Goal: Information Seeking & Learning: Learn about a topic

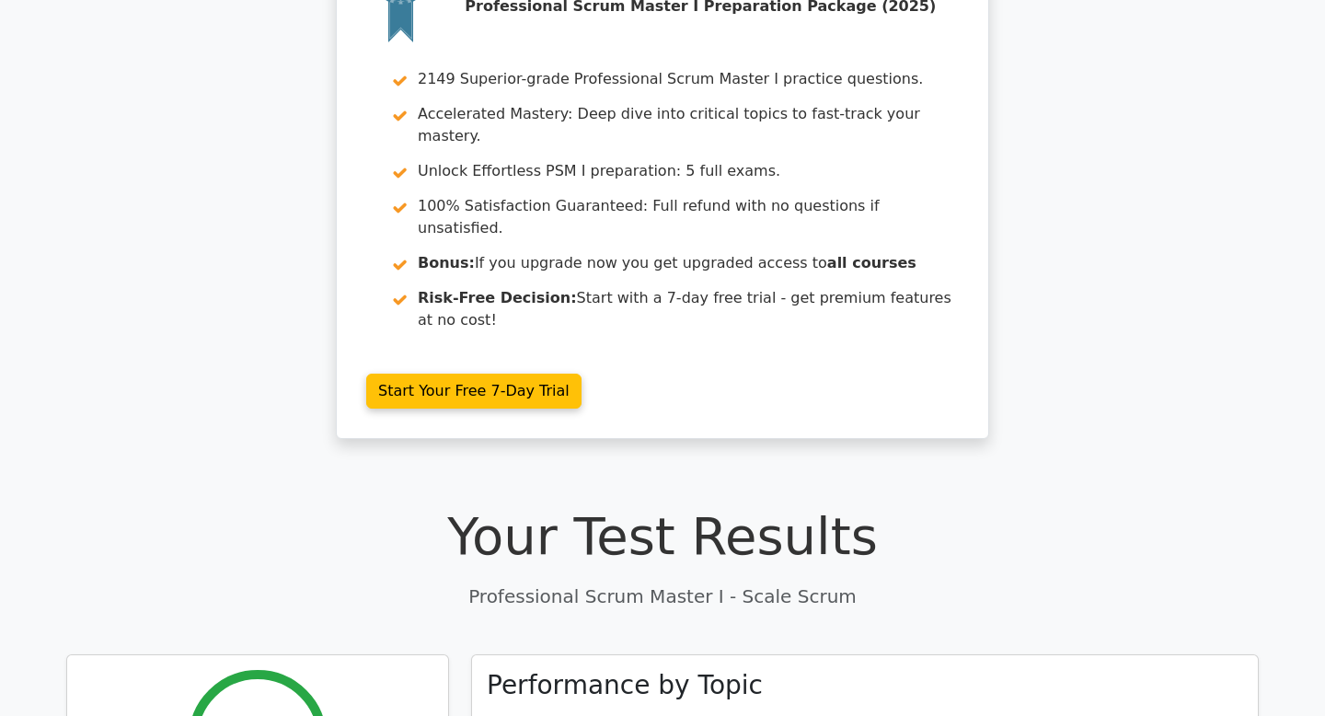
scroll to position [86, 0]
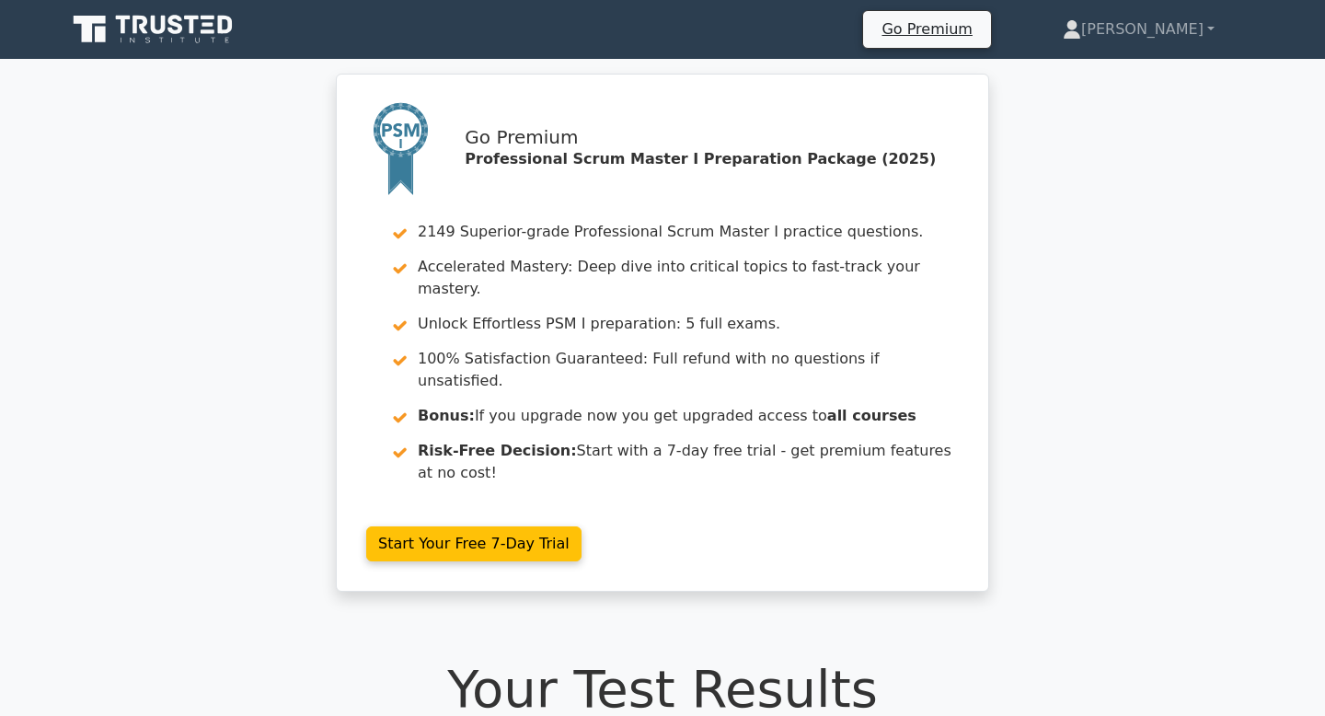
click at [224, 37] on icon at bounding box center [154, 29] width 177 height 35
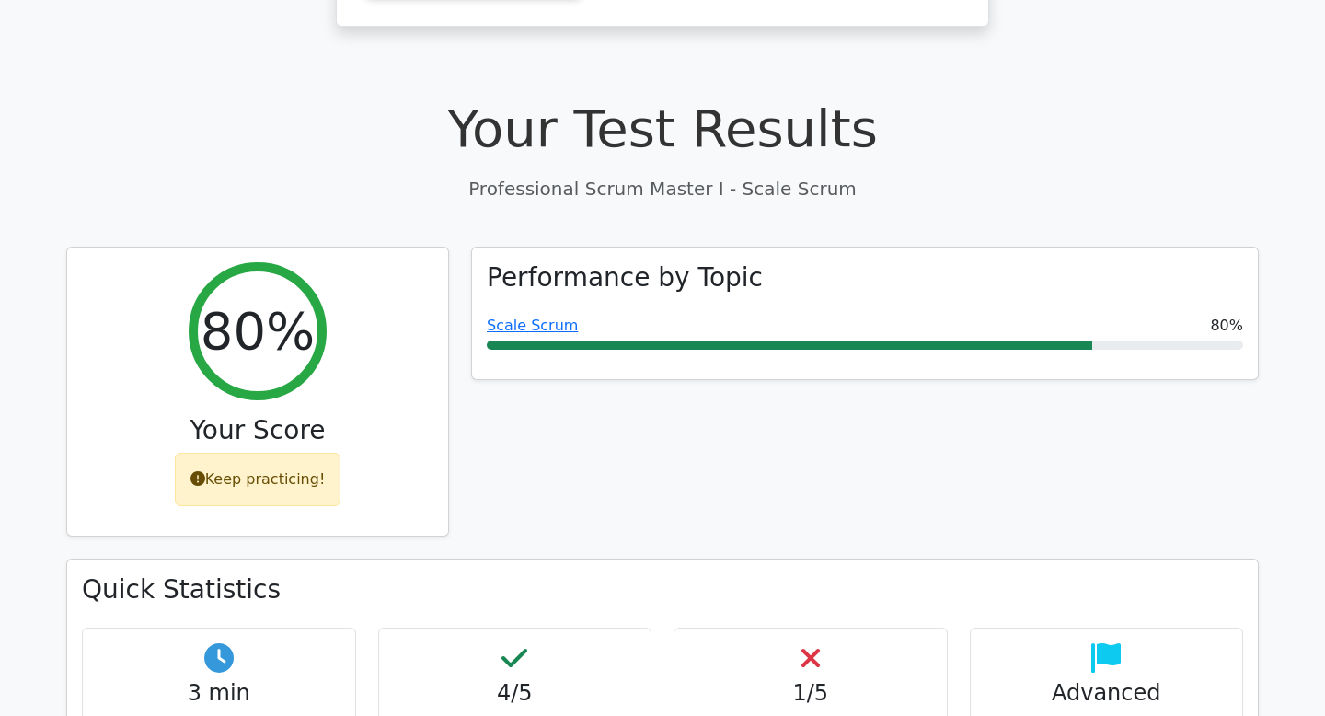
scroll to position [559, 0]
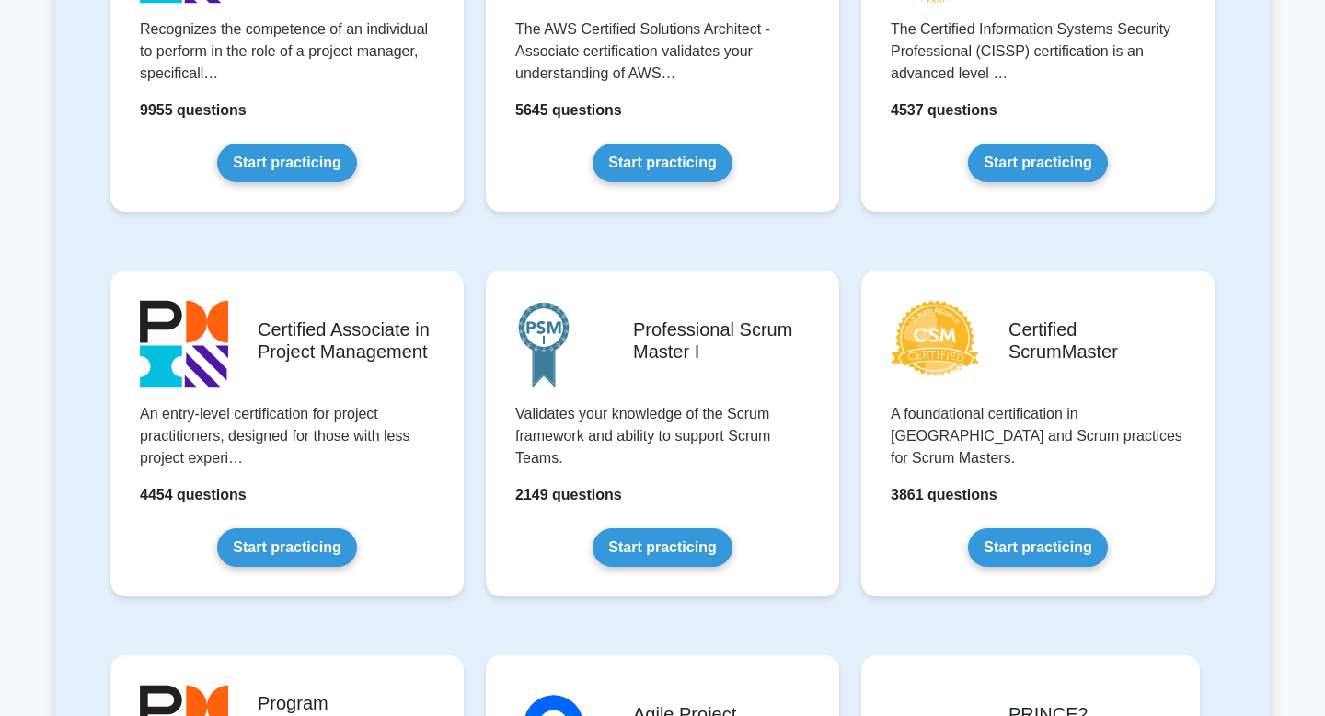
scroll to position [544, 0]
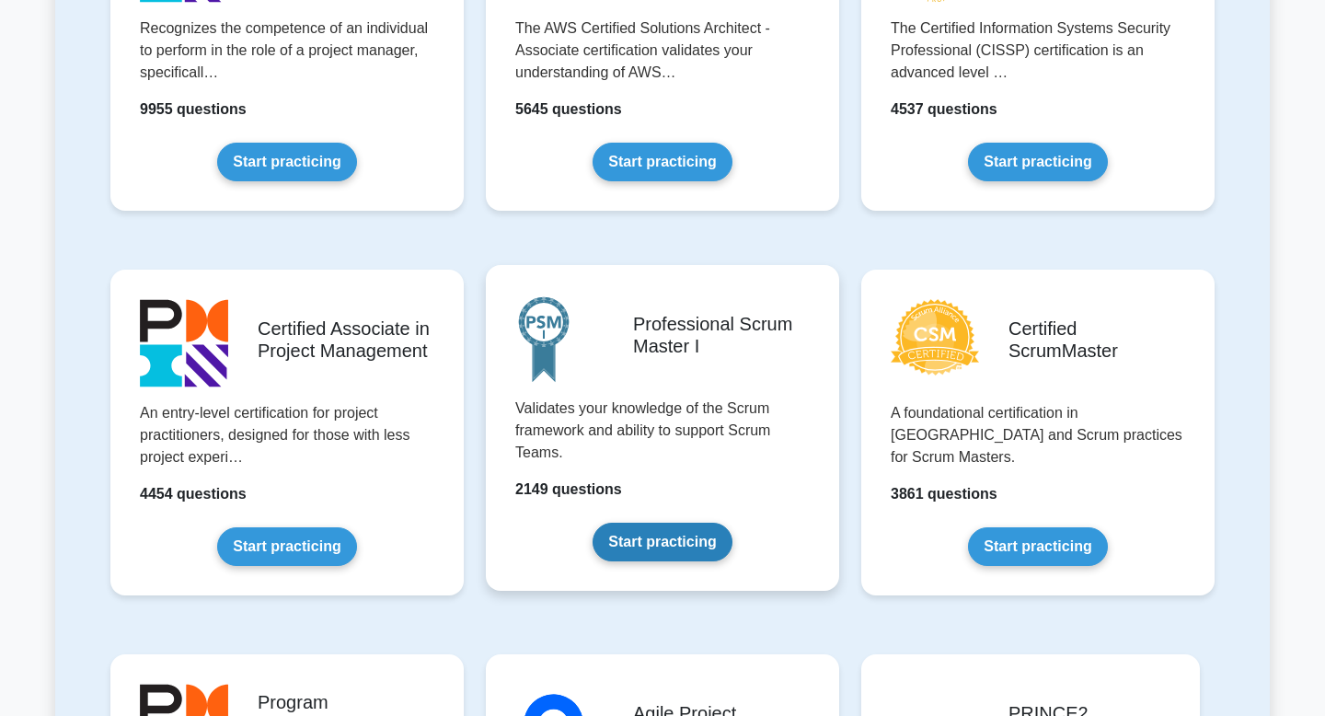
click at [648, 544] on link "Start practicing" at bounding box center [661, 542] width 139 height 39
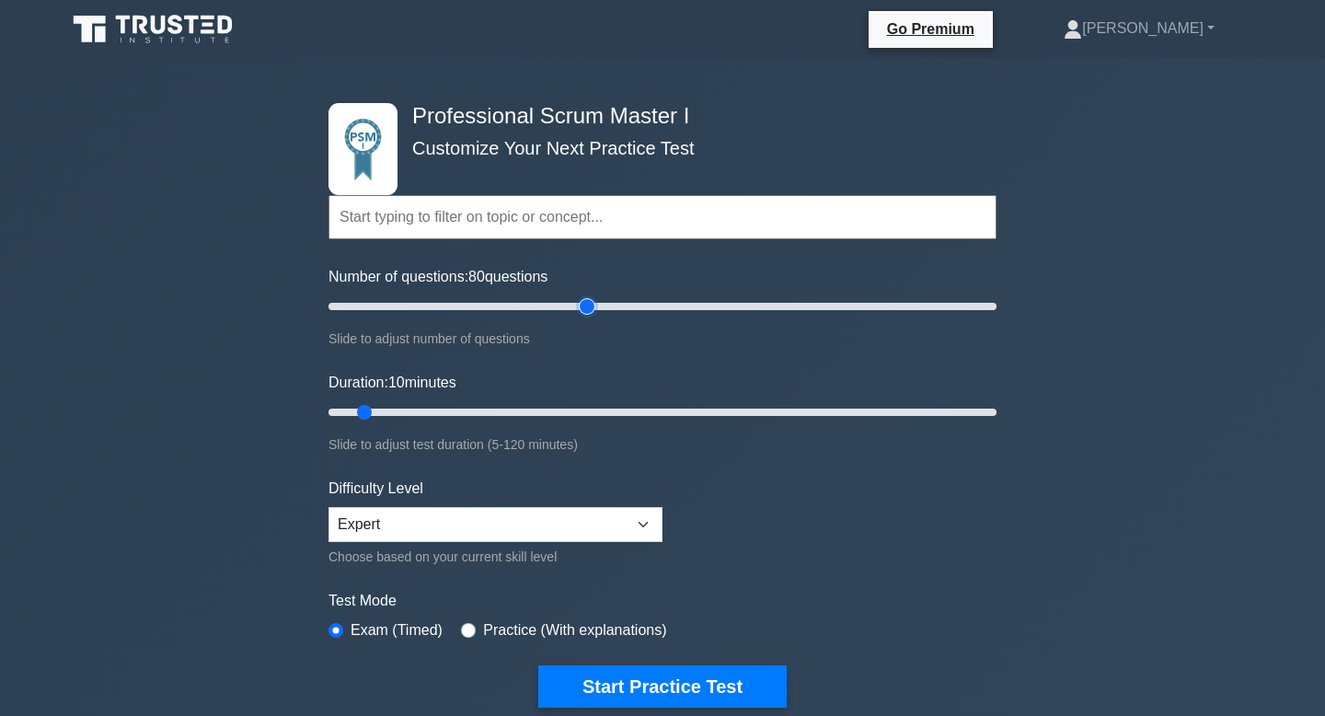
type input "80"
drag, startPoint x: 351, startPoint y: 305, endPoint x: 586, endPoint y: 316, distance: 234.8
click at [586, 317] on div "Number of questions: 80 questions Slide to adjust number of questions" at bounding box center [662, 308] width 668 height 84
drag, startPoint x: 364, startPoint y: 414, endPoint x: 525, endPoint y: 428, distance: 161.6
type input "40"
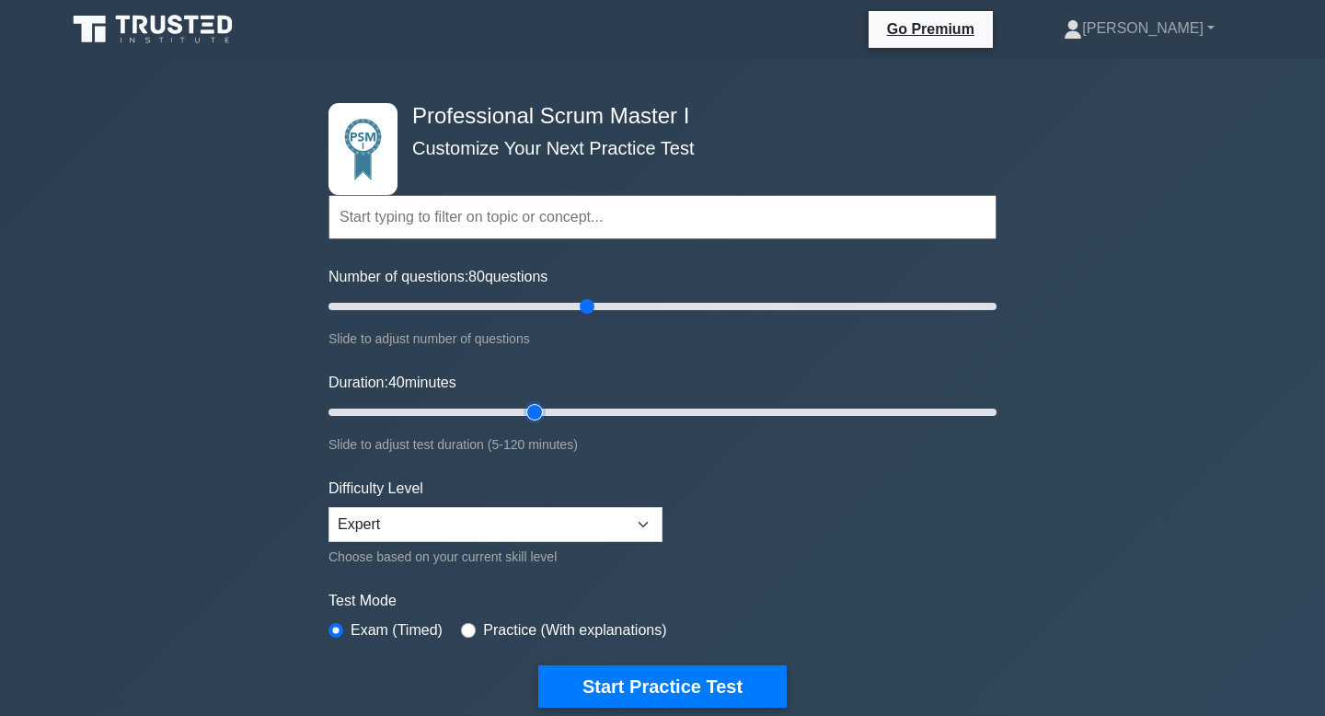
click at [525, 423] on input "Duration: 40 minutes" at bounding box center [662, 412] width 668 height 22
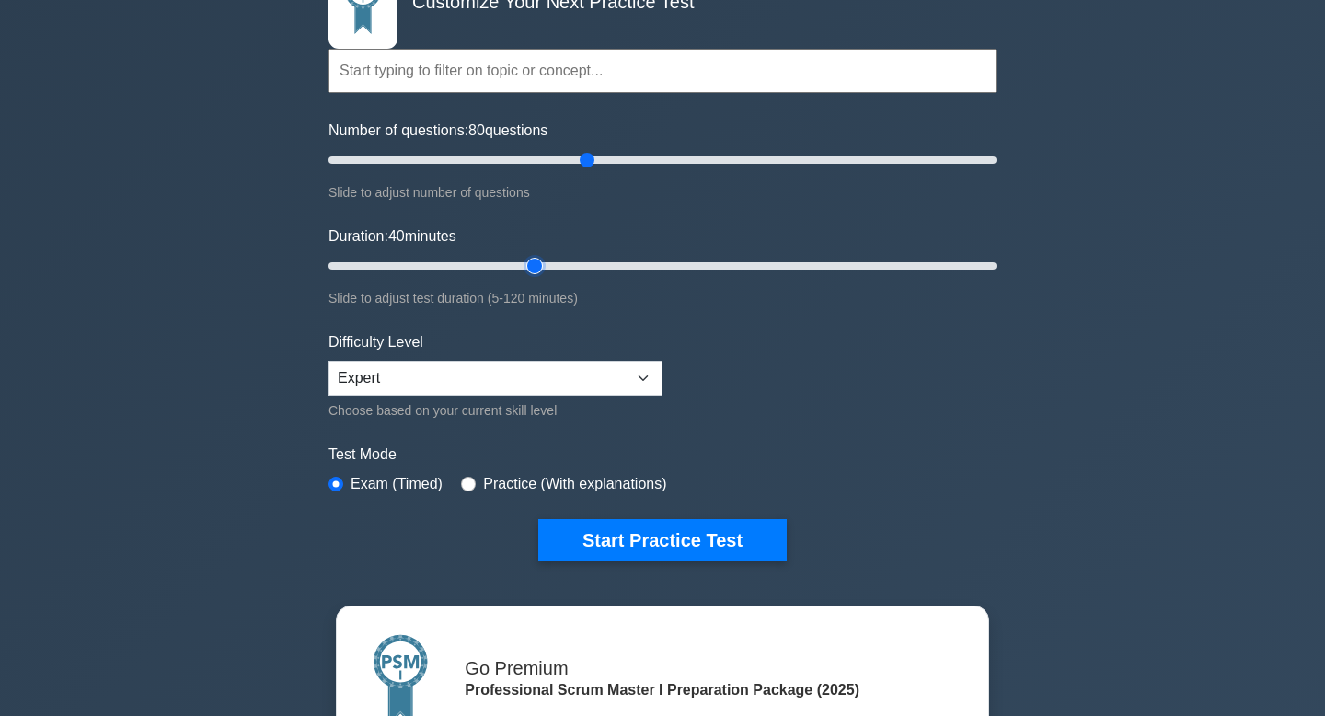
scroll to position [159, 0]
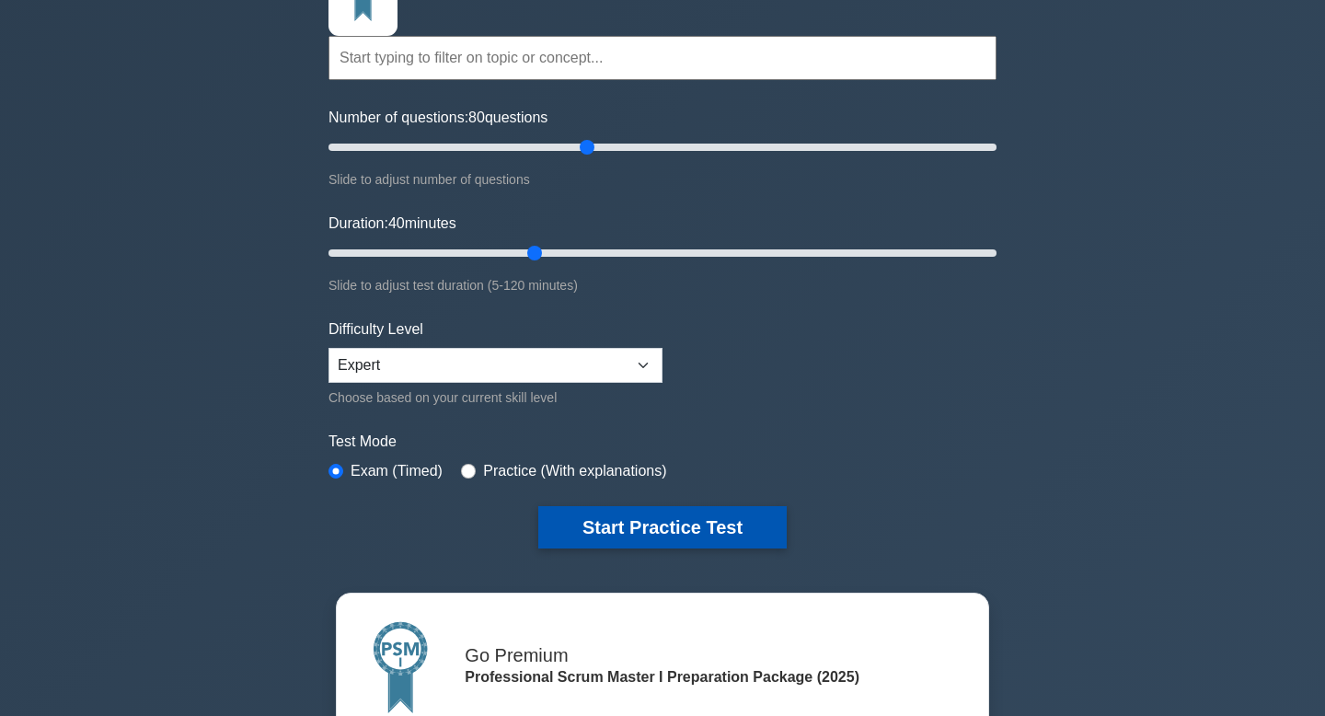
click at [742, 541] on button "Start Practice Test" at bounding box center [662, 527] width 248 height 42
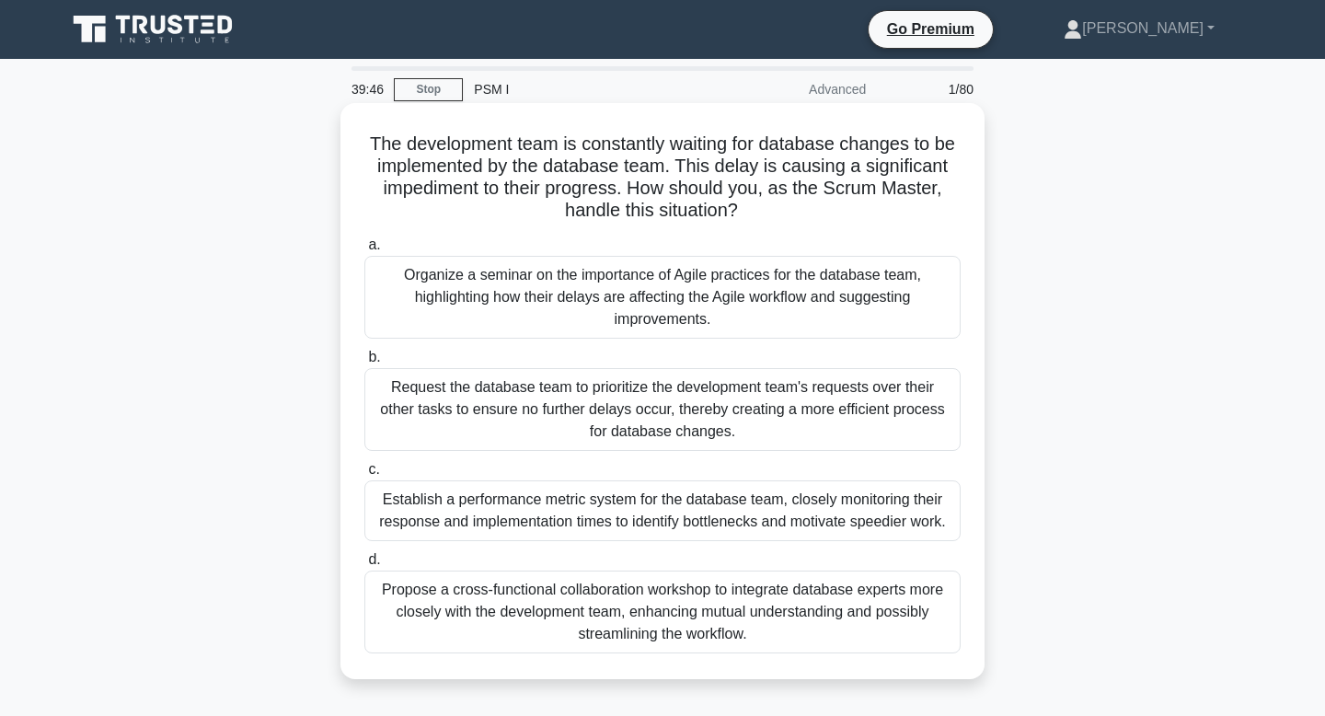
click at [744, 608] on div "Propose a cross-functional collaboration workshop to integrate database experts…" at bounding box center [662, 611] width 596 height 83
click at [364, 566] on input "d. Propose a cross-functional collaboration workshop to integrate database expe…" at bounding box center [364, 560] width 0 height 12
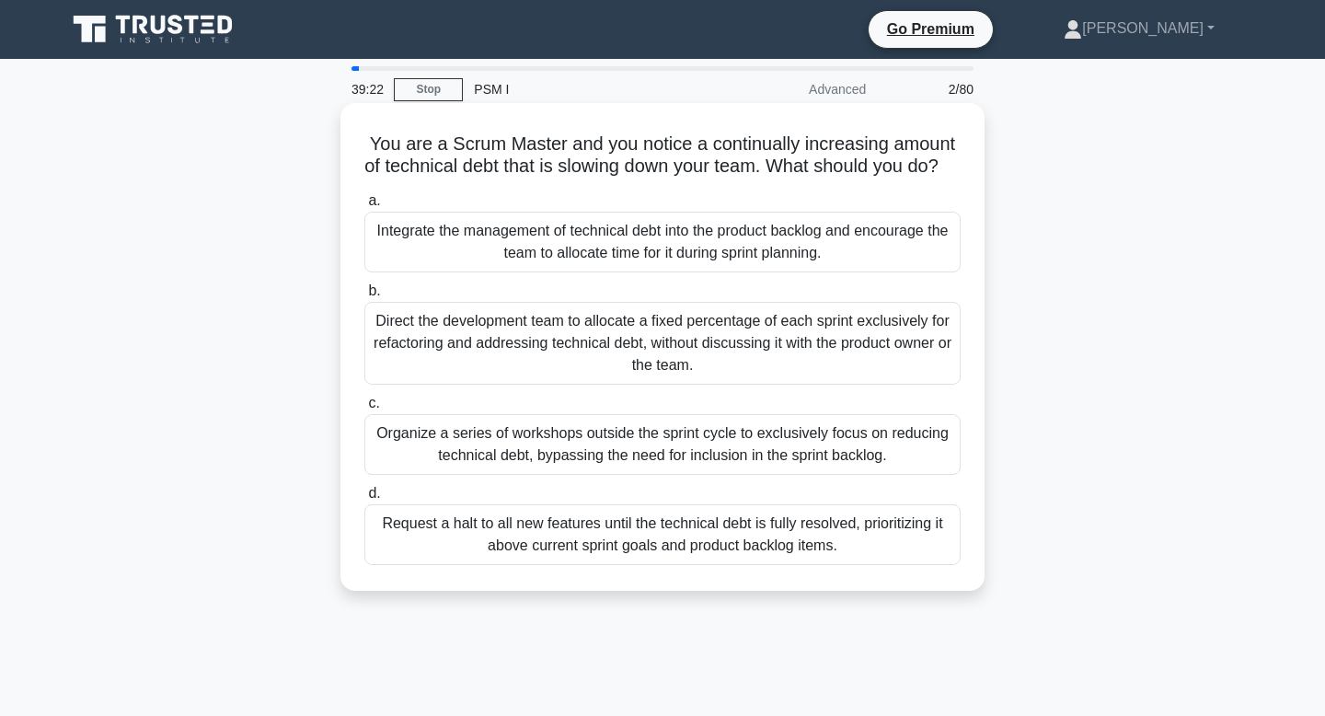
click at [784, 272] on div "Integrate the management of technical debt into the product backlog and encoura…" at bounding box center [662, 242] width 596 height 61
click at [364, 207] on input "a. Integrate the management of technical debt into the product backlog and enco…" at bounding box center [364, 201] width 0 height 12
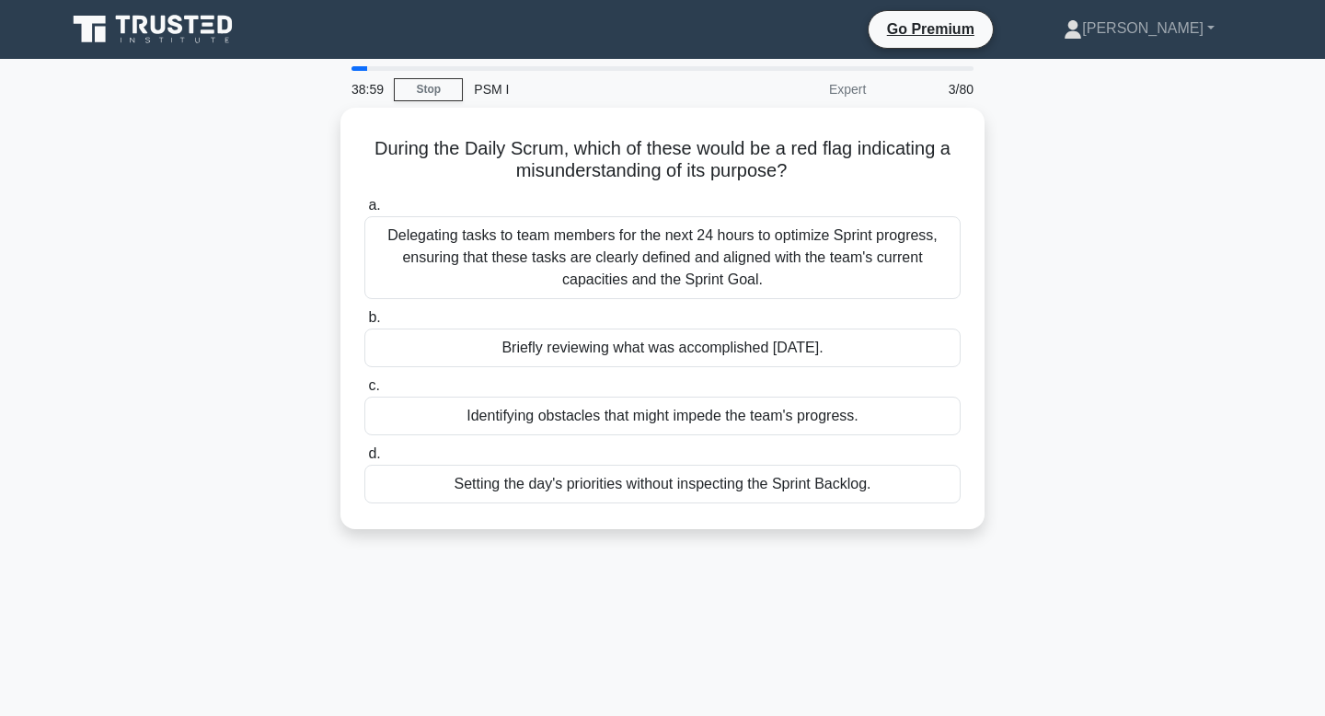
click at [784, 272] on div "Delegating tasks to team members for the next 24 hours to optimize Sprint progr…" at bounding box center [662, 257] width 596 height 83
click at [364, 212] on input "a. Delegating tasks to team members for the next 24 hours to optimize Sprint pr…" at bounding box center [364, 206] width 0 height 12
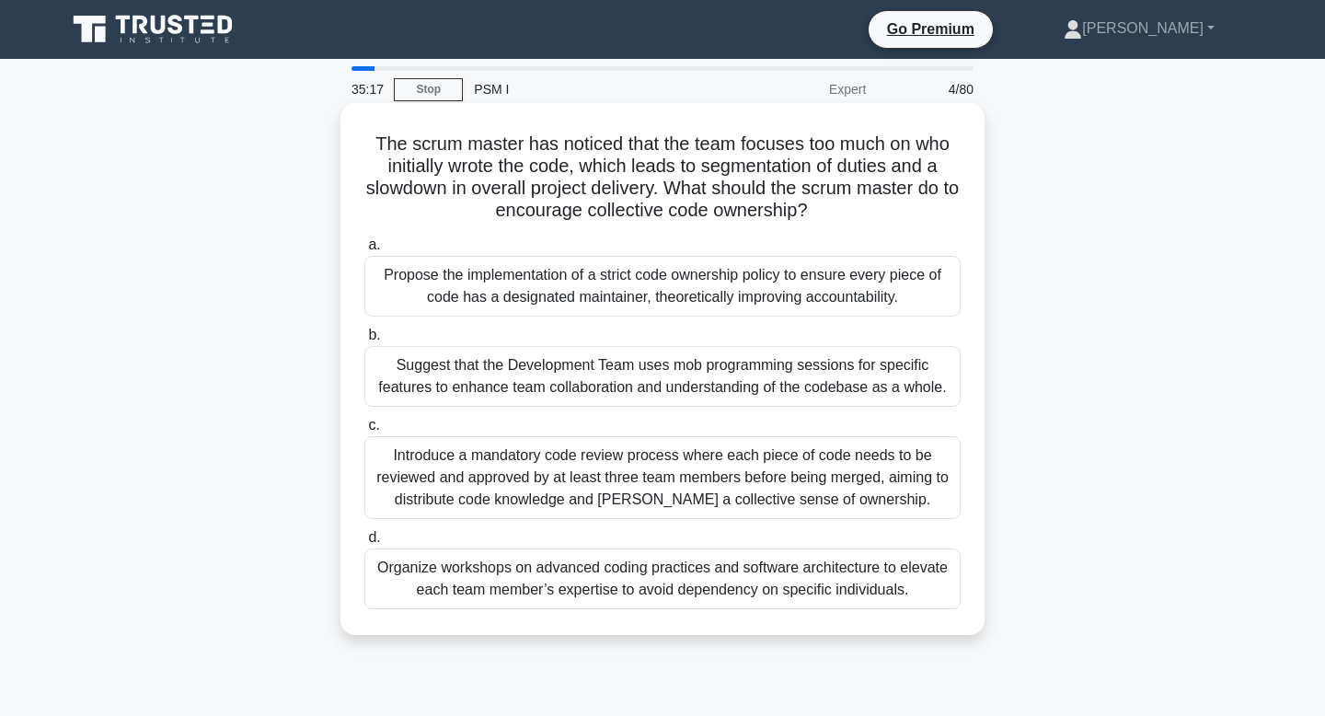
click at [552, 500] on div "Introduce a mandatory code review process where each piece of code needs to be …" at bounding box center [662, 477] width 596 height 83
click at [364, 431] on input "c. Introduce a mandatory code review process where each piece of code needs to …" at bounding box center [364, 426] width 0 height 12
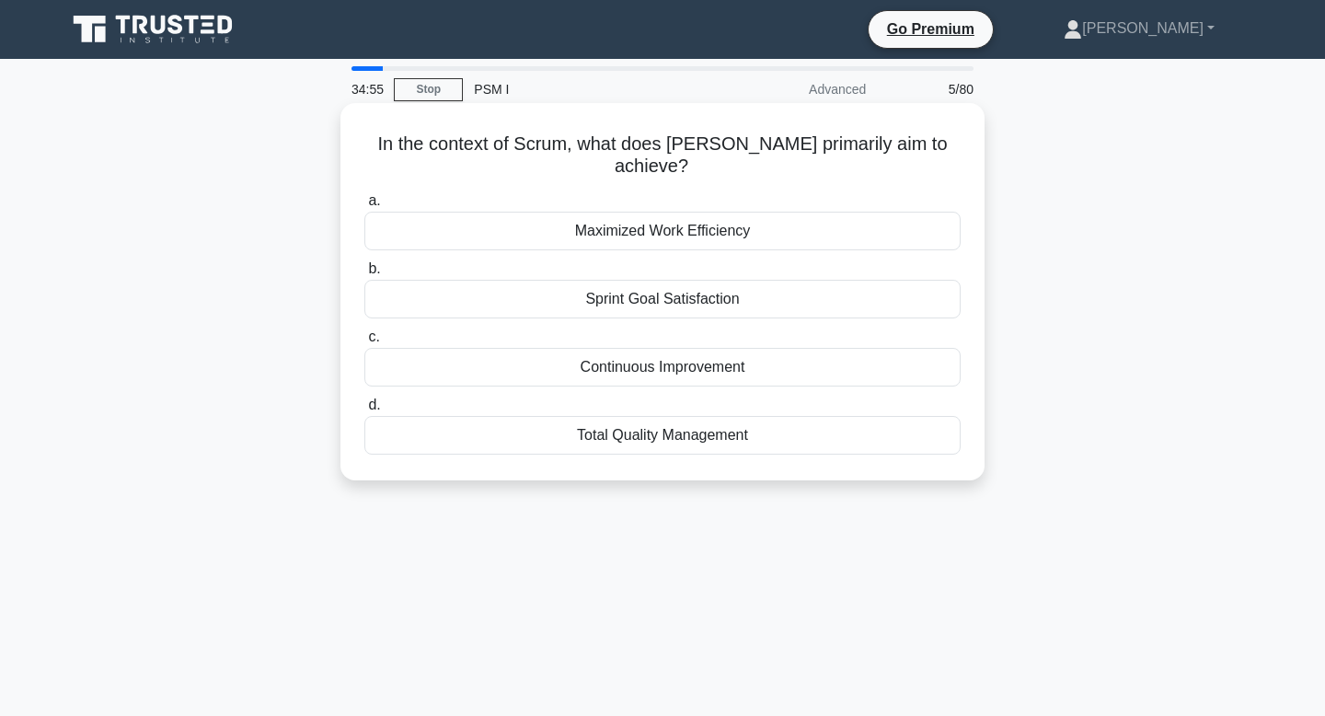
click at [741, 218] on div "Maximized Work Efficiency" at bounding box center [662, 231] width 596 height 39
click at [364, 207] on input "a. Maximized Work Efficiency" at bounding box center [364, 201] width 0 height 12
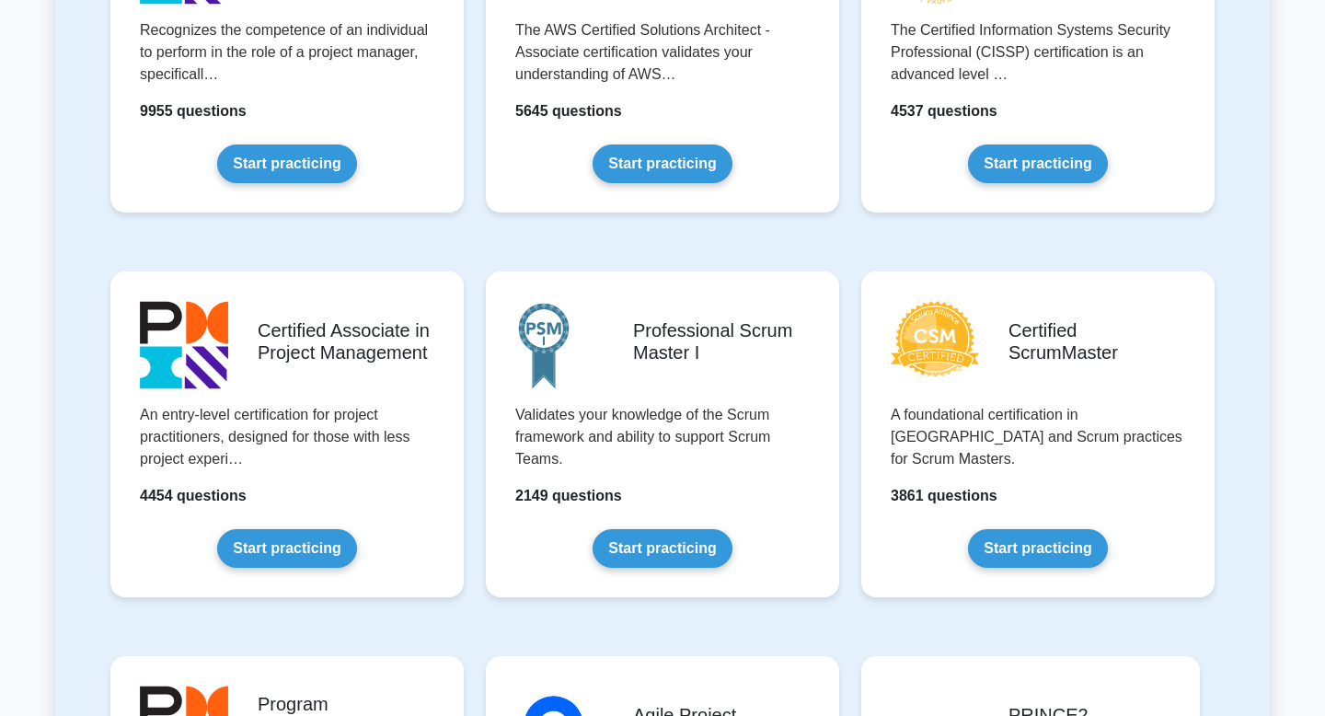
scroll to position [544, 0]
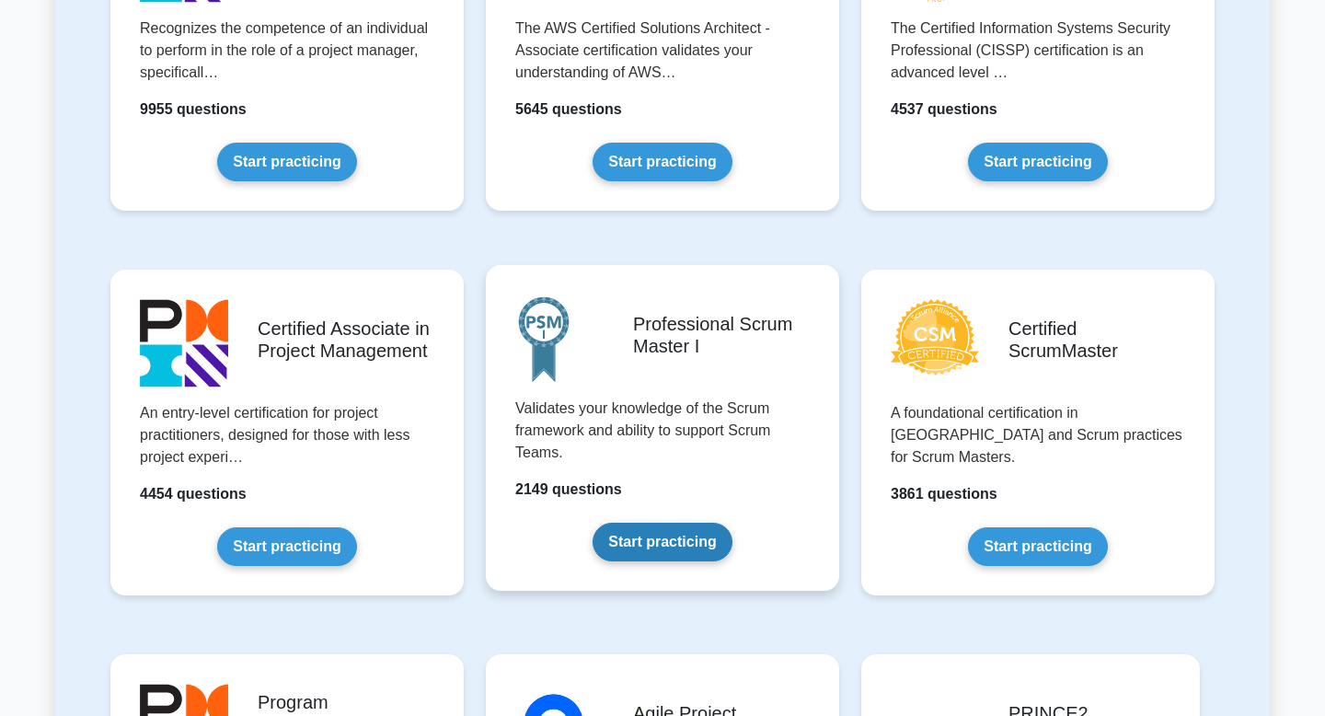
click at [682, 551] on link "Start practicing" at bounding box center [661, 542] width 139 height 39
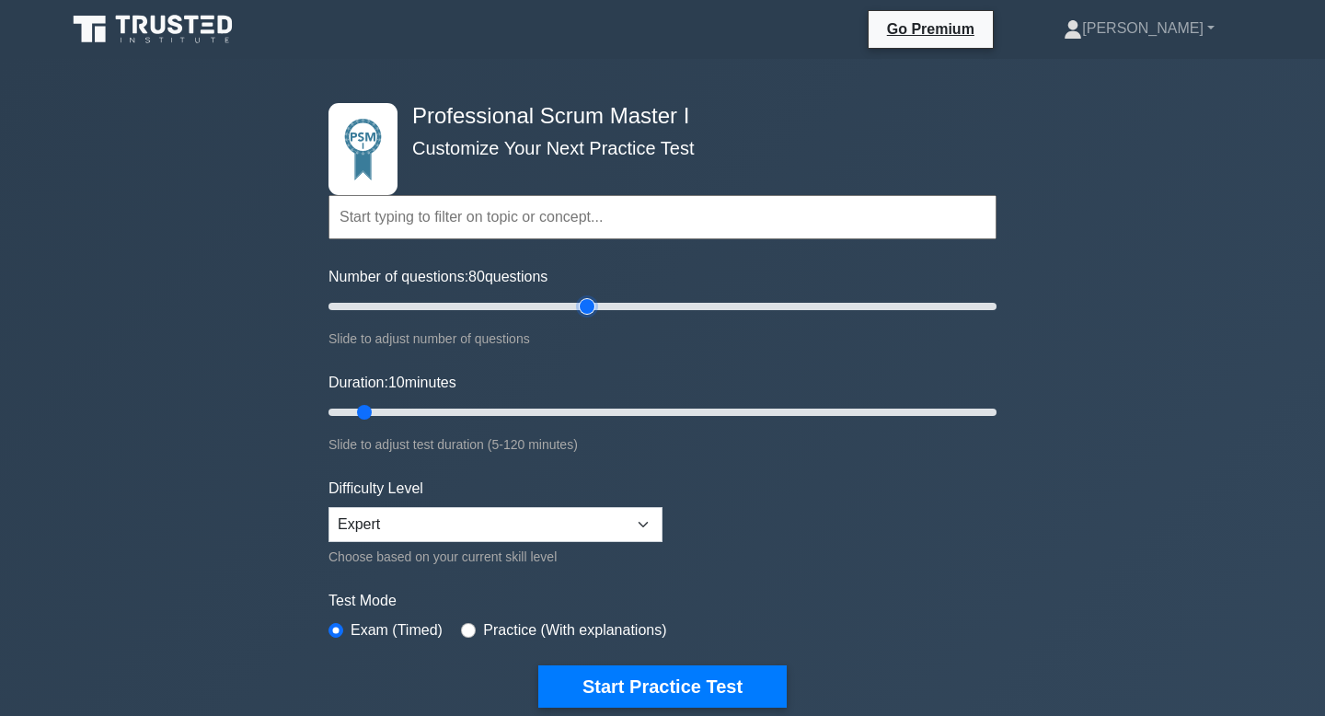
drag, startPoint x: 353, startPoint y: 306, endPoint x: 594, endPoint y: 312, distance: 241.1
type input "80"
click at [594, 313] on input "Number of questions: 80 questions" at bounding box center [662, 306] width 668 height 22
drag, startPoint x: 362, startPoint y: 412, endPoint x: 474, endPoint y: 420, distance: 111.6
click at [473, 420] on input "Duration: 30 minutes" at bounding box center [662, 412] width 668 height 22
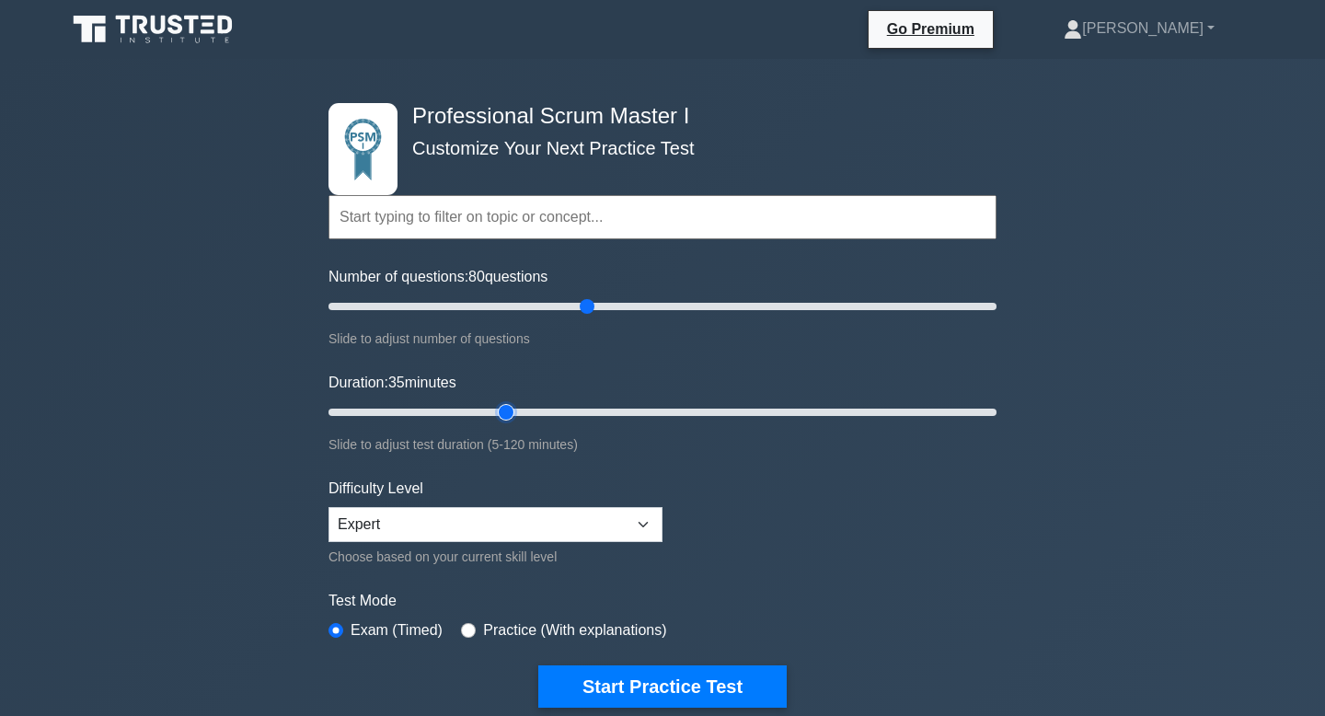
drag, startPoint x: 477, startPoint y: 409, endPoint x: 515, endPoint y: 409, distance: 38.6
click at [515, 409] on input "Duration: 35 minutes" at bounding box center [662, 412] width 668 height 22
drag, startPoint x: 507, startPoint y: 402, endPoint x: 539, endPoint y: 403, distance: 32.2
type input "40"
click at [539, 403] on input "Duration: 40 minutes" at bounding box center [662, 412] width 668 height 22
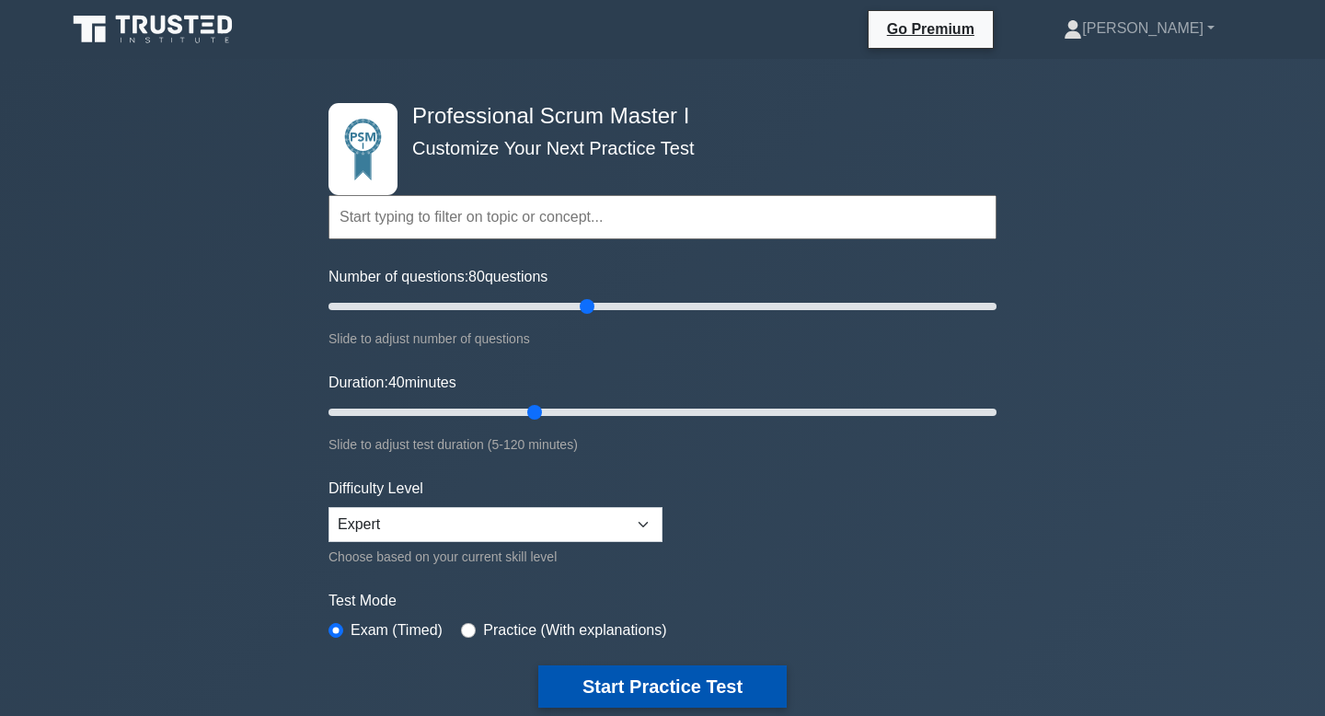
click at [650, 676] on button "Start Practice Test" at bounding box center [662, 686] width 248 height 42
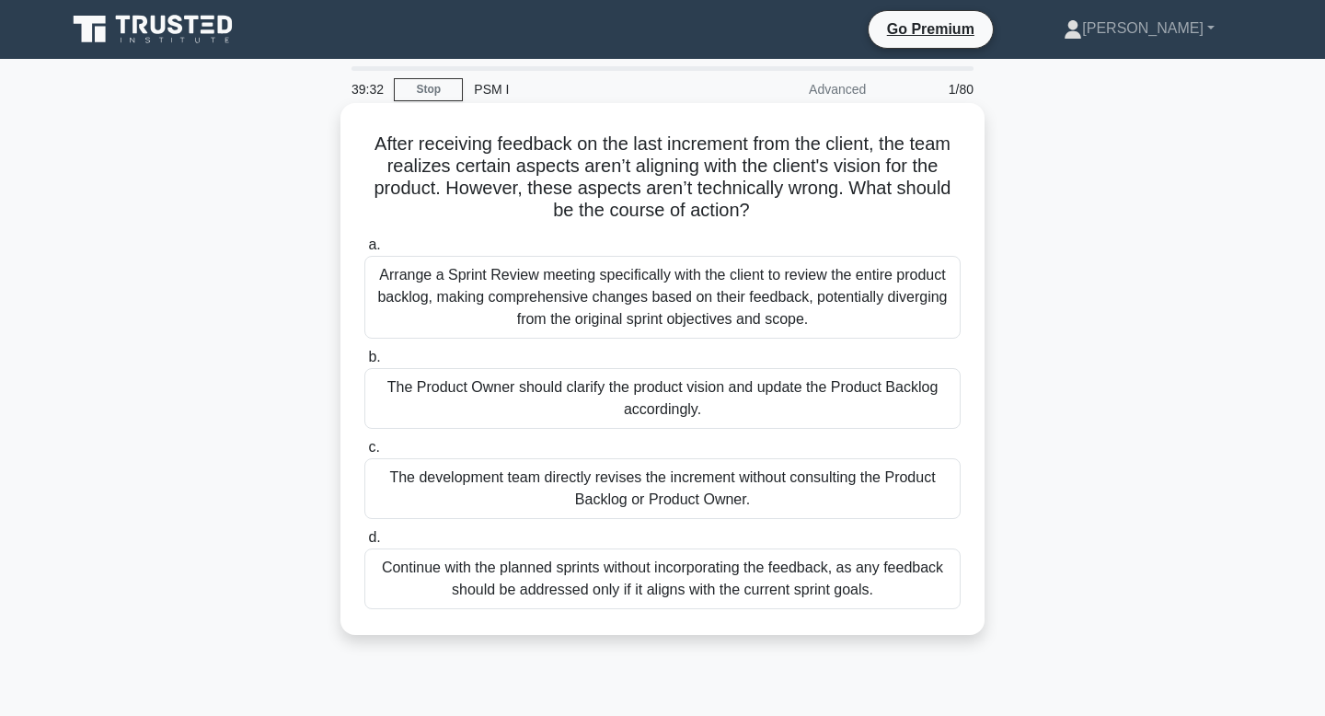
click at [780, 408] on div "The Product Owner should clarify the product vision and update the Product Back…" at bounding box center [662, 398] width 596 height 61
click at [364, 363] on input "b. The Product Owner should clarify the product vision and update the Product B…" at bounding box center [364, 357] width 0 height 12
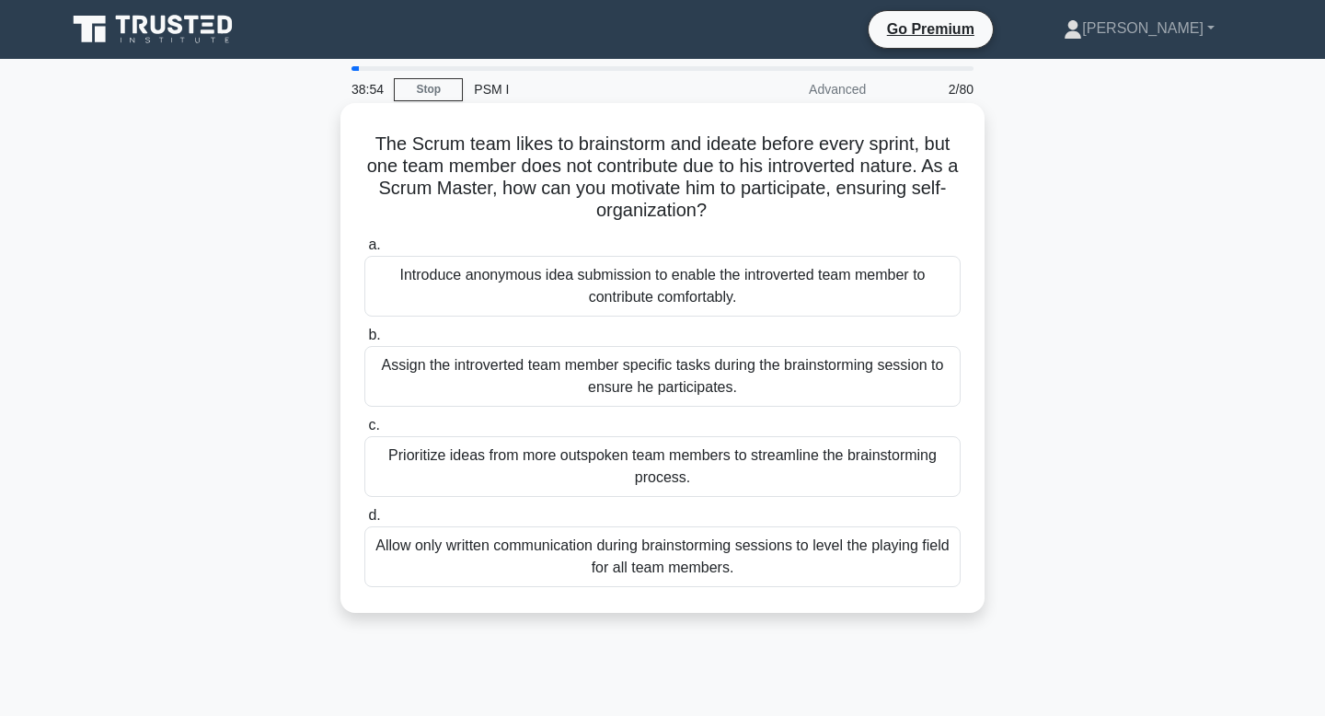
click at [743, 470] on div "Prioritize ideas from more outspoken team members to streamline the brainstormi…" at bounding box center [662, 466] width 596 height 61
click at [364, 431] on input "c. Prioritize ideas from more outspoken team members to streamline the brainsto…" at bounding box center [364, 426] width 0 height 12
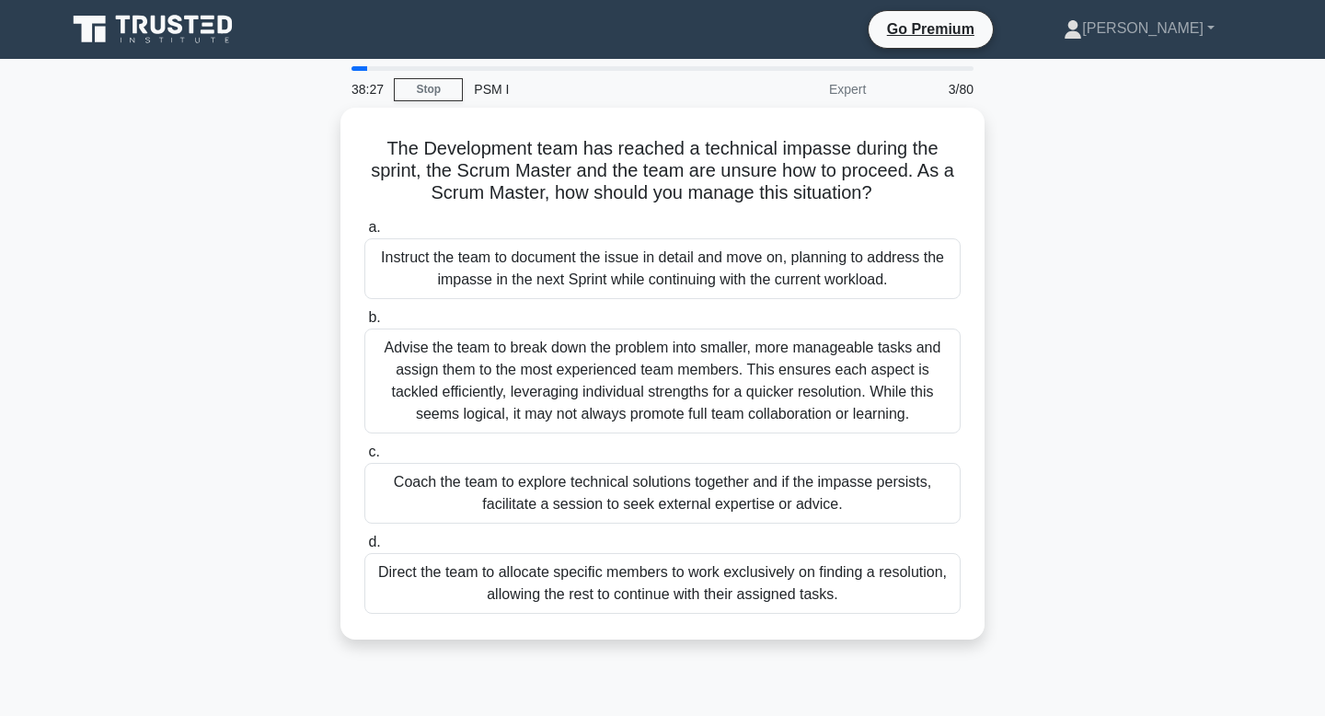
click at [743, 470] on div "Coach the team to explore technical solutions together and if the impasse persi…" at bounding box center [662, 493] width 596 height 61
click at [364, 458] on input "c. Coach the team to explore technical solutions together and if the impasse pe…" at bounding box center [364, 452] width 0 height 12
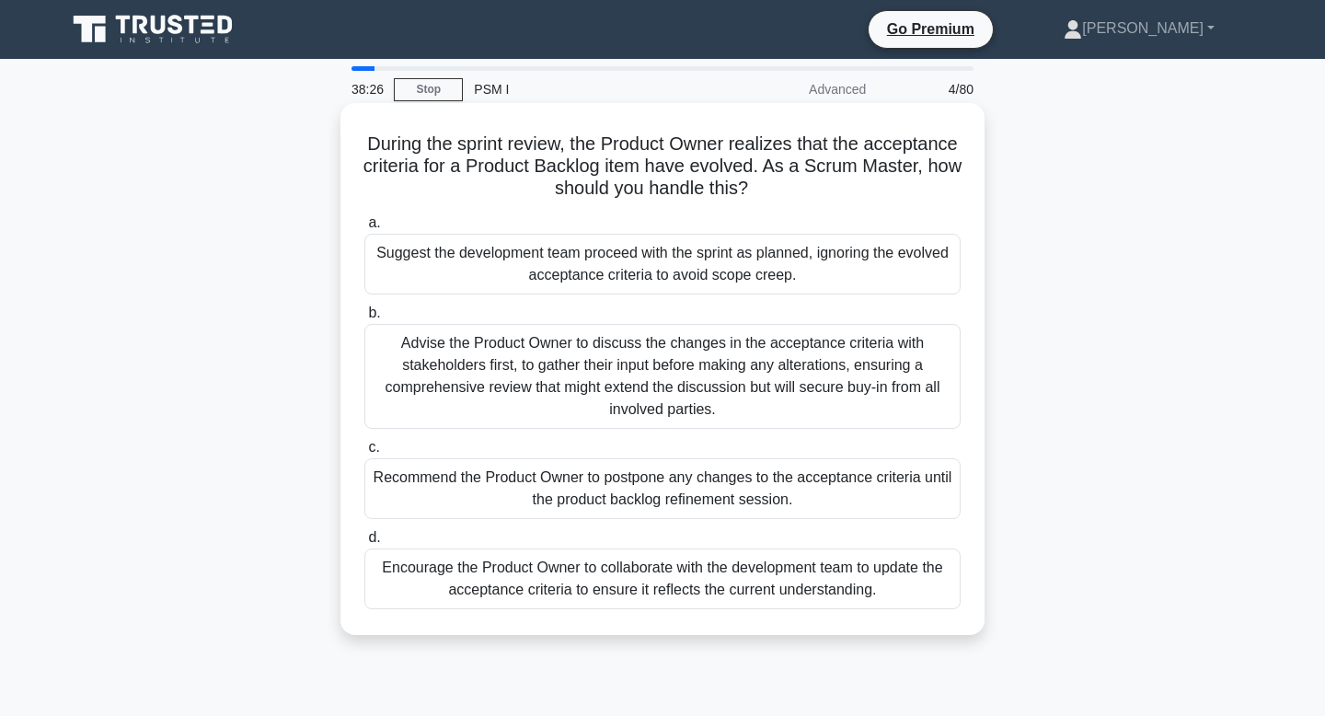
click at [742, 483] on div "Recommend the Product Owner to postpone any changes to the acceptance criteria …" at bounding box center [662, 488] width 596 height 61
click at [364, 454] on input "c. Recommend the Product Owner to postpone any changes to the acceptance criter…" at bounding box center [364, 448] width 0 height 12
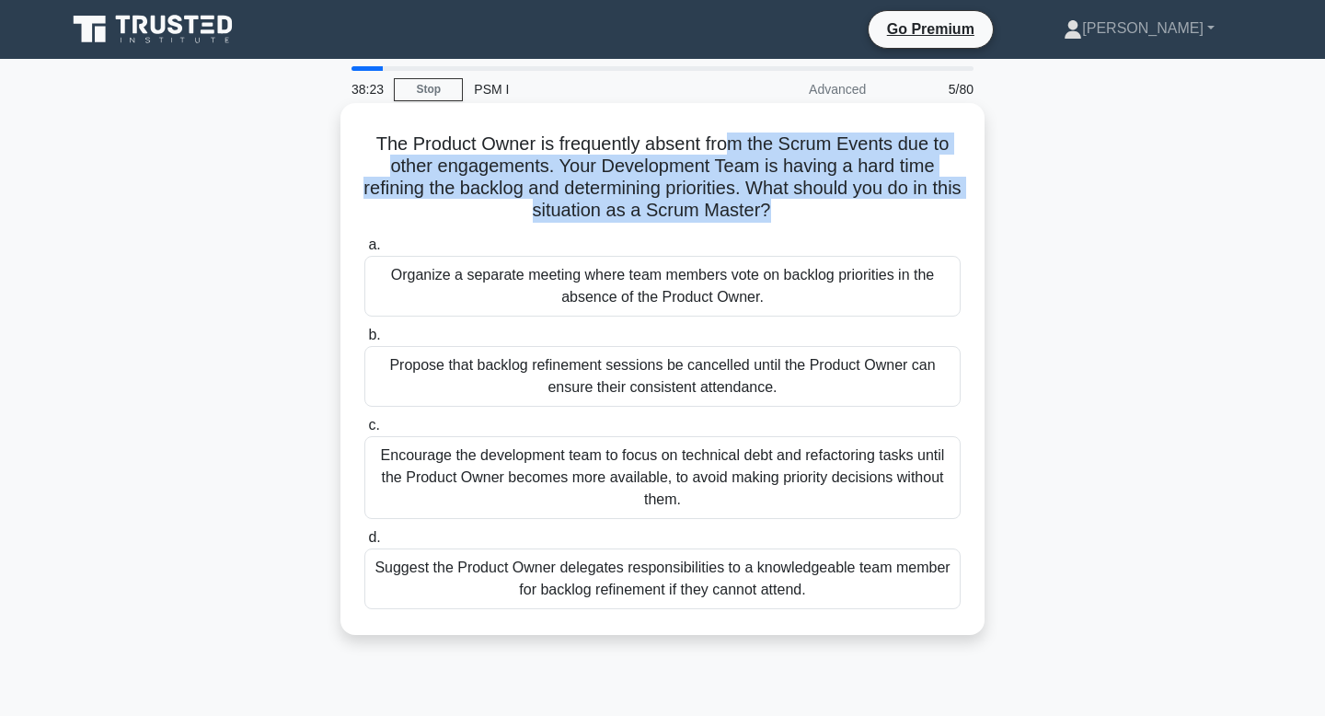
drag, startPoint x: 731, startPoint y: 147, endPoint x: 789, endPoint y: 230, distance: 101.1
click at [789, 230] on div "The Product Owner is frequently absent from the Scrum Events due to other engag…" at bounding box center [662, 368] width 629 height 517
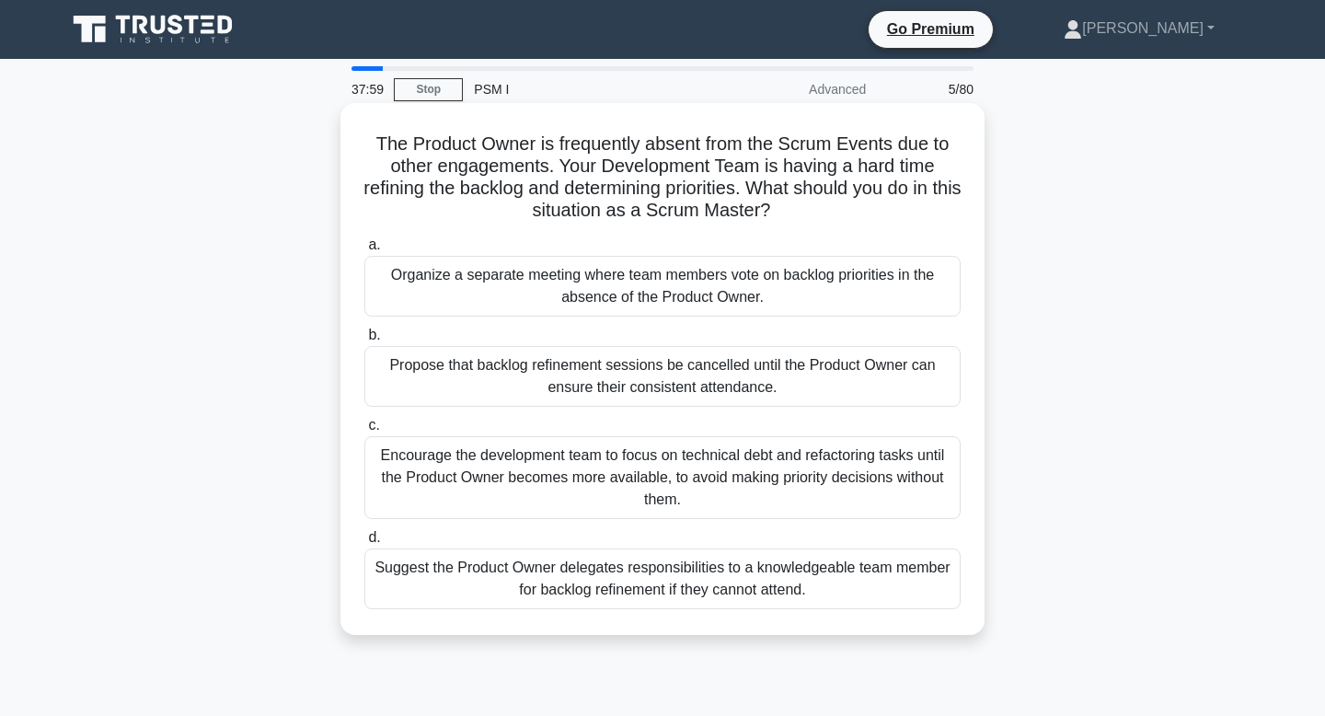
click at [710, 492] on div "Encourage the development team to focus on technical debt and refactoring tasks…" at bounding box center [662, 477] width 596 height 83
click at [364, 431] on input "c. Encourage the development team to focus on technical debt and refactoring ta…" at bounding box center [364, 426] width 0 height 12
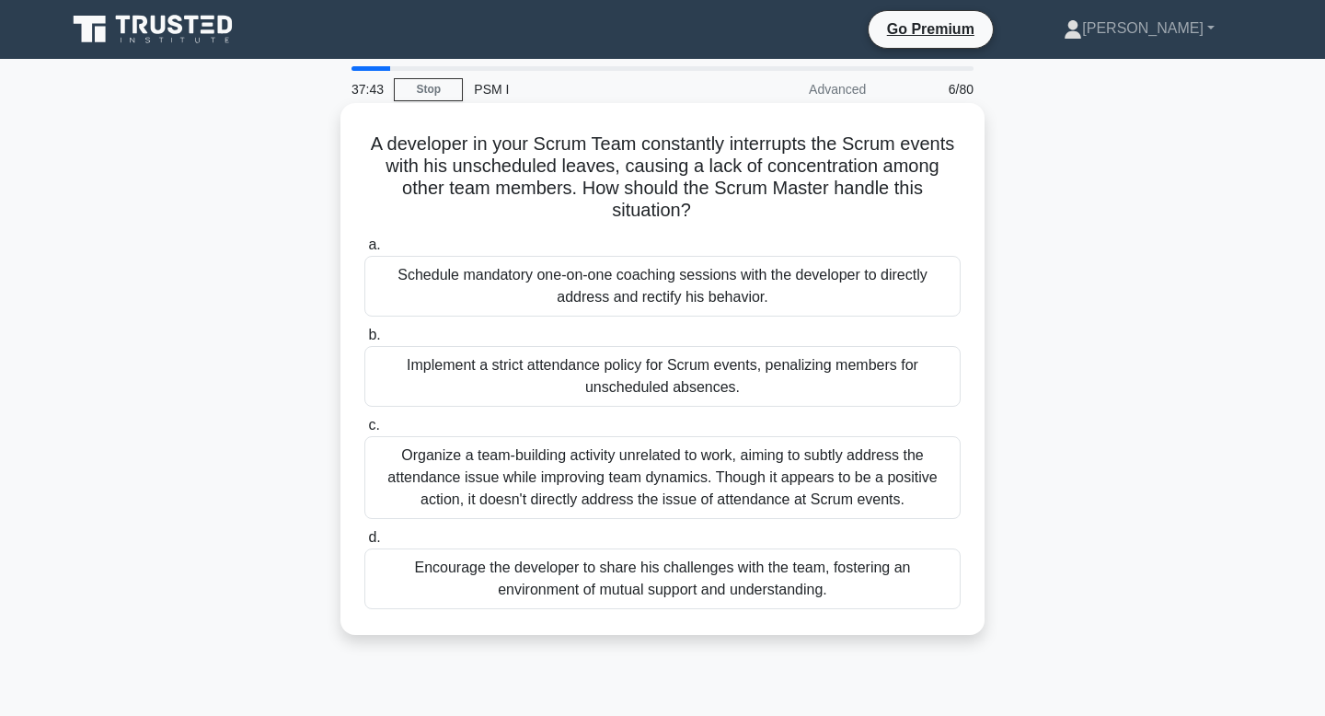
click at [736, 579] on div "Encourage the developer to share his challenges with the team, fostering an env…" at bounding box center [662, 578] width 596 height 61
click at [364, 544] on input "d. Encourage the developer to share his challenges with the team, fostering an …" at bounding box center [364, 538] width 0 height 12
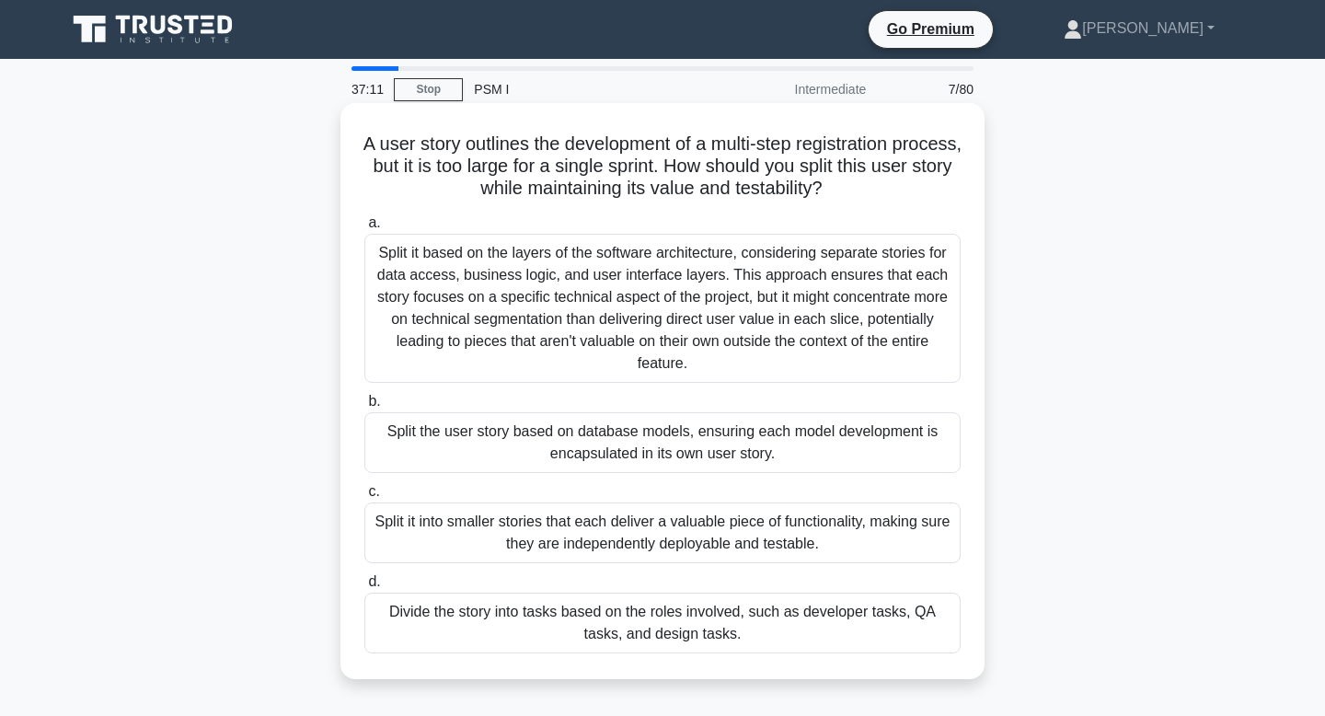
click at [755, 552] on div "Split it into smaller stories that each deliver a valuable piece of functionali…" at bounding box center [662, 532] width 596 height 61
click at [364, 498] on input "c. Split it into smaller stories that each deliver a valuable piece of function…" at bounding box center [364, 492] width 0 height 12
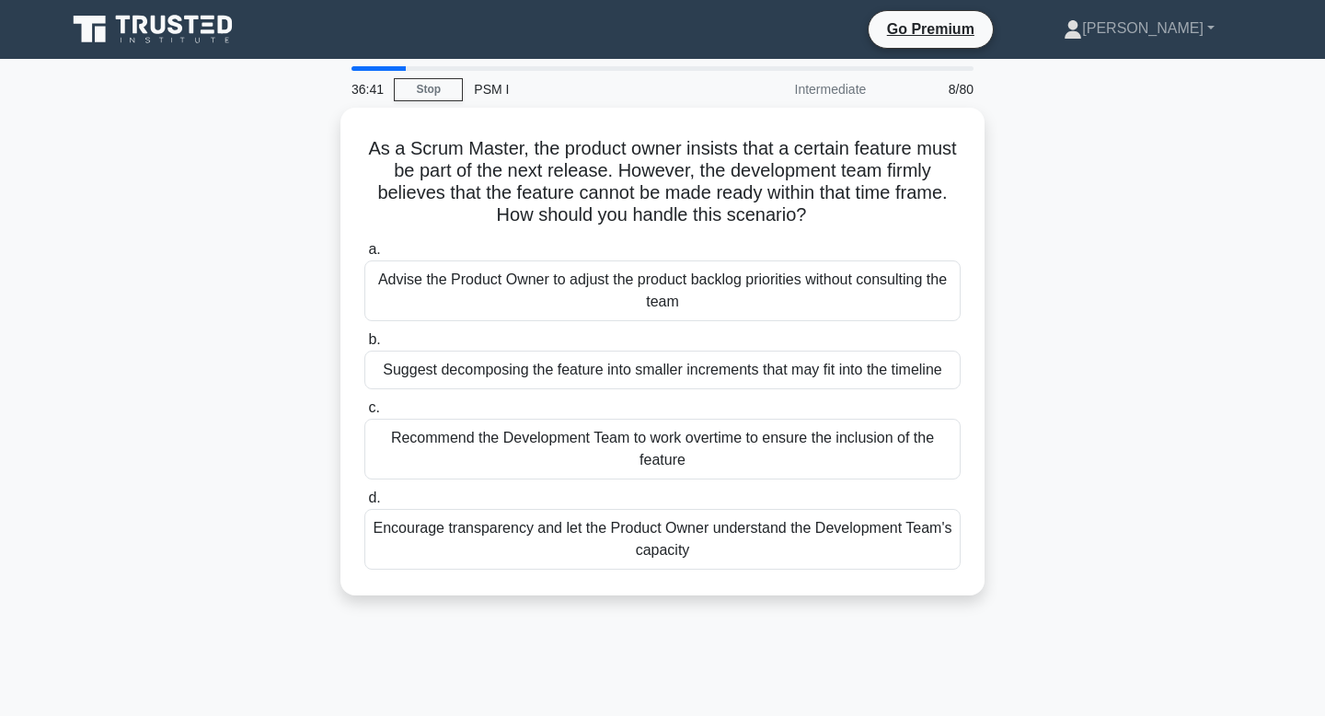
click at [755, 552] on div "Encourage transparency and let the Product Owner understand the Development Tea…" at bounding box center [662, 539] width 596 height 61
click at [364, 504] on input "d. Encourage transparency and let the Product Owner understand the Development …" at bounding box center [364, 498] width 0 height 12
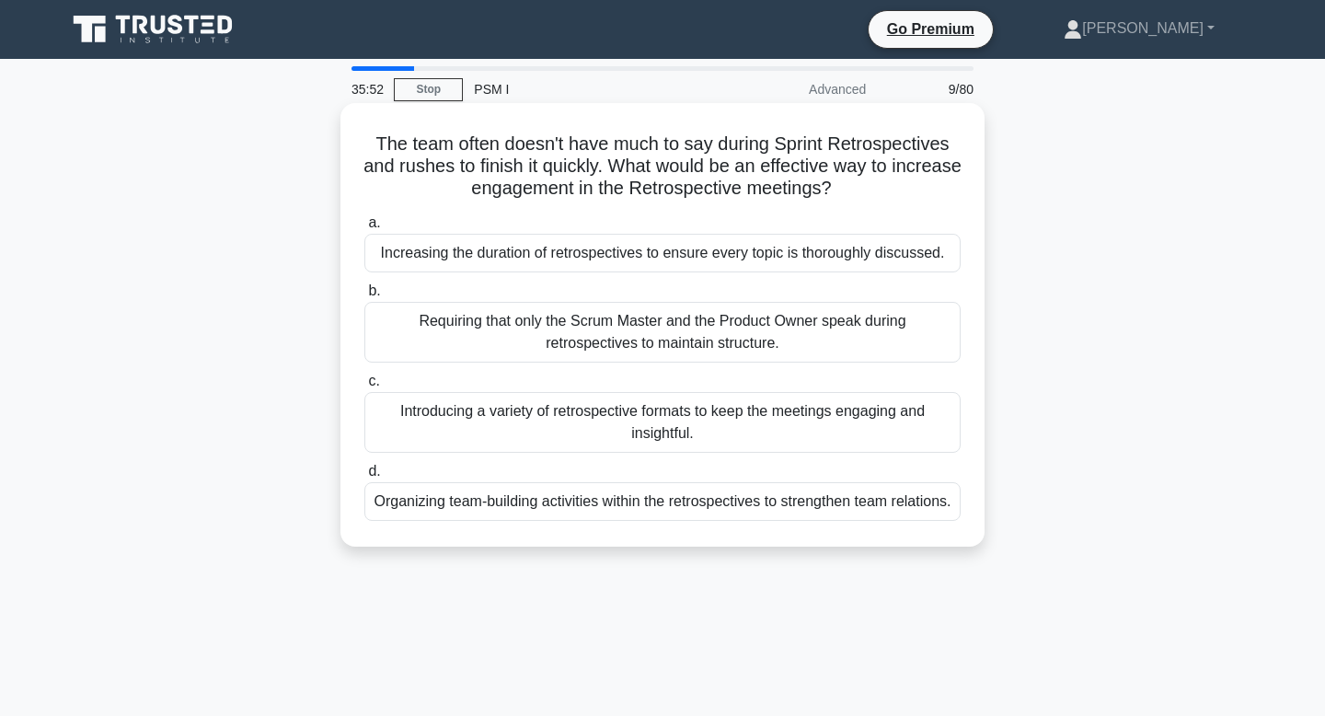
click at [753, 521] on div "Organizing team-building activities within the retrospectives to strengthen tea…" at bounding box center [662, 501] width 596 height 39
click at [364, 477] on input "d. Organizing team-building activities within the retrospectives to strengthen …" at bounding box center [364, 472] width 0 height 12
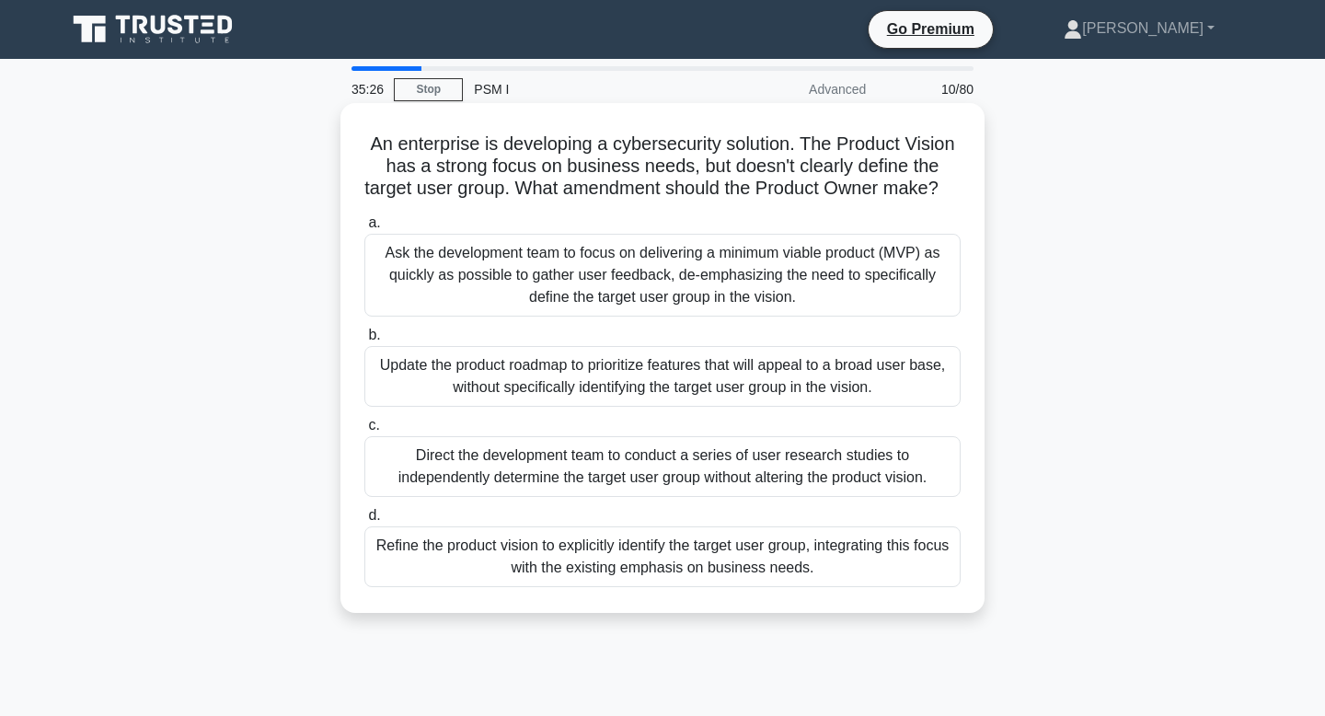
click at [746, 403] on div "Update the product roadmap to prioritize features that will appeal to a broad u…" at bounding box center [662, 376] width 596 height 61
click at [364, 341] on input "b. Update the product roadmap to prioritize features that will appeal to a broa…" at bounding box center [364, 335] width 0 height 12
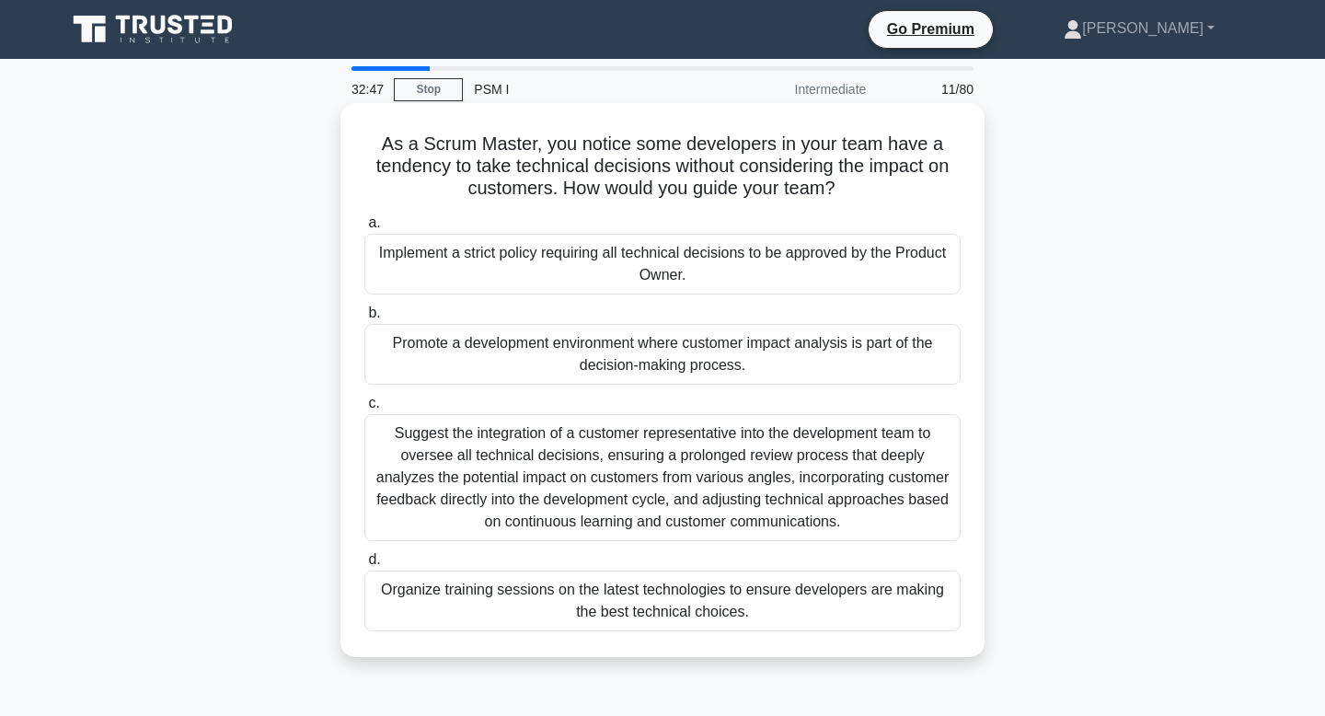
click at [753, 366] on div "Promote a development environment where customer impact analysis is part of the…" at bounding box center [662, 354] width 596 height 61
click at [364, 319] on input "b. Promote a development environment where customer impact analysis is part of …" at bounding box center [364, 313] width 0 height 12
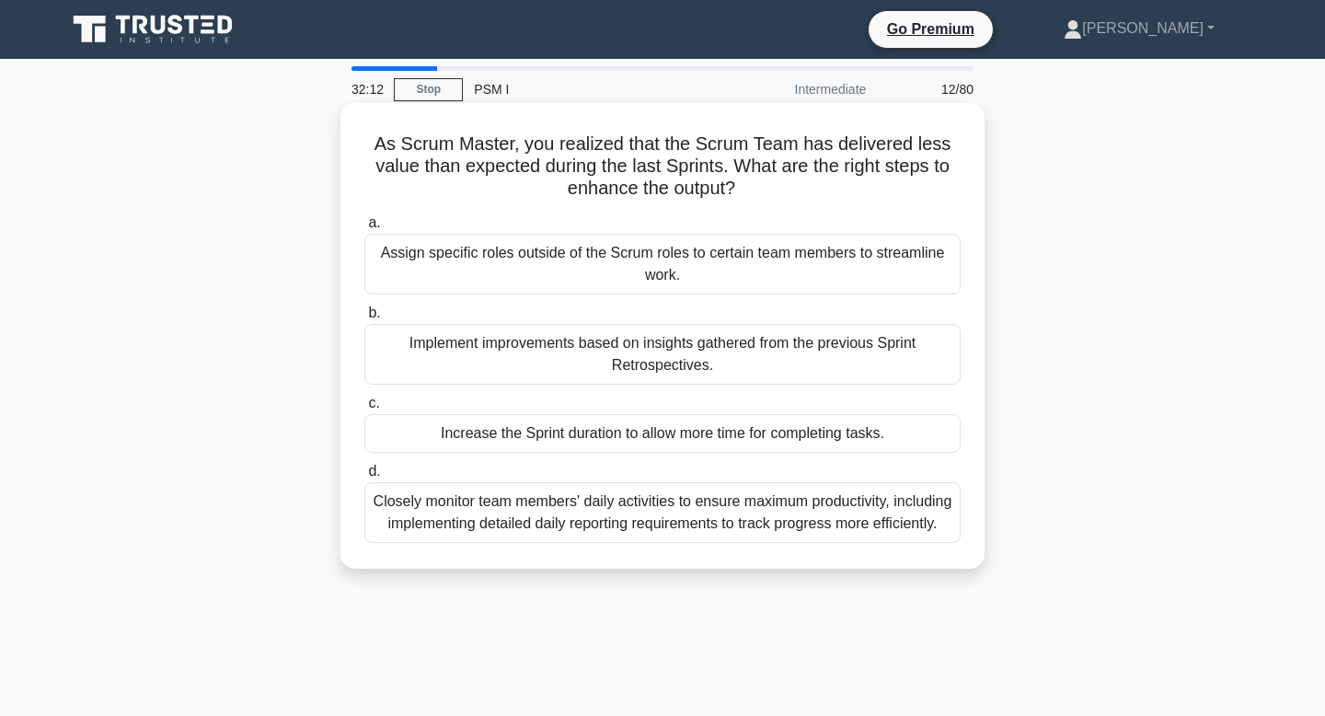
click at [679, 539] on div "Closely monitor team members' daily activities to ensure maximum productivity, …" at bounding box center [662, 512] width 596 height 61
click at [364, 477] on input "d. Closely monitor team members' daily activities to ensure maximum productivit…" at bounding box center [364, 472] width 0 height 12
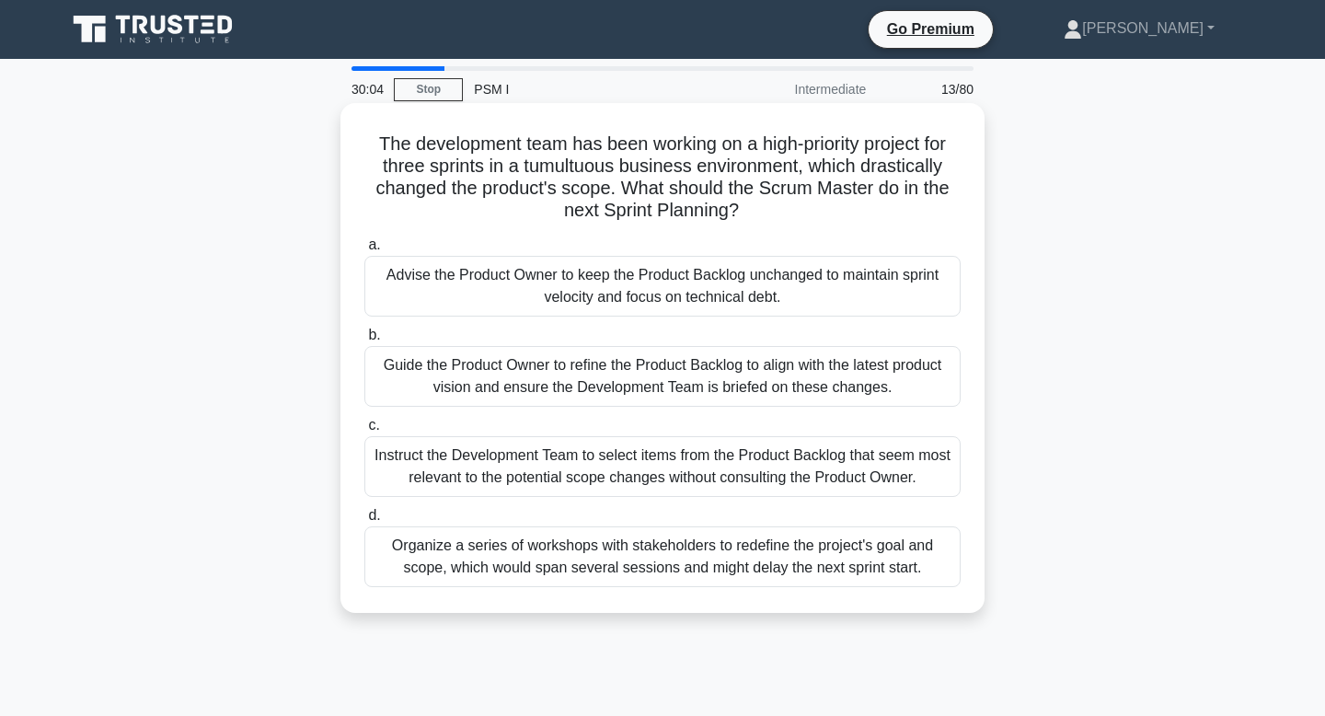
click at [863, 391] on div "Guide the Product Owner to refine the Product Backlog to align with the latest …" at bounding box center [662, 376] width 596 height 61
click at [364, 341] on input "b. Guide the Product Owner to refine the Product Backlog to align with the late…" at bounding box center [364, 335] width 0 height 12
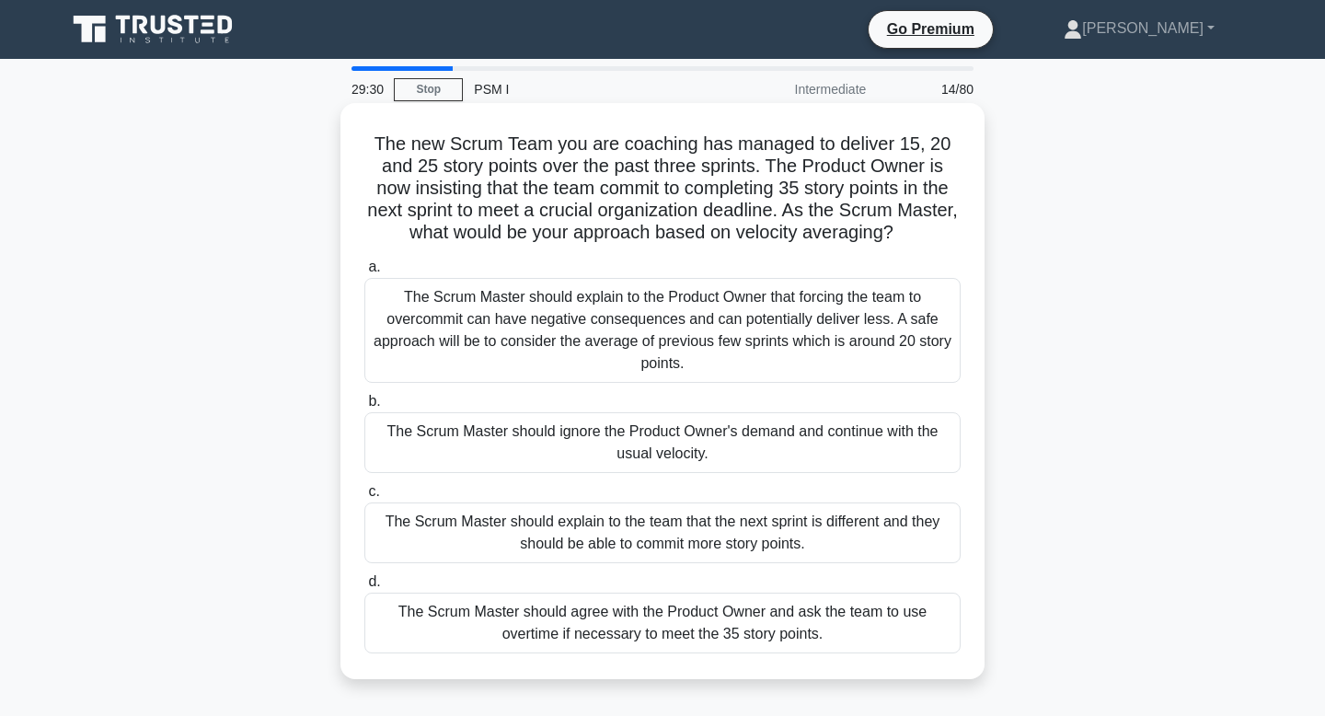
click at [779, 636] on div "The Scrum Master should agree with the Product Owner and ask the team to use ov…" at bounding box center [662, 622] width 596 height 61
click at [364, 588] on input "d. The Scrum Master should agree with the Product Owner and ask the team to use…" at bounding box center [364, 582] width 0 height 12
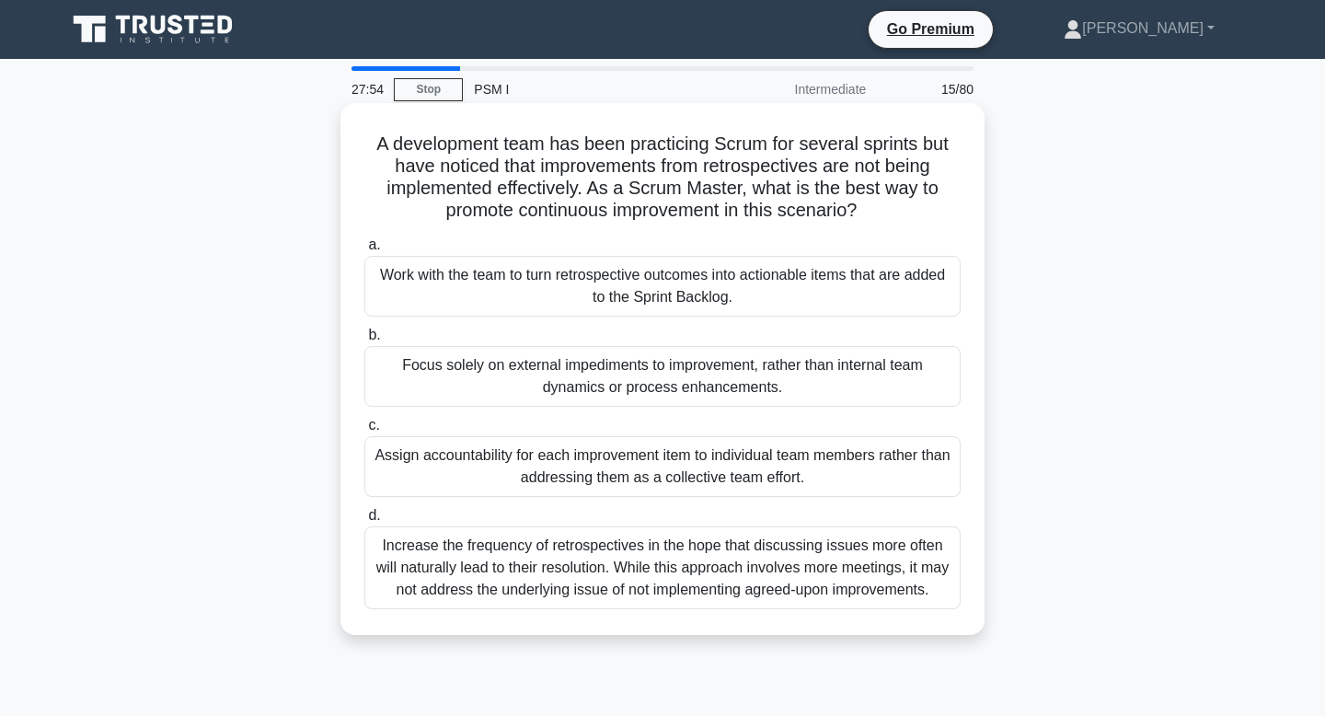
click at [865, 310] on div "Work with the team to turn retrospective outcomes into actionable items that ar…" at bounding box center [662, 286] width 596 height 61
click at [364, 251] on input "a. Work with the team to turn retrospective outcomes into actionable items that…" at bounding box center [364, 245] width 0 height 12
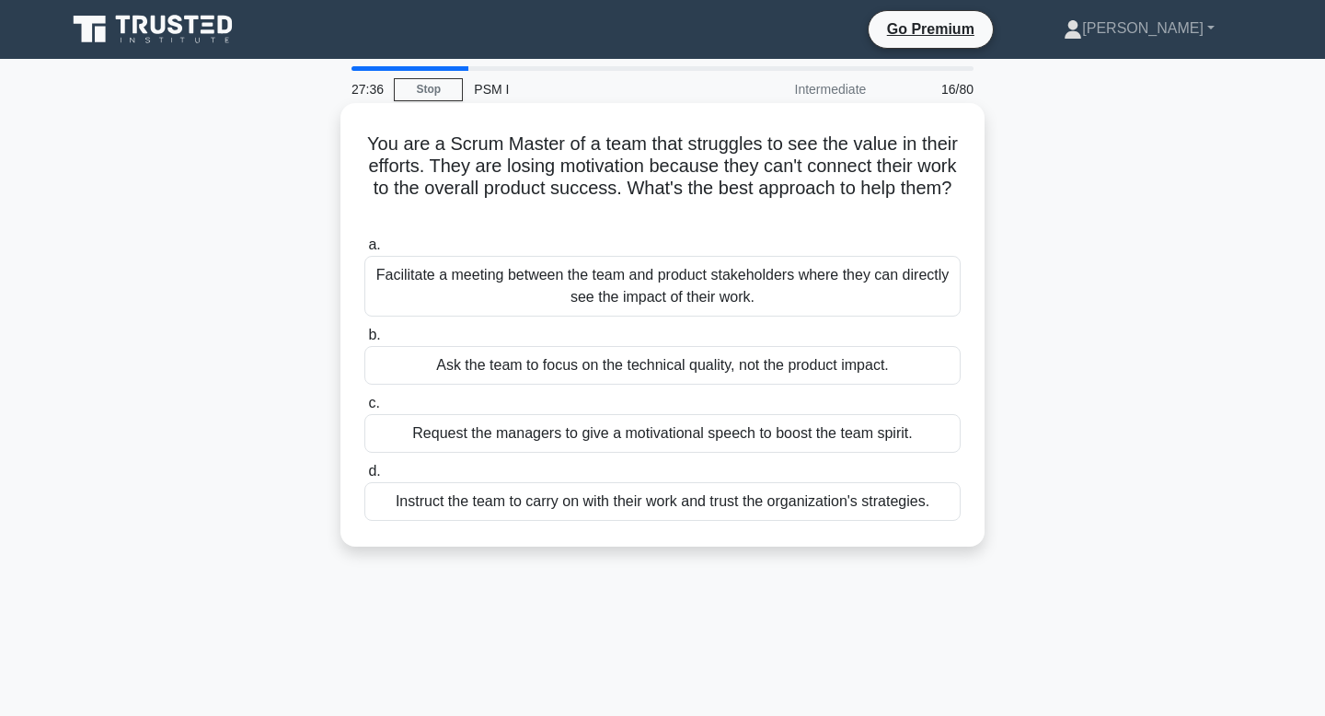
click at [715, 515] on div "Instruct the team to carry on with their work and trust the organization's stra…" at bounding box center [662, 501] width 596 height 39
click at [364, 477] on input "d. Instruct the team to carry on with their work and trust the organization's s…" at bounding box center [364, 472] width 0 height 12
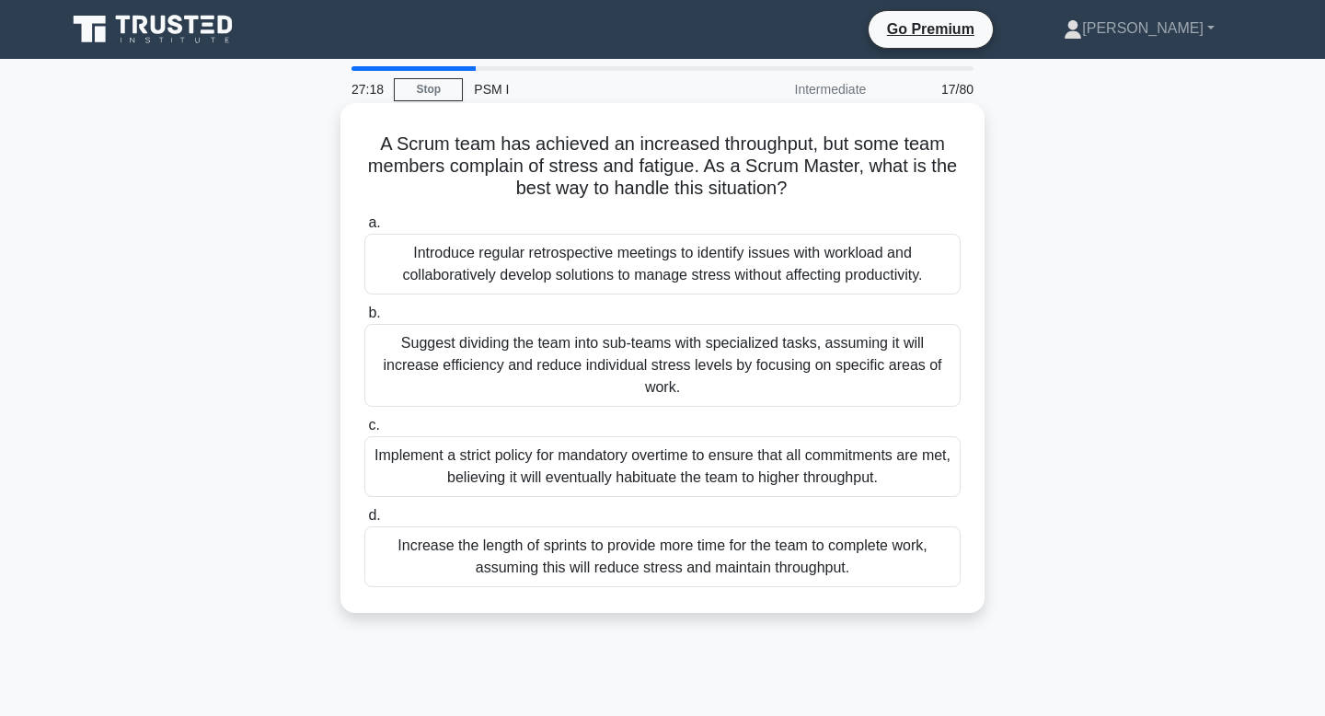
click at [804, 286] on div "Introduce regular retrospective meetings to identify issues with workload and c…" at bounding box center [662, 264] width 596 height 61
click at [364, 229] on input "a. Introduce regular retrospective meetings to identify issues with workload an…" at bounding box center [364, 223] width 0 height 12
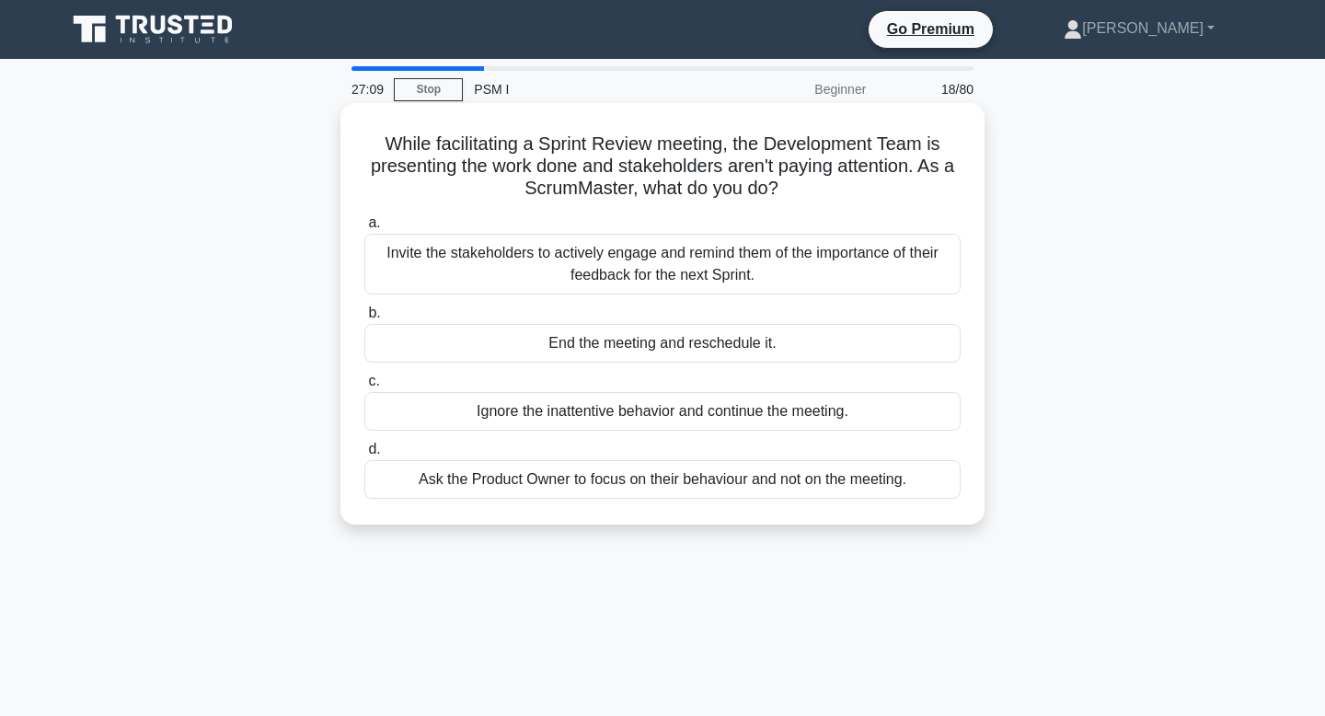
click at [658, 477] on div "Ask the Product Owner to focus on their behaviour and not on the meeting." at bounding box center [662, 479] width 596 height 39
click at [364, 455] on input "d. Ask the Product Owner to focus on their behaviour and not on the meeting." at bounding box center [364, 449] width 0 height 12
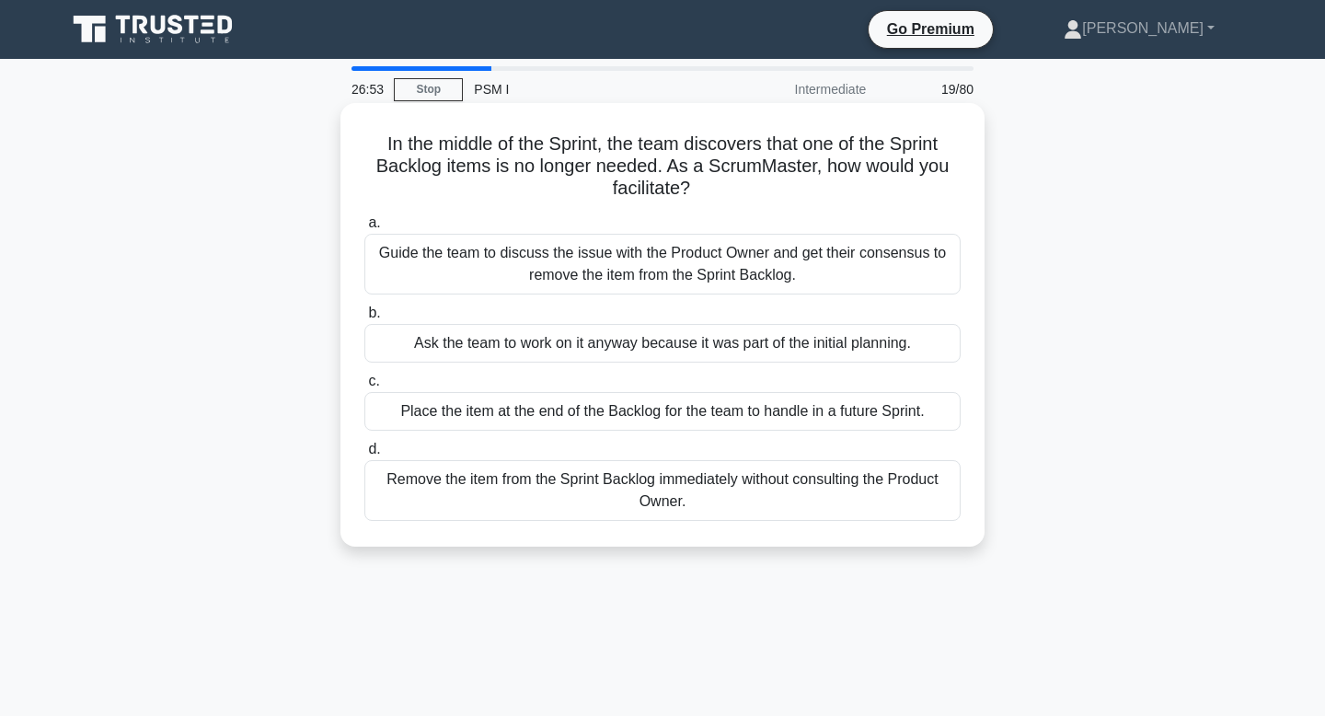
click at [753, 267] on div "Guide the team to discuss the issue with the Product Owner and get their consen…" at bounding box center [662, 264] width 596 height 61
click at [364, 229] on input "a. Guide the team to discuss the issue with the Product Owner and get their con…" at bounding box center [364, 223] width 0 height 12
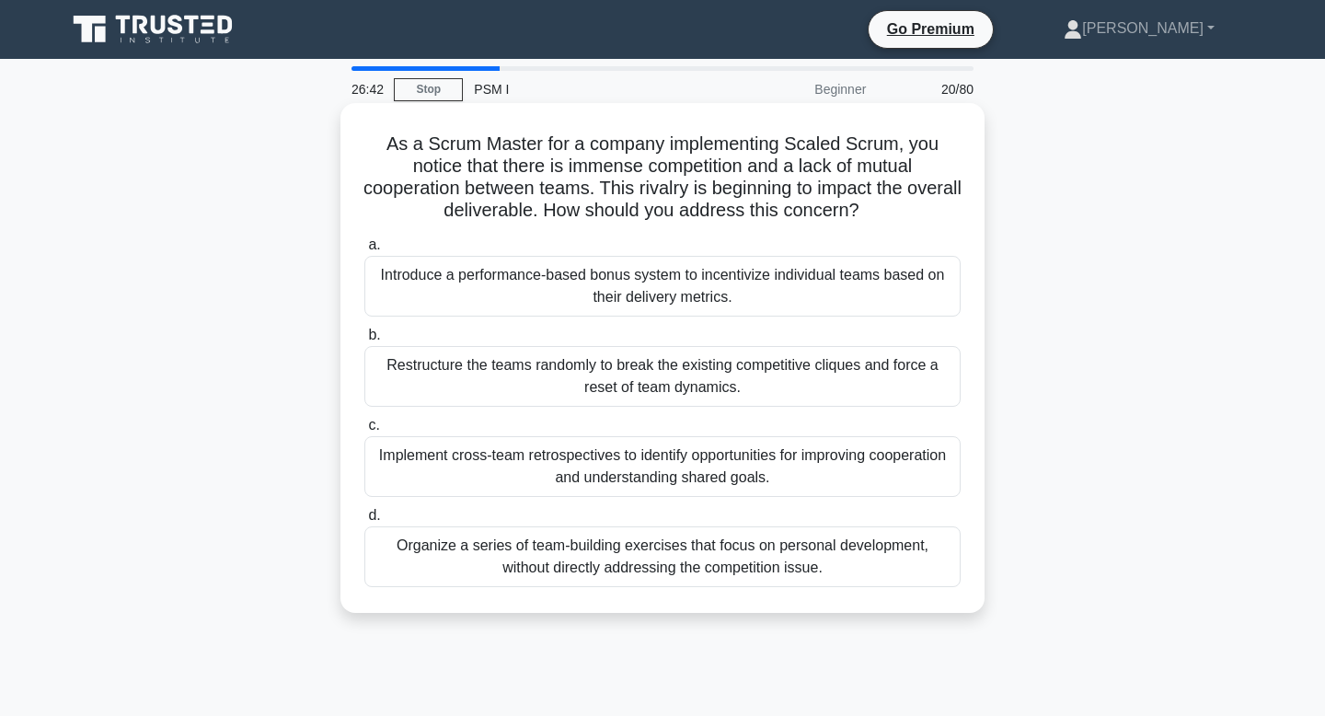
click at [742, 473] on div "Implement cross-team retrospectives to identify opportunities for improving coo…" at bounding box center [662, 466] width 596 height 61
click at [364, 431] on input "c. Implement cross-team retrospectives to identify opportunities for improving …" at bounding box center [364, 426] width 0 height 12
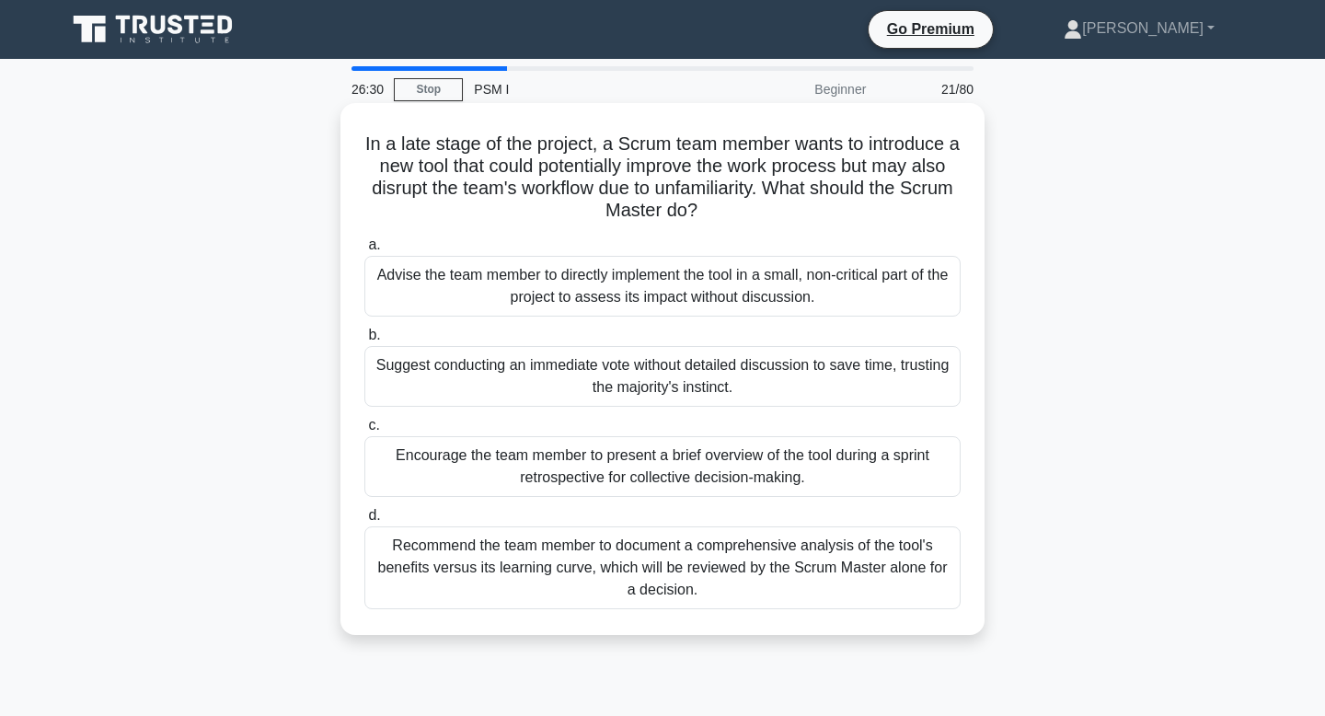
click at [762, 476] on div "Encourage the team member to present a brief overview of the tool during a spri…" at bounding box center [662, 466] width 596 height 61
click at [364, 431] on input "c. Encourage the team member to present a brief overview of the tool during a s…" at bounding box center [364, 426] width 0 height 12
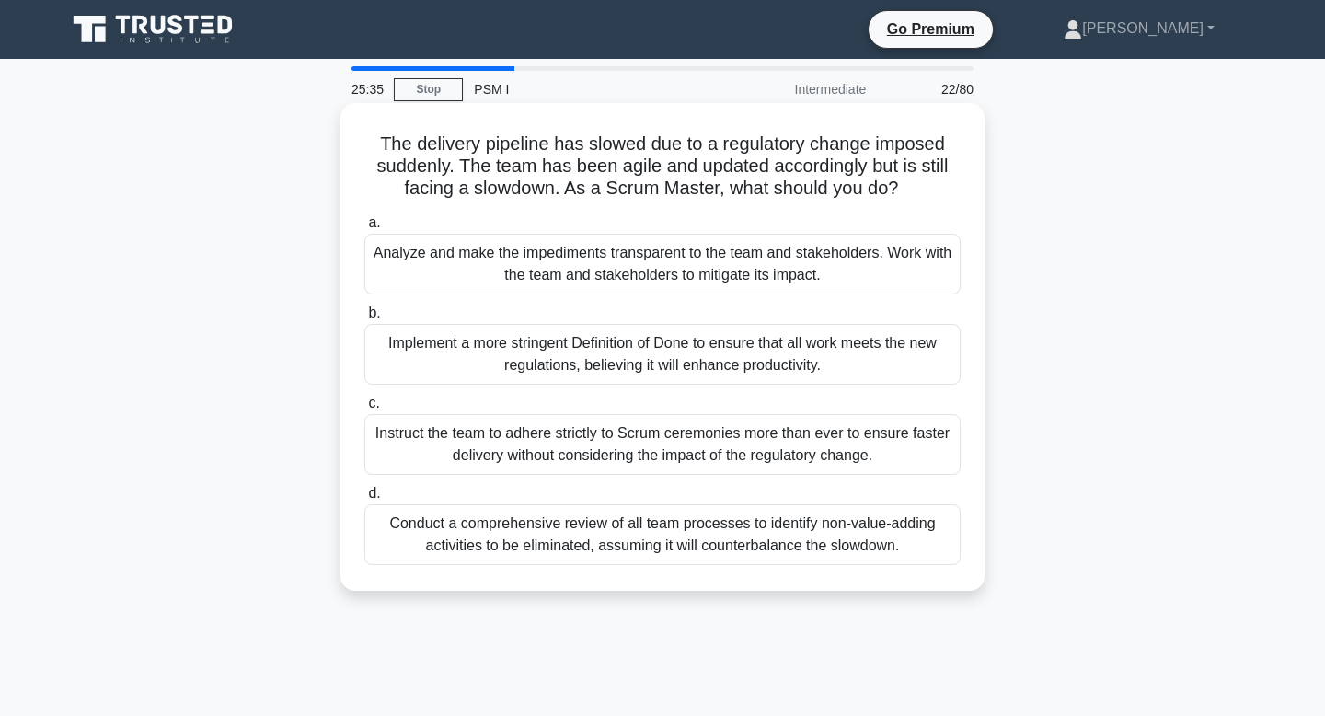
click at [789, 281] on div "Analyze and make the impediments transparent to the team and stakeholders. Work…" at bounding box center [662, 264] width 596 height 61
click at [364, 229] on input "a. Analyze and make the impediments transparent to the team and stakeholders. W…" at bounding box center [364, 223] width 0 height 12
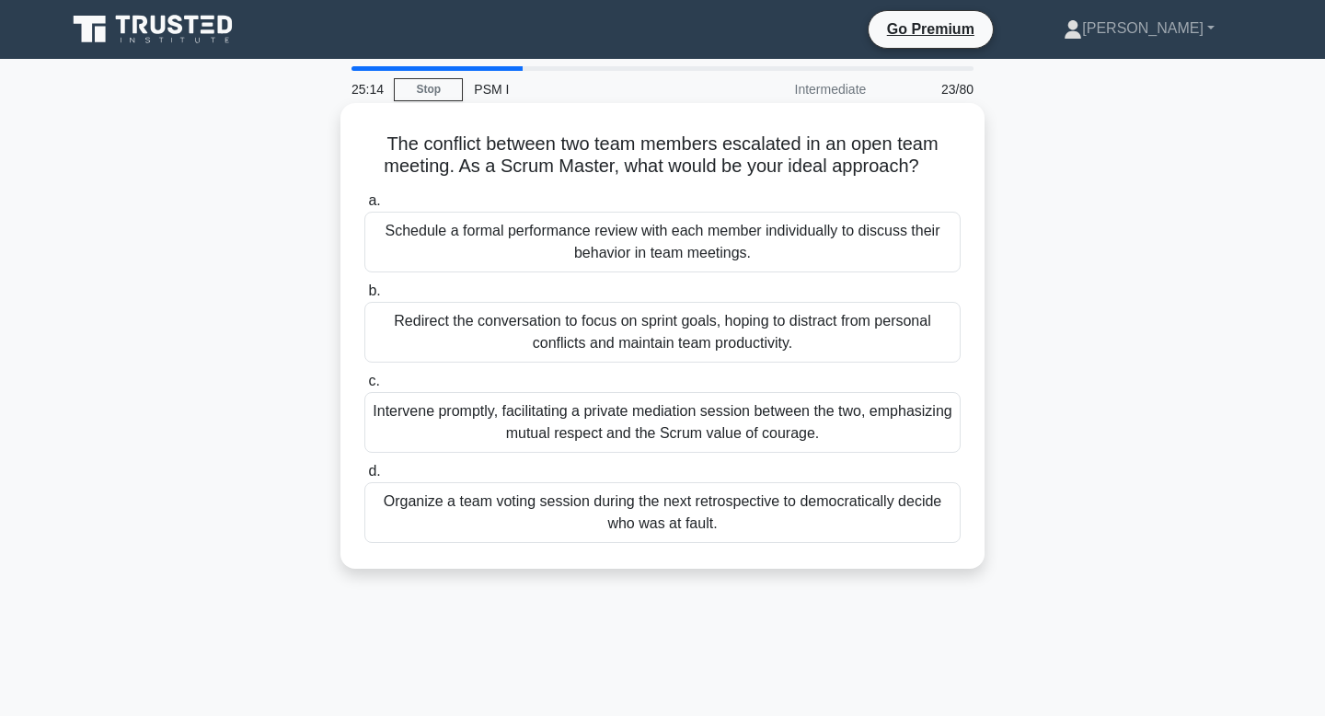
click at [776, 353] on div "Redirect the conversation to focus on sprint goals, hoping to distract from per…" at bounding box center [662, 332] width 596 height 61
click at [364, 297] on input "b. Redirect the conversation to focus on sprint goals, hoping to distract from …" at bounding box center [364, 291] width 0 height 12
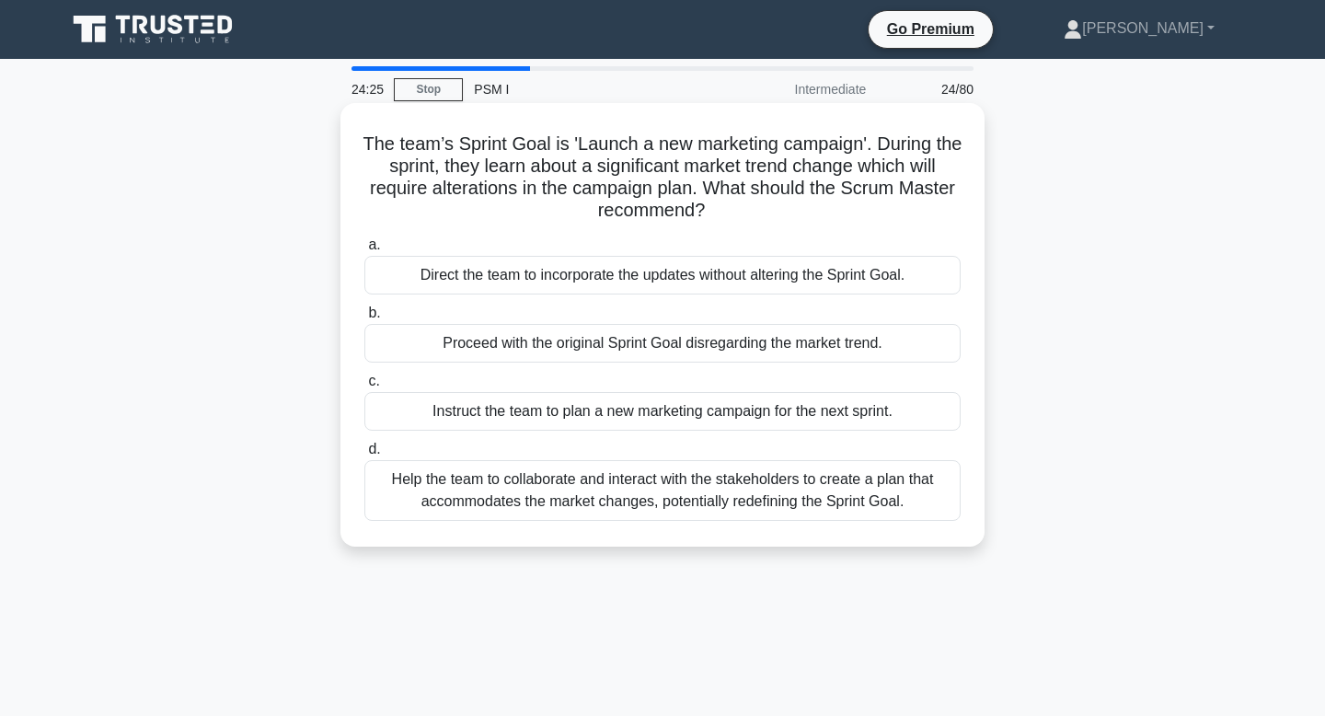
click at [821, 351] on div "Proceed with the original Sprint Goal disregarding the market trend." at bounding box center [662, 343] width 596 height 39
click at [364, 319] on input "b. Proceed with the original Sprint Goal disregarding the market trend." at bounding box center [364, 313] width 0 height 12
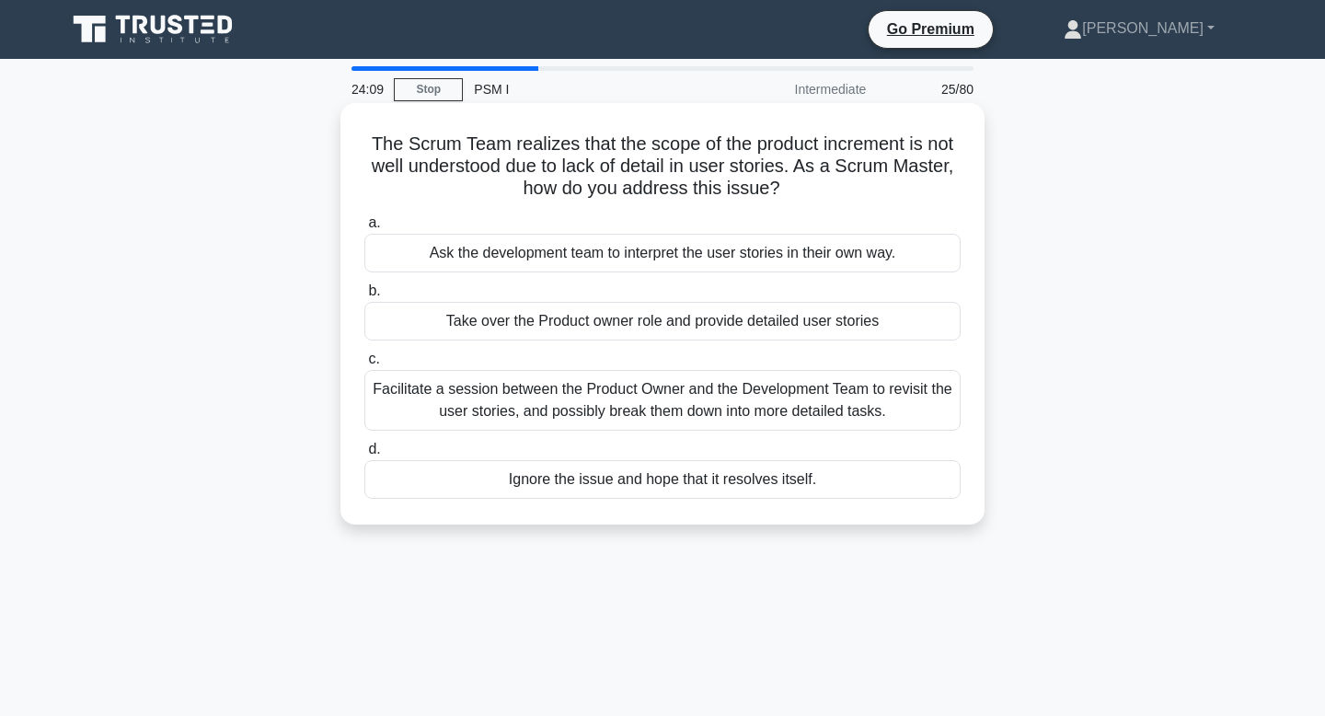
click at [798, 411] on div "Facilitate a session between the Product Owner and the Development Team to revi…" at bounding box center [662, 400] width 596 height 61
click at [364, 365] on input "c. Facilitate a session between the Product Owner and the Development Team to r…" at bounding box center [364, 359] width 0 height 12
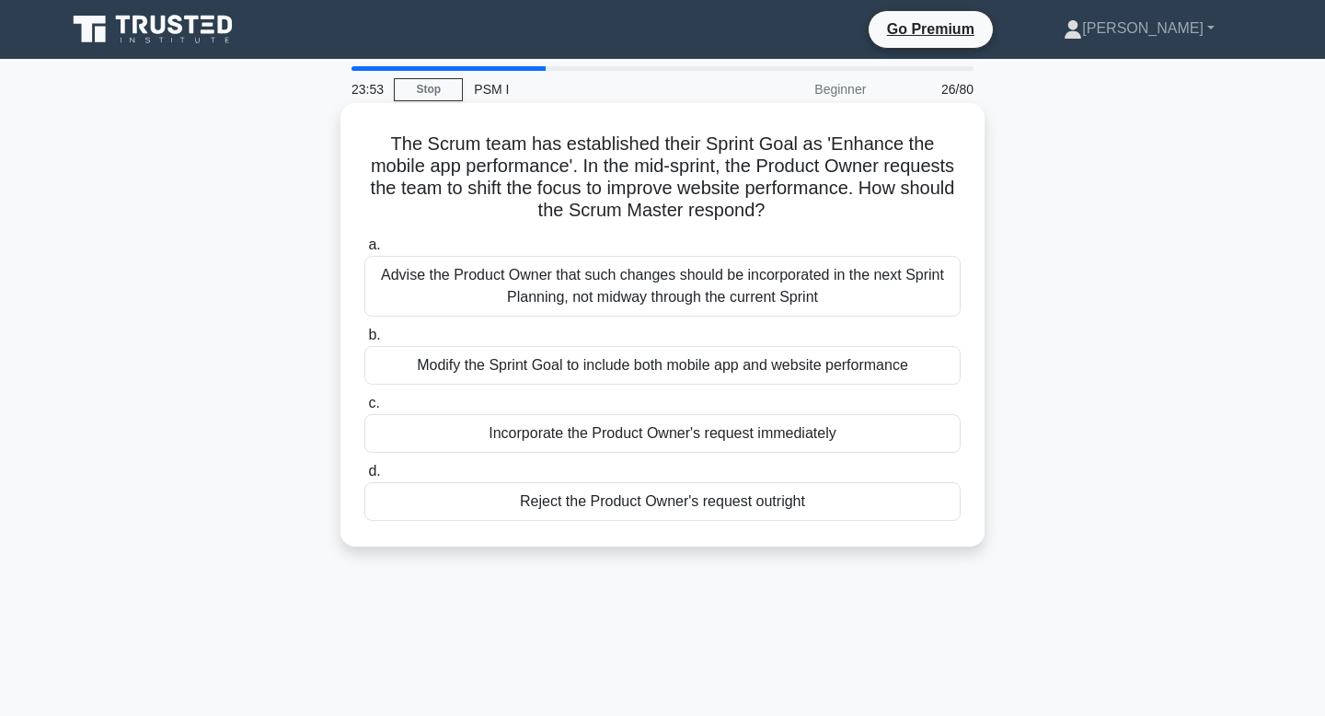
click at [808, 289] on div "Advise the Product Owner that such changes should be incorporated in the next S…" at bounding box center [662, 286] width 596 height 61
click at [364, 251] on input "a. Advise the Product Owner that such changes should be incorporated in the nex…" at bounding box center [364, 245] width 0 height 12
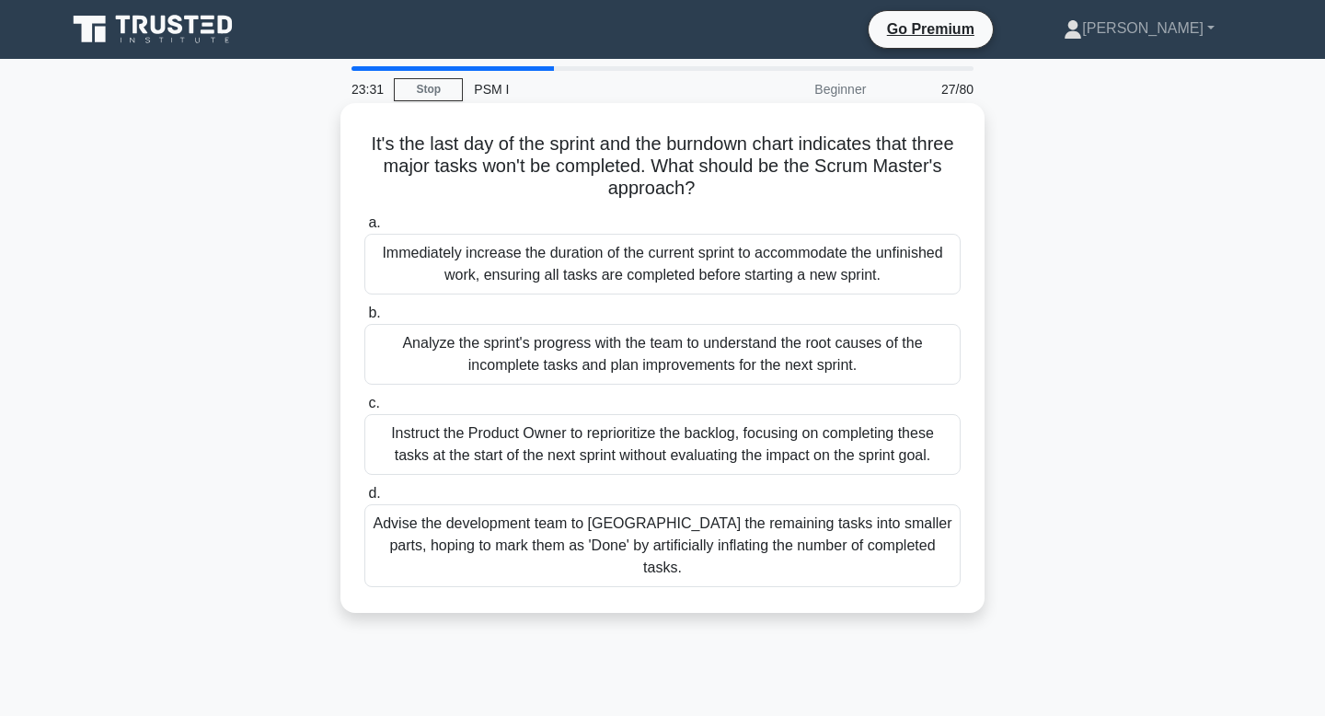
click at [788, 363] on div "Analyze the sprint's progress with the team to understand the root causes of th…" at bounding box center [662, 354] width 596 height 61
click at [364, 319] on input "b. Analyze the sprint's progress with the team to understand the root causes of…" at bounding box center [364, 313] width 0 height 12
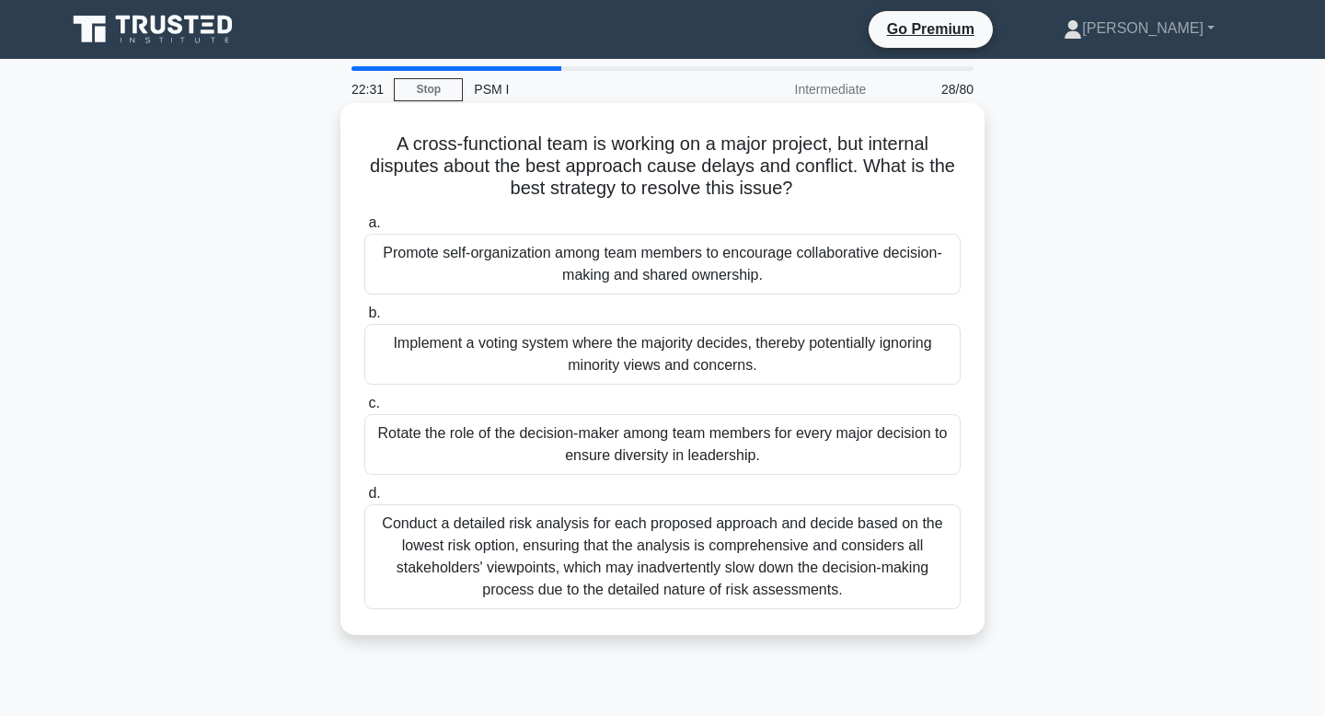
click at [799, 270] on div "Promote self-organization among team members to encourage collaborative decisio…" at bounding box center [662, 264] width 596 height 61
click at [364, 229] on input "a. Promote self-organization among team members to encourage collaborative deci…" at bounding box center [364, 223] width 0 height 12
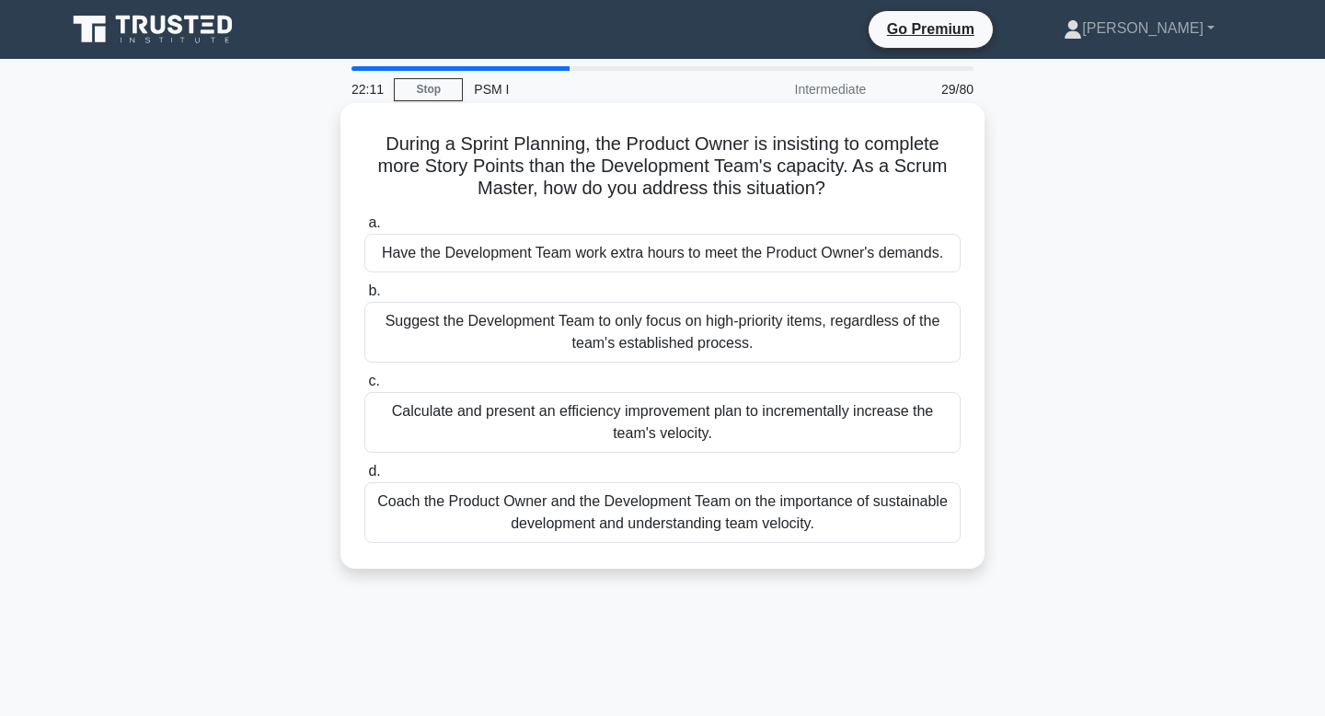
click at [723, 505] on div "Coach the Product Owner and the Development Team on the importance of sustainab…" at bounding box center [662, 512] width 596 height 61
click at [364, 477] on input "d. Coach the Product Owner and the Development Team on the importance of sustai…" at bounding box center [364, 472] width 0 height 12
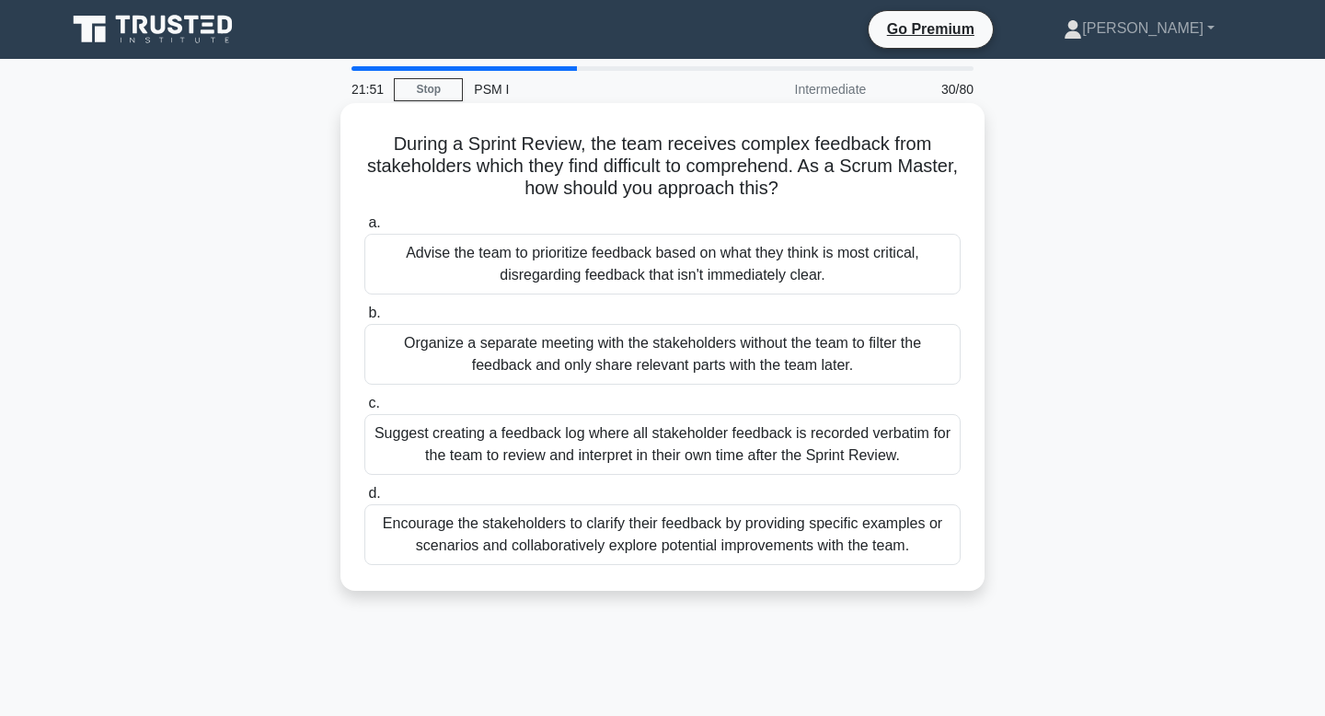
click at [716, 542] on div "Encourage the stakeholders to clarify their feedback by providing specific exam…" at bounding box center [662, 534] width 596 height 61
click at [364, 500] on input "d. Encourage the stakeholders to clarify their feedback by providing specific e…" at bounding box center [364, 494] width 0 height 12
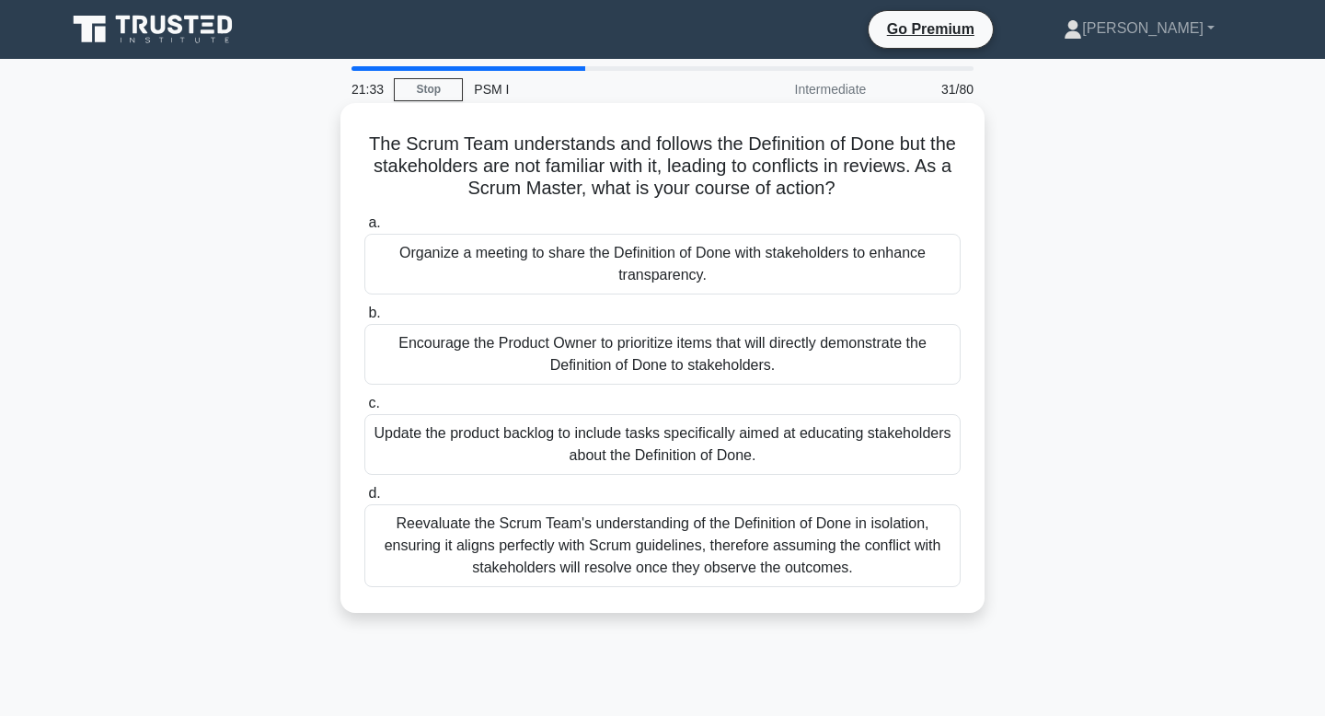
click at [756, 345] on div "Encourage the Product Owner to prioritize items that will directly demonstrate …" at bounding box center [662, 354] width 596 height 61
click at [364, 319] on input "b. Encourage the Product Owner to prioritize items that will directly demonstra…" at bounding box center [364, 313] width 0 height 12
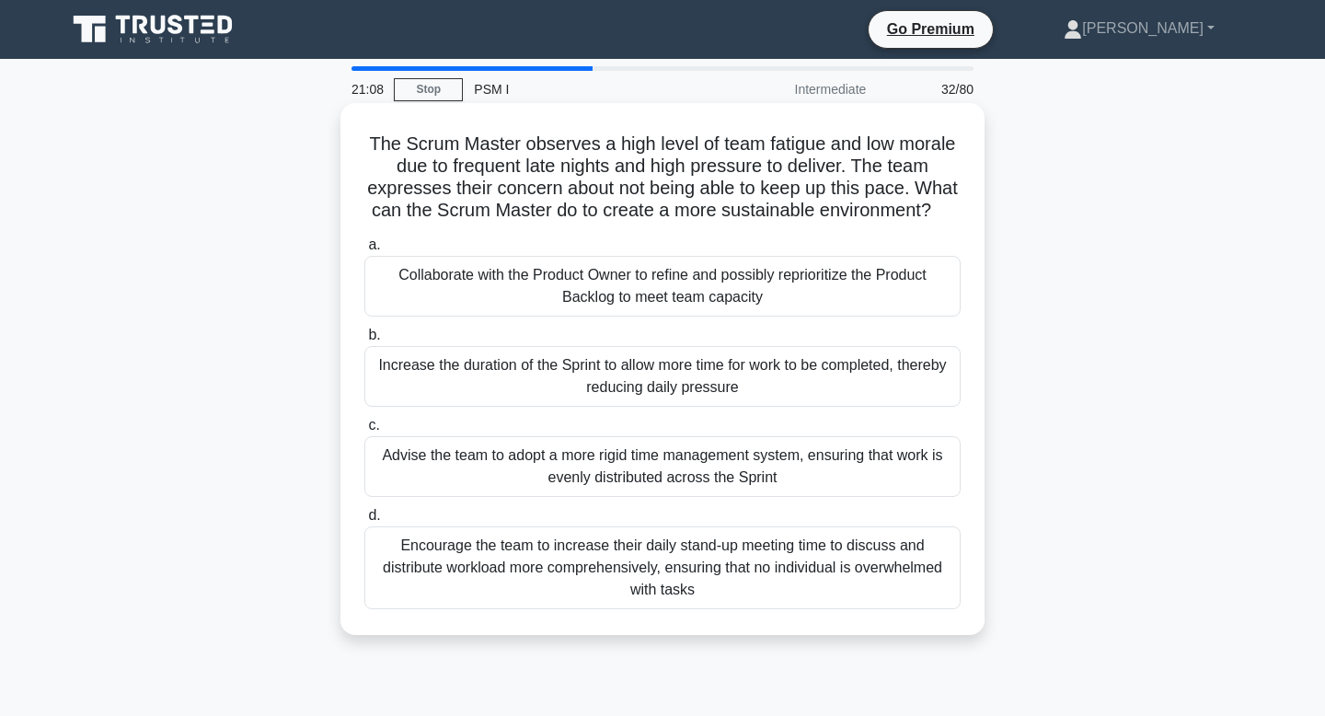
click at [824, 276] on div "Collaborate with the Product Owner to refine and possibly reprioritize the Prod…" at bounding box center [662, 286] width 596 height 61
click at [364, 251] on input "a. Collaborate with the Product Owner to refine and possibly reprioritize the P…" at bounding box center [364, 245] width 0 height 12
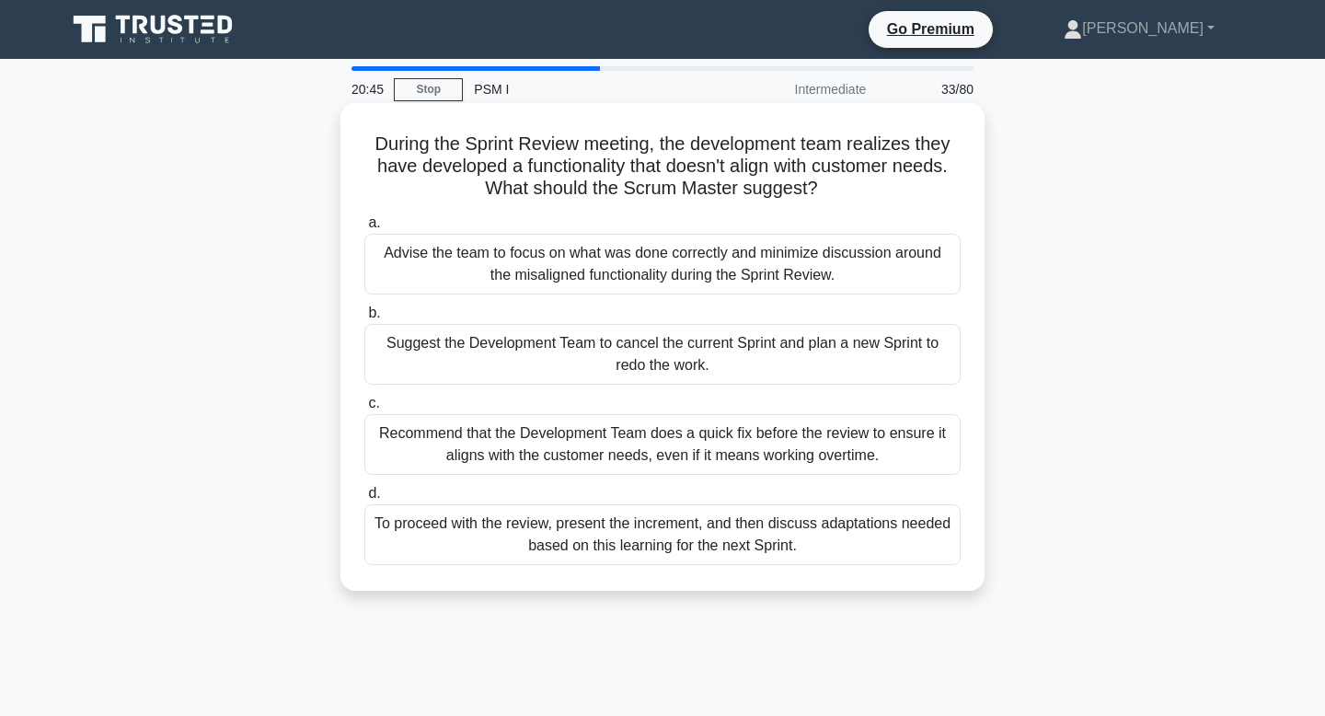
click at [785, 546] on div "To proceed with the review, present the increment, and then discuss adaptations…" at bounding box center [662, 534] width 596 height 61
click at [364, 500] on input "d. To proceed with the review, present the increment, and then discuss adaptati…" at bounding box center [364, 494] width 0 height 12
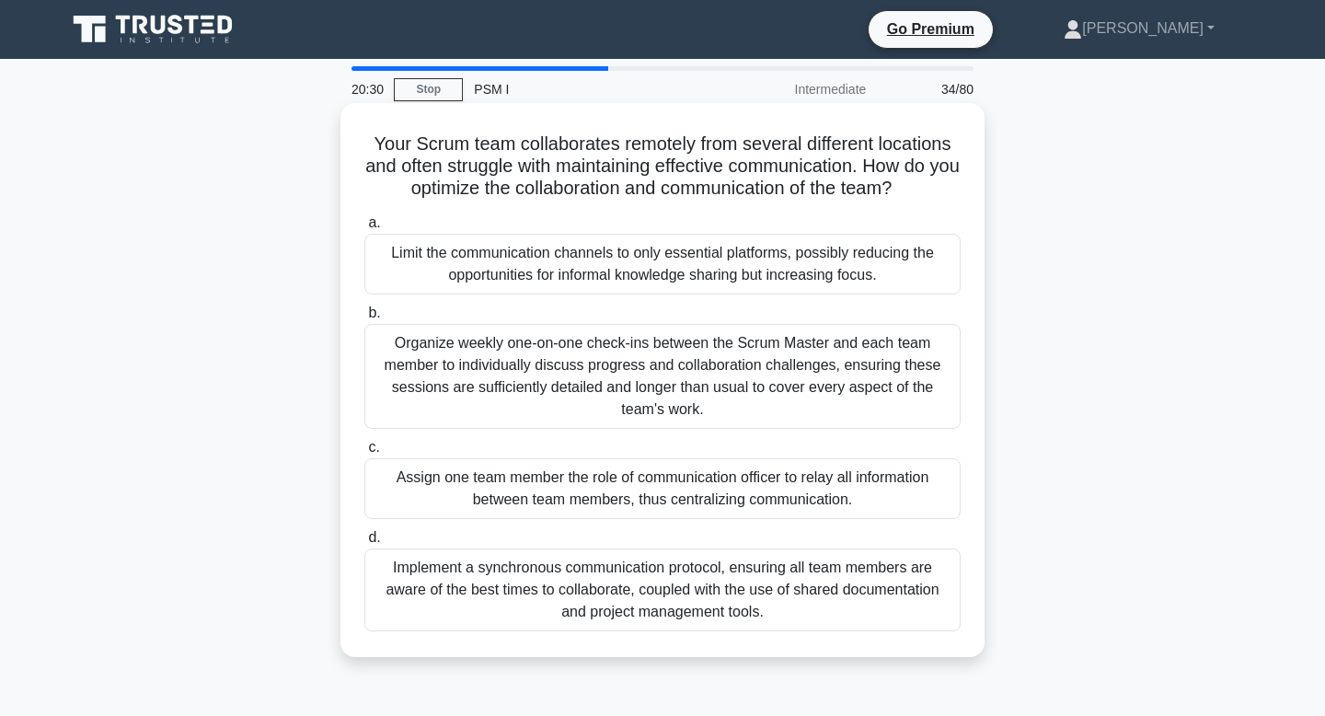
click at [748, 603] on div "Implement a synchronous communication protocol, ensuring all team members are a…" at bounding box center [662, 589] width 596 height 83
click at [364, 544] on input "d. Implement a synchronous communication protocol, ensuring all team members ar…" at bounding box center [364, 538] width 0 height 12
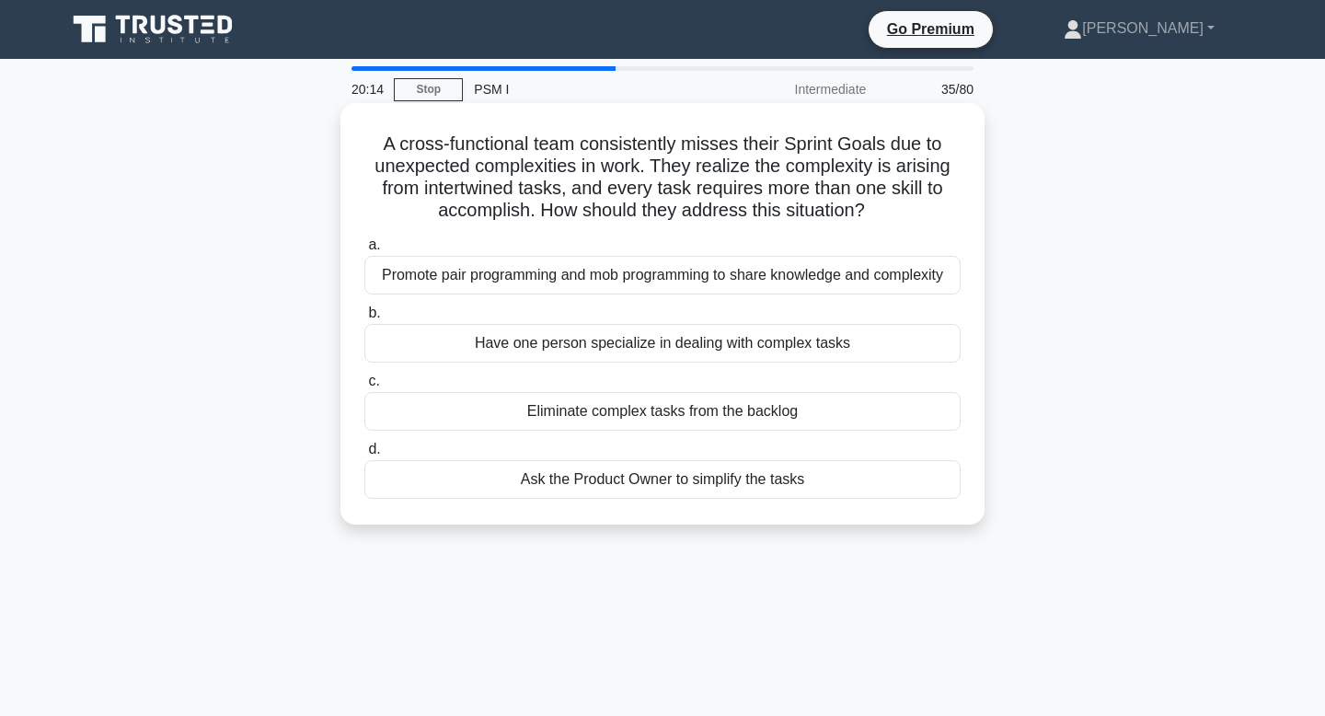
click at [834, 279] on div "Promote pair programming and mob programming to share knowledge and complexity" at bounding box center [662, 275] width 596 height 39
click at [364, 251] on input "a. Promote pair programming and mob programming to share knowledge and complexi…" at bounding box center [364, 245] width 0 height 12
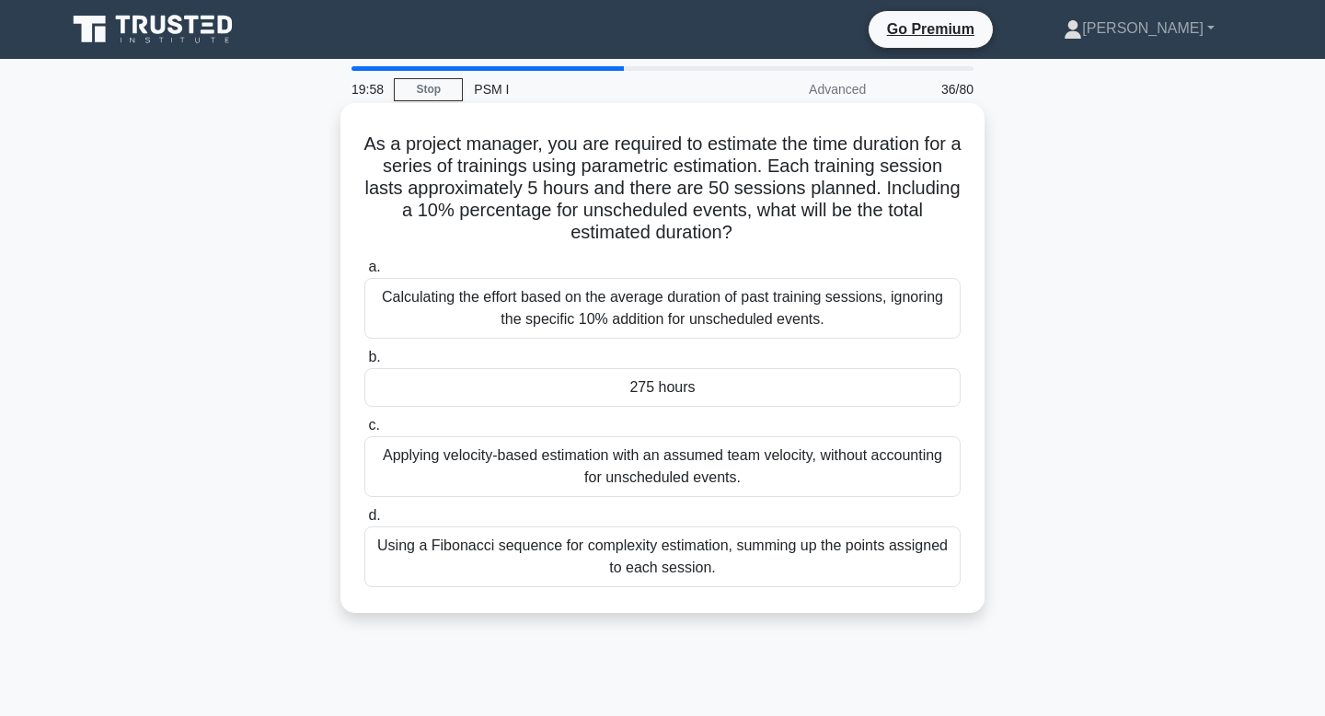
click at [737, 378] on div "275 hours" at bounding box center [662, 387] width 596 height 39
click at [364, 363] on input "b. 275 hours" at bounding box center [364, 357] width 0 height 12
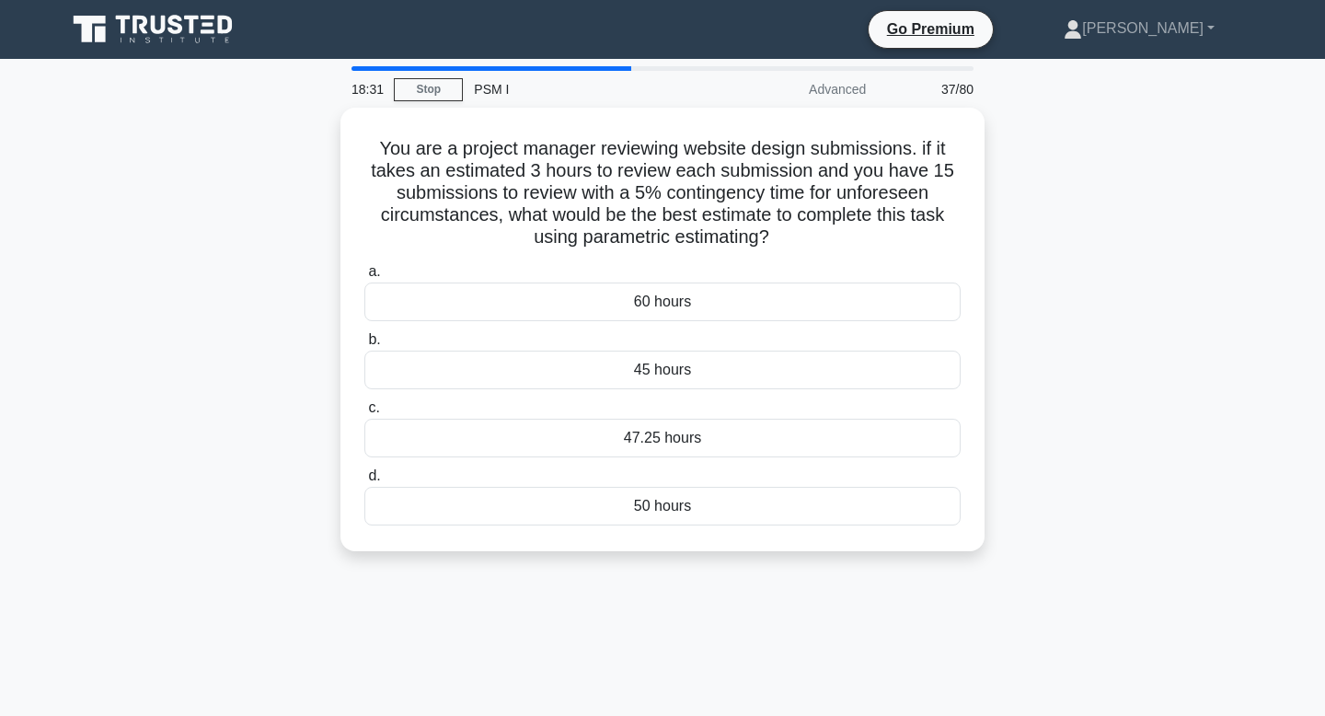
click at [736, 378] on div "45 hours" at bounding box center [662, 370] width 596 height 39
click at [364, 346] on input "b. 45 hours" at bounding box center [364, 340] width 0 height 12
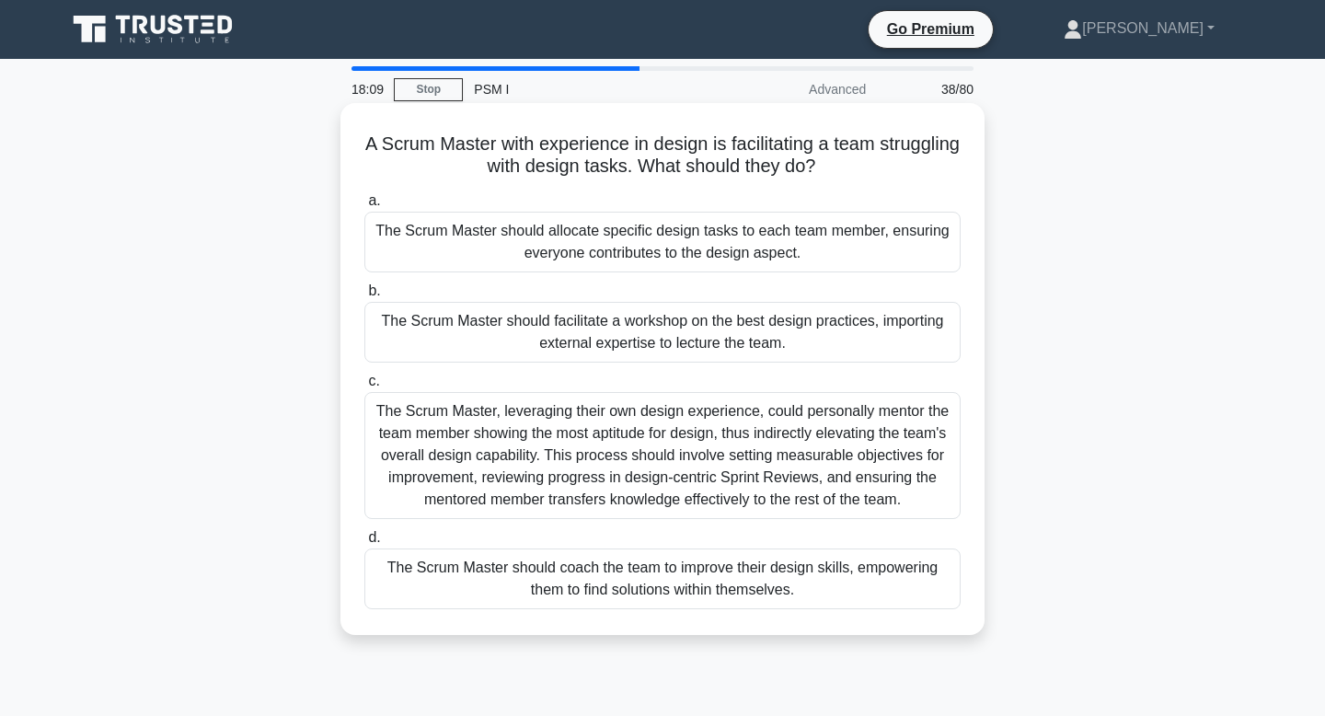
click at [738, 608] on div "The Scrum Master should coach the team to improve their design skills, empoweri…" at bounding box center [662, 578] width 596 height 61
click at [364, 544] on input "d. The Scrum Master should coach the team to improve their design skills, empow…" at bounding box center [364, 538] width 0 height 12
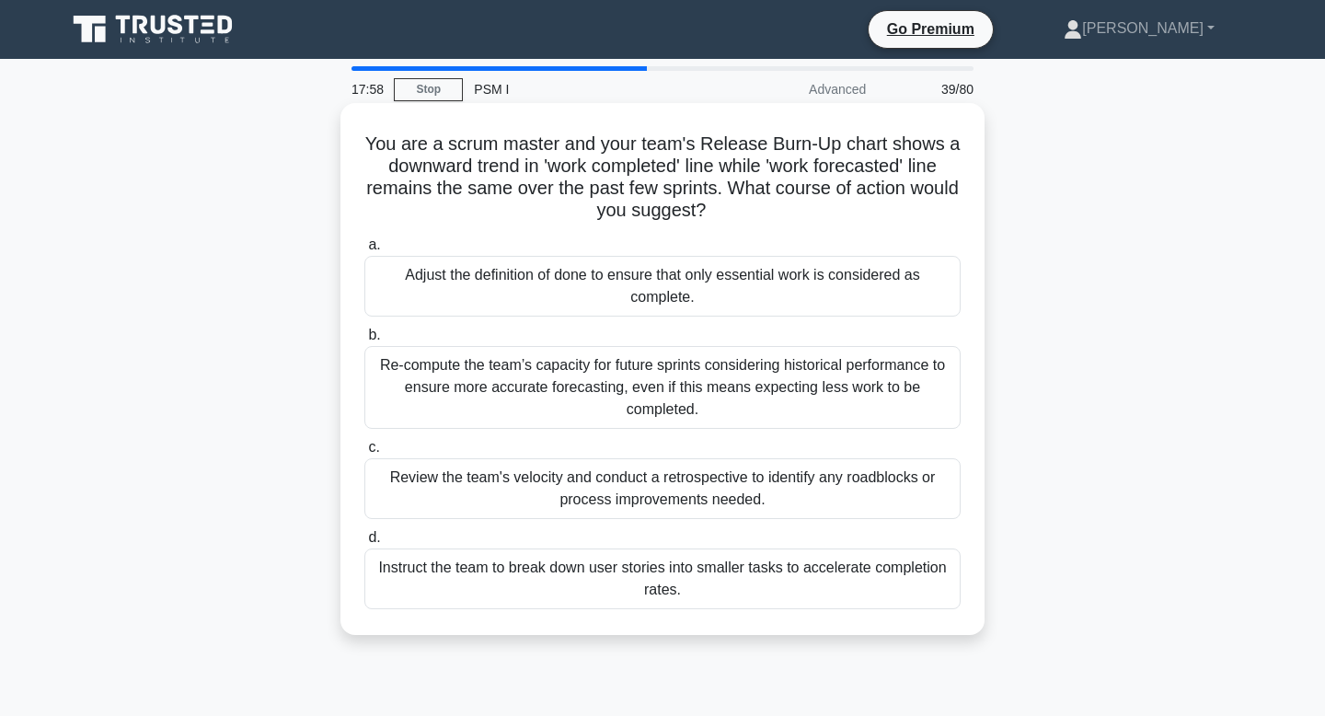
click at [671, 589] on div "Instruct the team to break down user stories into smaller tasks to accelerate c…" at bounding box center [662, 578] width 596 height 61
click at [364, 544] on input "d. Instruct the team to break down user stories into smaller tasks to accelerat…" at bounding box center [364, 538] width 0 height 12
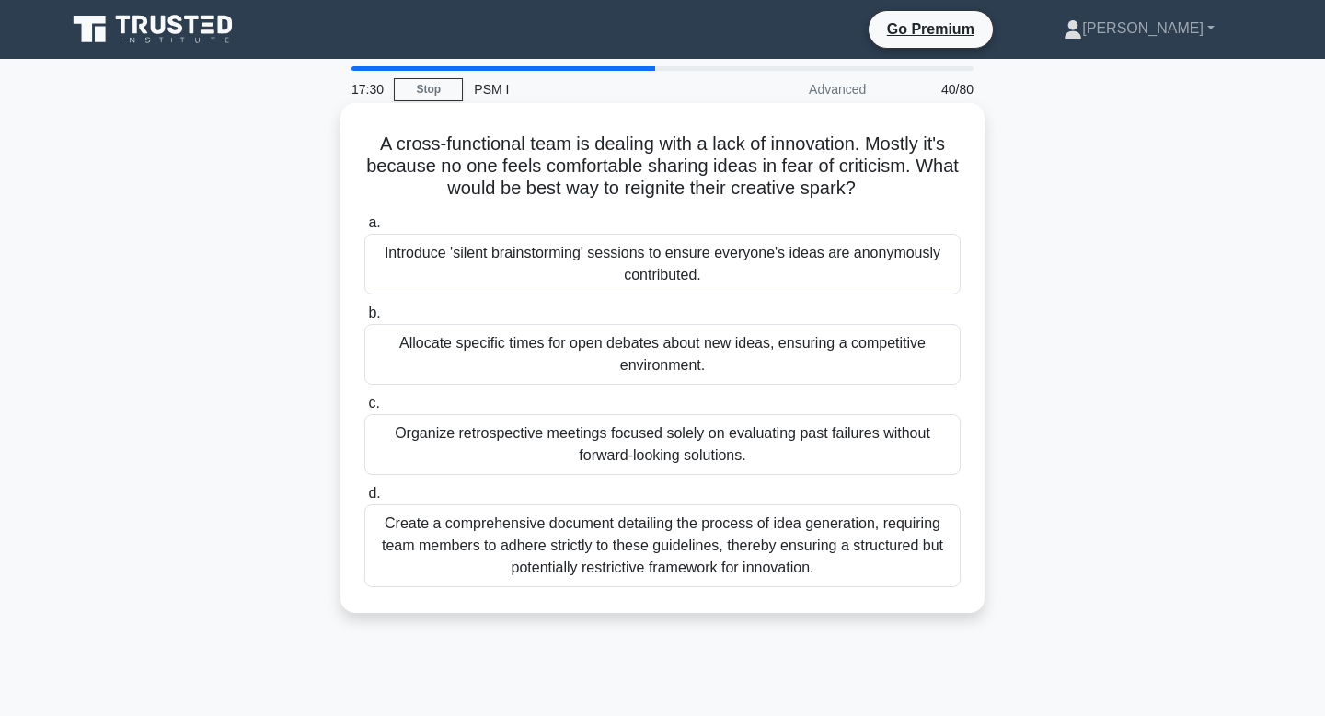
click at [696, 285] on div "Introduce 'silent brainstorming' sessions to ensure everyone's ideas are anonym…" at bounding box center [662, 264] width 596 height 61
click at [364, 229] on input "a. Introduce 'silent brainstorming' sessions to ensure everyone's ideas are ano…" at bounding box center [364, 223] width 0 height 12
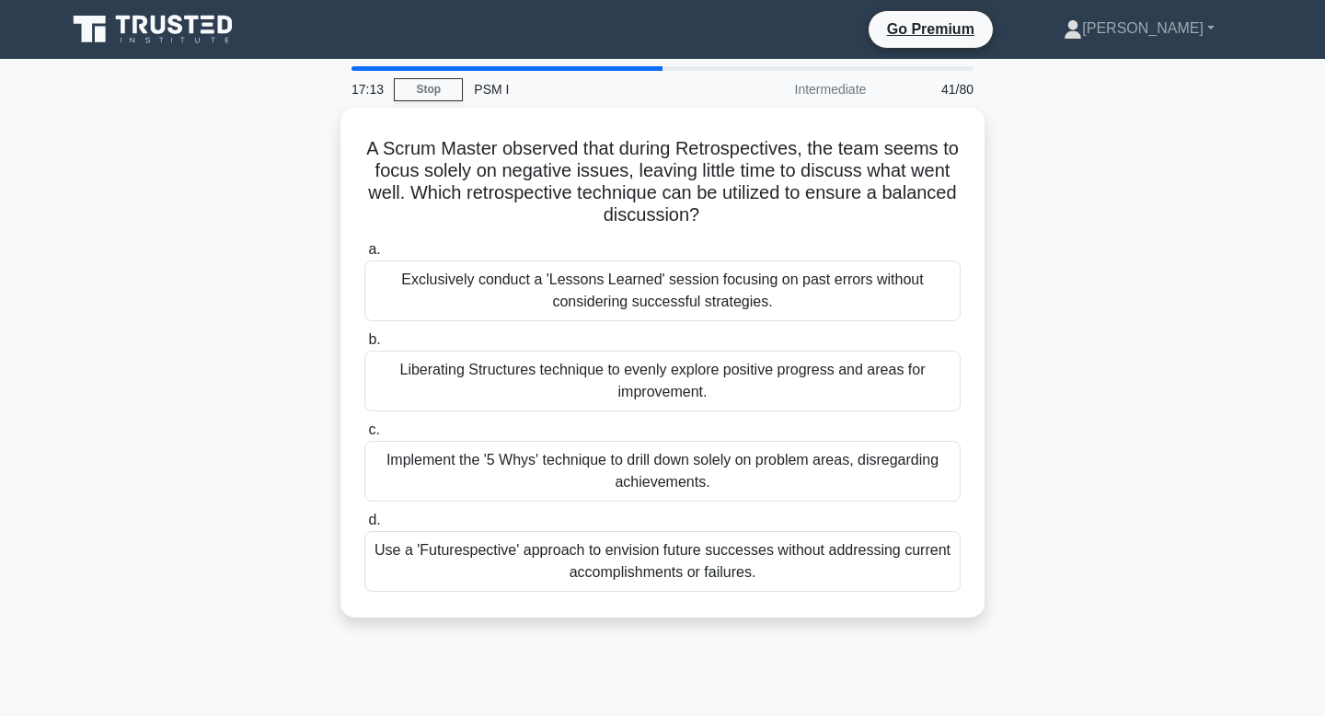
click at [696, 285] on div "Exclusively conduct a 'Lessons Learned' session focusing on past errors without…" at bounding box center [662, 290] width 596 height 61
click at [364, 256] on input "a. Exclusively conduct a 'Lessons Learned' session focusing on past errors with…" at bounding box center [364, 250] width 0 height 12
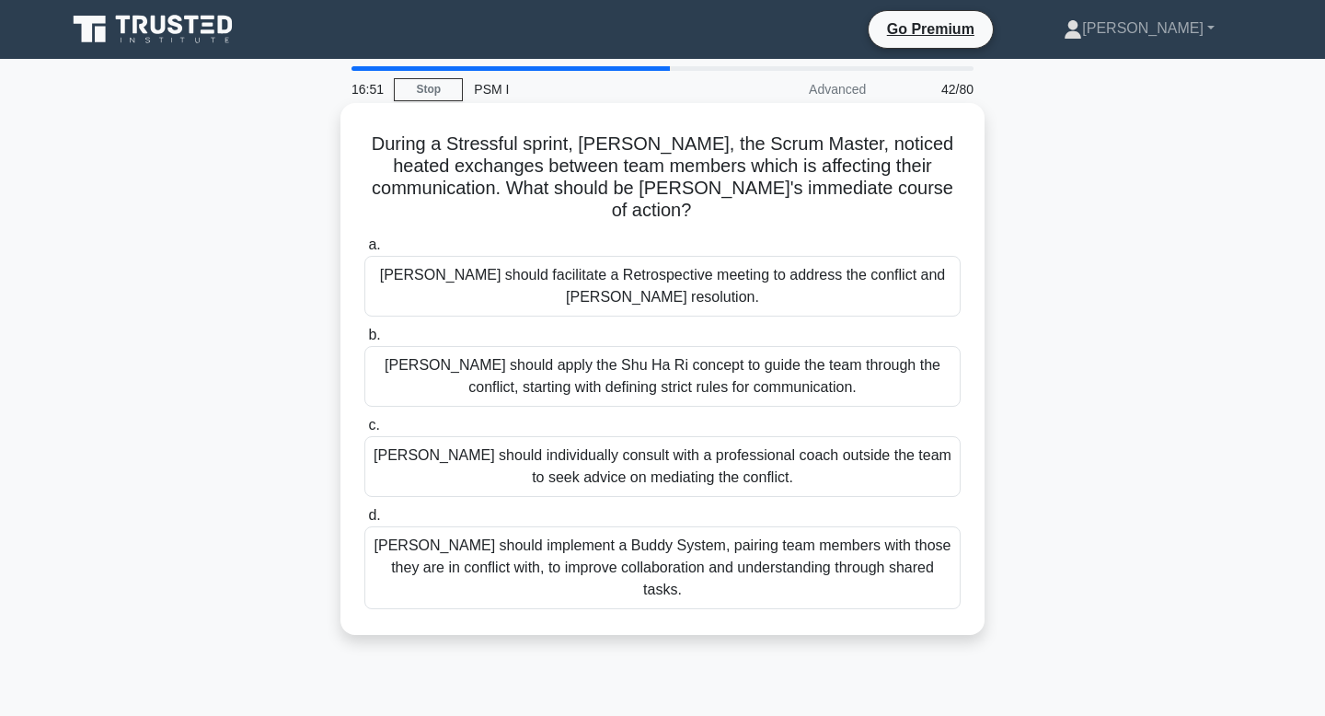
click at [714, 526] on div "Olivia should implement a Buddy System, pairing team members with those they ar…" at bounding box center [662, 567] width 596 height 83
click at [364, 522] on input "d. Olivia should implement a Buddy System, pairing team members with those they…" at bounding box center [364, 516] width 0 height 12
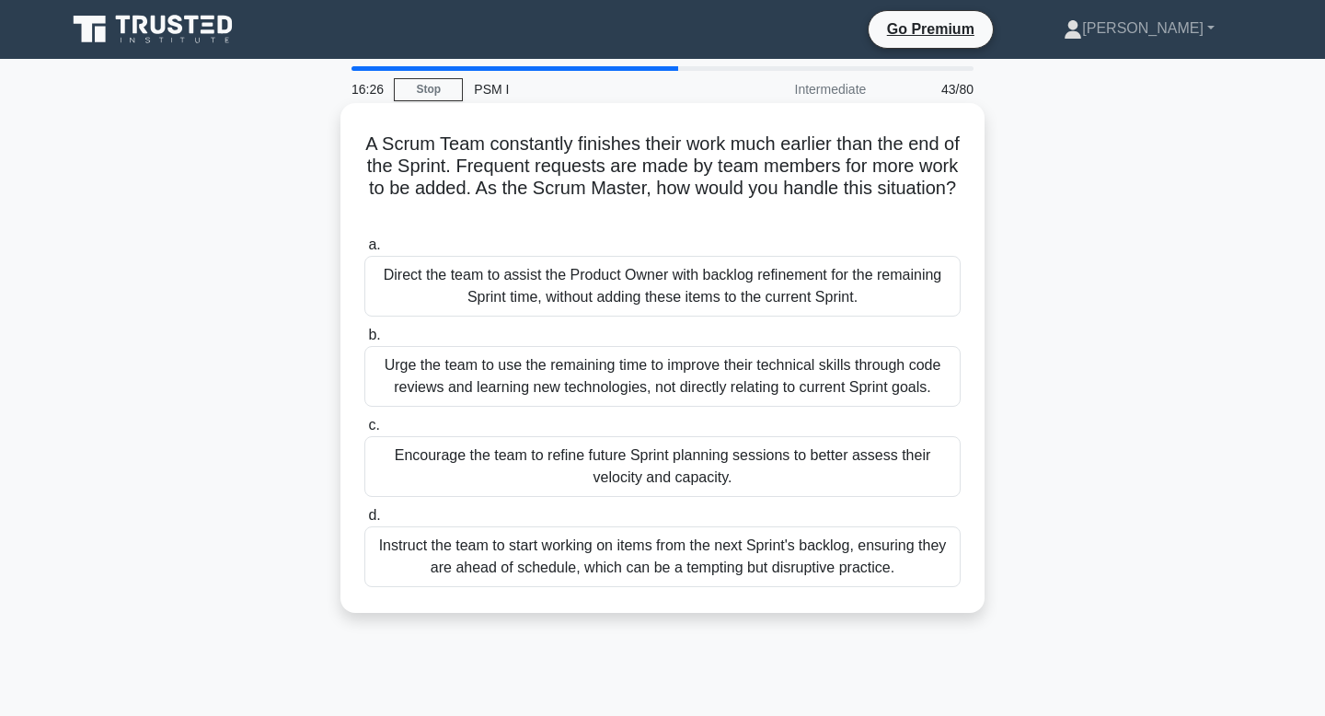
click at [795, 315] on div "Direct the team to assist the Product Owner with backlog refinement for the rem…" at bounding box center [662, 286] width 596 height 61
click at [364, 251] on input "a. Direct the team to assist the Product Owner with backlog refinement for the …" at bounding box center [364, 245] width 0 height 12
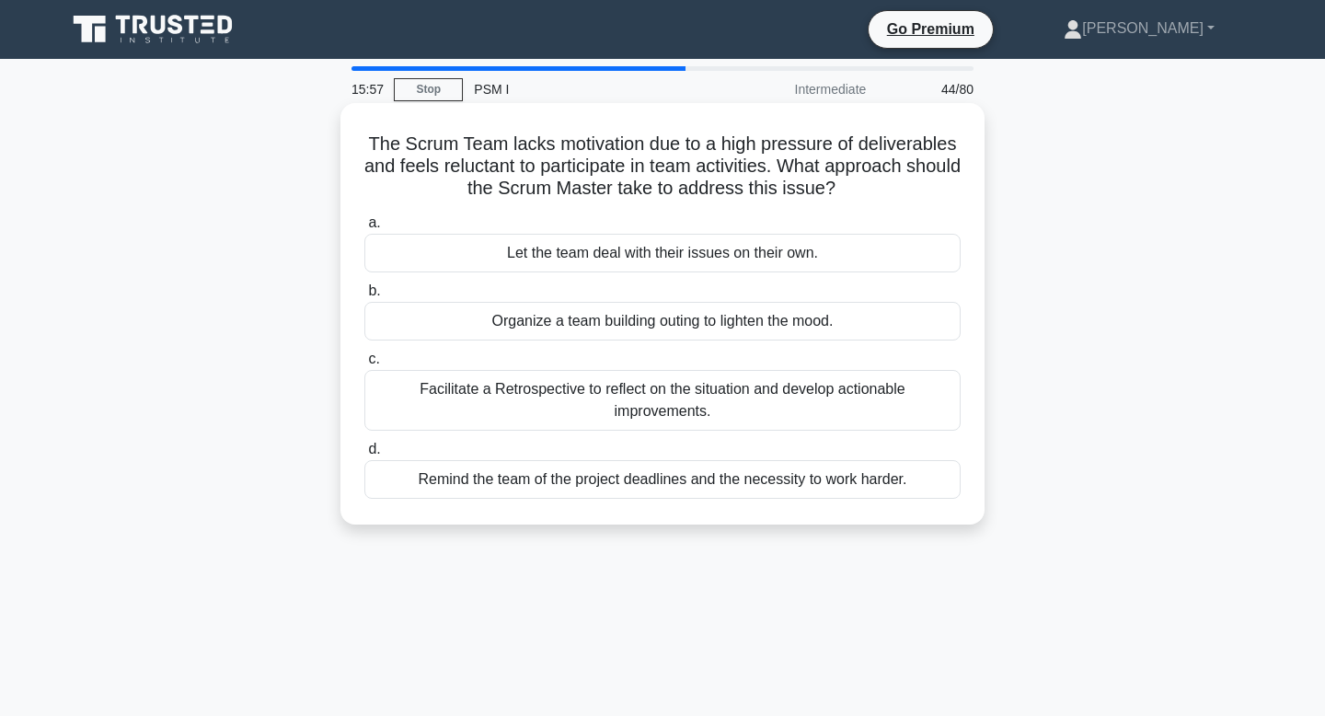
click at [802, 258] on div "Let the team deal with their issues on their own." at bounding box center [662, 253] width 596 height 39
click at [364, 229] on input "a. Let the team deal with their issues on their own." at bounding box center [364, 223] width 0 height 12
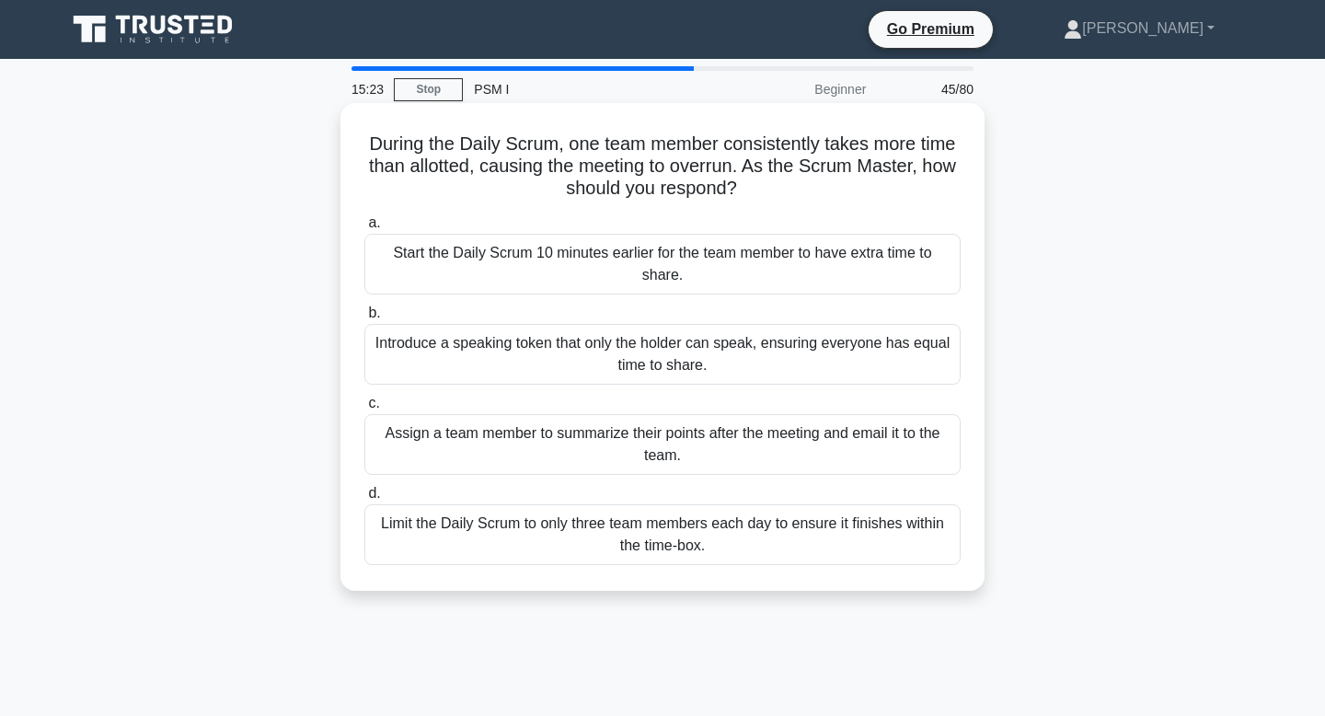
click at [792, 460] on div "Assign a team member to summarize their points after the meeting and email it t…" at bounding box center [662, 444] width 596 height 61
click at [364, 409] on input "c. Assign a team member to summarize their points after the meeting and email i…" at bounding box center [364, 403] width 0 height 12
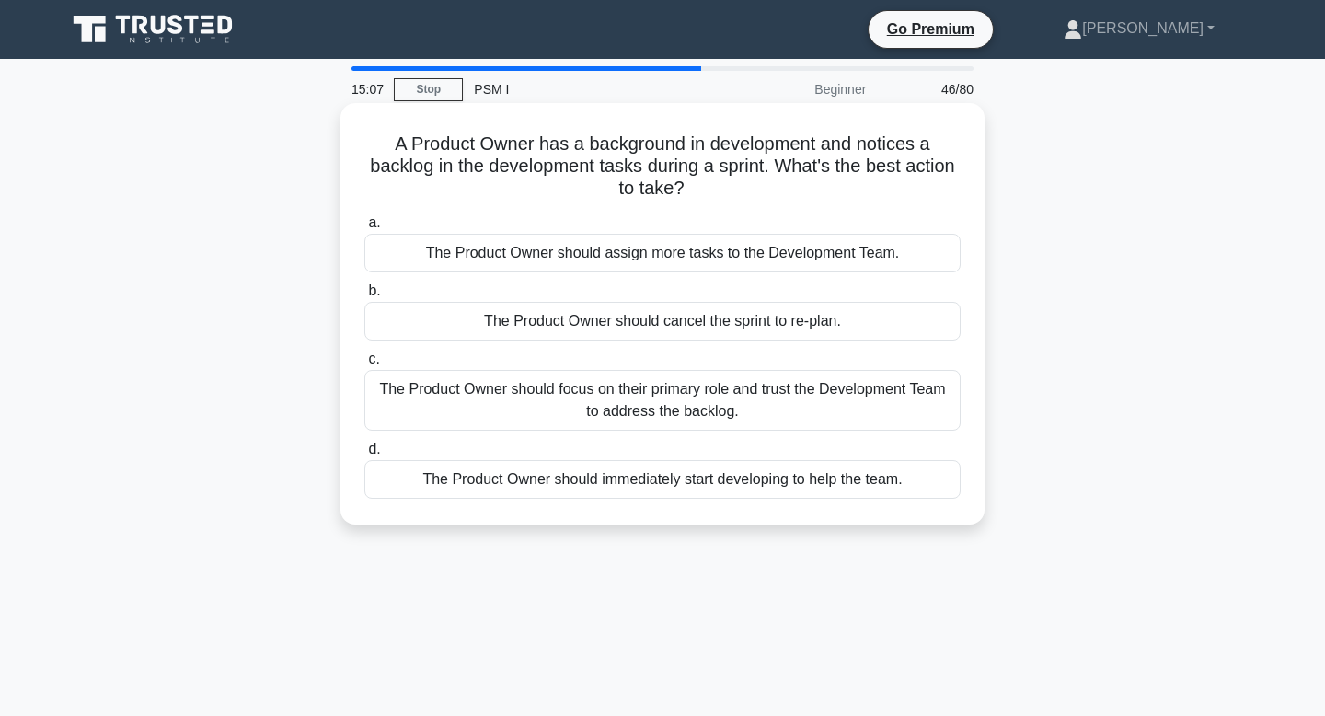
click at [820, 410] on div "The Product Owner should focus on their primary role and trust the Development …" at bounding box center [662, 400] width 596 height 61
click at [364, 365] on input "c. The Product Owner should focus on their primary role and trust the Developme…" at bounding box center [364, 359] width 0 height 12
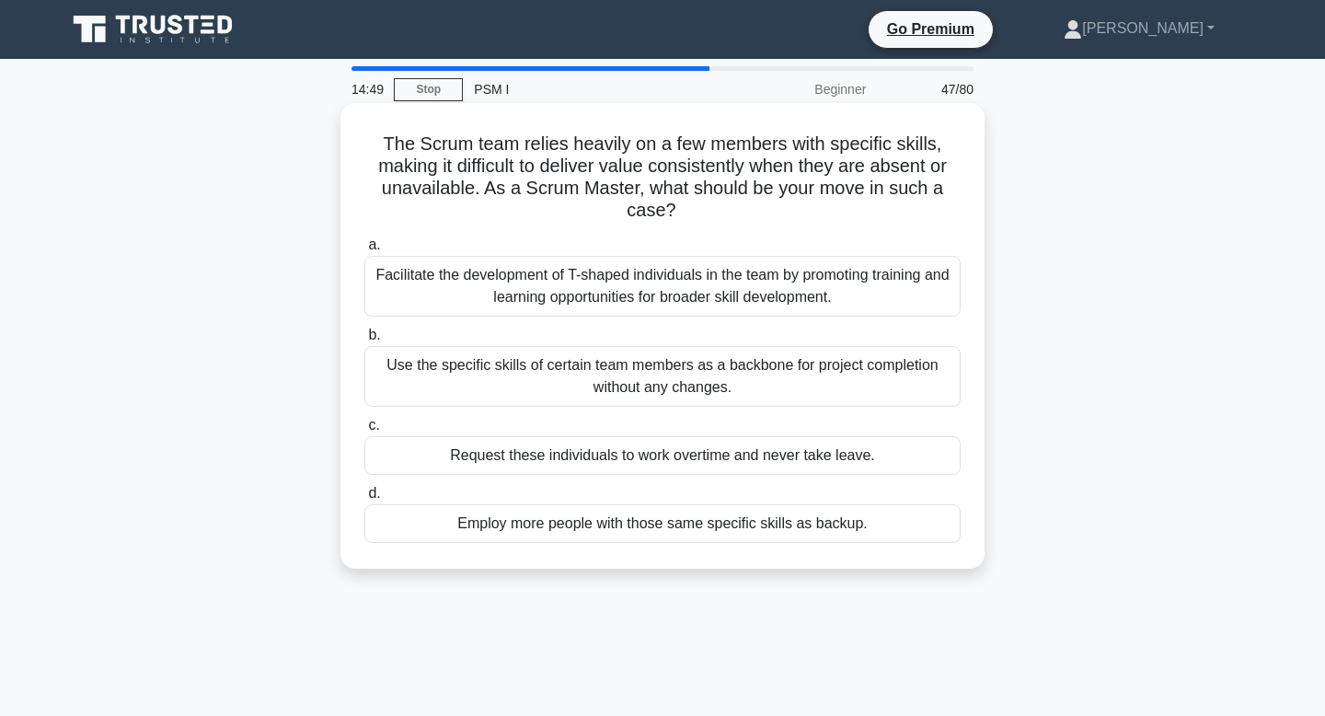
click at [815, 316] on div "Facilitate the development of T-shaped individuals in the team by promoting tra…" at bounding box center [662, 286] width 596 height 61
click at [364, 251] on input "a. Facilitate the development of T-shaped individuals in the team by promoting …" at bounding box center [364, 245] width 0 height 12
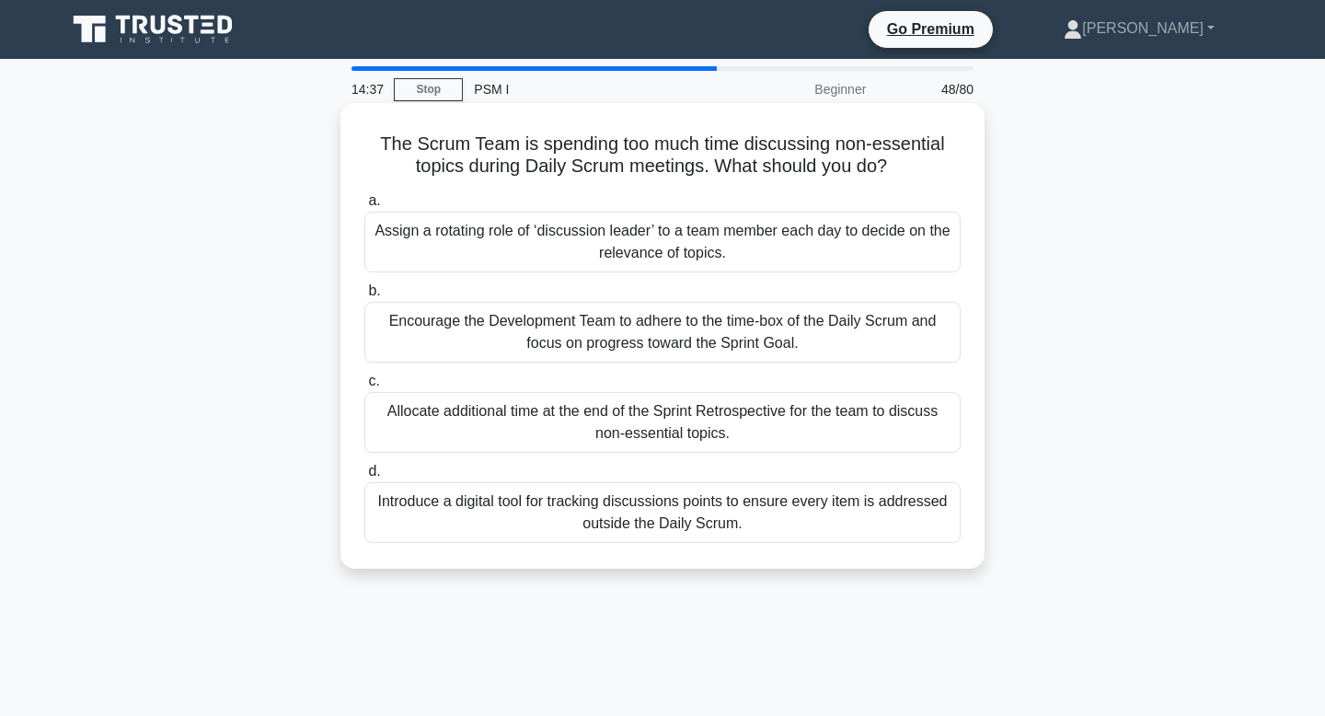
click at [811, 350] on div "Encourage the Development Team to adhere to the time-box of the Daily Scrum and…" at bounding box center [662, 332] width 596 height 61
click at [364, 297] on input "b. Encourage the Development Team to adhere to the time-box of the Daily Scrum …" at bounding box center [364, 291] width 0 height 12
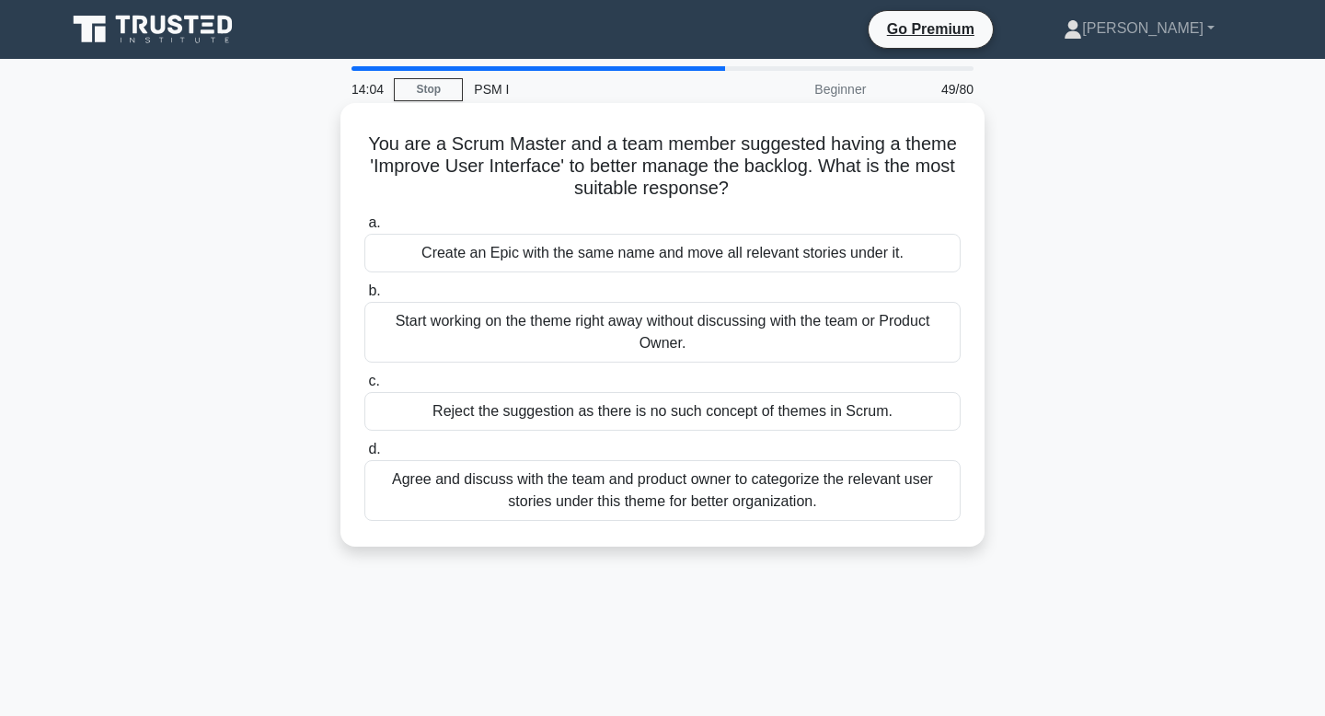
click at [799, 507] on div "Agree and discuss with the team and product owner to categorize the relevant us…" at bounding box center [662, 490] width 596 height 61
click at [364, 455] on input "d. Agree and discuss with the team and product owner to categorize the relevant…" at bounding box center [364, 449] width 0 height 12
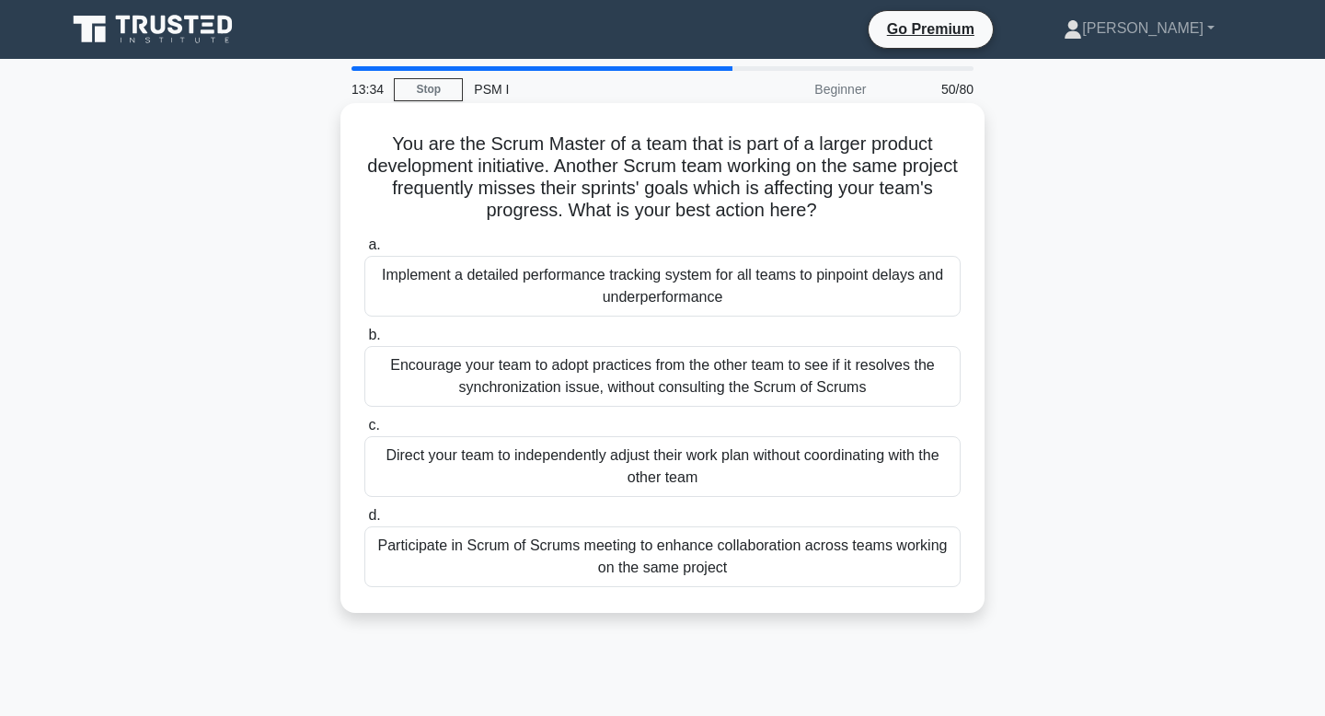
click at [842, 391] on div "Encourage your team to adopt practices from the other team to see if it resolve…" at bounding box center [662, 376] width 596 height 61
click at [364, 341] on input "b. Encourage your team to adopt practices from the other team to see if it reso…" at bounding box center [364, 335] width 0 height 12
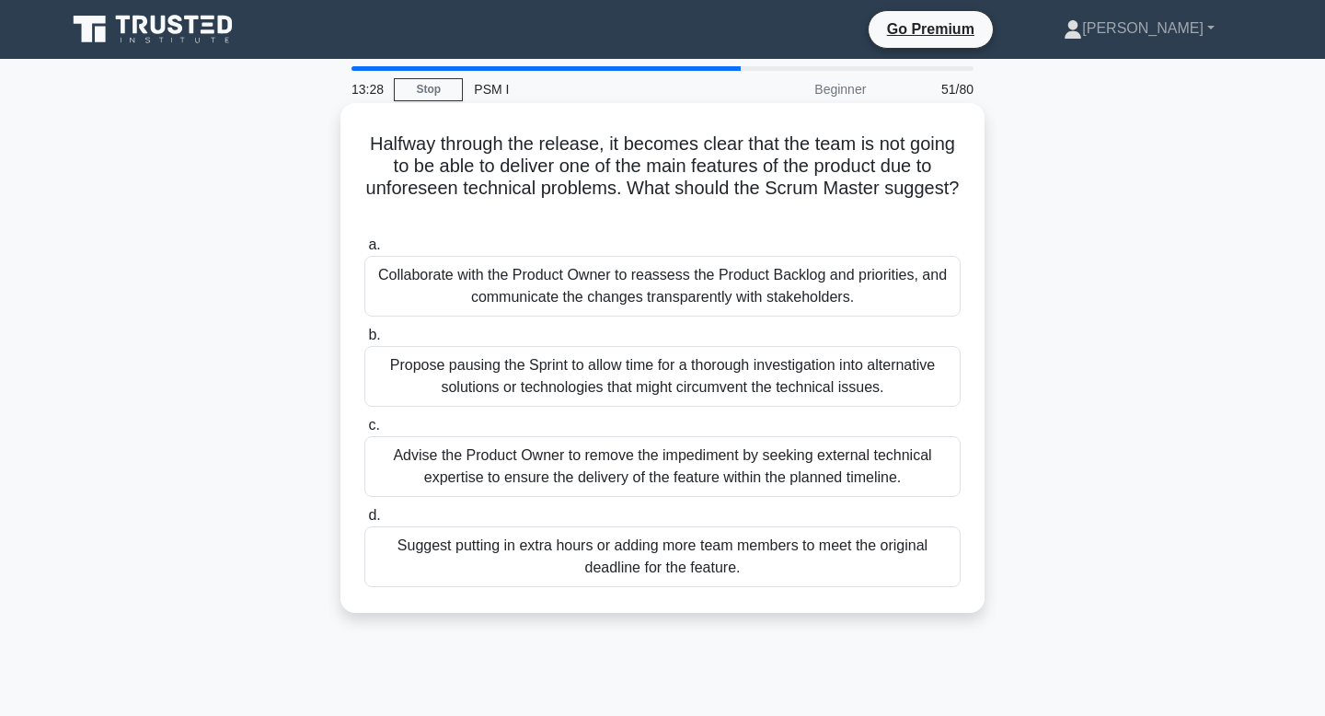
click at [821, 292] on div "Collaborate with the Product Owner to reassess the Product Backlog and prioriti…" at bounding box center [662, 286] width 596 height 61
click at [364, 251] on input "a. Collaborate with the Product Owner to reassess the Product Backlog and prior…" at bounding box center [364, 245] width 0 height 12
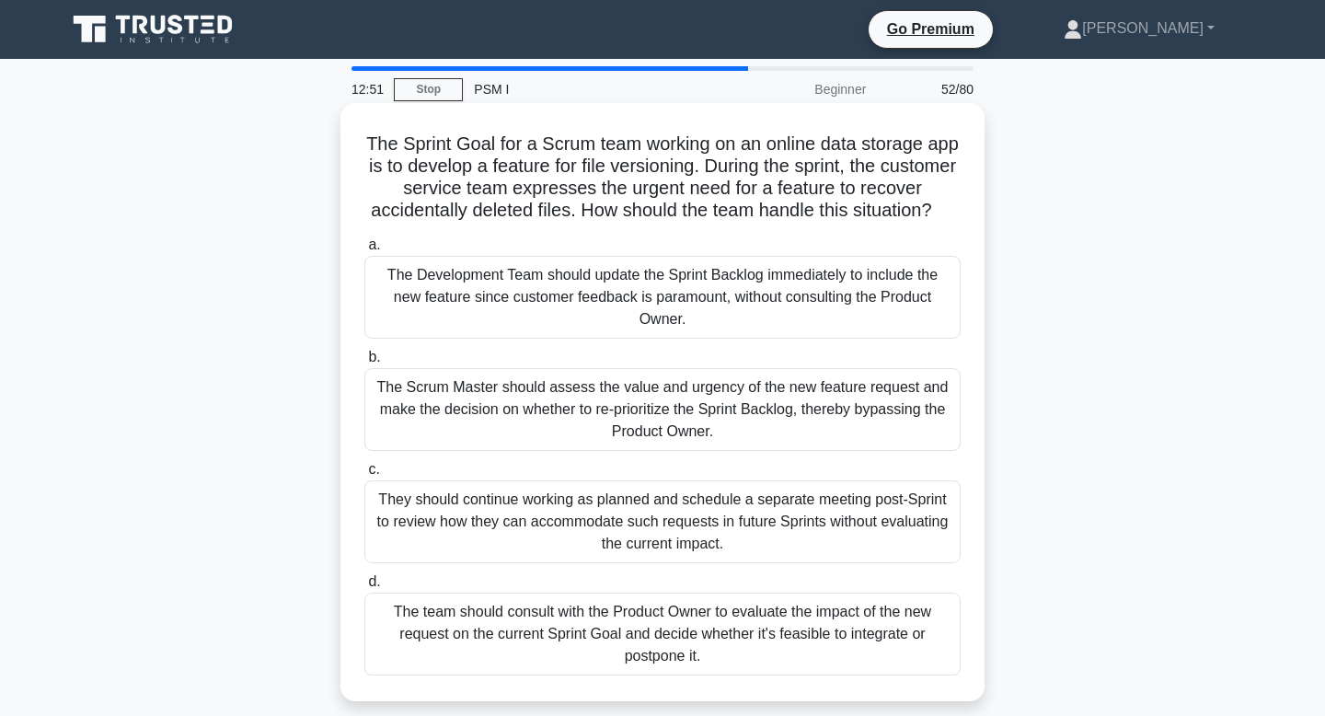
click at [811, 635] on div "The team should consult with the Product Owner to evaluate the impact of the ne…" at bounding box center [662, 633] width 596 height 83
click at [364, 588] on input "d. The team should consult with the Product Owner to evaluate the impact of the…" at bounding box center [364, 582] width 0 height 12
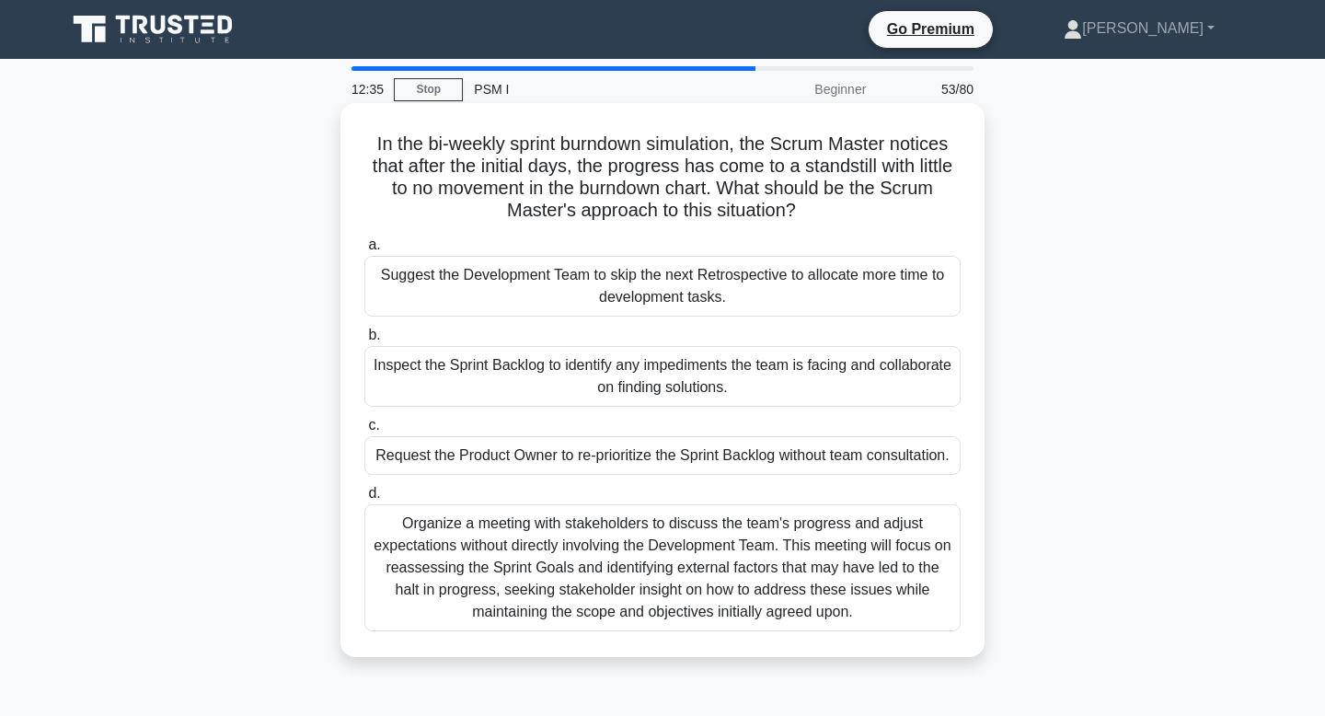
click at [762, 384] on div "Inspect the Sprint Backlog to identify any impediments the team is facing and c…" at bounding box center [662, 376] width 596 height 61
click at [364, 341] on input "b. Inspect the Sprint Backlog to identify any impediments the team is facing an…" at bounding box center [364, 335] width 0 height 12
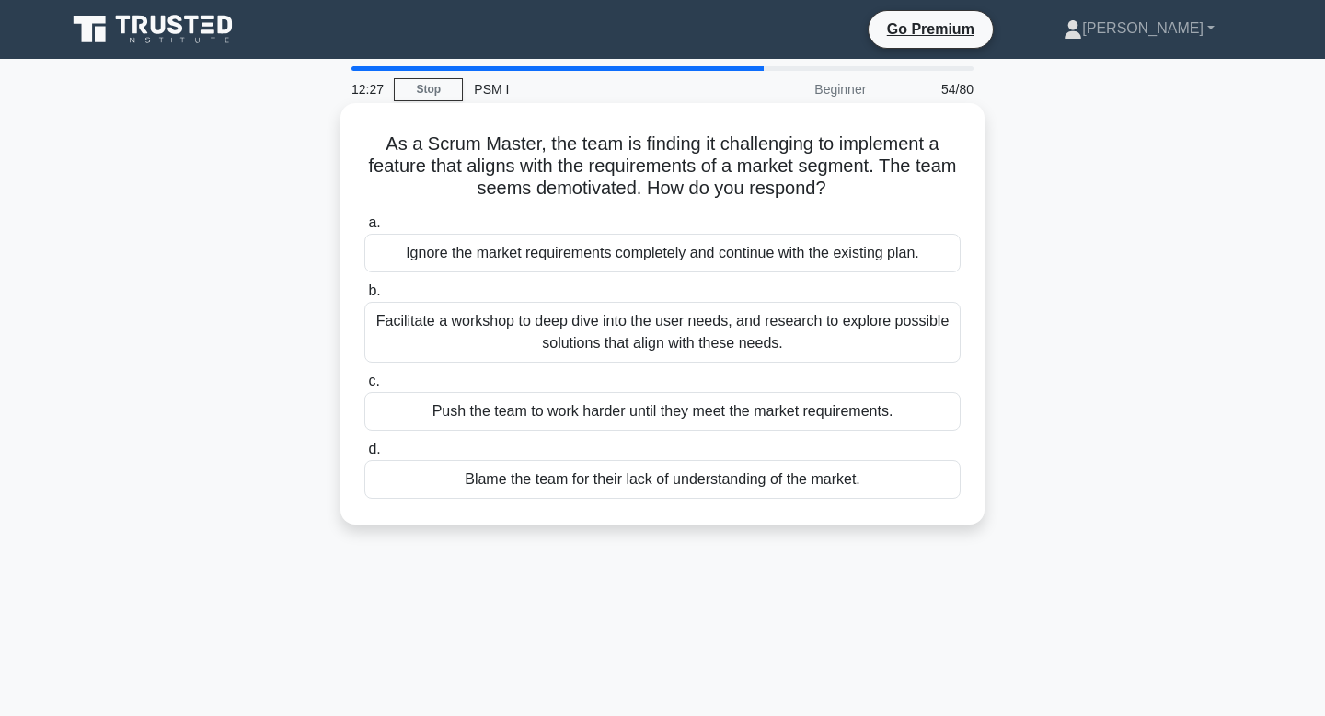
click at [757, 360] on div "Facilitate a workshop to deep dive into the user needs, and research to explore…" at bounding box center [662, 332] width 596 height 61
click at [364, 297] on input "b. Facilitate a workshop to deep dive into the user needs, and research to expl…" at bounding box center [364, 291] width 0 height 12
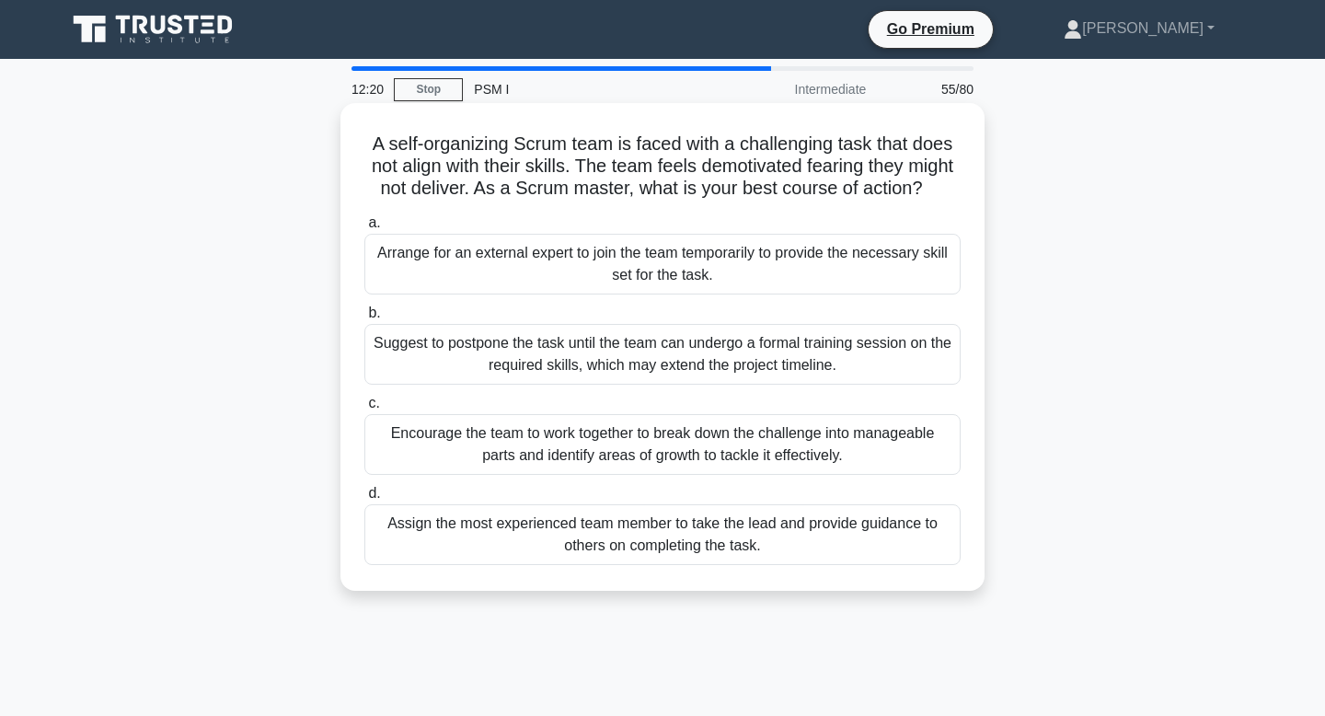
click at [737, 453] on div "Encourage the team to work together to break down the challenge into manageable…" at bounding box center [662, 444] width 596 height 61
click at [364, 409] on input "c. Encourage the team to work together to break down the challenge into managea…" at bounding box center [364, 403] width 0 height 12
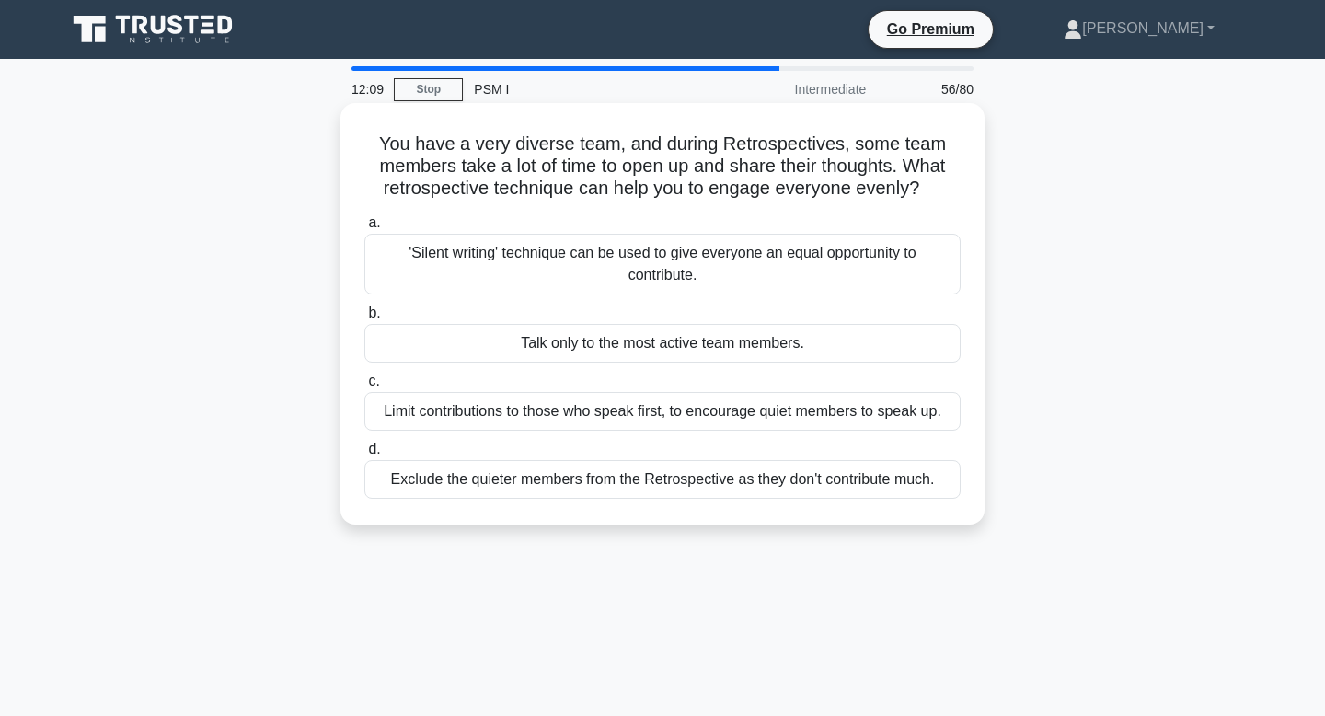
click at [738, 282] on div "'Silent writing' technique can be used to give everyone an equal opportunity to…" at bounding box center [662, 264] width 596 height 61
click at [364, 229] on input "a. 'Silent writing' technique can be used to give everyone an equal opportunity…" at bounding box center [364, 223] width 0 height 12
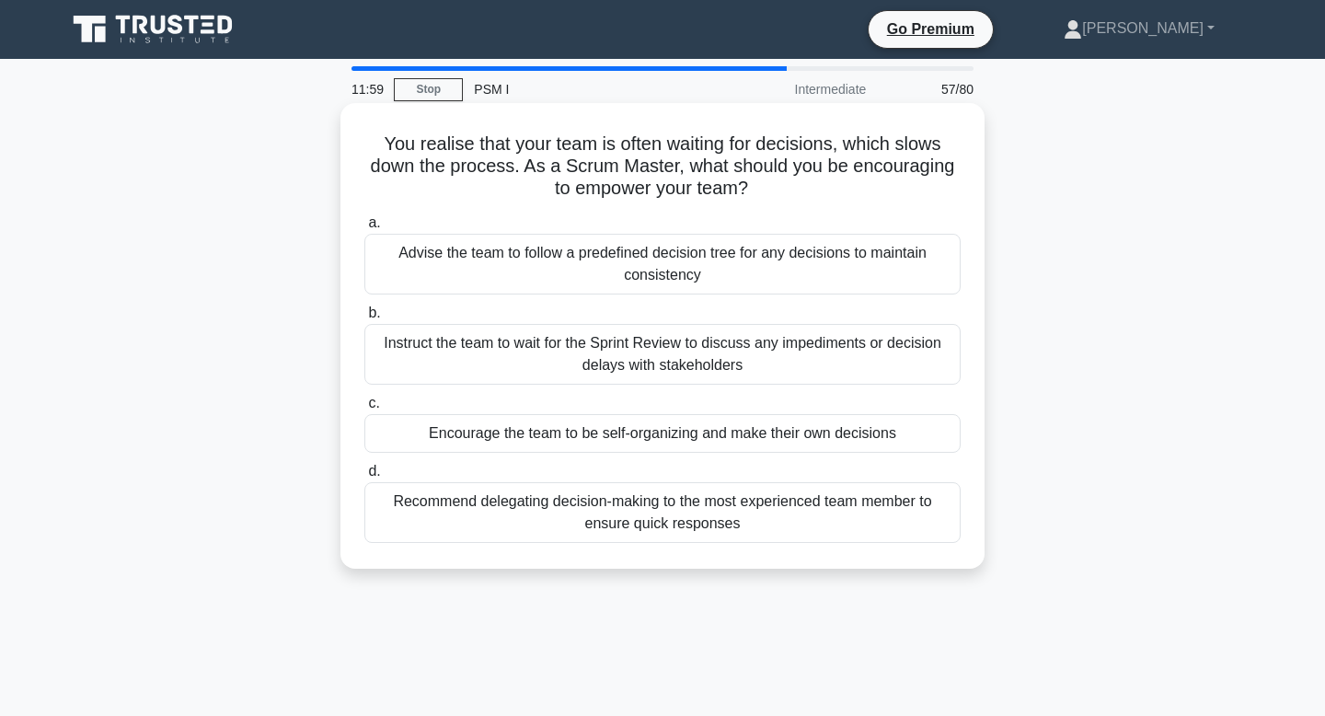
click at [765, 440] on div "Encourage the team to be self-organizing and make their own decisions" at bounding box center [662, 433] width 596 height 39
click at [364, 409] on input "c. Encourage the team to be self-organizing and make their own decisions" at bounding box center [364, 403] width 0 height 12
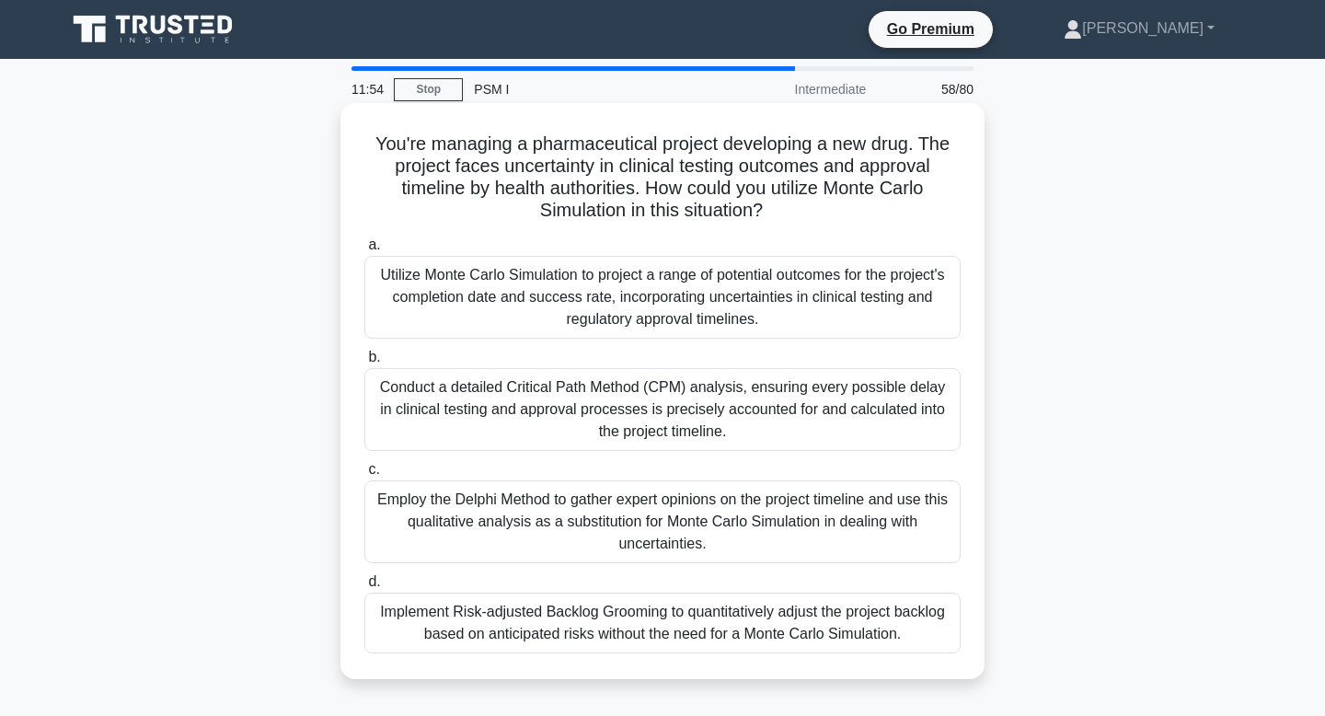
click at [760, 318] on div "Utilize Monte Carlo Simulation to project a range of potential outcomes for the…" at bounding box center [662, 297] width 596 height 83
click at [364, 251] on input "a. Utilize Monte Carlo Simulation to project a range of potential outcomes for …" at bounding box center [364, 245] width 0 height 12
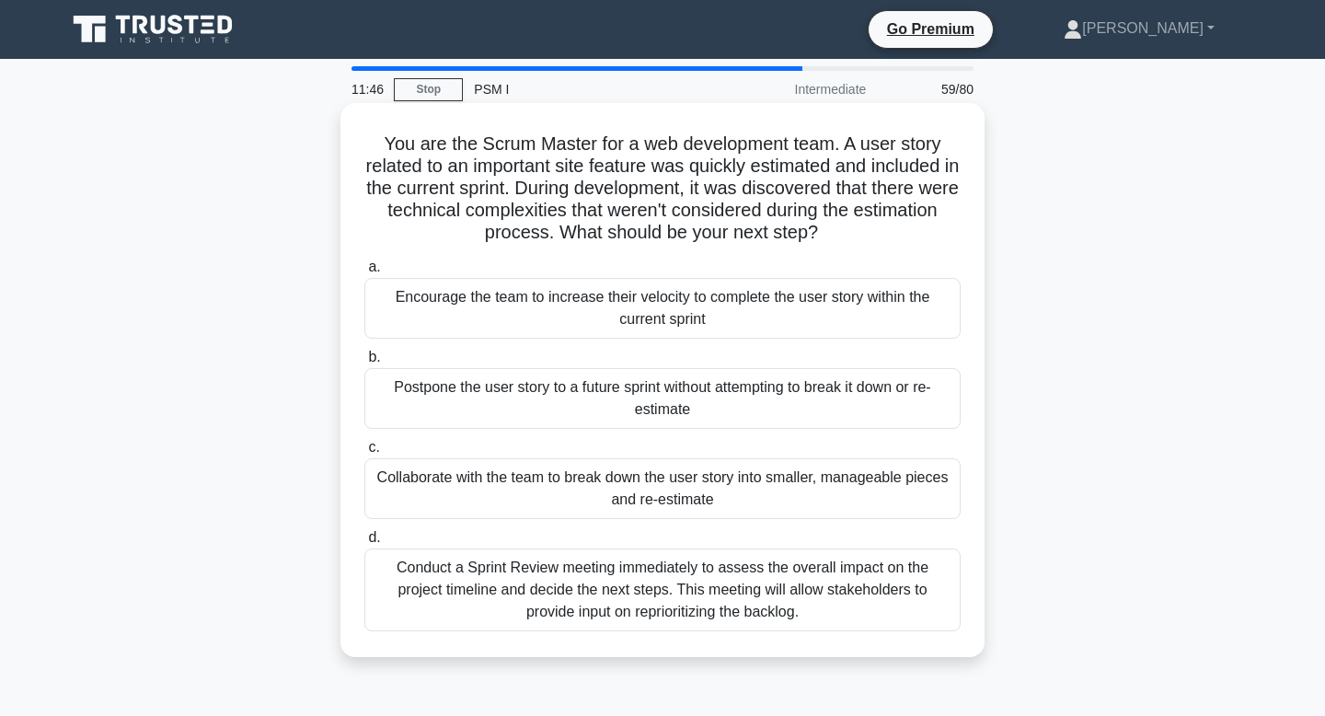
click at [748, 320] on div "Encourage the team to increase their velocity to complete the user story within…" at bounding box center [662, 308] width 596 height 61
click at [364, 273] on input "a. Encourage the team to increase their velocity to complete the user story wit…" at bounding box center [364, 267] width 0 height 12
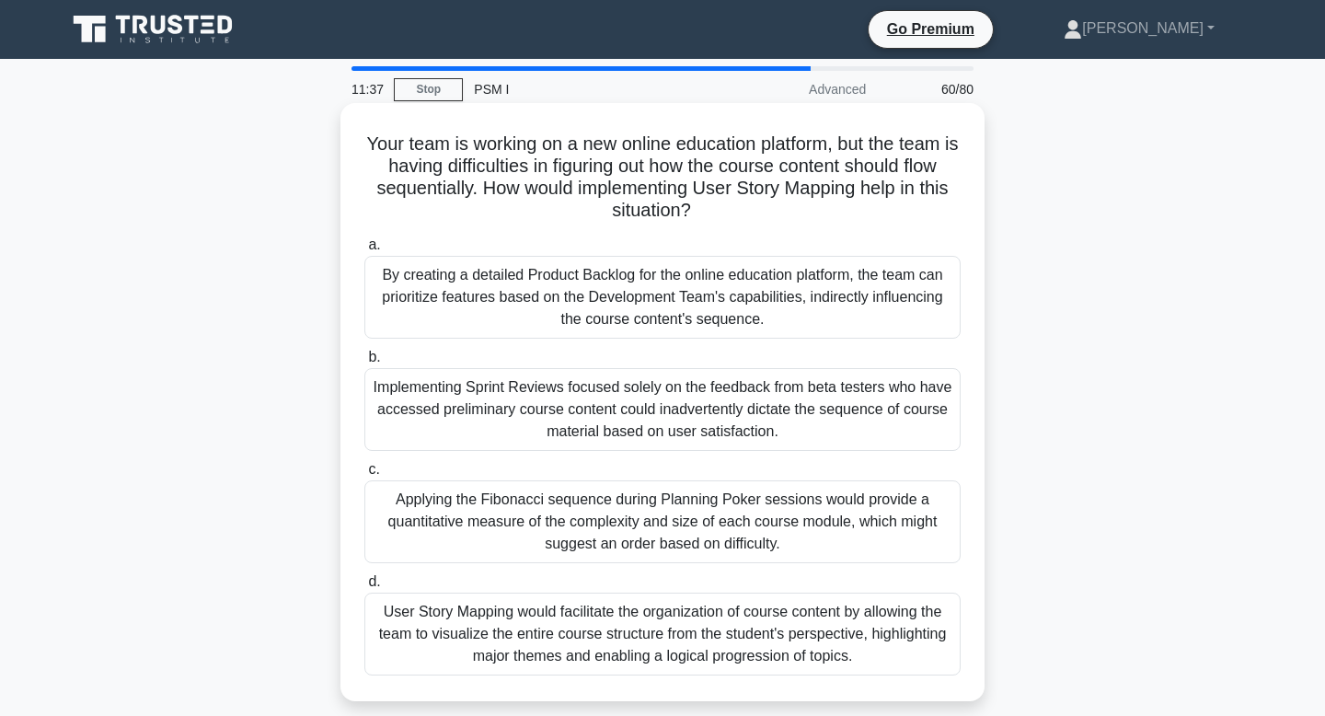
click at [729, 633] on div "User Story Mapping would facilitate the organization of course content by allow…" at bounding box center [662, 633] width 596 height 83
click at [364, 588] on input "d. User Story Mapping would facilitate the organization of course content by al…" at bounding box center [364, 582] width 0 height 12
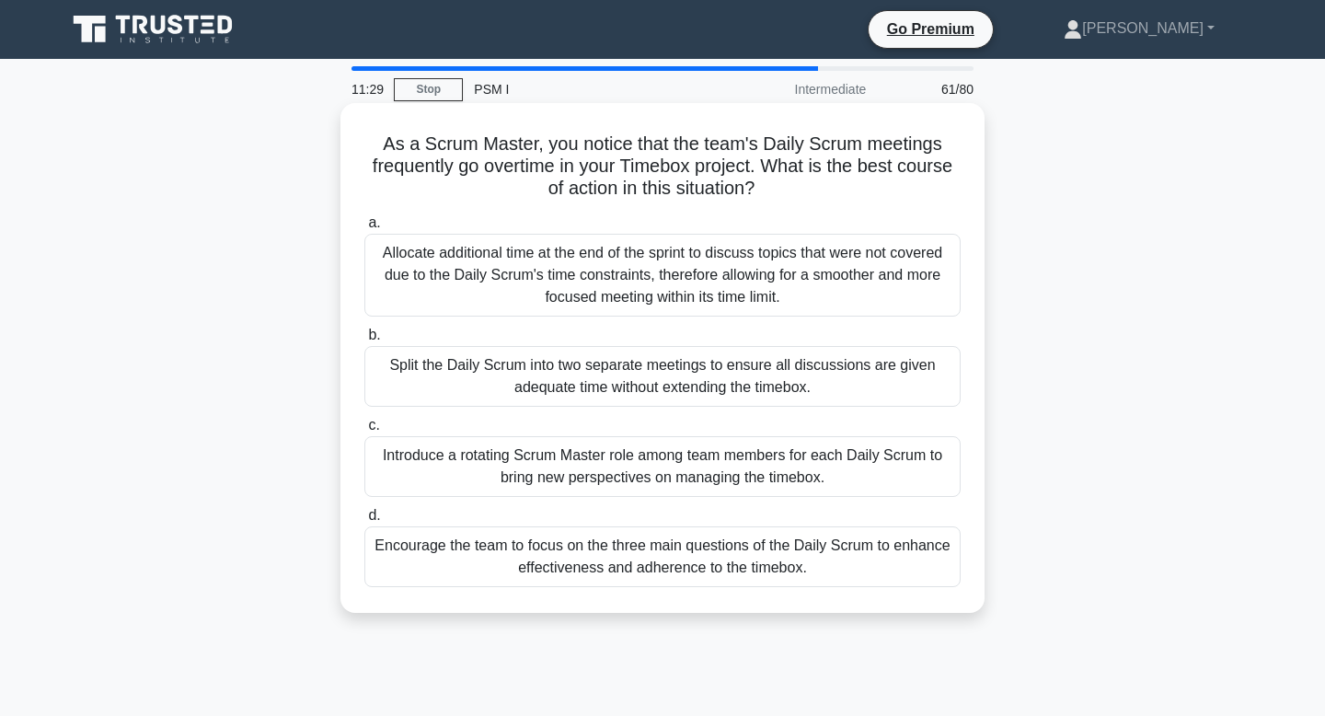
click at [757, 581] on div "Encourage the team to focus on the three main questions of the Daily Scrum to e…" at bounding box center [662, 556] width 596 height 61
click at [364, 522] on input "d. Encourage the team to focus on the three main questions of the Daily Scrum t…" at bounding box center [364, 516] width 0 height 12
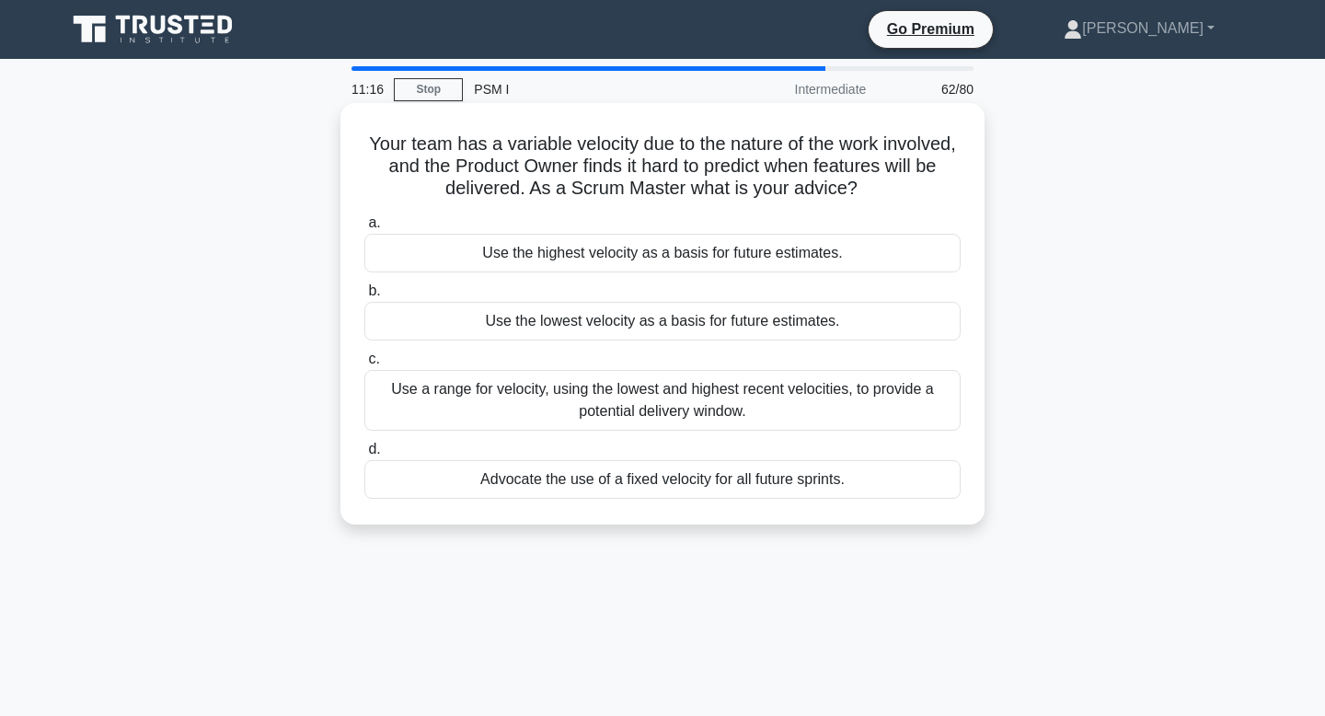
click at [783, 402] on div "Use a range for velocity, using the lowest and highest recent velocities, to pr…" at bounding box center [662, 400] width 596 height 61
click at [364, 365] on input "c. Use a range for velocity, using the lowest and highest recent velocities, to…" at bounding box center [364, 359] width 0 height 12
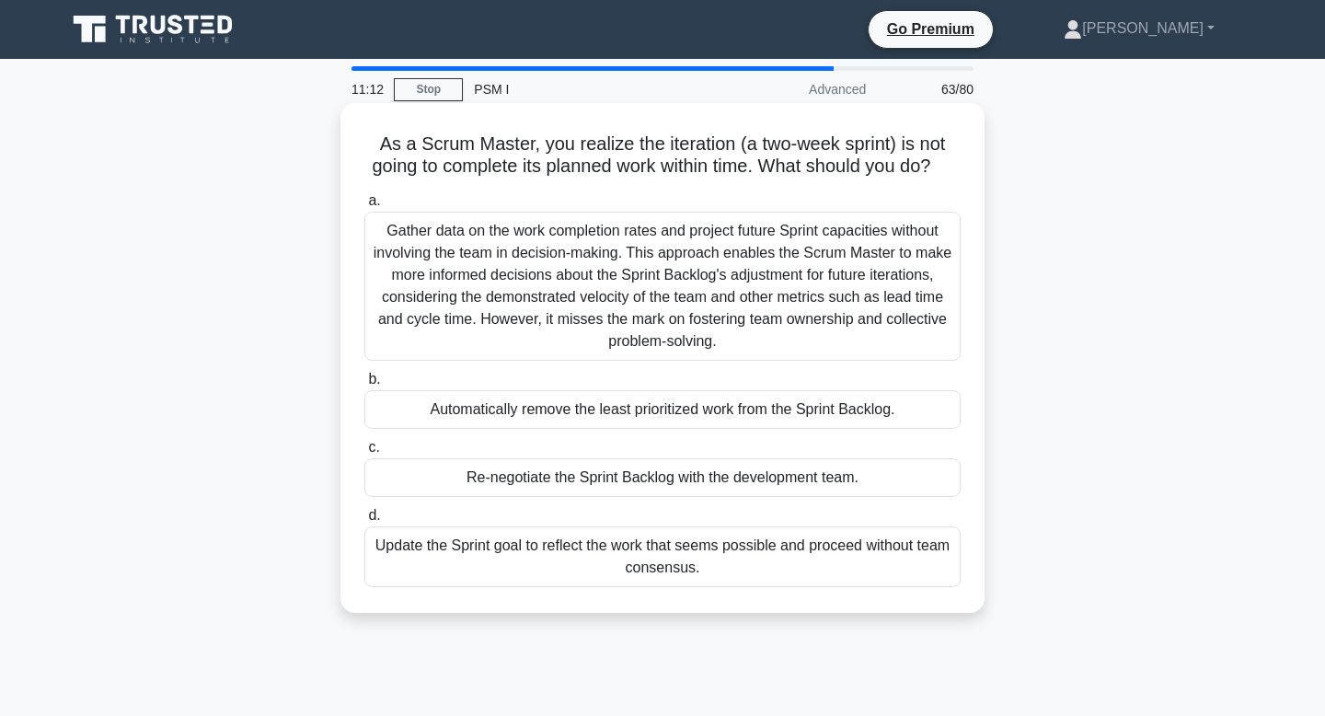
click at [799, 321] on div "Gather data on the work completion rates and project future Sprint capacities w…" at bounding box center [662, 286] width 596 height 149
click at [364, 207] on input "a. Gather data on the work completion rates and project future Sprint capacitie…" at bounding box center [364, 201] width 0 height 12
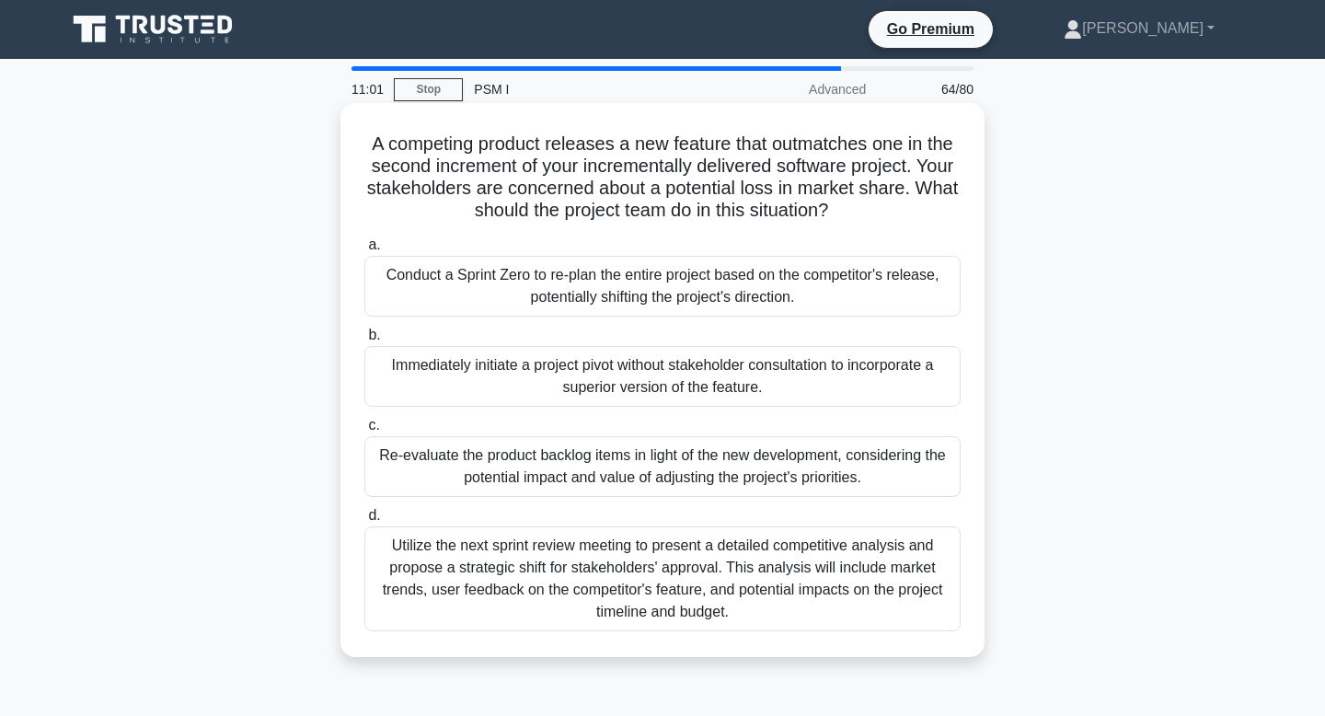
click at [737, 480] on div "Re-evaluate the product backlog items in light of the new development, consider…" at bounding box center [662, 466] width 596 height 61
click at [364, 431] on input "c. Re-evaluate the product backlog items in light of the new development, consi…" at bounding box center [364, 426] width 0 height 12
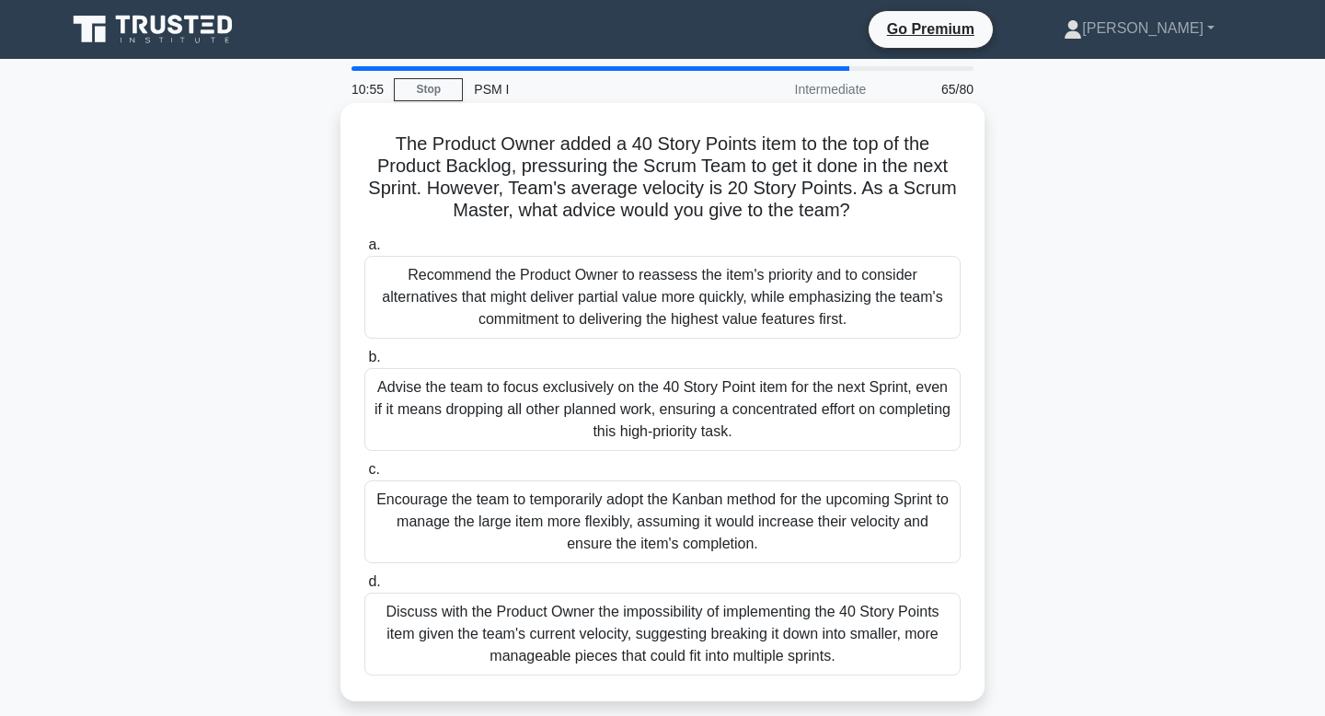
click at [714, 520] on div "Encourage the team to temporarily adopt the Kanban method for the upcoming Spri…" at bounding box center [662, 521] width 596 height 83
click at [364, 476] on input "c. Encourage the team to temporarily adopt the Kanban method for the upcoming S…" at bounding box center [364, 470] width 0 height 12
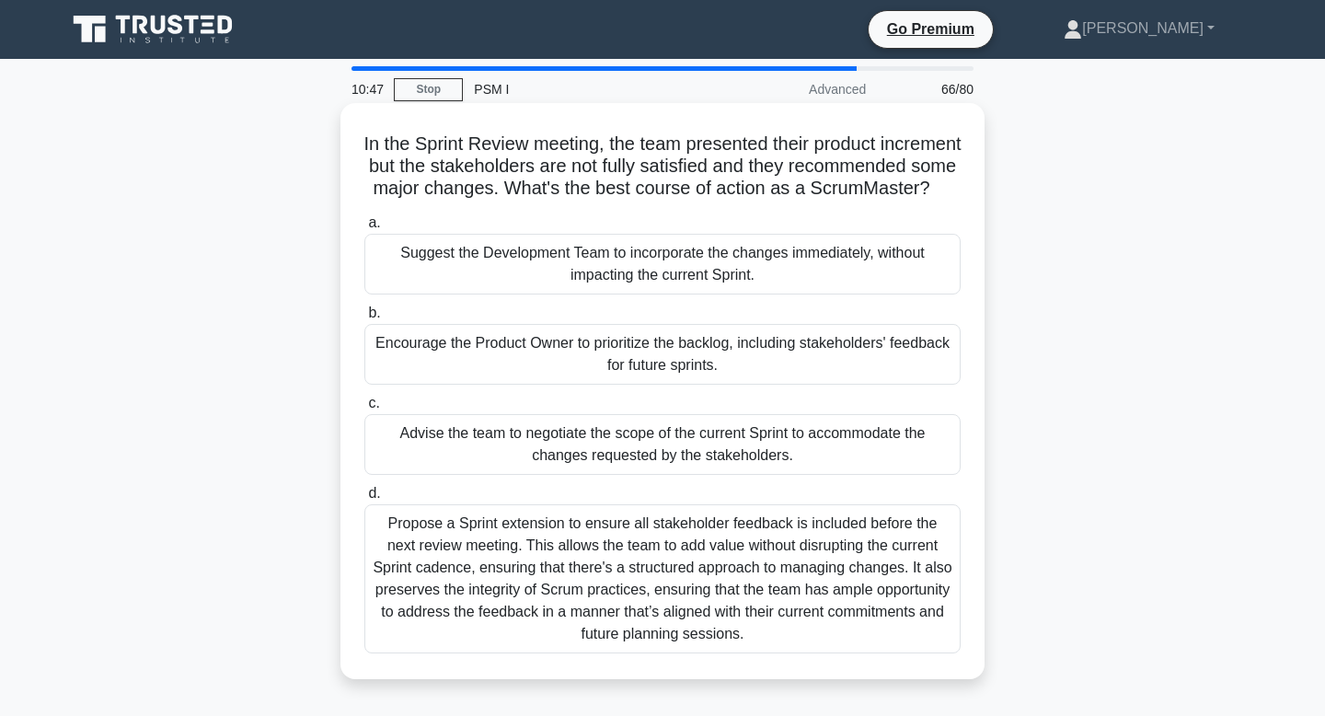
click at [738, 385] on div "Encourage the Product Owner to prioritize the backlog, including stakeholders' …" at bounding box center [662, 354] width 596 height 61
click at [364, 319] on input "b. Encourage the Product Owner to prioritize the backlog, including stakeholder…" at bounding box center [364, 313] width 0 height 12
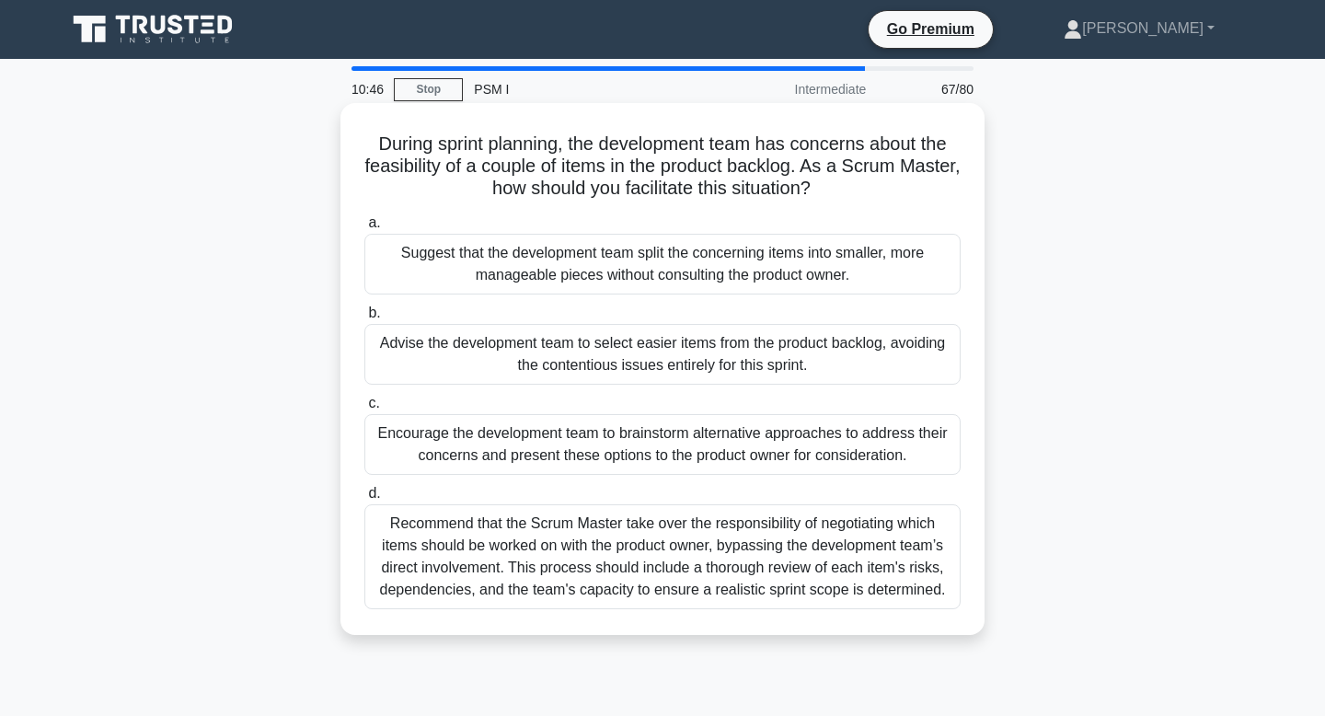
click at [729, 468] on div "Encourage the development team to brainstorm alternative approaches to address …" at bounding box center [662, 444] width 596 height 61
click at [364, 409] on input "c. Encourage the development team to brainstorm alternative approaches to addre…" at bounding box center [364, 403] width 0 height 12
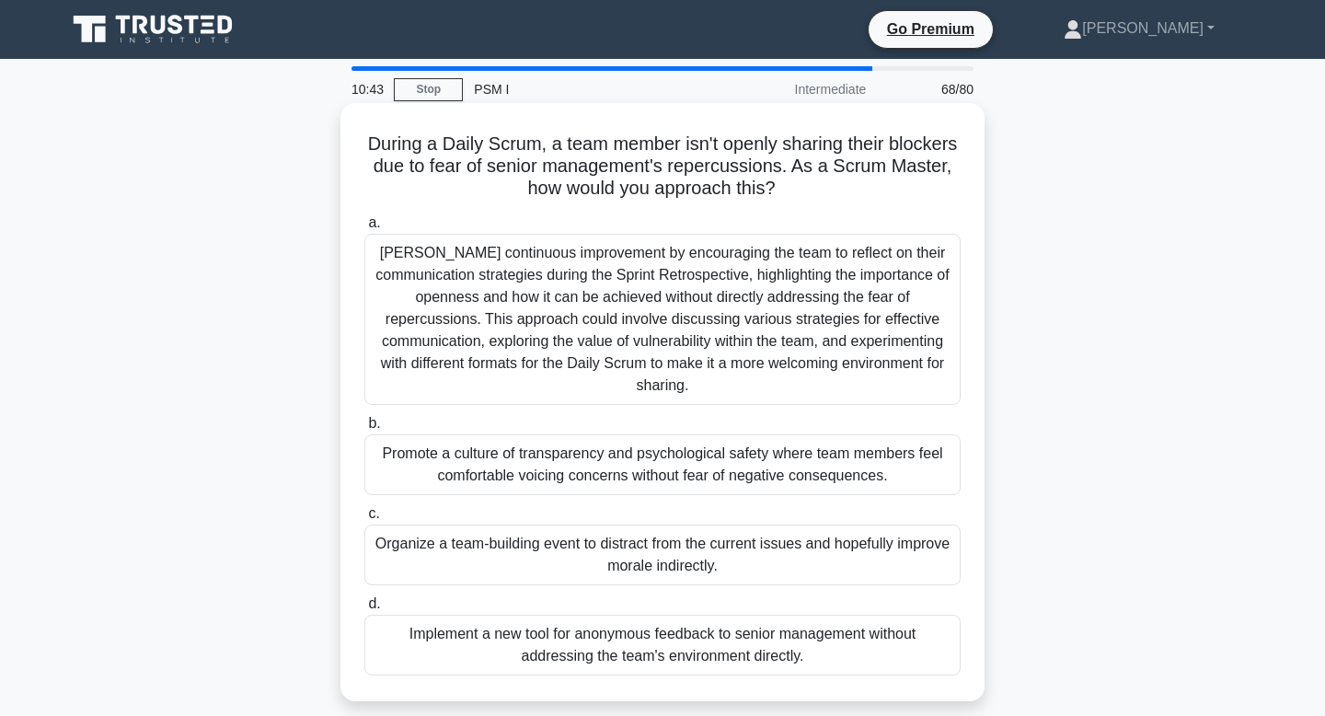
click at [723, 481] on div "Promote a culture of transparency and psychological safety where team members f…" at bounding box center [662, 464] width 596 height 61
click at [364, 430] on input "b. Promote a culture of transparency and psychological safety where team member…" at bounding box center [364, 424] width 0 height 12
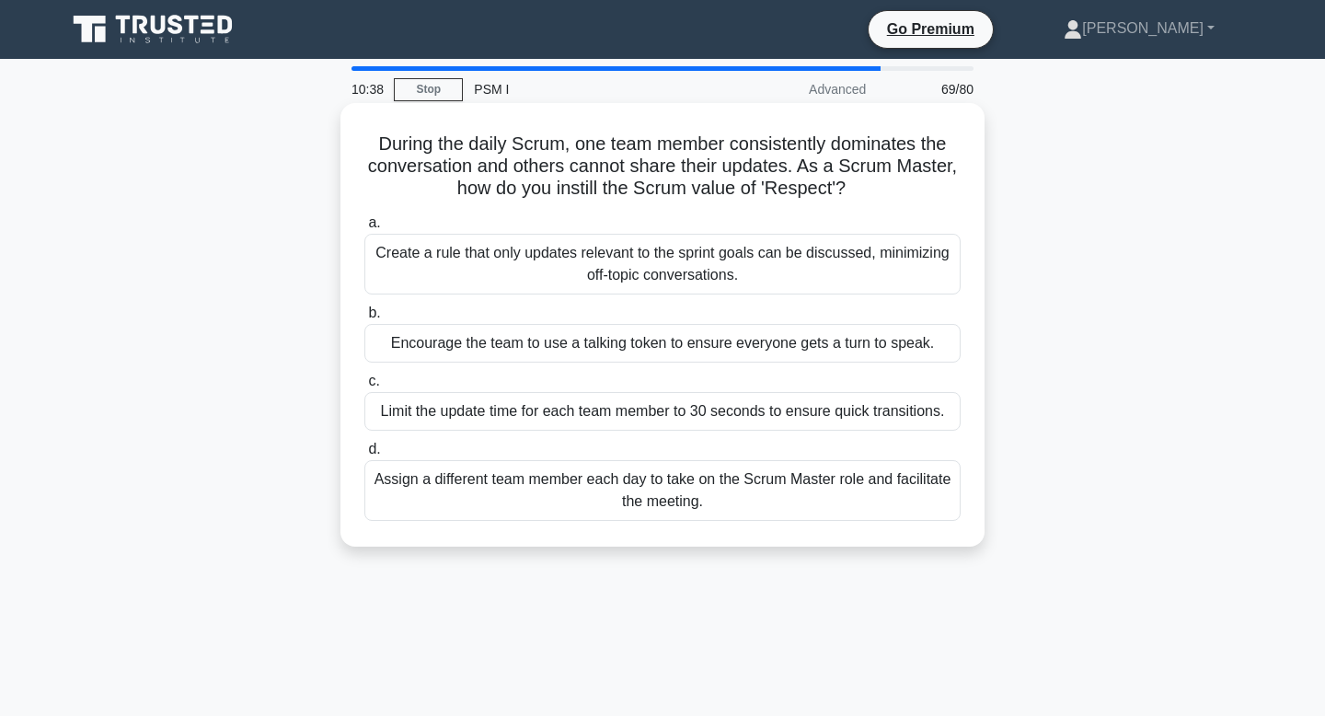
click at [672, 344] on div "Encourage the team to use a talking token to ensure everyone gets a turn to spe…" at bounding box center [662, 343] width 596 height 39
click at [364, 319] on input "b. Encourage the team to use a talking token to ensure everyone gets a turn to …" at bounding box center [364, 313] width 0 height 12
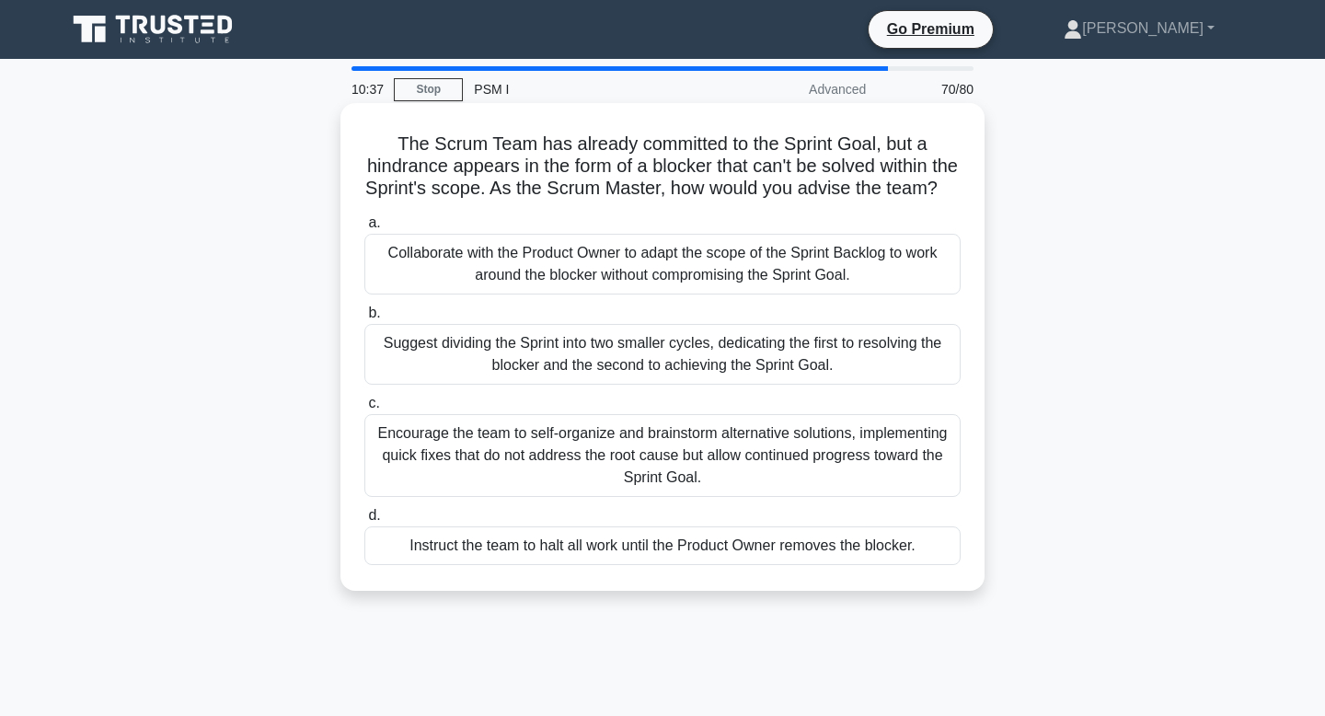
click at [642, 429] on div "Encourage the team to self-organize and brainstorm alternative solutions, imple…" at bounding box center [662, 455] width 596 height 83
click at [364, 409] on input "c. Encourage the team to self-organize and brainstorm alternative solutions, im…" at bounding box center [364, 403] width 0 height 12
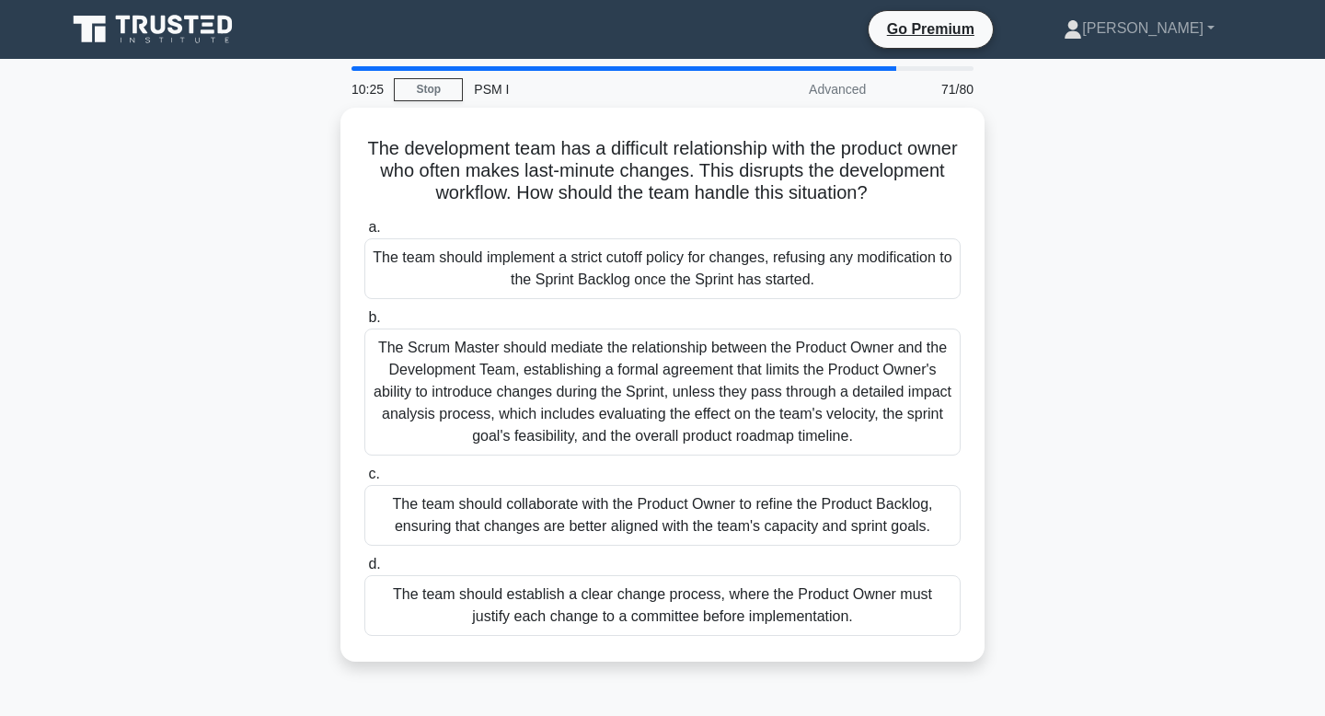
click at [642, 429] on div "The Scrum Master should mediate the relationship between the Product Owner and …" at bounding box center [662, 391] width 596 height 127
click at [364, 324] on input "b. The Scrum Master should mediate the relationship between the Product Owner a…" at bounding box center [364, 318] width 0 height 12
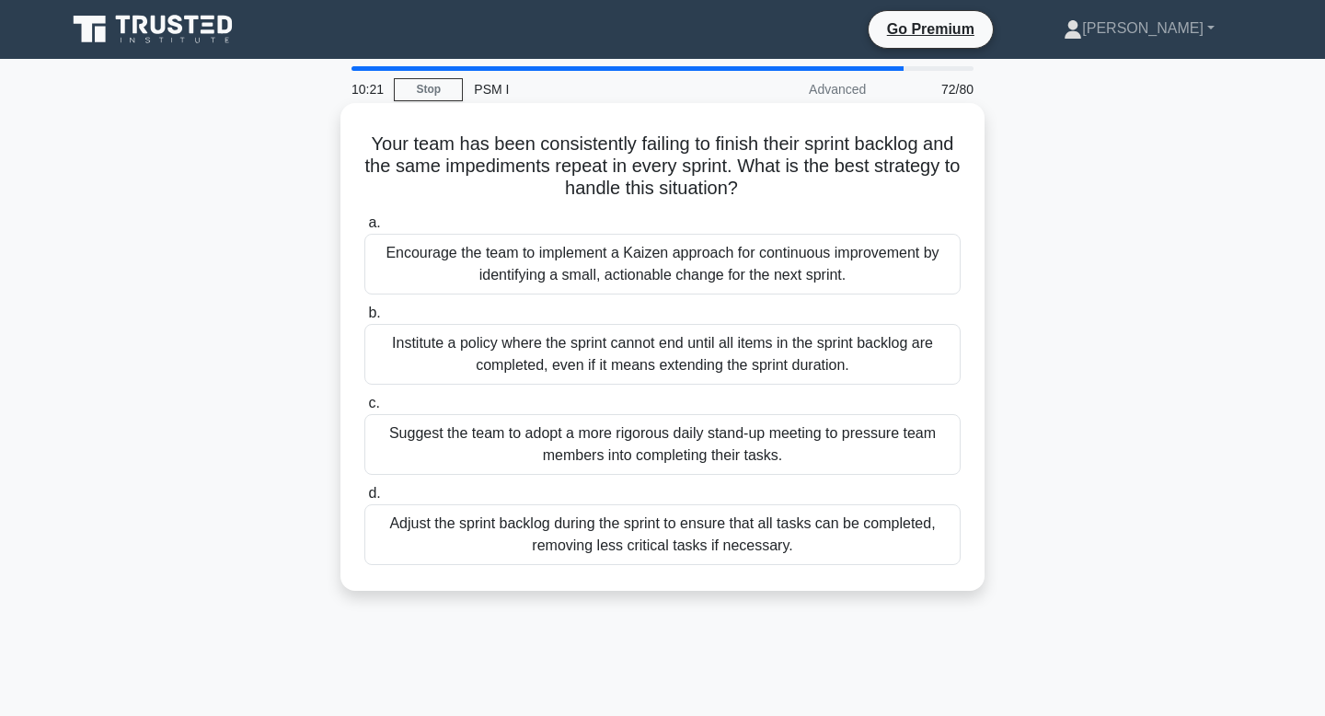
click at [655, 260] on div "Encourage the team to implement a Kaizen approach for continuous improvement by…" at bounding box center [662, 264] width 596 height 61
click at [364, 229] on input "a. Encourage the team to implement a Kaizen approach for continuous improvement…" at bounding box center [364, 223] width 0 height 12
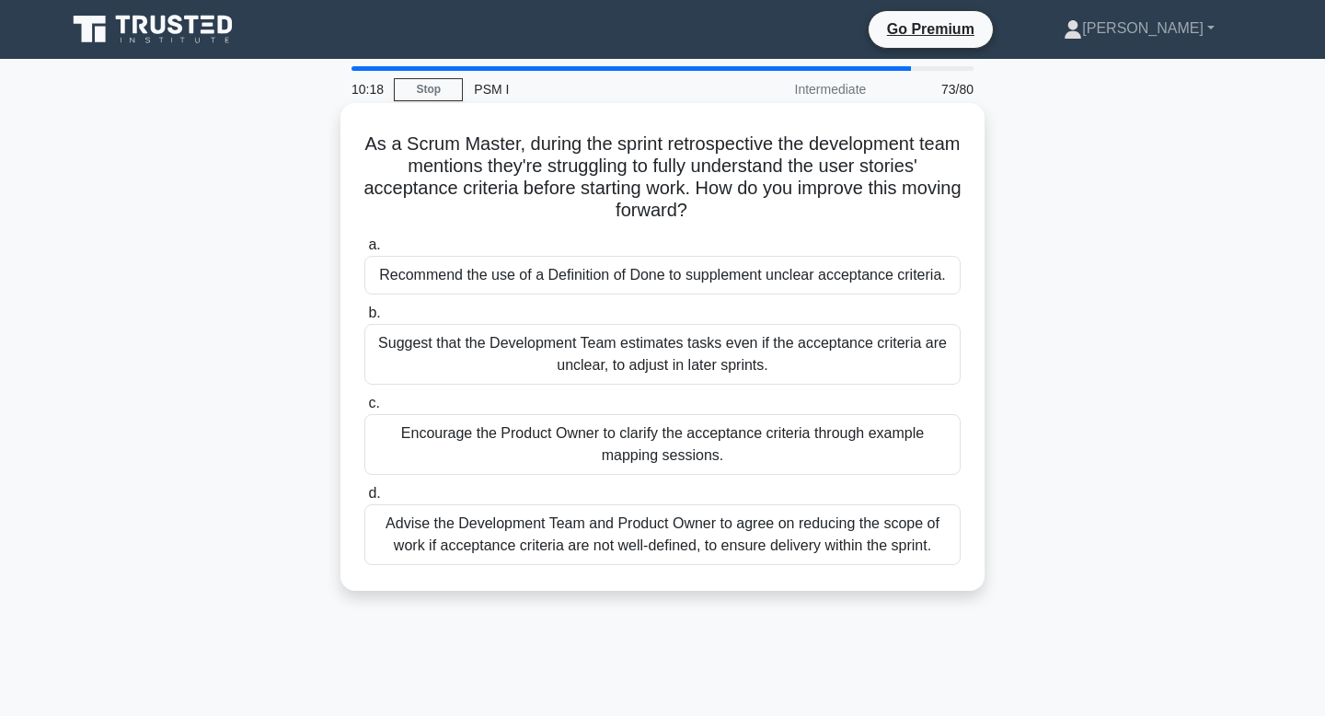
click at [668, 467] on div "Encourage the Product Owner to clarify the acceptance criteria through example …" at bounding box center [662, 444] width 596 height 61
click at [364, 409] on input "c. Encourage the Product Owner to clarify the acceptance criteria through examp…" at bounding box center [364, 403] width 0 height 12
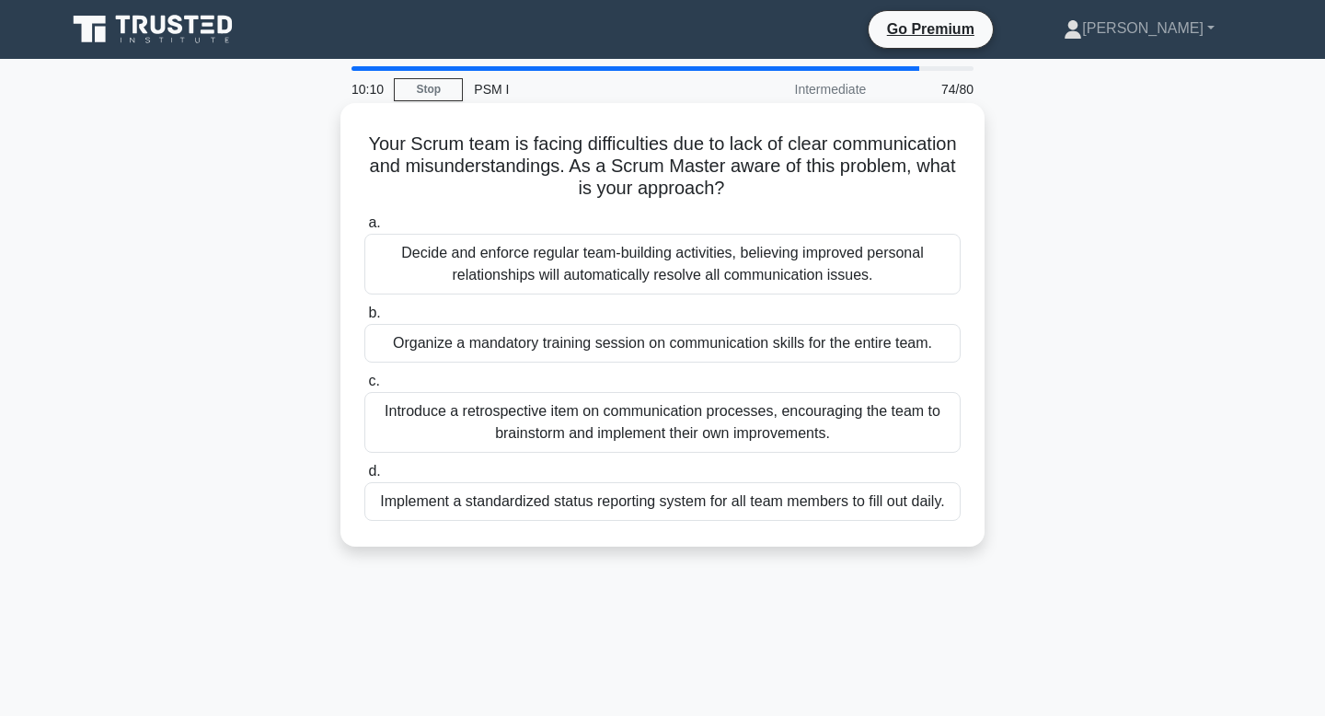
click at [659, 435] on div "Introduce a retrospective item on communication processes, encouraging the team…" at bounding box center [662, 422] width 596 height 61
click at [364, 387] on input "c. Introduce a retrospective item on communication processes, encouraging the t…" at bounding box center [364, 381] width 0 height 12
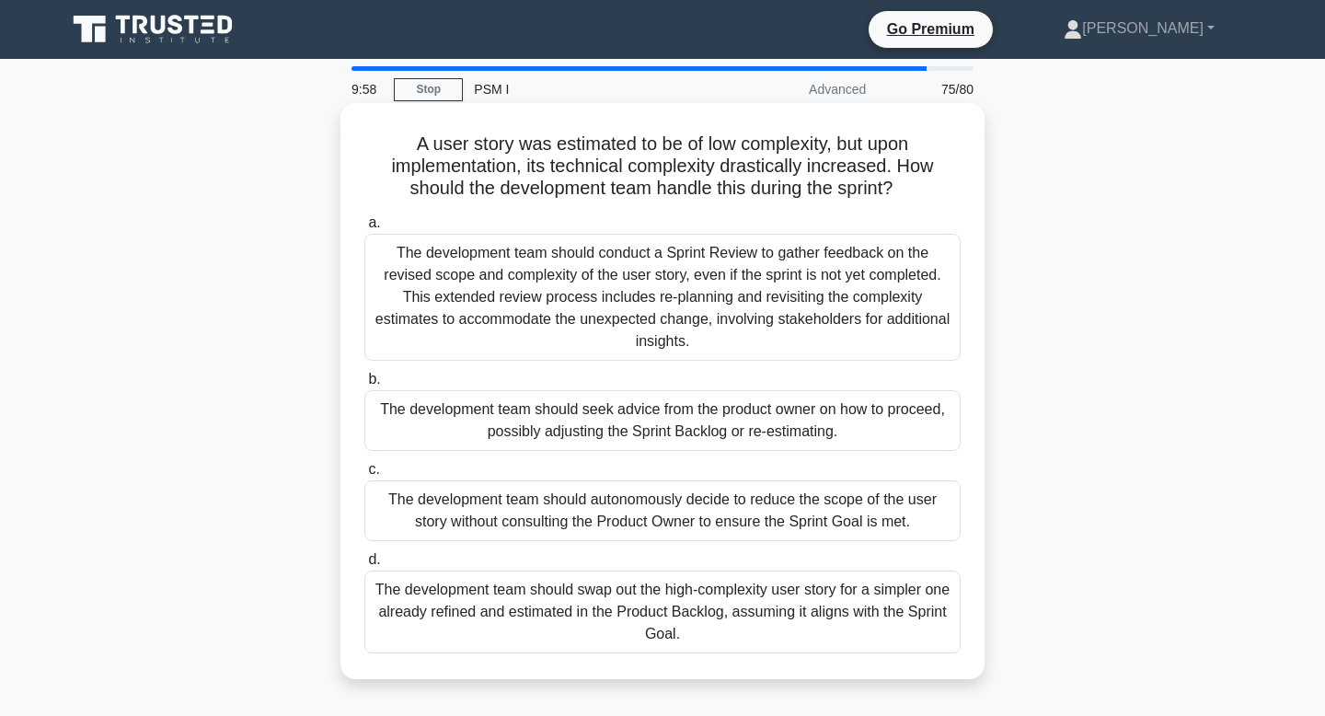
click at [694, 281] on div "The development team should conduct a Sprint Review to gather feedback on the r…" at bounding box center [662, 297] width 596 height 127
click at [364, 229] on input "a. The development team should conduct a Sprint Review to gather feedback on th…" at bounding box center [364, 223] width 0 height 12
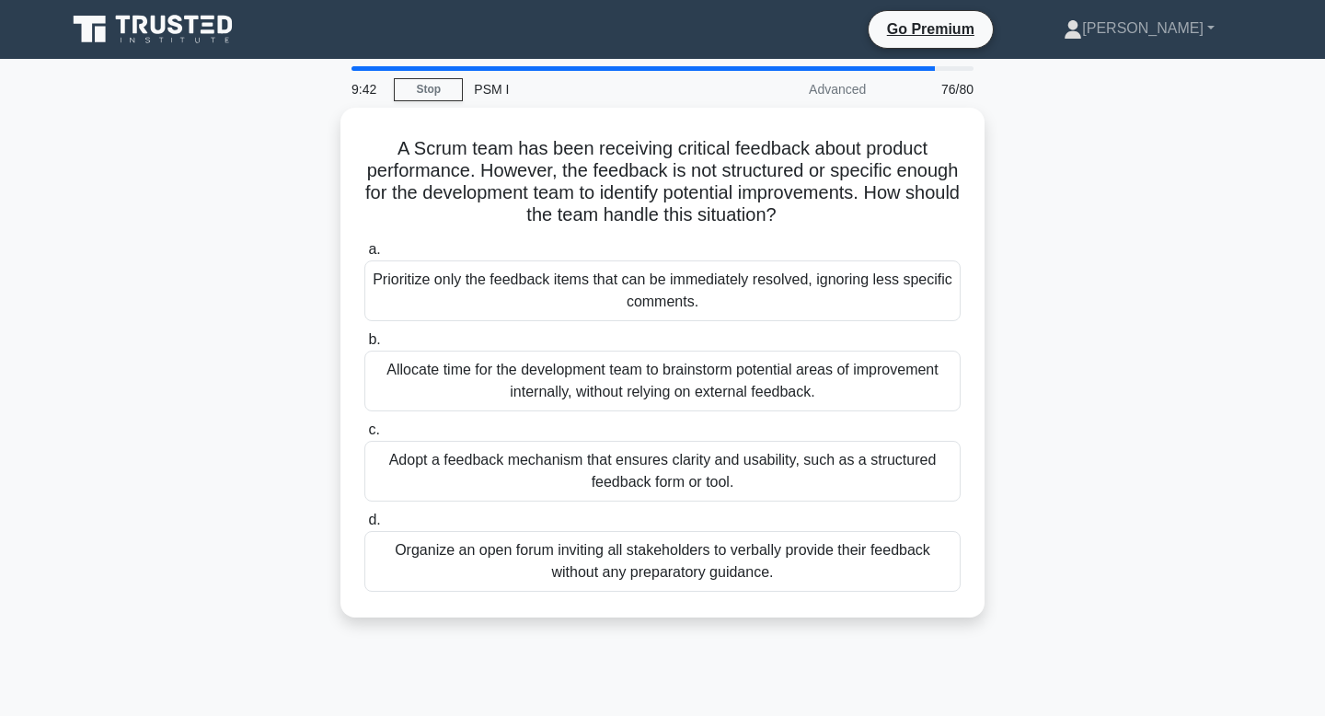
click at [694, 281] on div "Prioritize only the feedback items that can be immediately resolved, ignoring l…" at bounding box center [662, 290] width 596 height 61
click at [364, 256] on input "a. Prioritize only the feedback items that can be immediately resolved, ignorin…" at bounding box center [364, 250] width 0 height 12
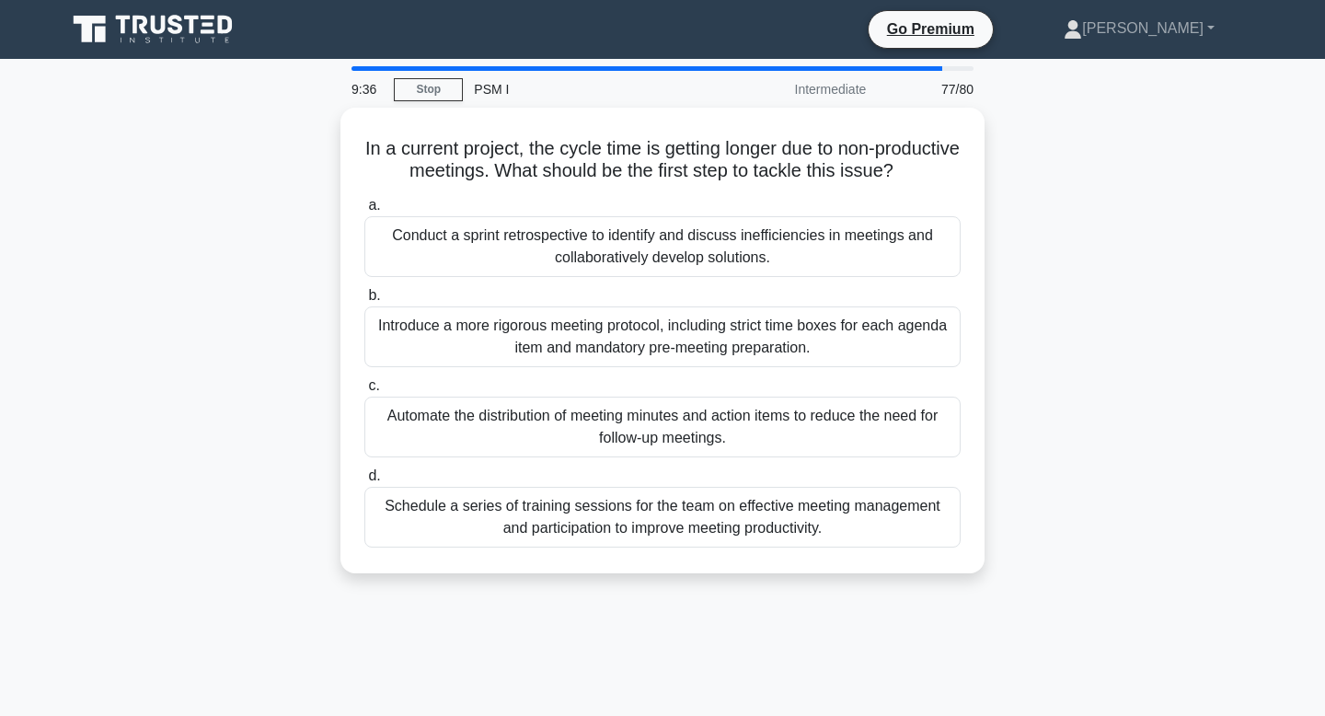
click at [694, 277] on div "Conduct a sprint retrospective to identify and discuss inefficiencies in meetin…" at bounding box center [662, 246] width 596 height 61
click at [364, 212] on input "a. Conduct a sprint retrospective to identify and discuss inefficiencies in mee…" at bounding box center [364, 206] width 0 height 12
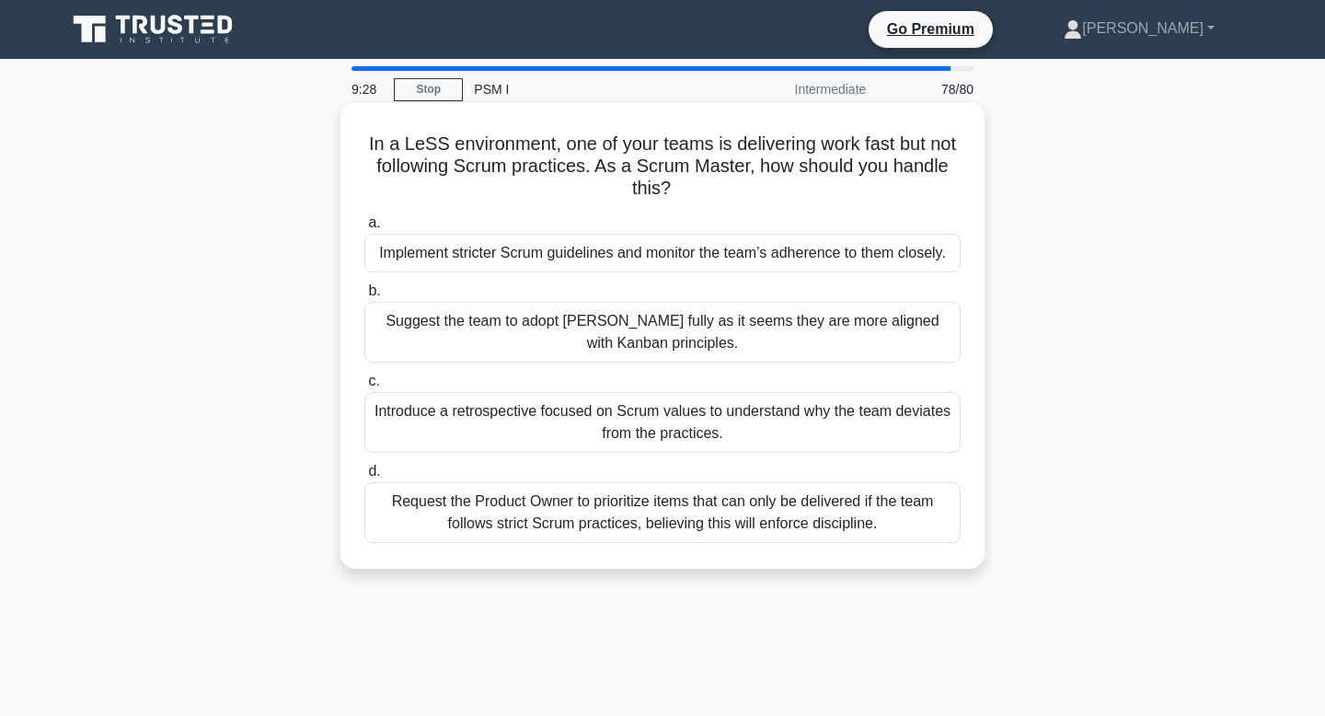
click at [678, 523] on div "Request the Product Owner to prioritize items that can only be delivered if the…" at bounding box center [662, 512] width 596 height 61
click at [364, 477] on input "d. Request the Product Owner to prioritize items that can only be delivered if …" at bounding box center [364, 472] width 0 height 12
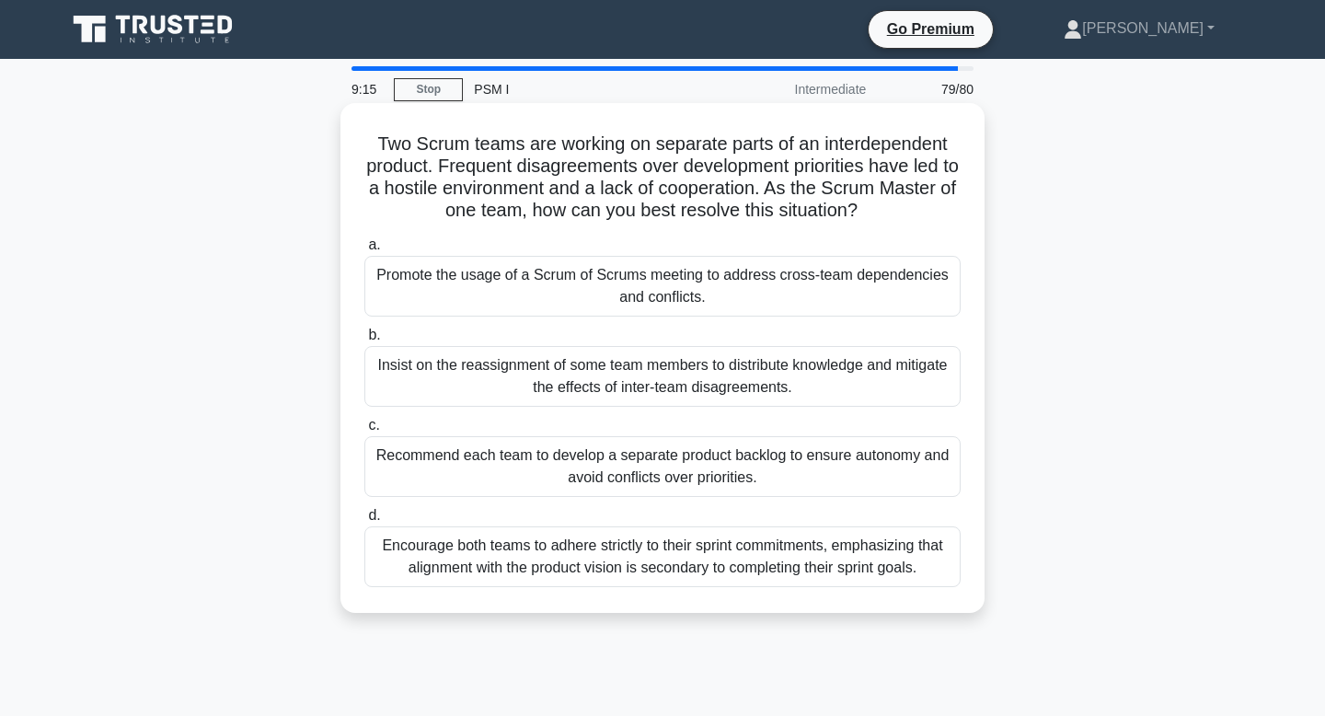
click at [676, 565] on div "Encourage both teams to adhere strictly to their sprint commitments, emphasizin…" at bounding box center [662, 556] width 596 height 61
click at [364, 522] on input "d. Encourage both teams to adhere strictly to their sprint commitments, emphasi…" at bounding box center [364, 516] width 0 height 12
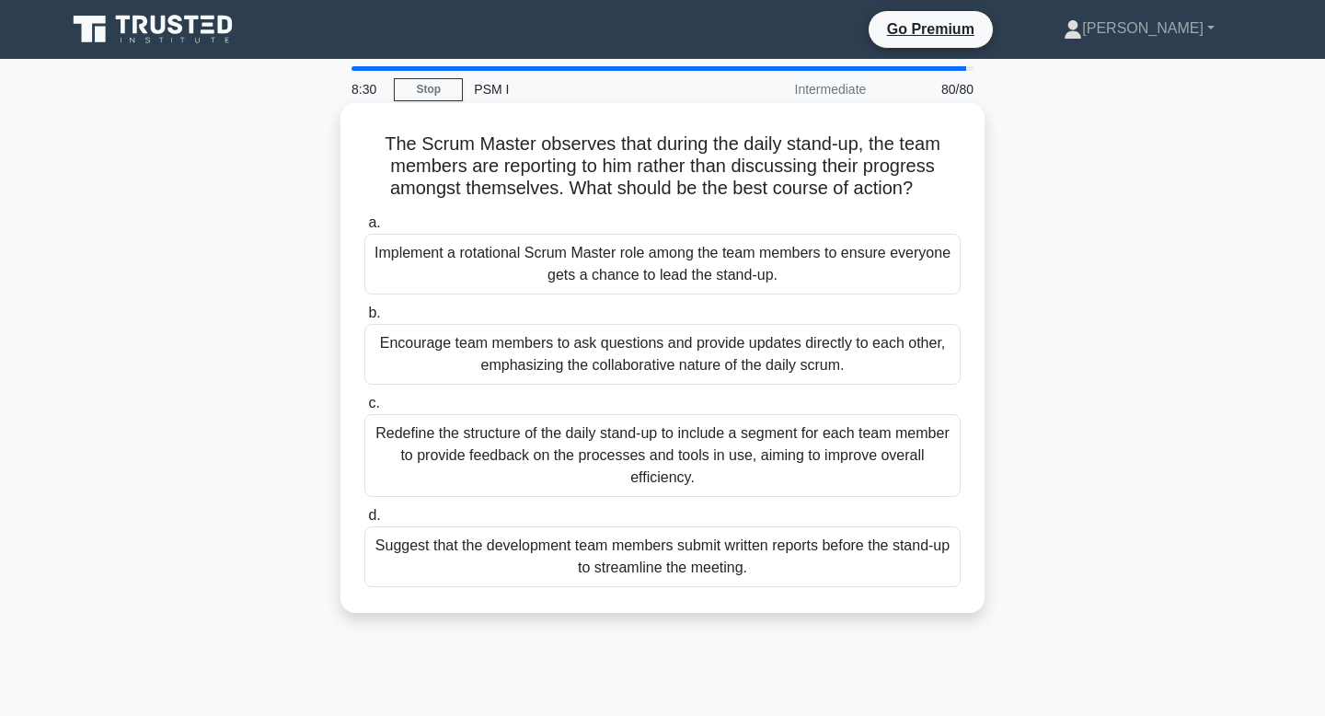
click at [742, 373] on div "Encourage team members to ask questions and provide updates directly to each ot…" at bounding box center [662, 354] width 596 height 61
click at [364, 319] on input "b. Encourage team members to ask questions and provide updates directly to each…" at bounding box center [364, 313] width 0 height 12
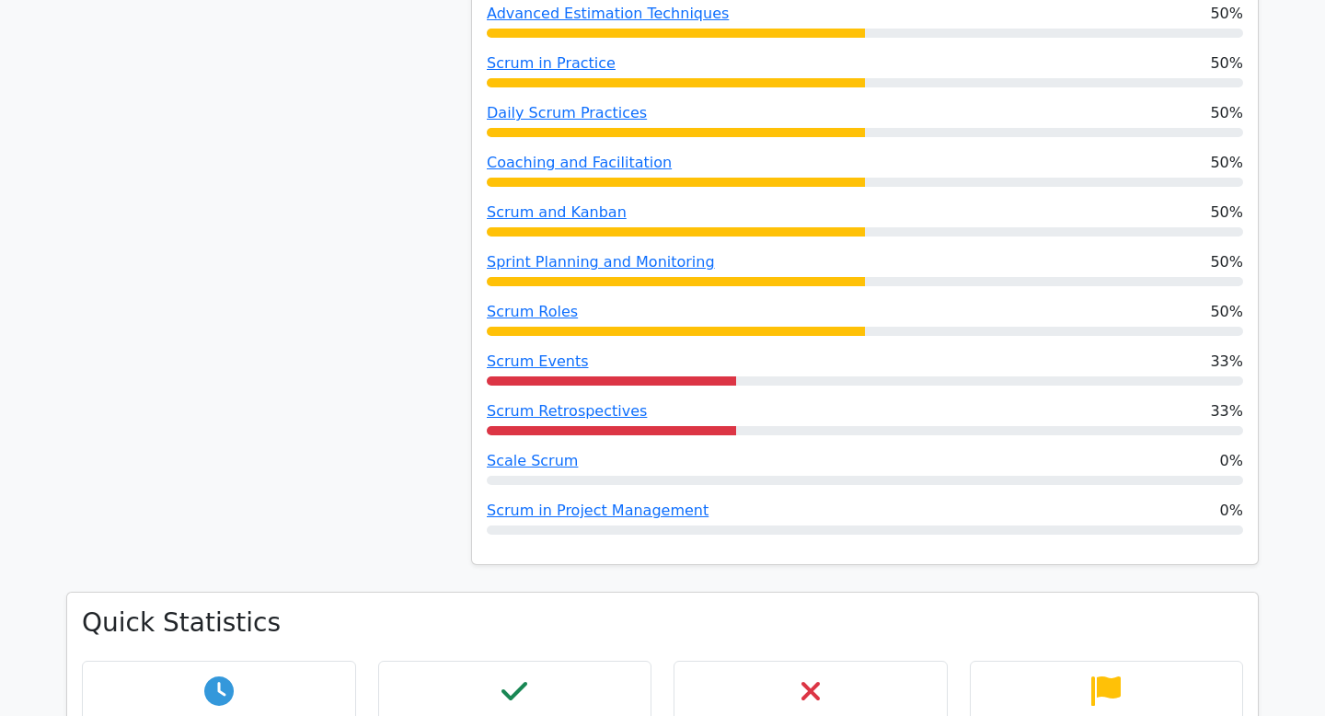
scroll to position [1668, 0]
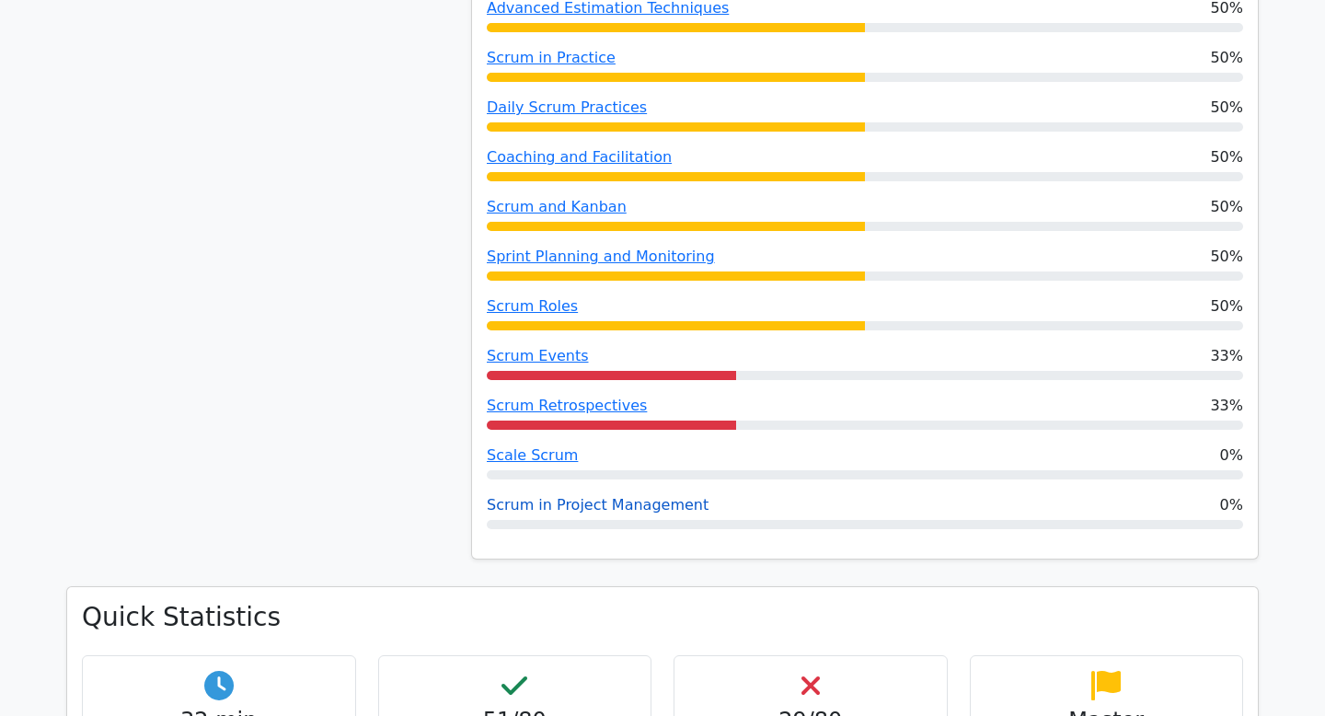
click at [601, 496] on link "Scrum in Project Management" at bounding box center [598, 504] width 222 height 17
click at [560, 446] on link "Scale Scrum" at bounding box center [532, 454] width 91 height 17
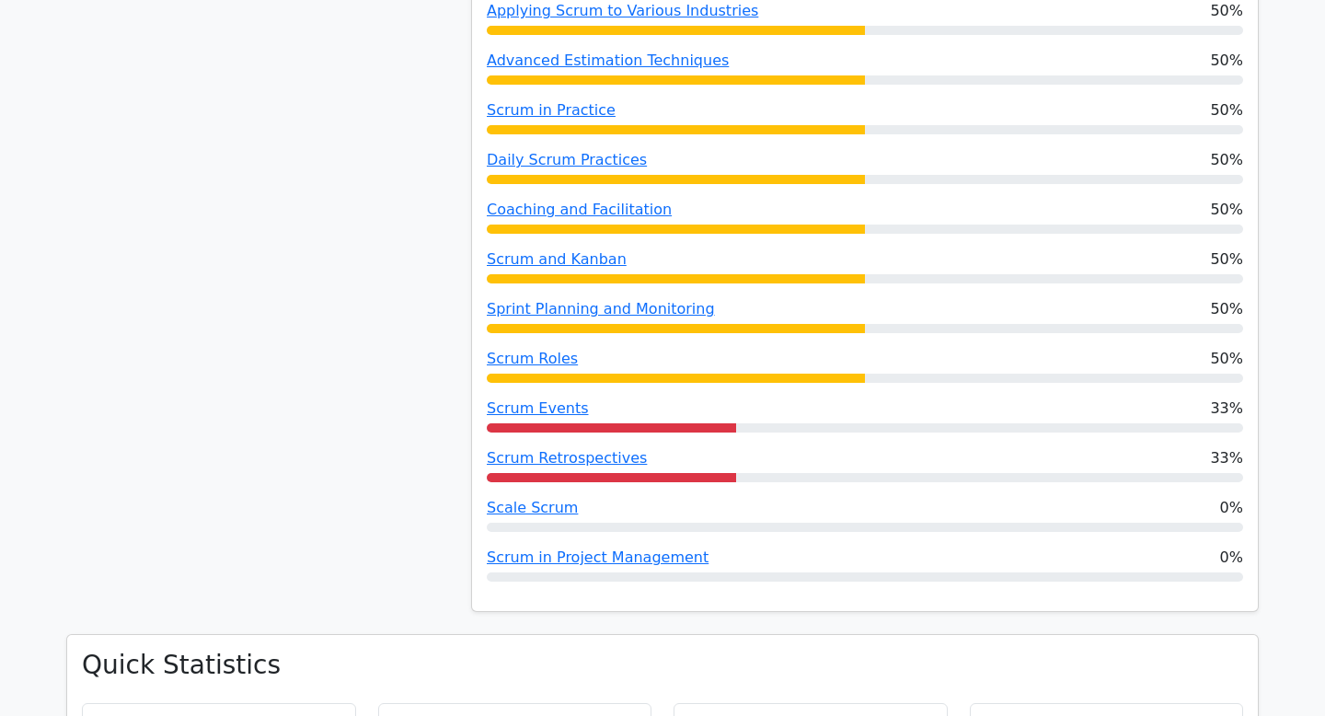
scroll to position [1616, 0]
click at [612, 449] on link "Scrum Retrospectives" at bounding box center [567, 457] width 160 height 17
click at [552, 399] on link "Scrum Events" at bounding box center [538, 407] width 102 height 17
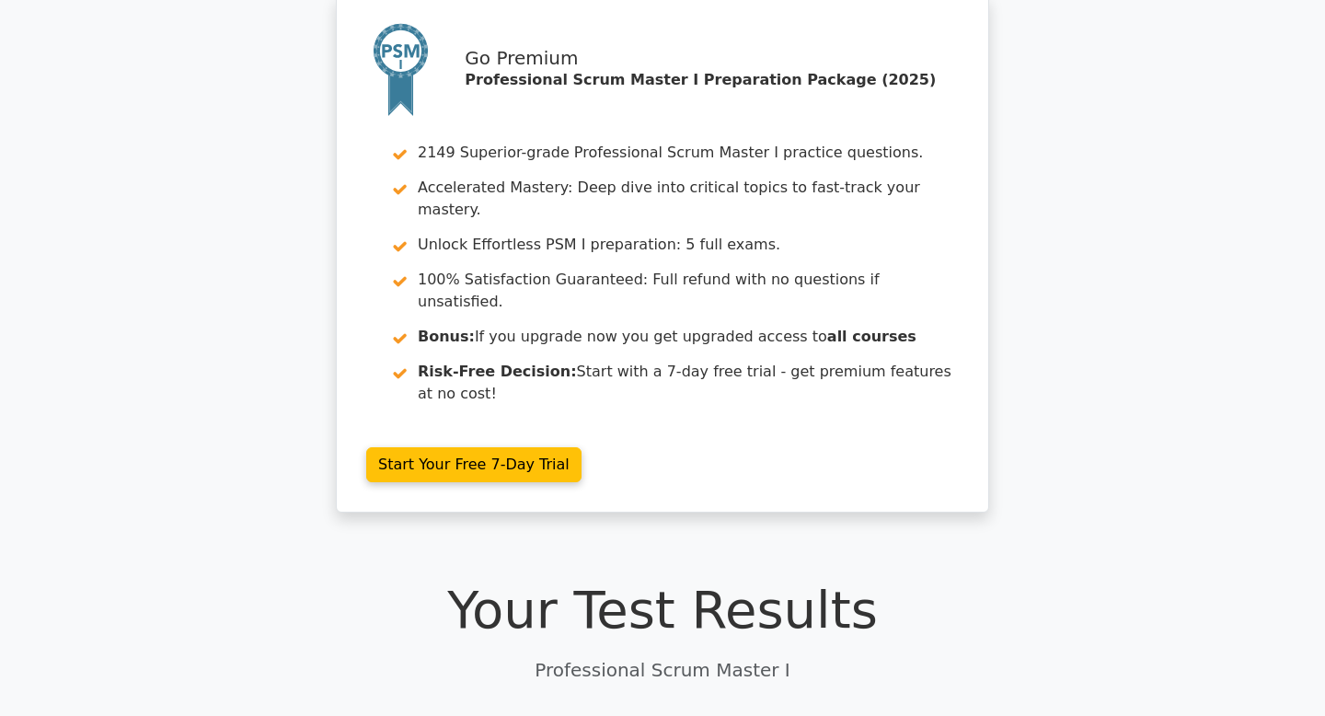
scroll to position [0, 0]
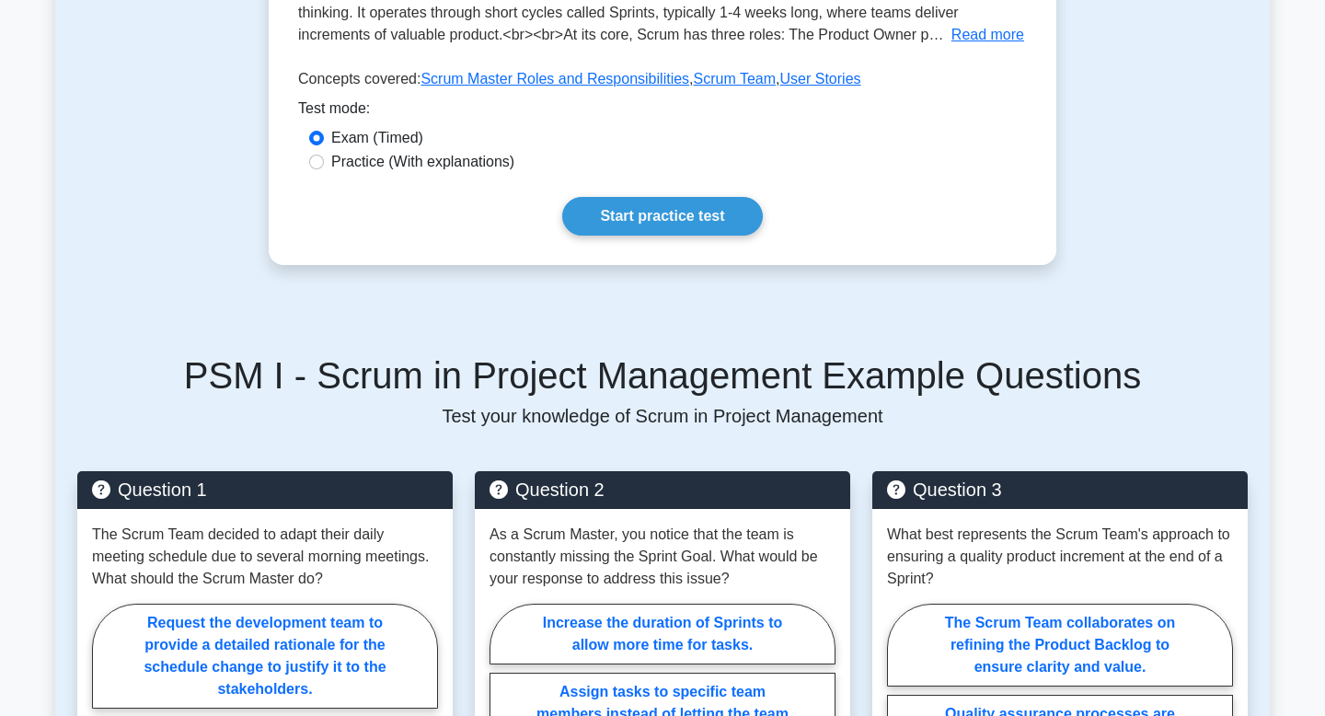
scroll to position [517, 0]
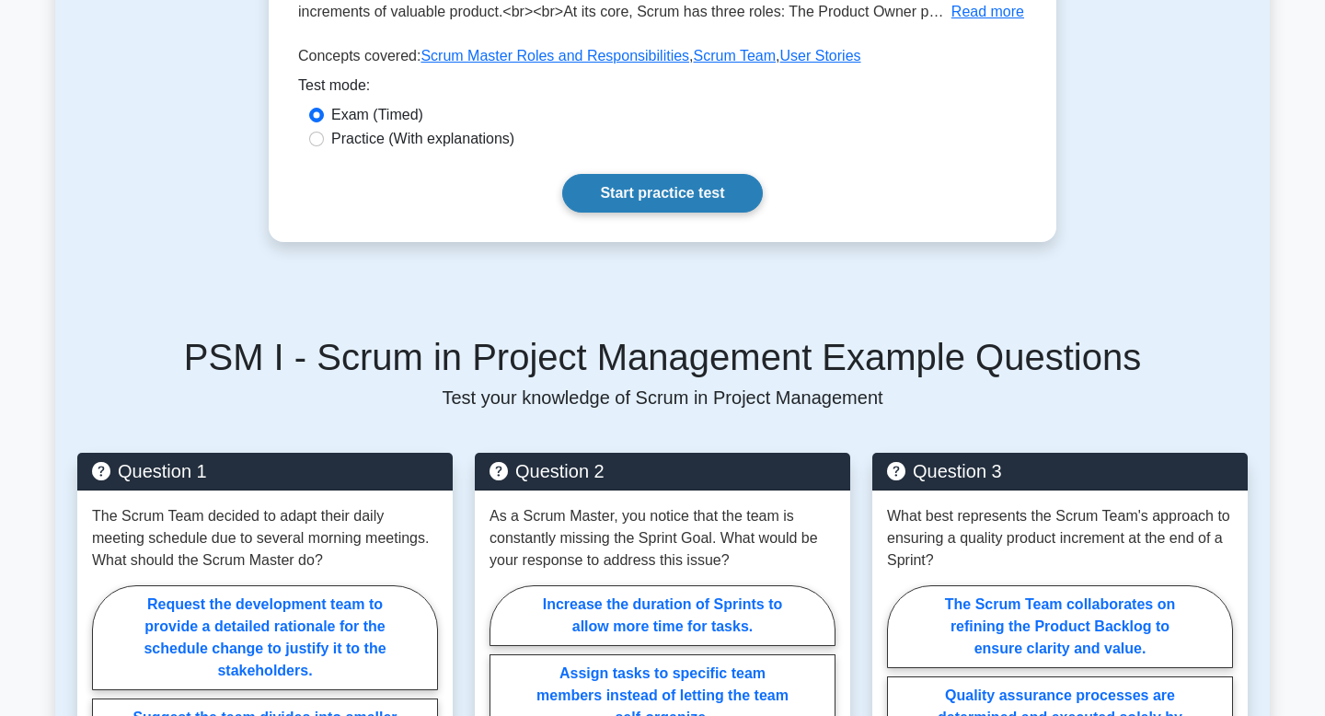
click at [685, 213] on link "Start practice test" at bounding box center [662, 193] width 200 height 39
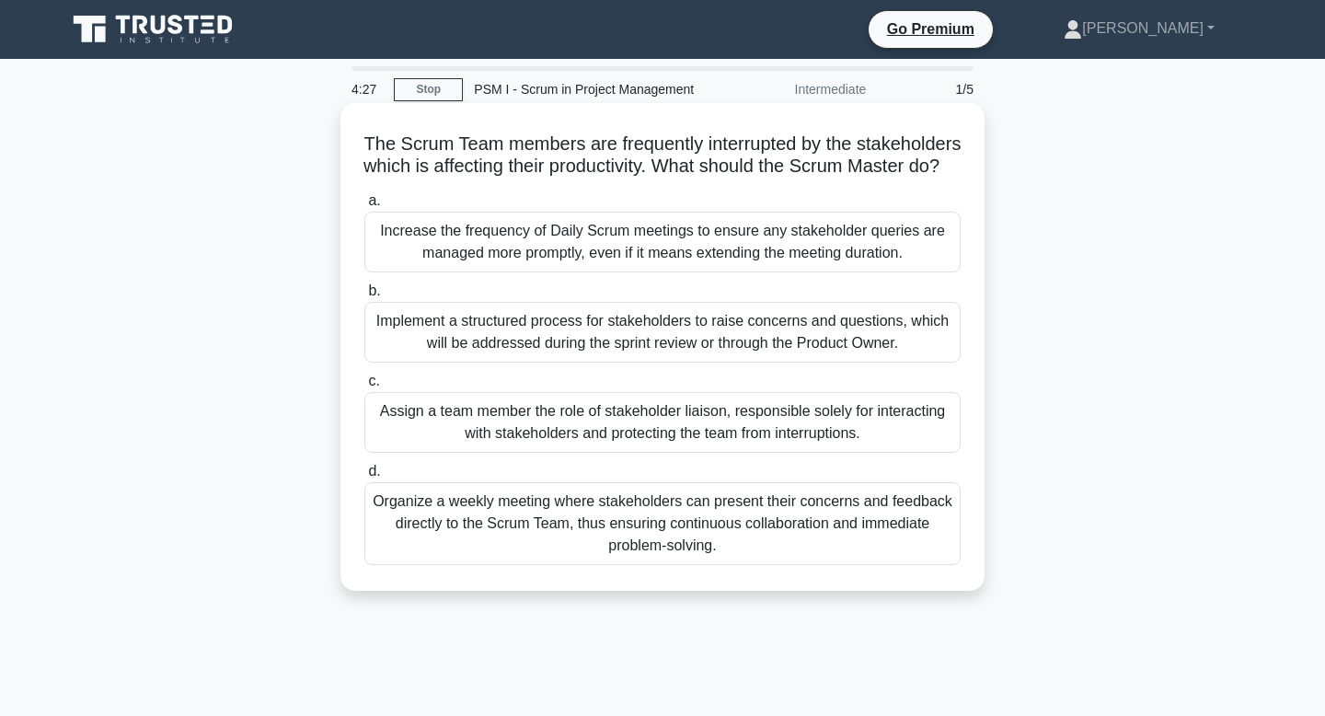
click at [701, 362] on div "Implement a structured process for stakeholders to raise concerns and questions…" at bounding box center [662, 332] width 596 height 61
click at [364, 297] on input "b. Implement a structured process for stakeholders to raise concerns and questi…" at bounding box center [364, 291] width 0 height 12
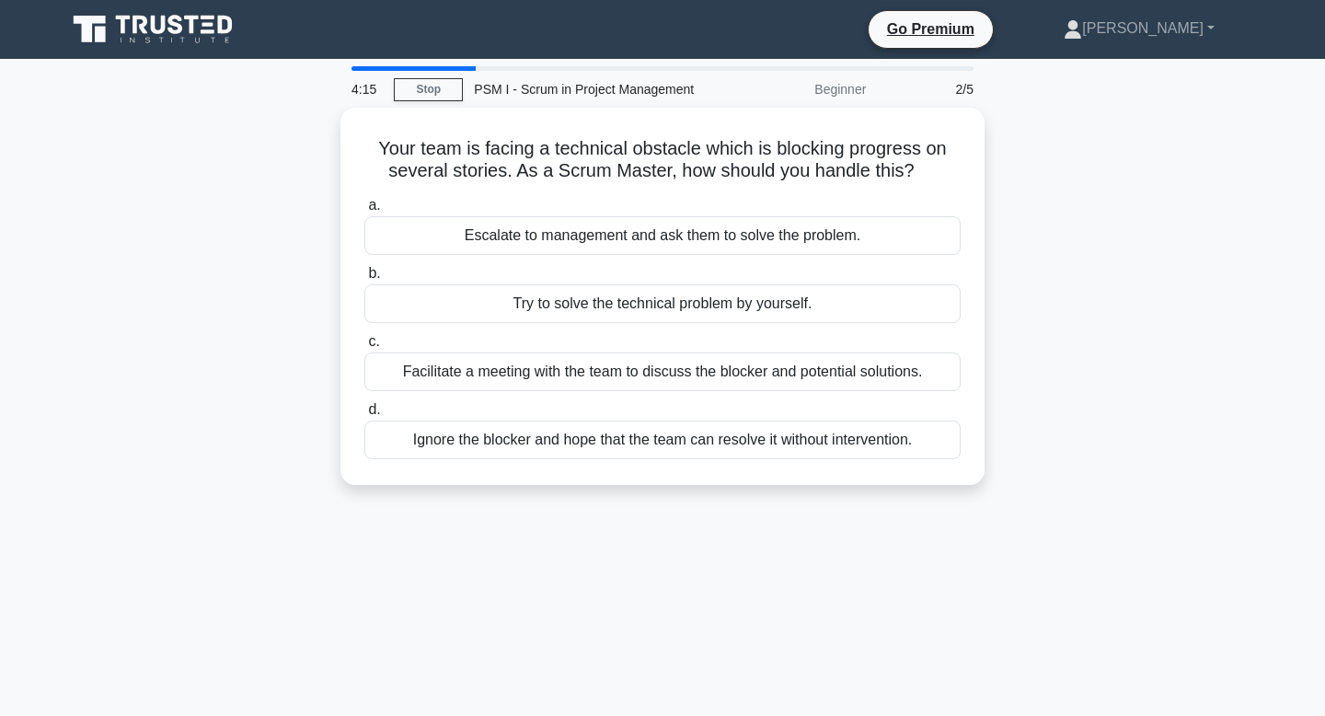
click at [701, 366] on div "Facilitate a meeting with the team to discuss the blocker and potential solutio…" at bounding box center [662, 371] width 596 height 39
click at [364, 348] on input "c. Facilitate a meeting with the team to discuss the blocker and potential solu…" at bounding box center [364, 342] width 0 height 12
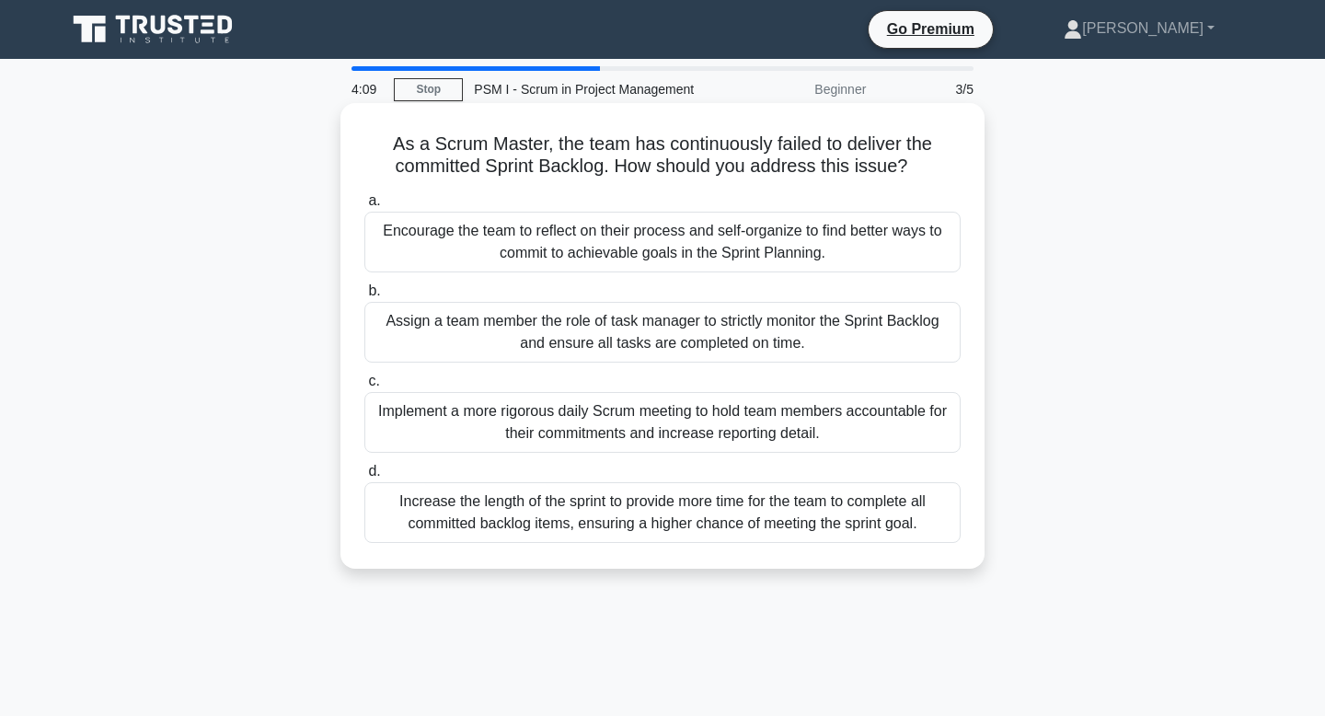
click at [757, 266] on div "Encourage the team to reflect on their process and self-organize to find better…" at bounding box center [662, 242] width 596 height 61
click at [364, 207] on input "a. Encourage the team to reflect on their process and self-organize to find bet…" at bounding box center [364, 201] width 0 height 12
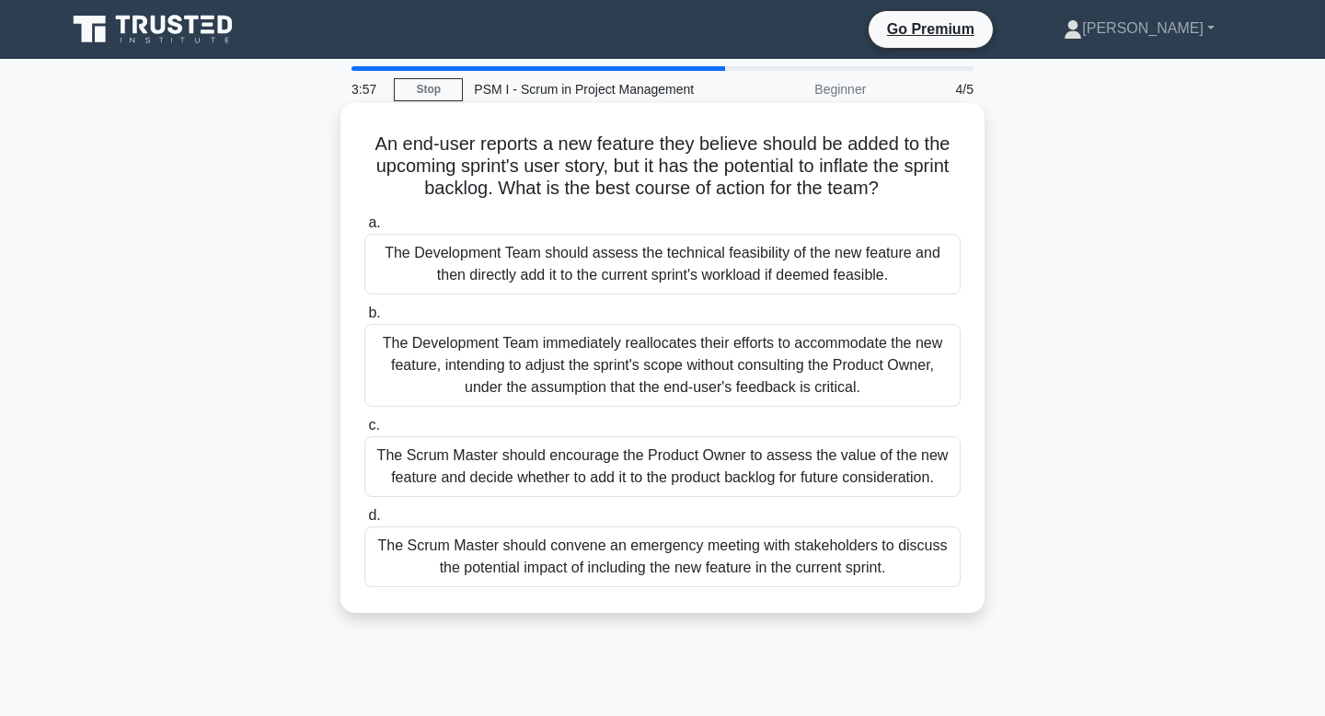
click at [717, 454] on div "The Scrum Master should encourage the Product Owner to assess the value of the …" at bounding box center [662, 466] width 596 height 61
click at [364, 431] on input "c. The Scrum Master should encourage the Product Owner to assess the value of t…" at bounding box center [364, 426] width 0 height 12
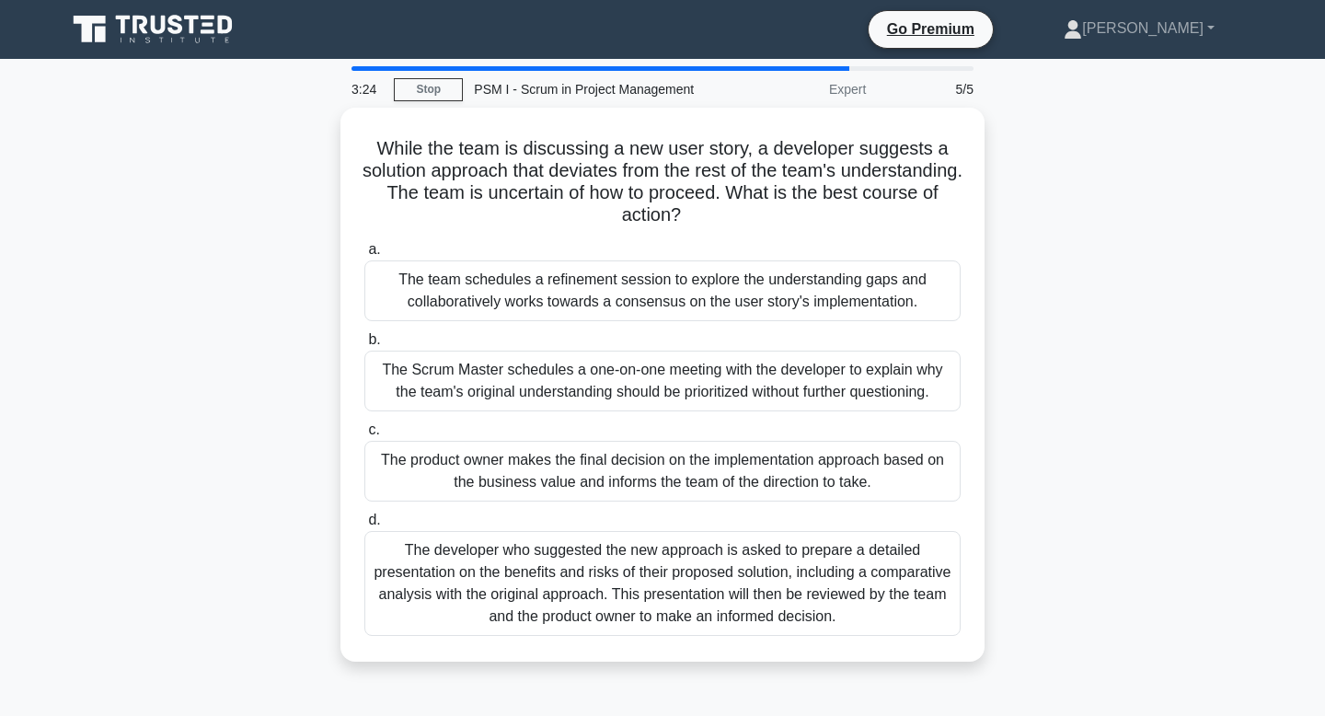
click at [716, 454] on div "The product owner makes the final decision on the implementation approach based…" at bounding box center [662, 471] width 596 height 61
click at [364, 436] on input "c. The product owner makes the final decision on the implementation approach ba…" at bounding box center [364, 430] width 0 height 12
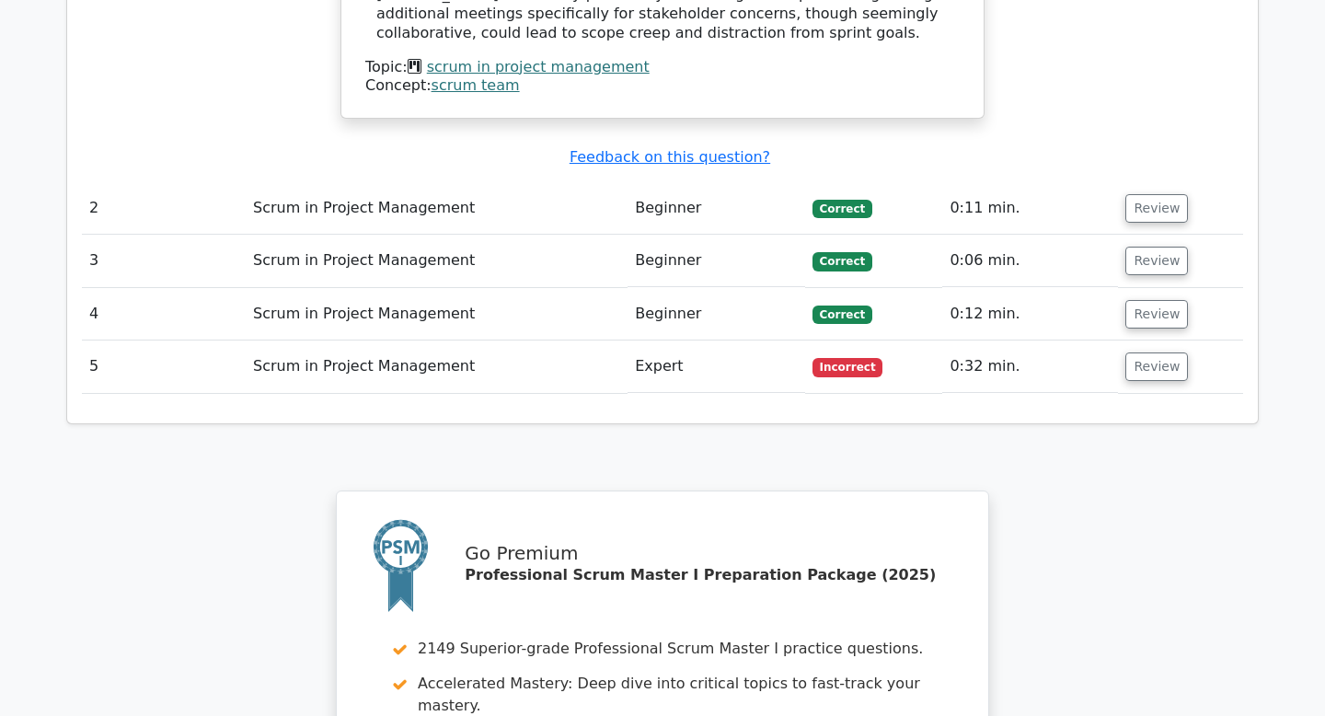
scroll to position [2041, 0]
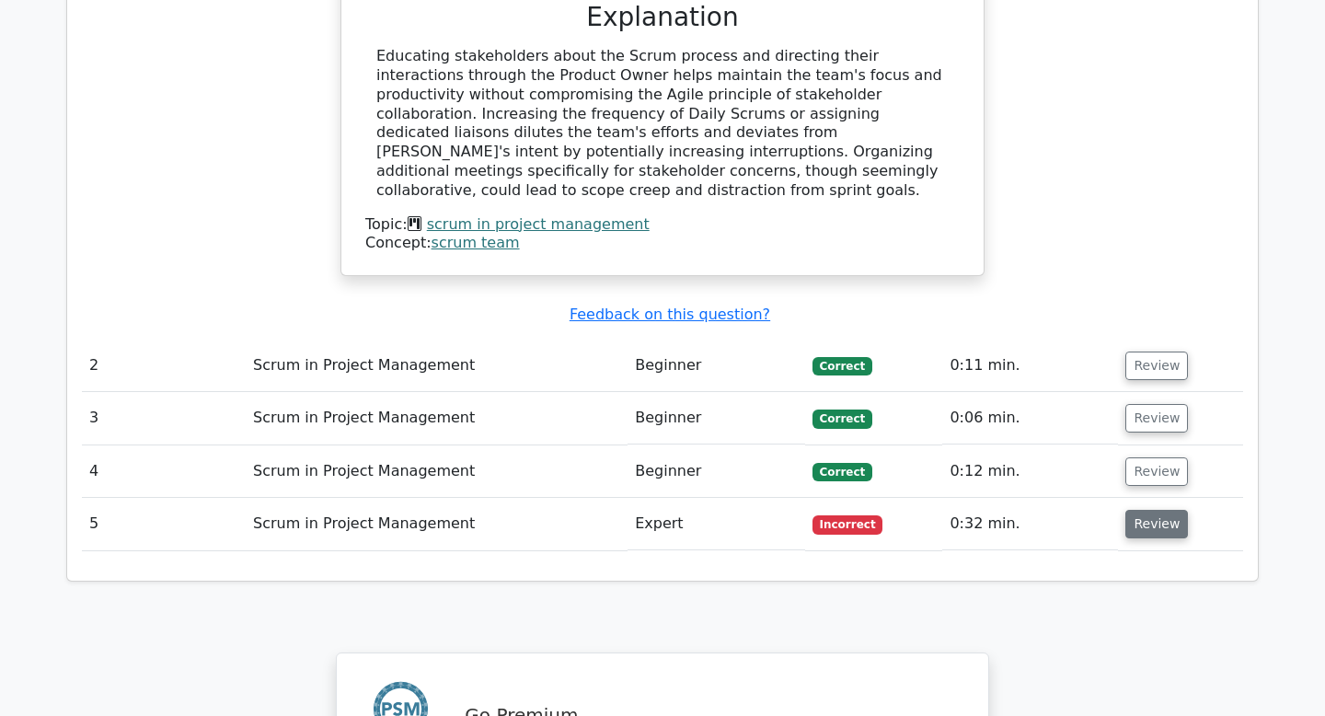
click at [1161, 510] on button "Review" at bounding box center [1156, 524] width 63 height 29
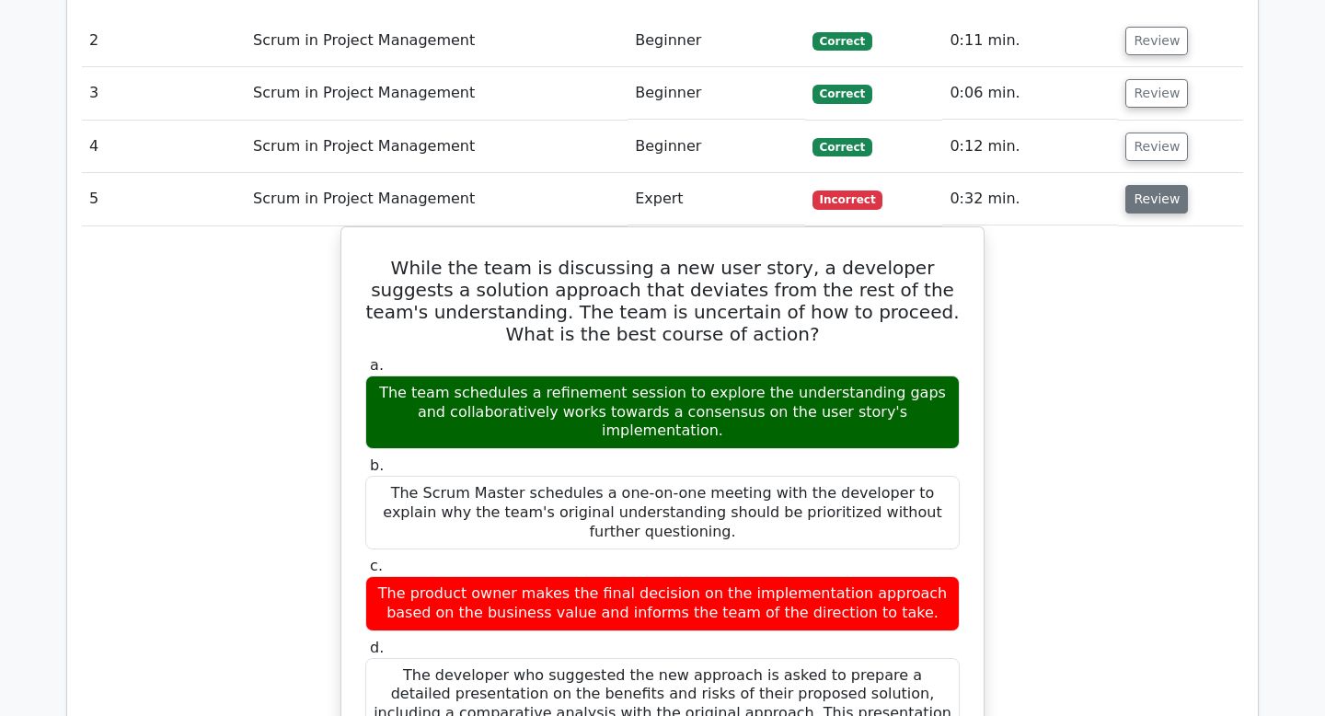
scroll to position [2360, 0]
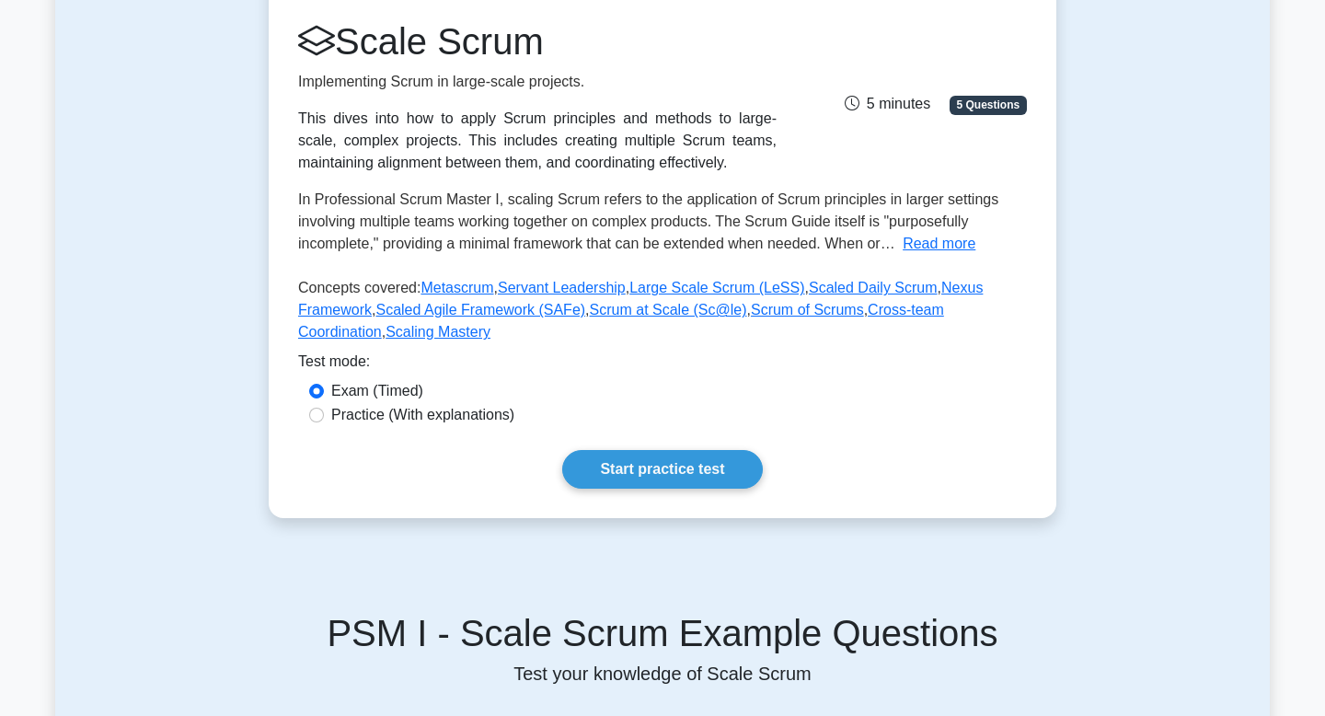
scroll to position [243, 0]
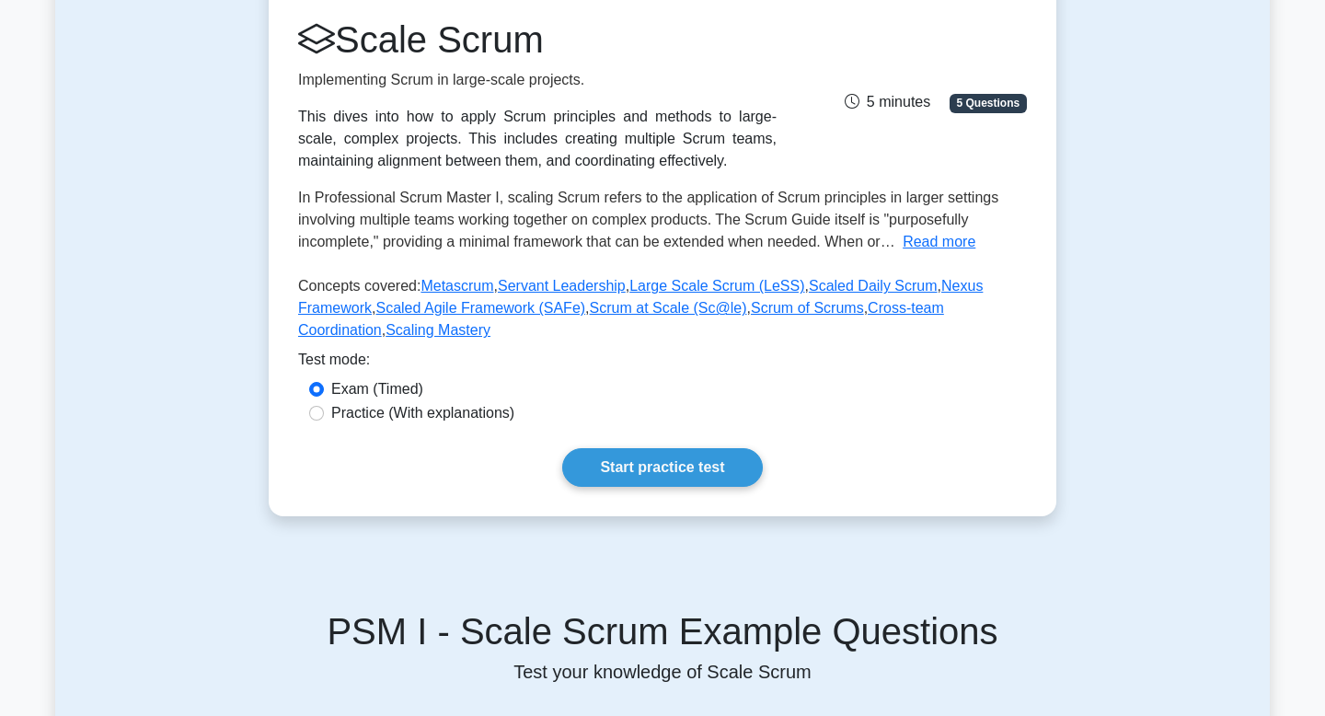
click at [630, 490] on div "Scale Scrum Implementing Scrum in large-scale projects. This dives into how to …" at bounding box center [663, 252] width 788 height 528
click at [630, 480] on link "Start practice test" at bounding box center [662, 467] width 200 height 39
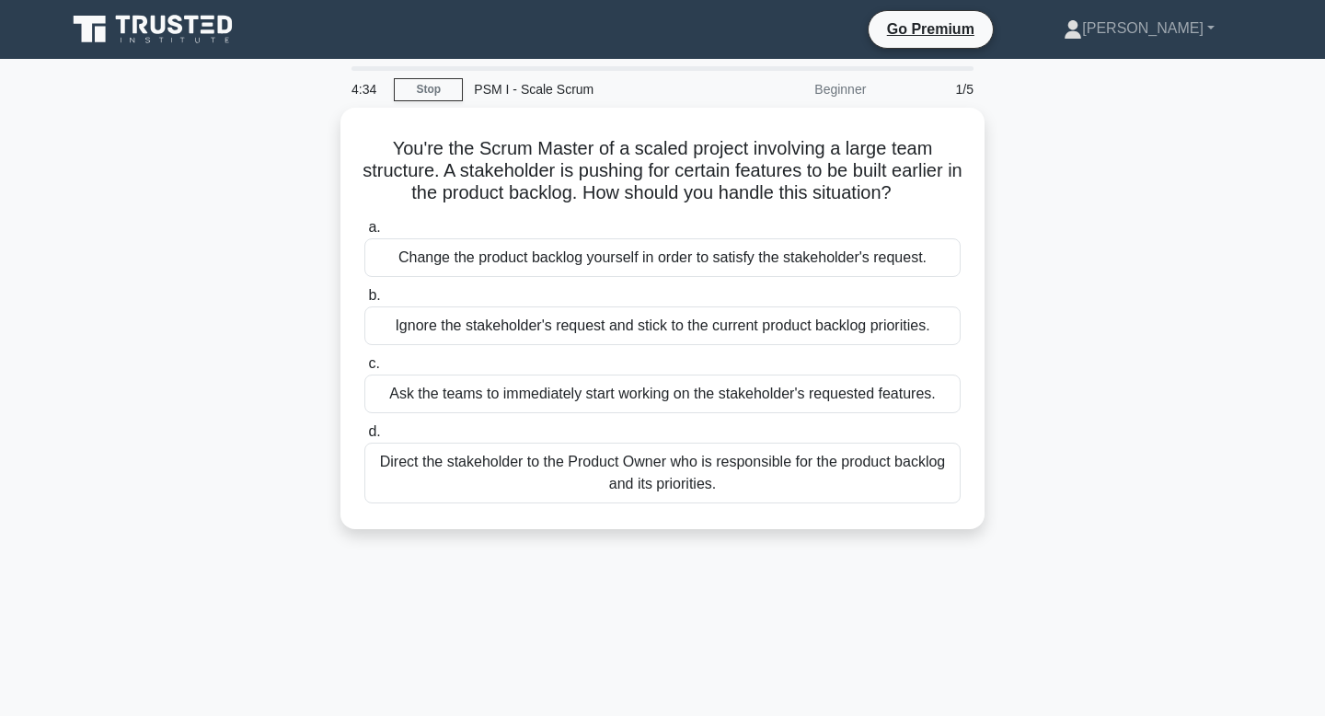
click at [630, 480] on div "Direct the stakeholder to the Product Owner who is responsible for the product …" at bounding box center [662, 473] width 596 height 61
click at [364, 438] on input "d. Direct the stakeholder to the Product Owner who is responsible for the produ…" at bounding box center [364, 432] width 0 height 12
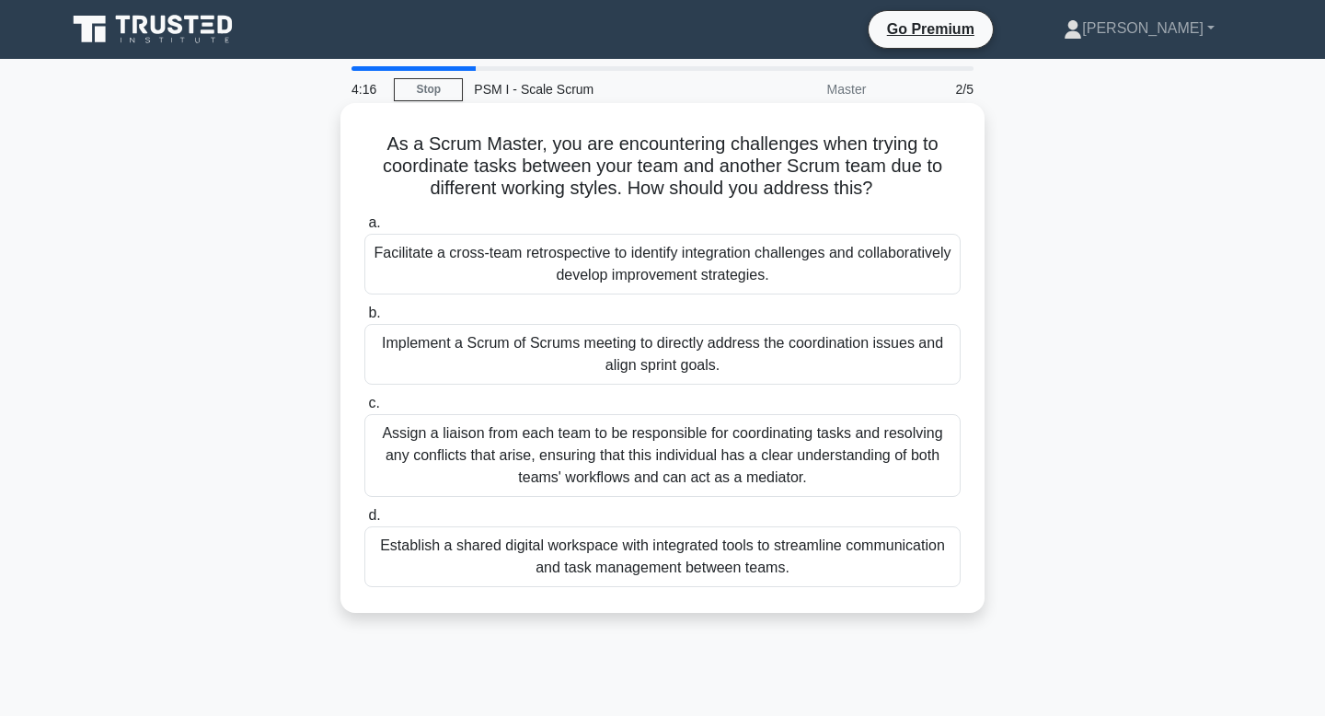
click at [704, 280] on div "Facilitate a cross-team retrospective to identify integration challenges and co…" at bounding box center [662, 264] width 596 height 61
click at [364, 229] on input "a. Facilitate a cross-team retrospective to identify integration challenges and…" at bounding box center [364, 223] width 0 height 12
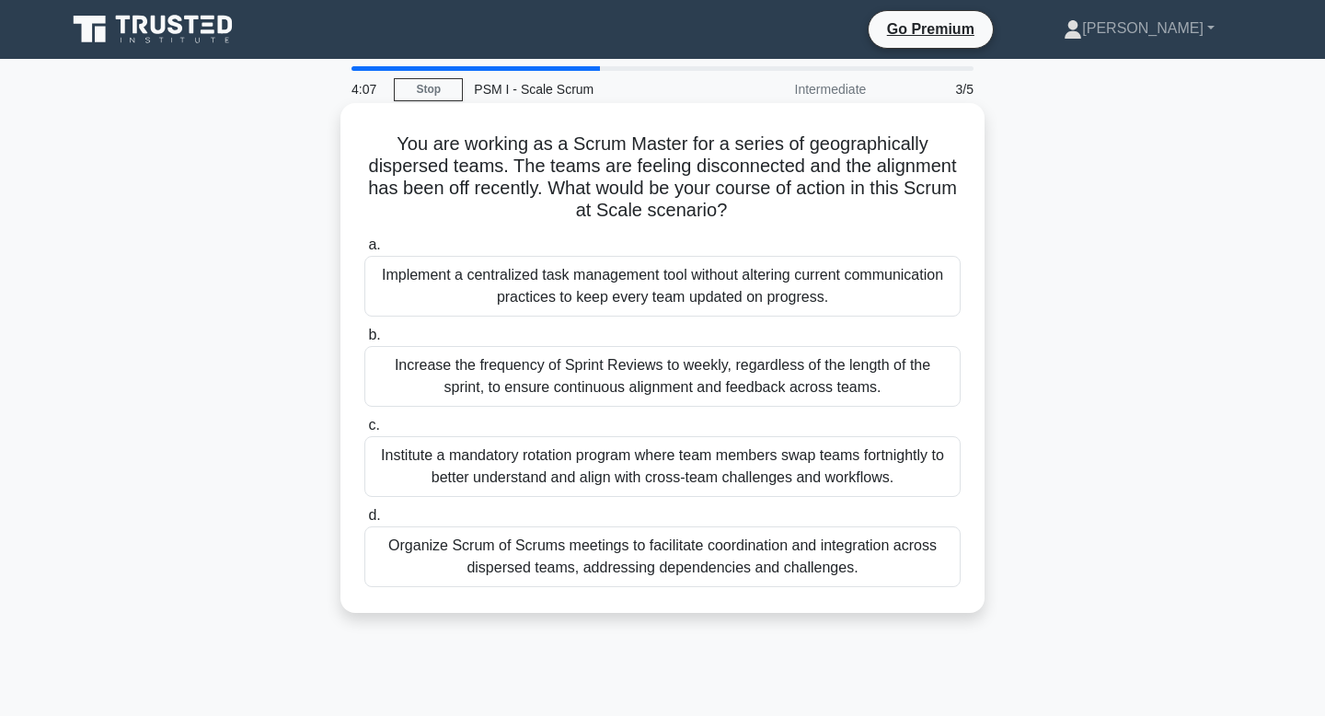
click at [670, 552] on div "Organize Scrum of Scrums meetings to facilitate coordination and integration ac…" at bounding box center [662, 556] width 596 height 61
click at [364, 522] on input "d. Organize Scrum of Scrums meetings to facilitate coordination and integration…" at bounding box center [364, 516] width 0 height 12
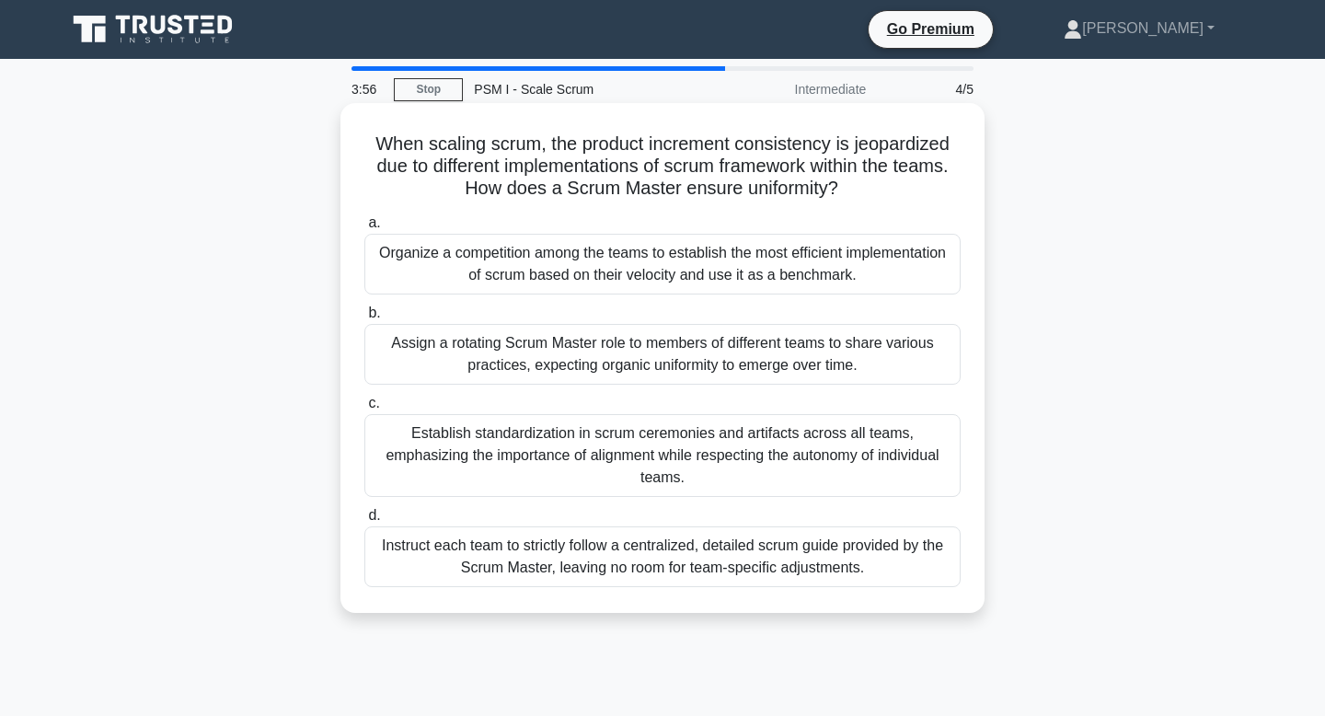
click at [699, 546] on div "Instruct each team to strictly follow a centralized, detailed scrum guide provi…" at bounding box center [662, 556] width 596 height 61
click at [364, 522] on input "d. Instruct each team to strictly follow a centralized, detailed scrum guide pr…" at bounding box center [364, 516] width 0 height 12
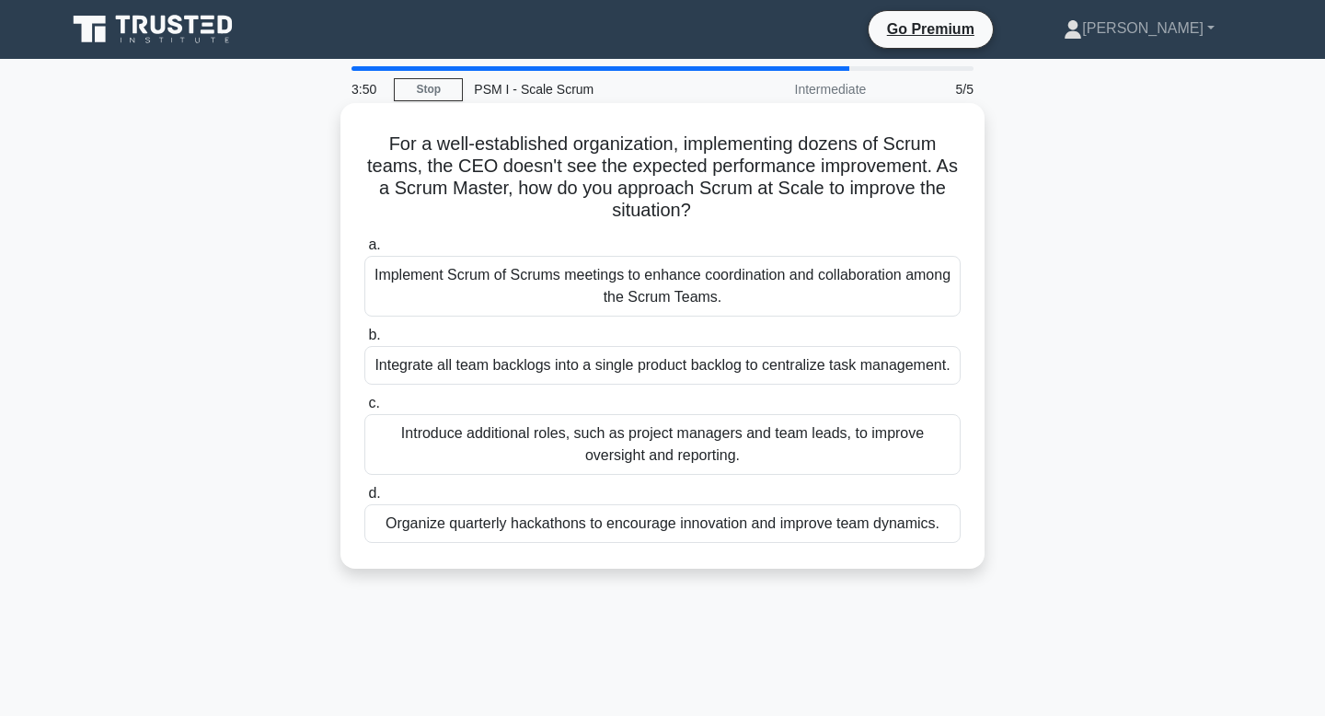
click at [742, 291] on div "Implement Scrum of Scrums meetings to enhance coordination and collaboration am…" at bounding box center [662, 286] width 596 height 61
click at [364, 251] on input "a. Implement Scrum of Scrums meetings to enhance coordination and collaboration…" at bounding box center [364, 245] width 0 height 12
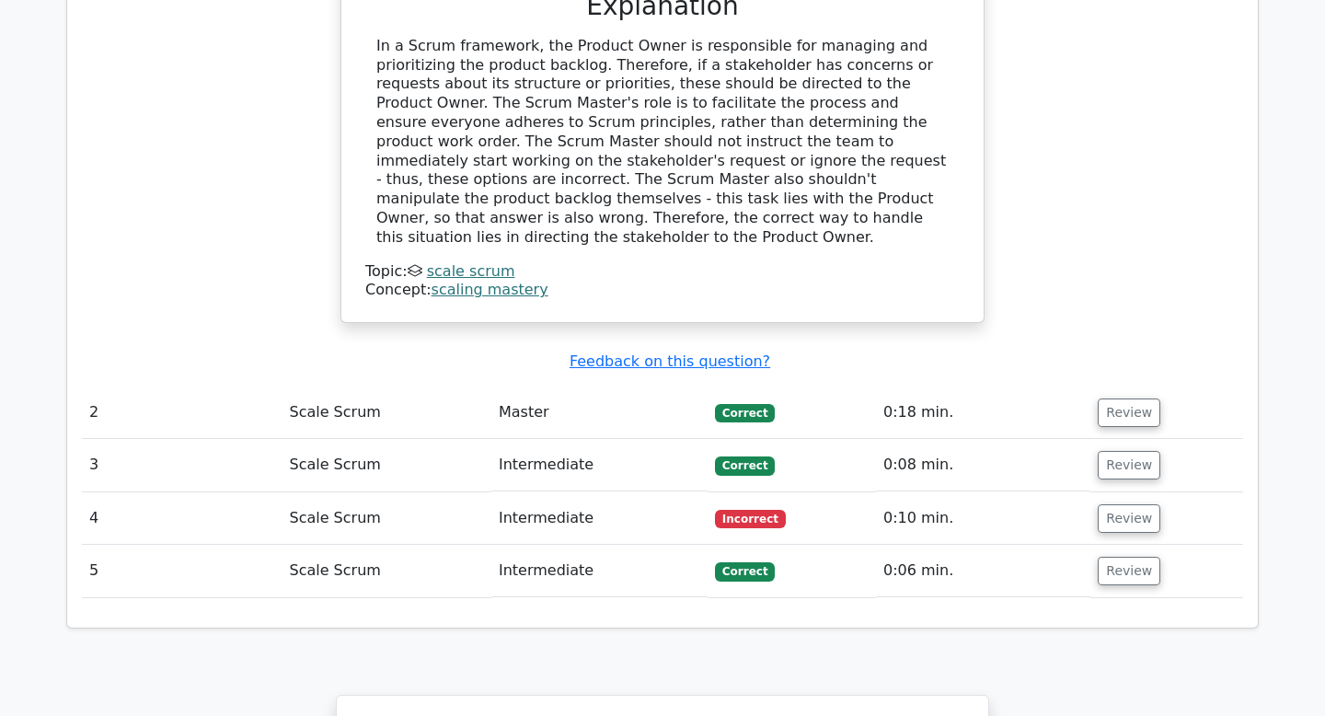
scroll to position [2023, 0]
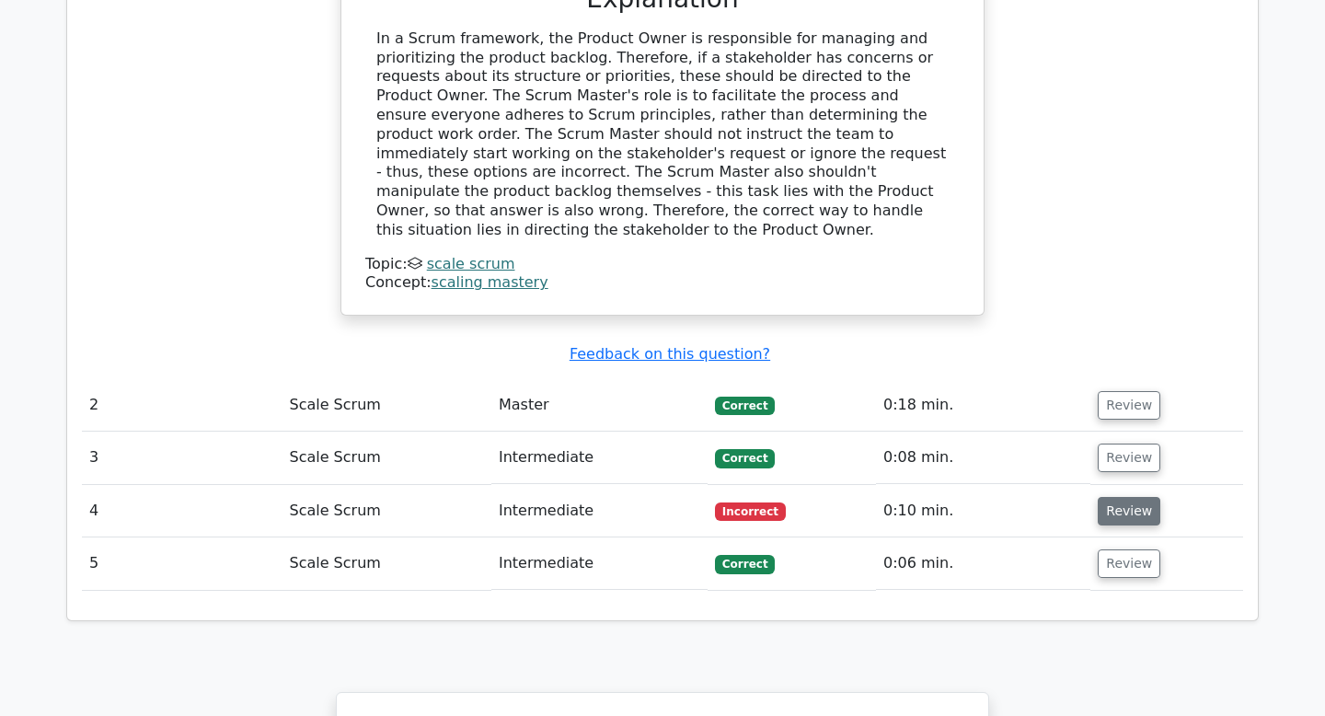
click at [1114, 497] on button "Review" at bounding box center [1129, 511] width 63 height 29
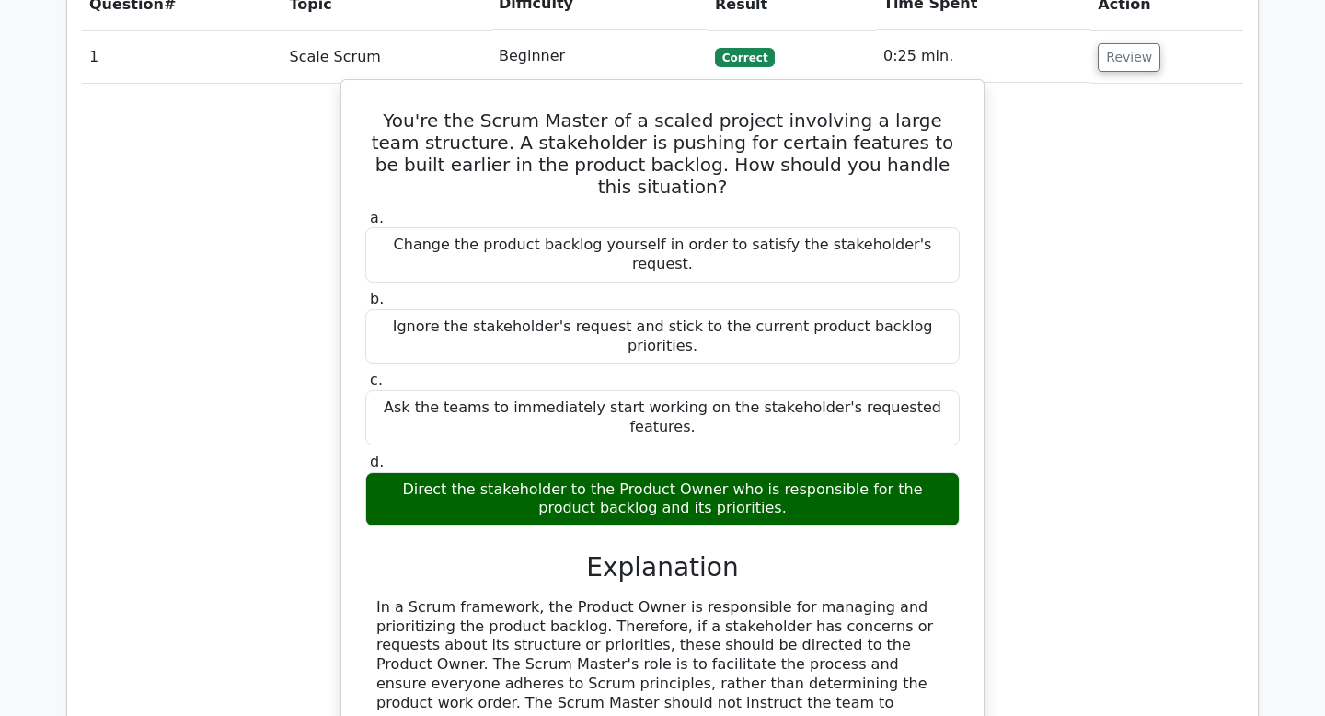
scroll to position [1448, 0]
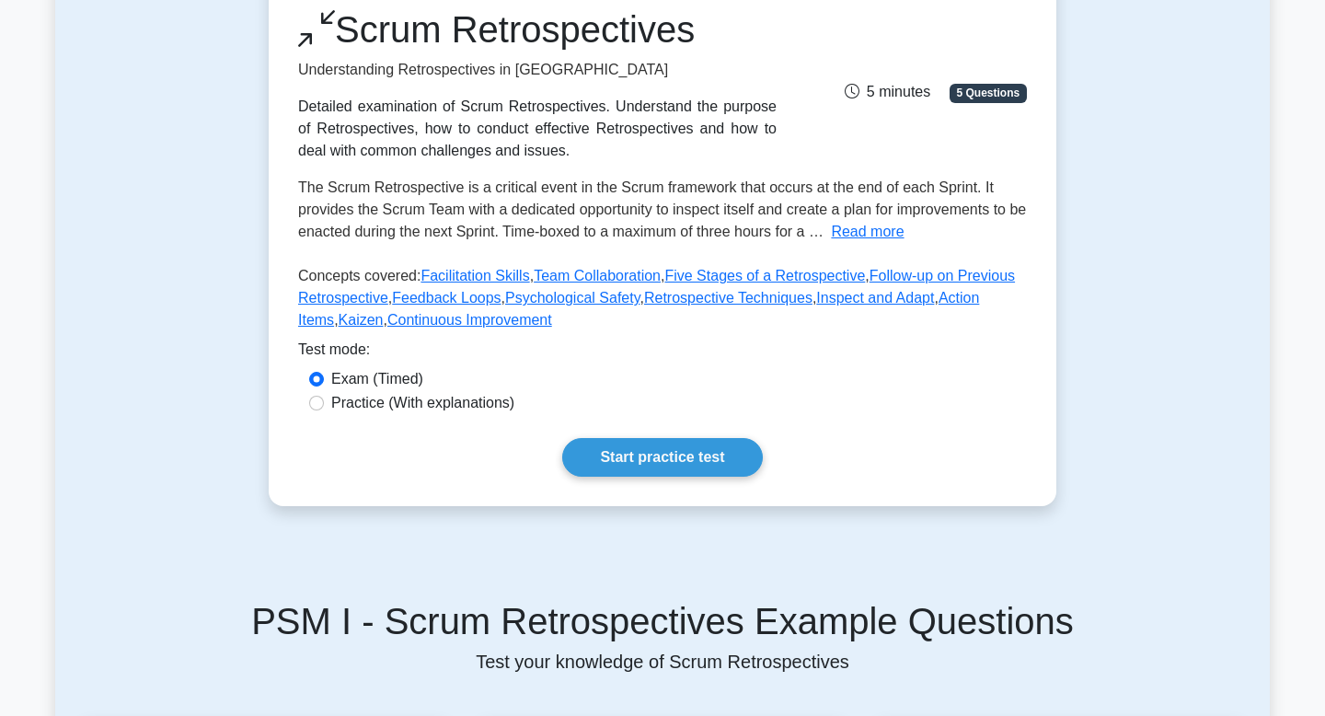
scroll to position [261, 0]
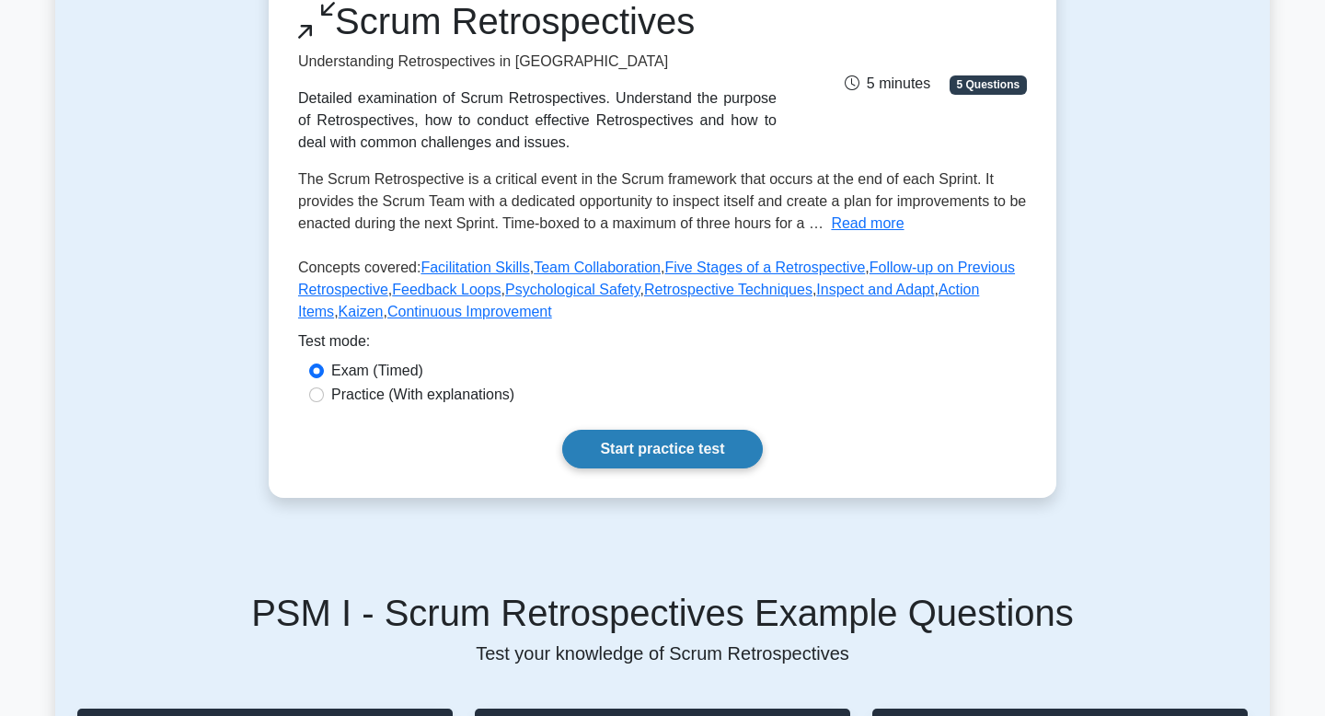
click at [623, 457] on link "Start practice test" at bounding box center [662, 449] width 200 height 39
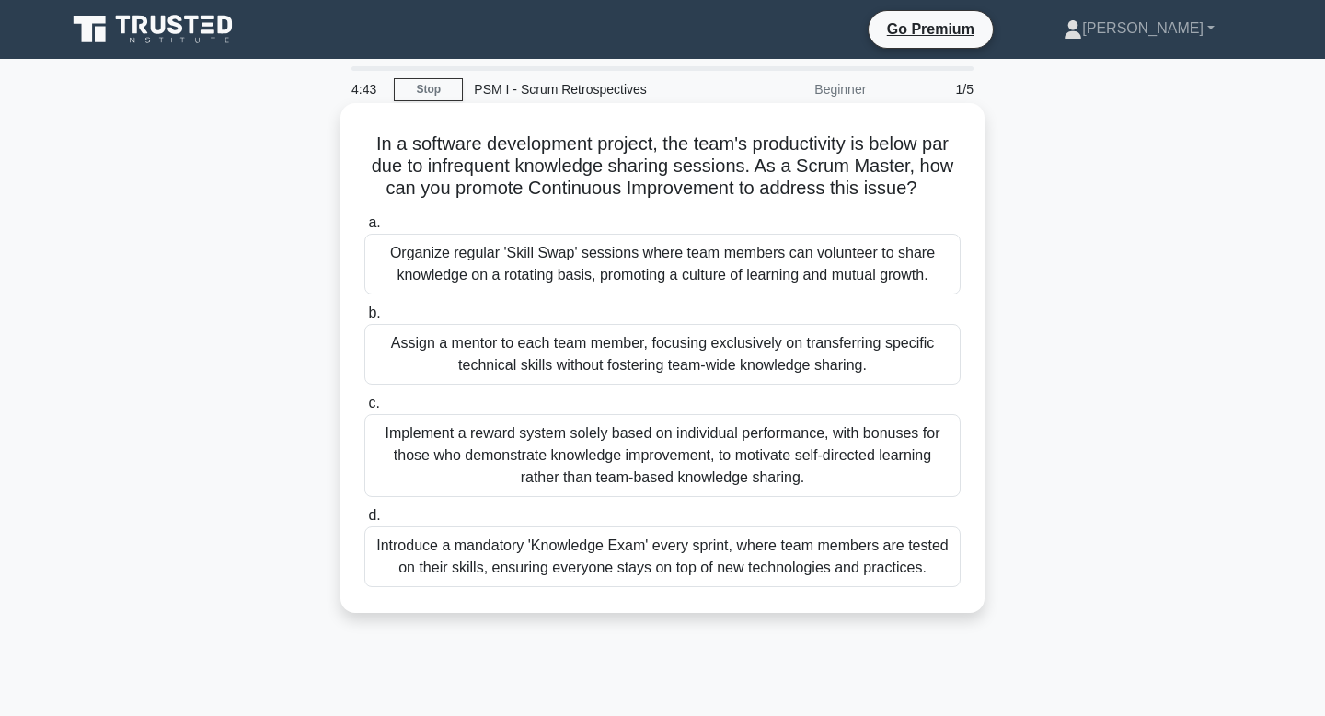
click at [641, 272] on div "Organize regular 'Skill Swap' sessions where team members can volunteer to shar…" at bounding box center [662, 264] width 596 height 61
click at [364, 229] on input "a. Organize regular 'Skill Swap' sessions where team members can volunteer to s…" at bounding box center [364, 223] width 0 height 12
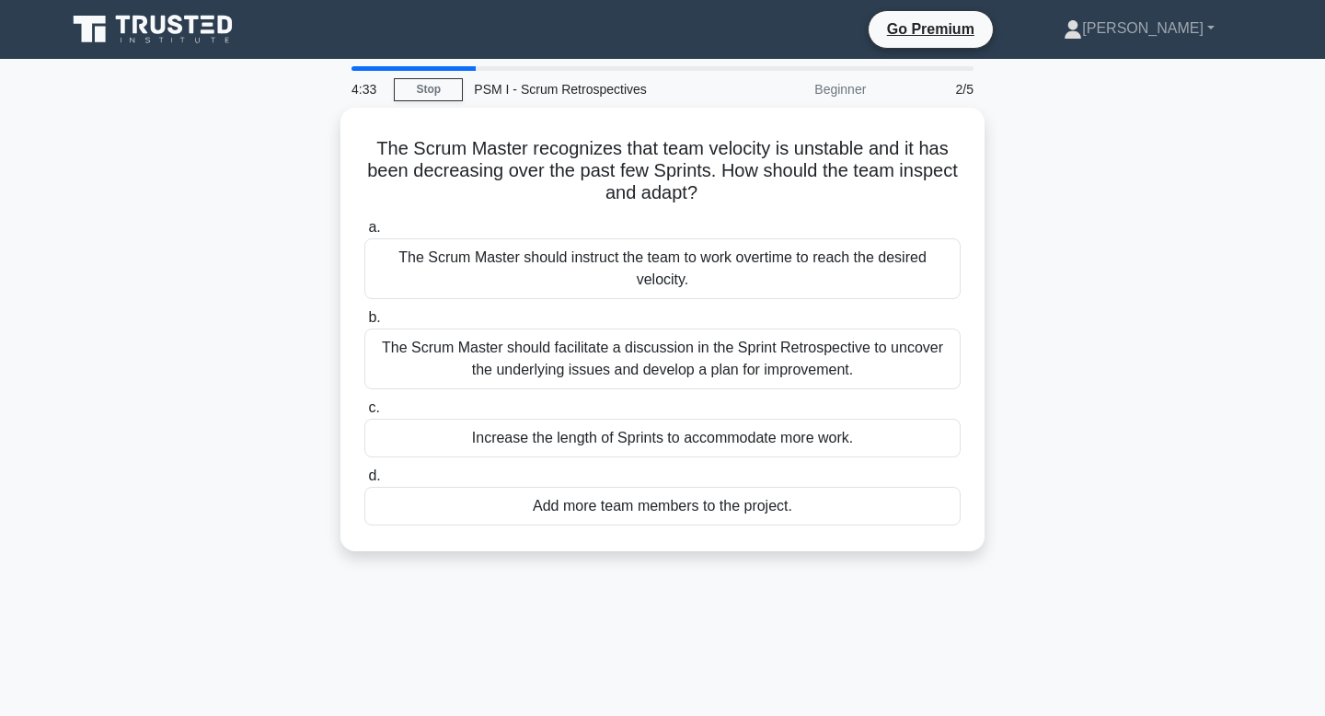
click at [641, 272] on div "The Scrum Master should instruct the team to work overtime to reach the desired…" at bounding box center [662, 268] width 596 height 61
click at [364, 234] on input "a. The Scrum Master should instruct the team to work overtime to reach the desi…" at bounding box center [364, 228] width 0 height 12
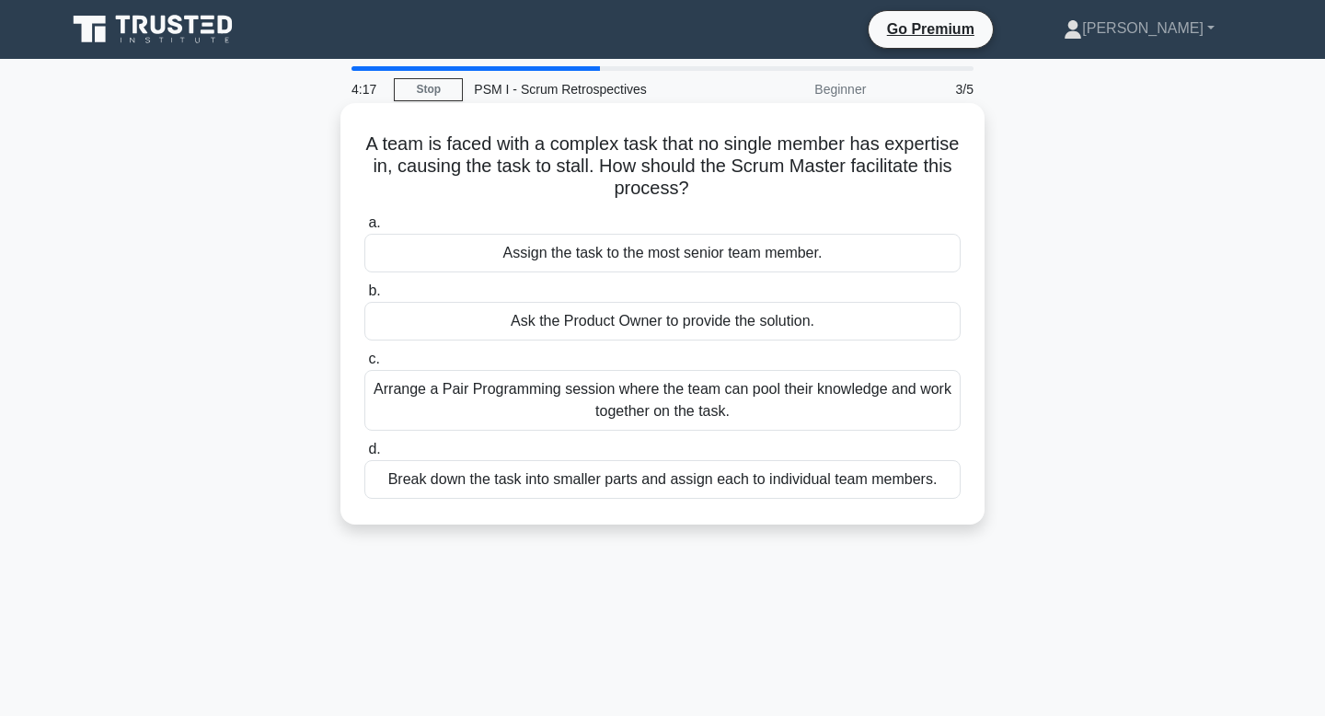
click at [617, 405] on div "Arrange a Pair Programming session where the team can pool their knowledge and …" at bounding box center [662, 400] width 596 height 61
click at [364, 365] on input "c. Arrange a Pair Programming session where the team can pool their knowledge a…" at bounding box center [364, 359] width 0 height 12
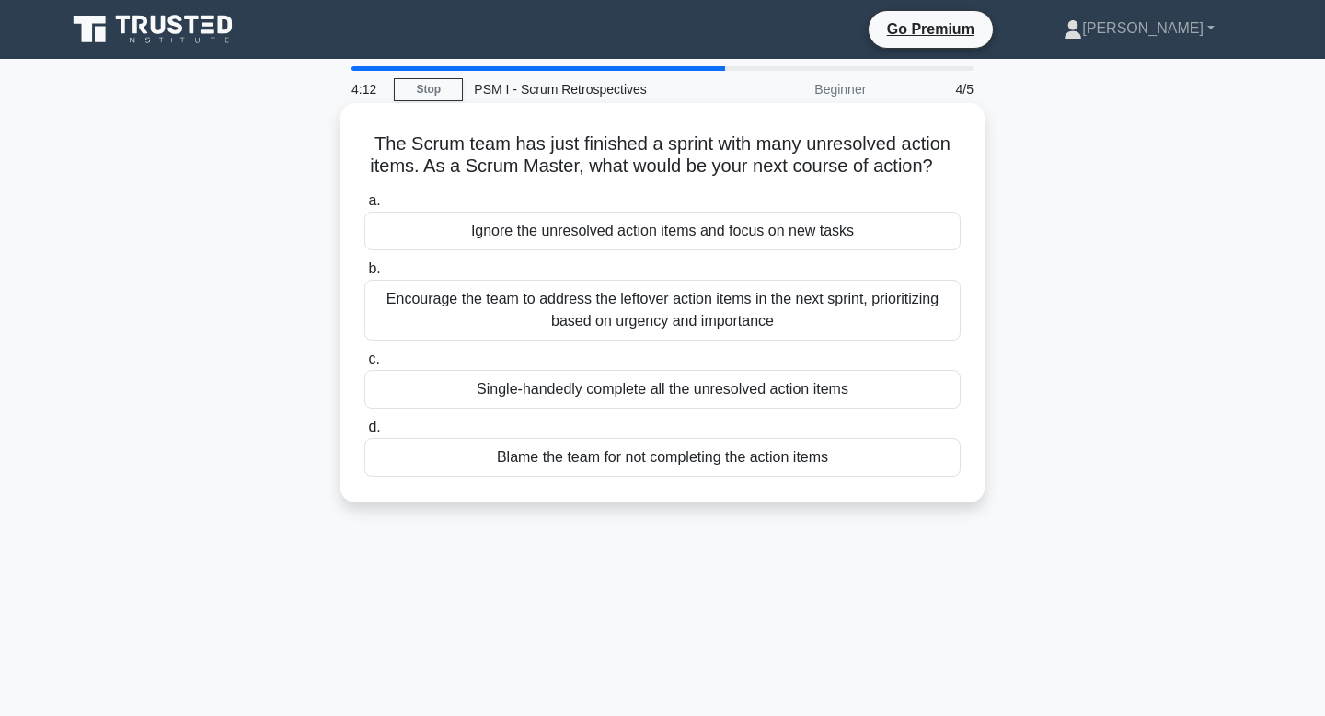
click at [626, 316] on div "Encourage the team to address the leftover action items in the next sprint, pri…" at bounding box center [662, 310] width 596 height 61
click at [364, 275] on input "b. Encourage the team to address the leftover action items in the next sprint, …" at bounding box center [364, 269] width 0 height 12
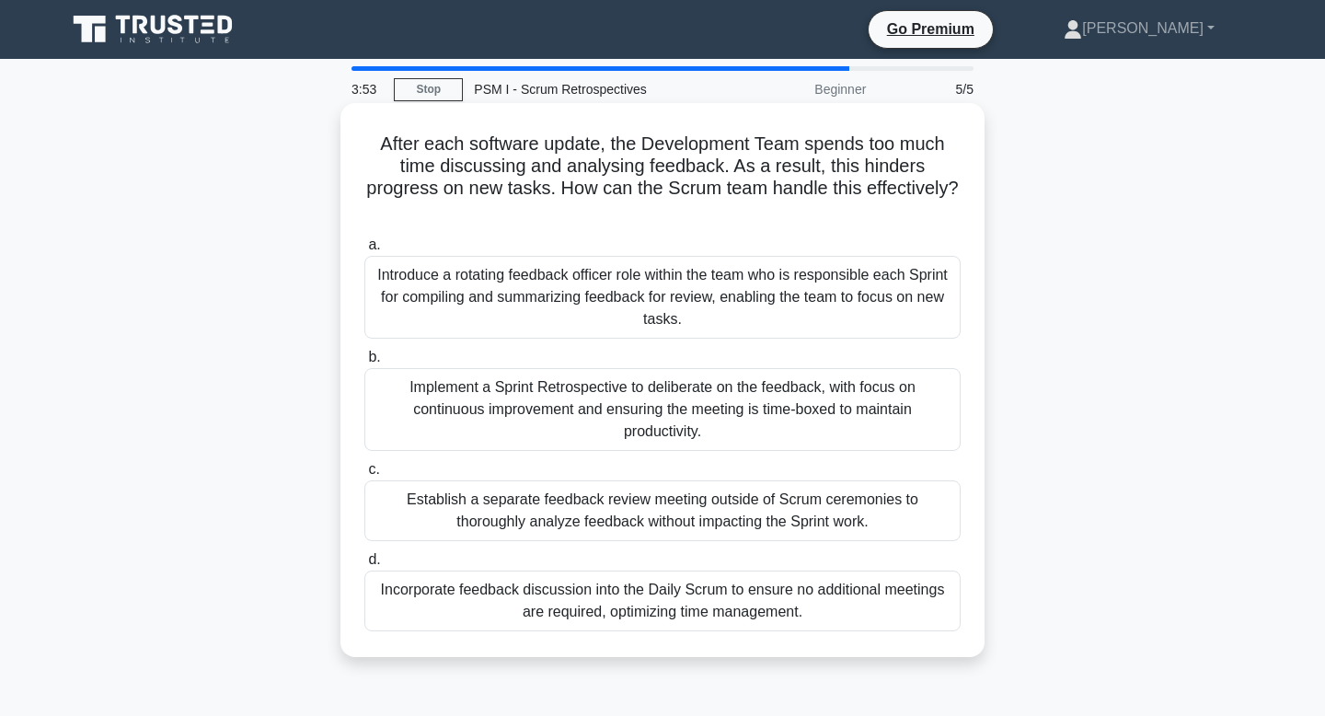
click at [627, 410] on div "Implement a Sprint Retrospective to deliberate on the feedback, with focus on c…" at bounding box center [662, 409] width 596 height 83
click at [364, 363] on input "b. Implement a Sprint Retrospective to deliberate on the feedback, with focus o…" at bounding box center [364, 357] width 0 height 12
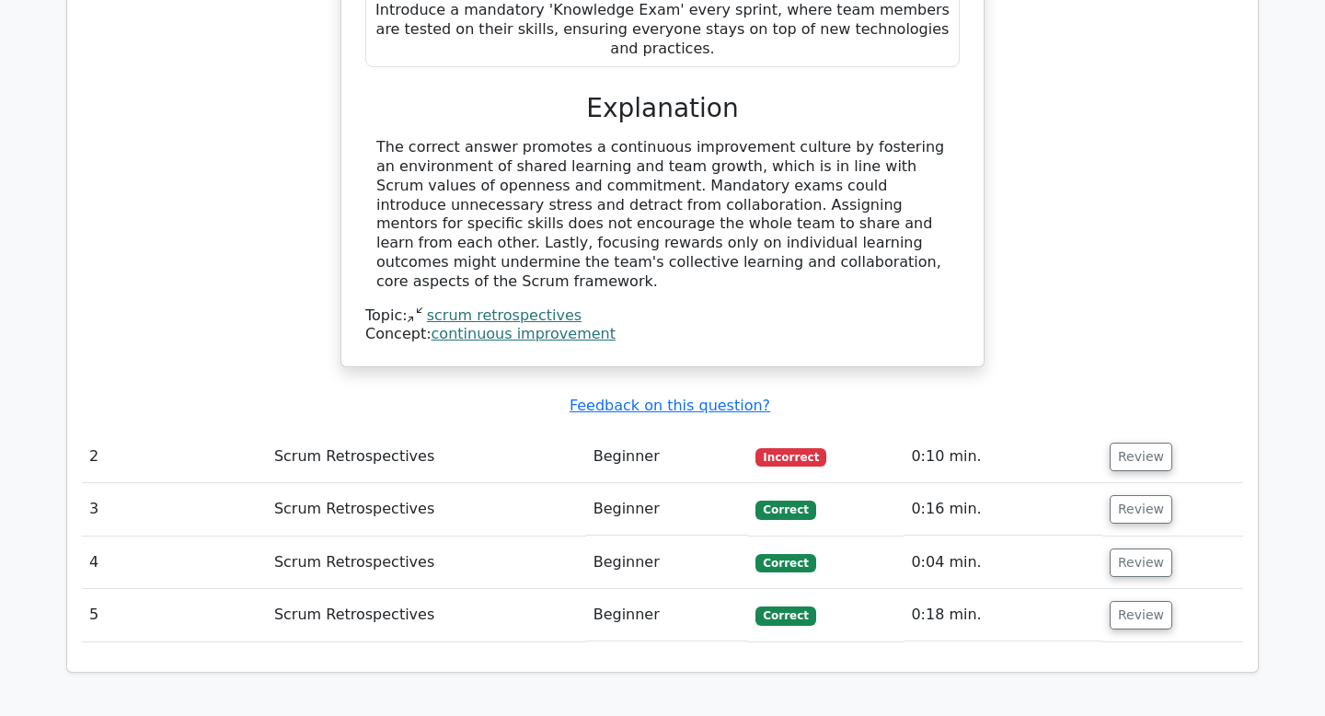
scroll to position [1980, 0]
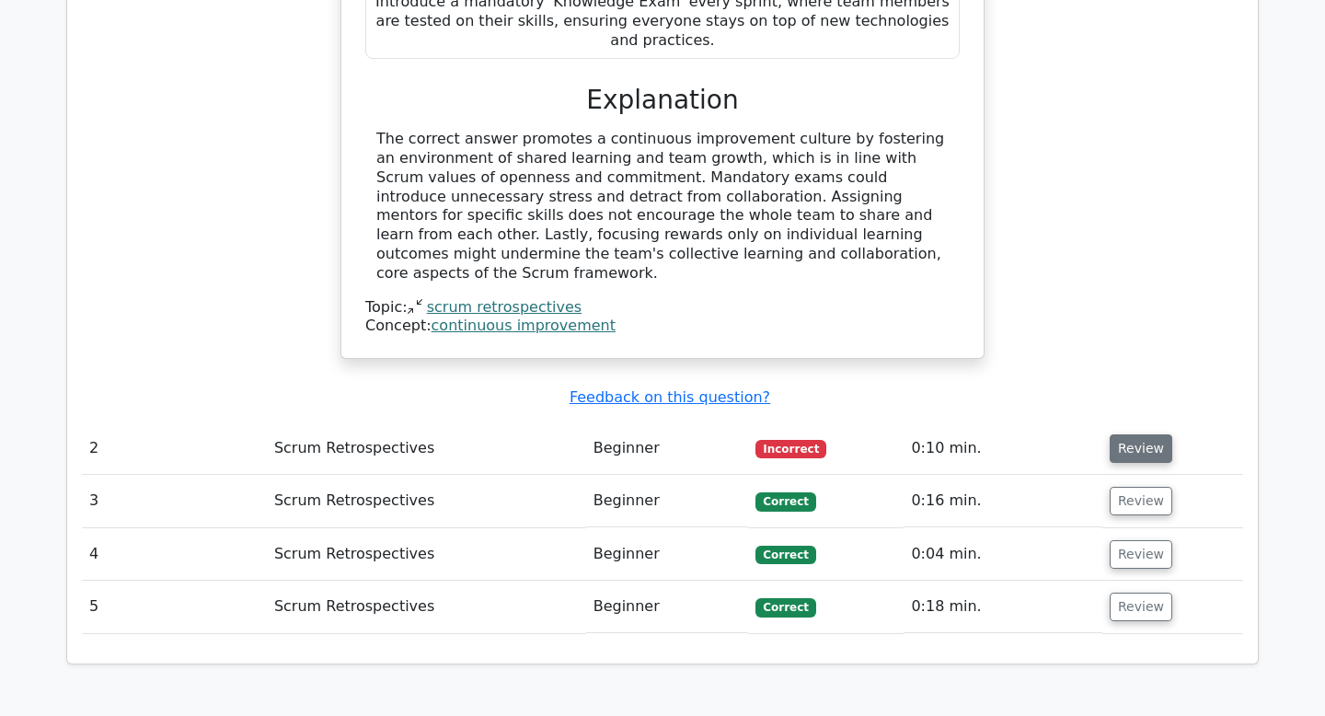
click at [1139, 434] on button "Review" at bounding box center [1141, 448] width 63 height 29
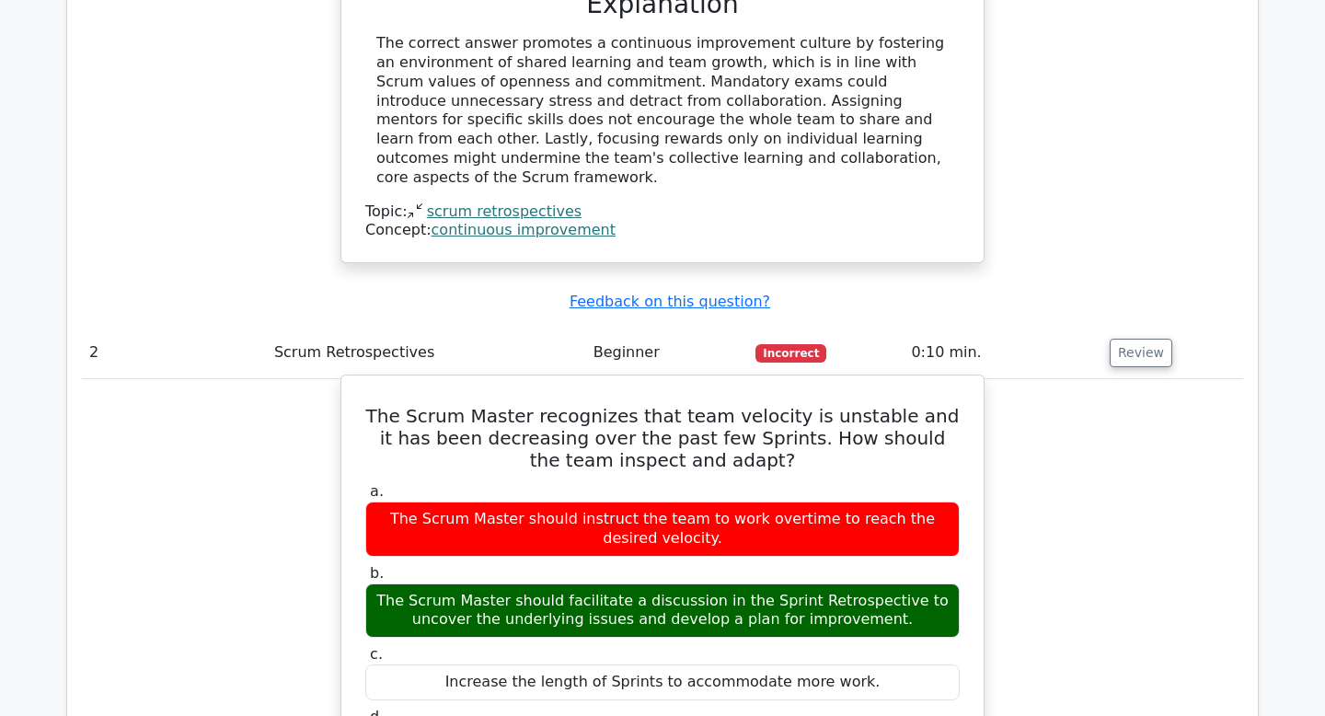
scroll to position [2076, 0]
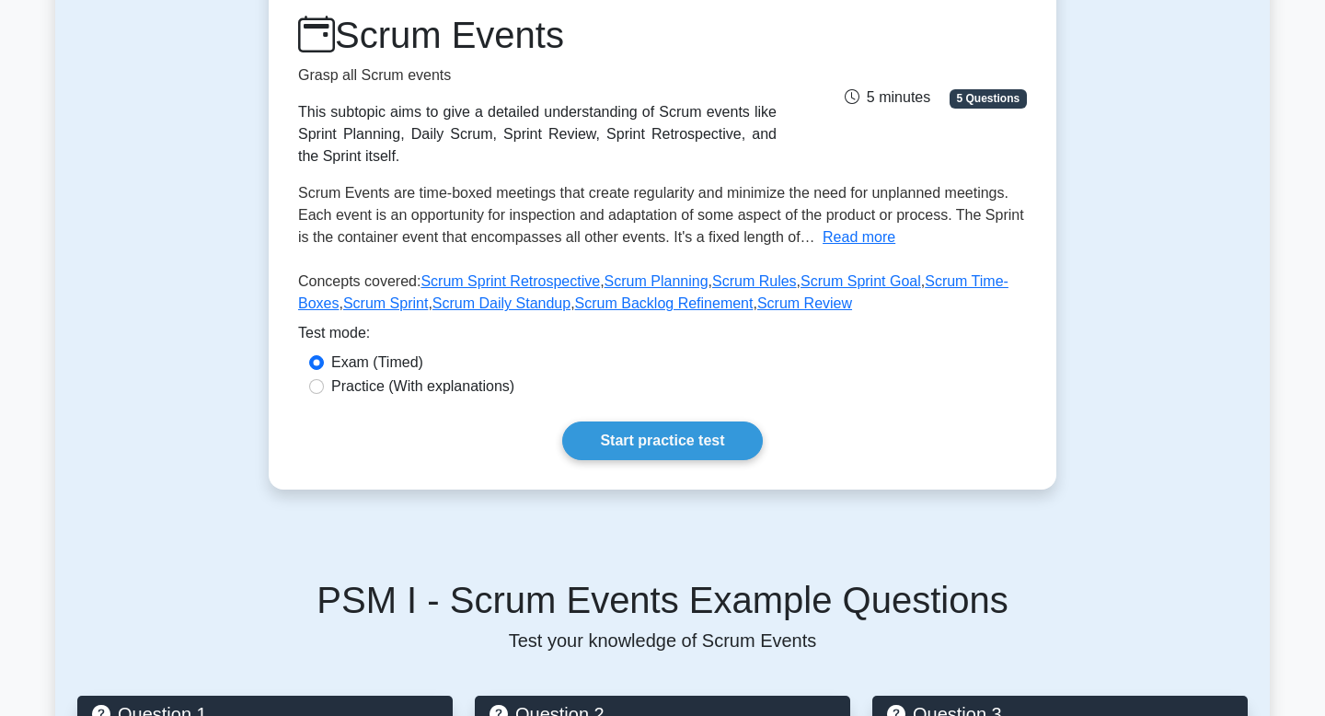
scroll to position [354, 0]
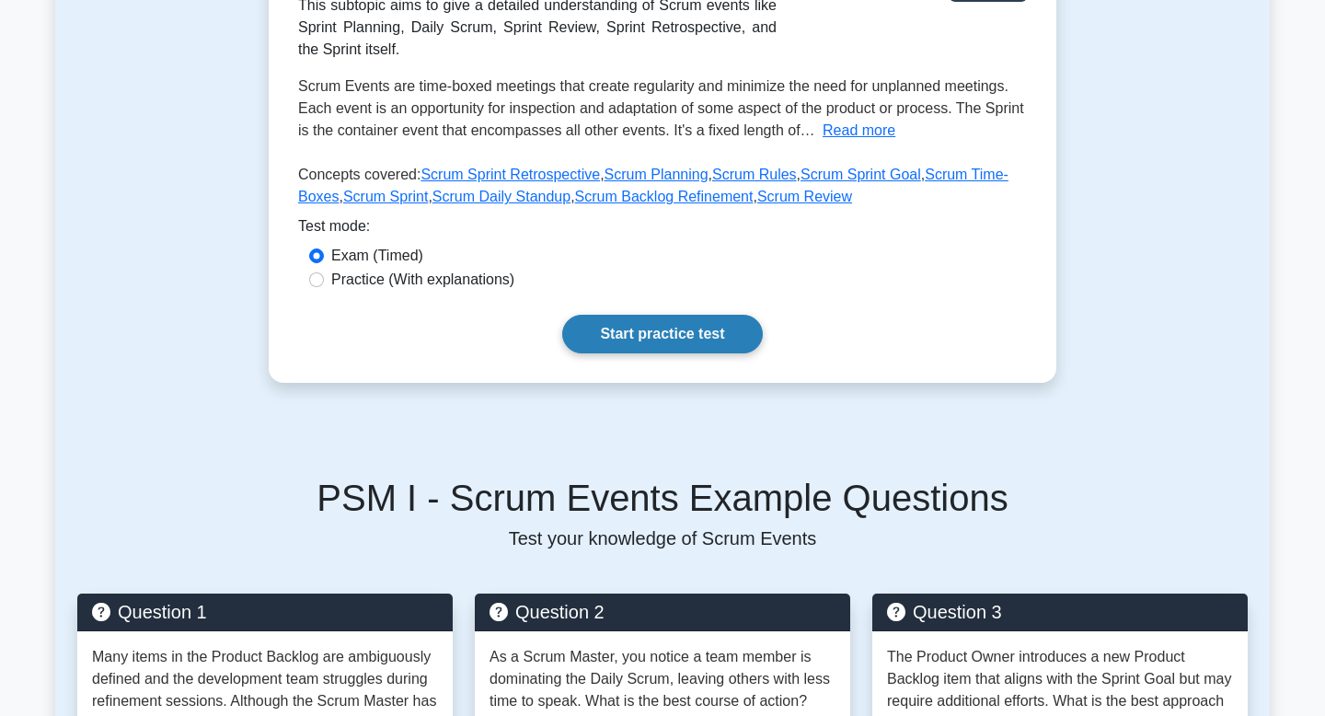
click at [645, 340] on link "Start practice test" at bounding box center [662, 334] width 200 height 39
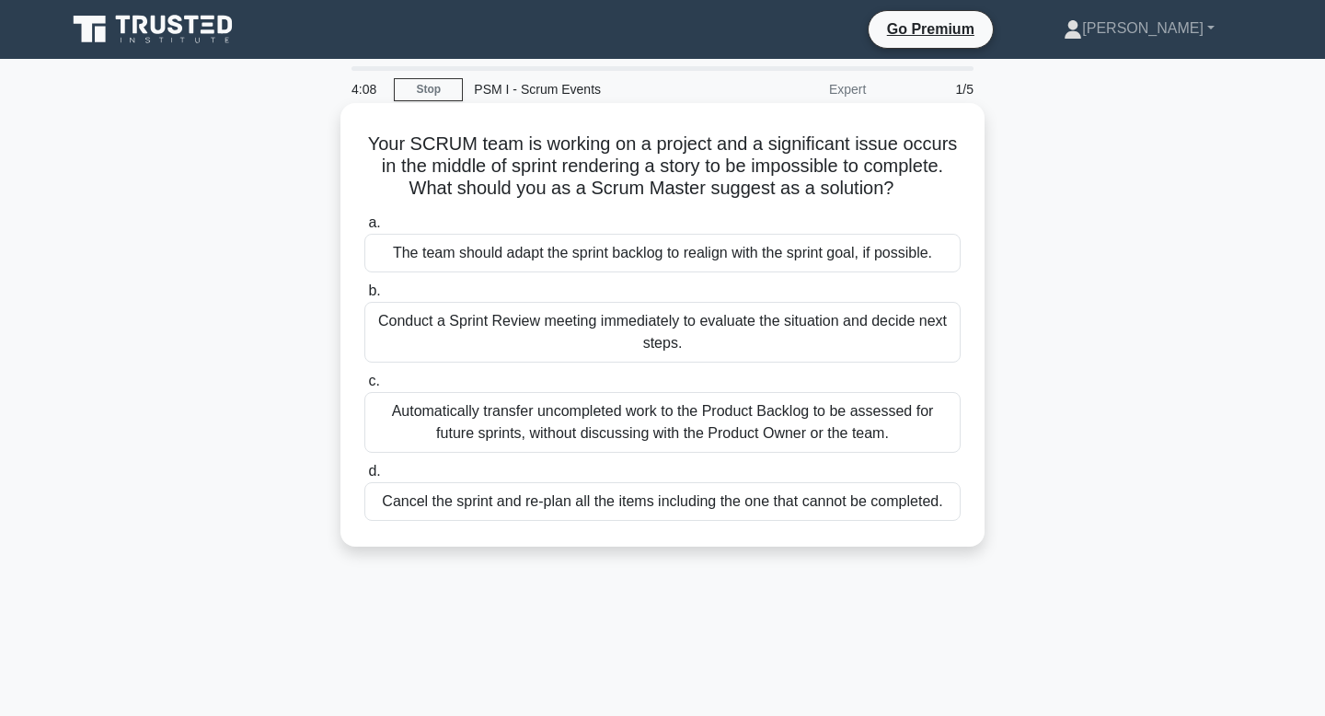
click at [711, 256] on div "The team should adapt the sprint backlog to realign with the sprint goal, if po…" at bounding box center [662, 253] width 596 height 39
click at [364, 229] on input "a. The team should adapt the sprint backlog to realign with the sprint goal, if…" at bounding box center [364, 223] width 0 height 12
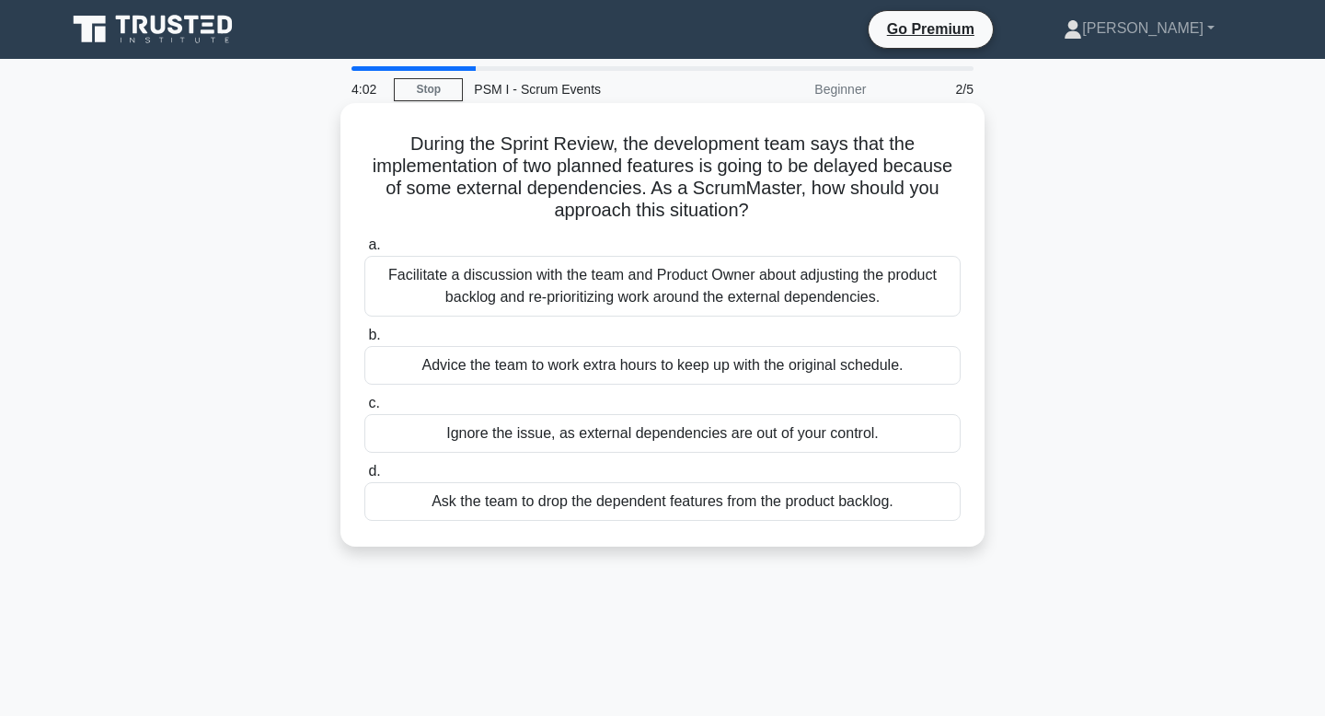
click at [702, 273] on div "Facilitate a discussion with the team and Product Owner about adjusting the pro…" at bounding box center [662, 286] width 596 height 61
click at [364, 251] on input "a. Facilitate a discussion with the team and Product Owner about adjusting the …" at bounding box center [364, 245] width 0 height 12
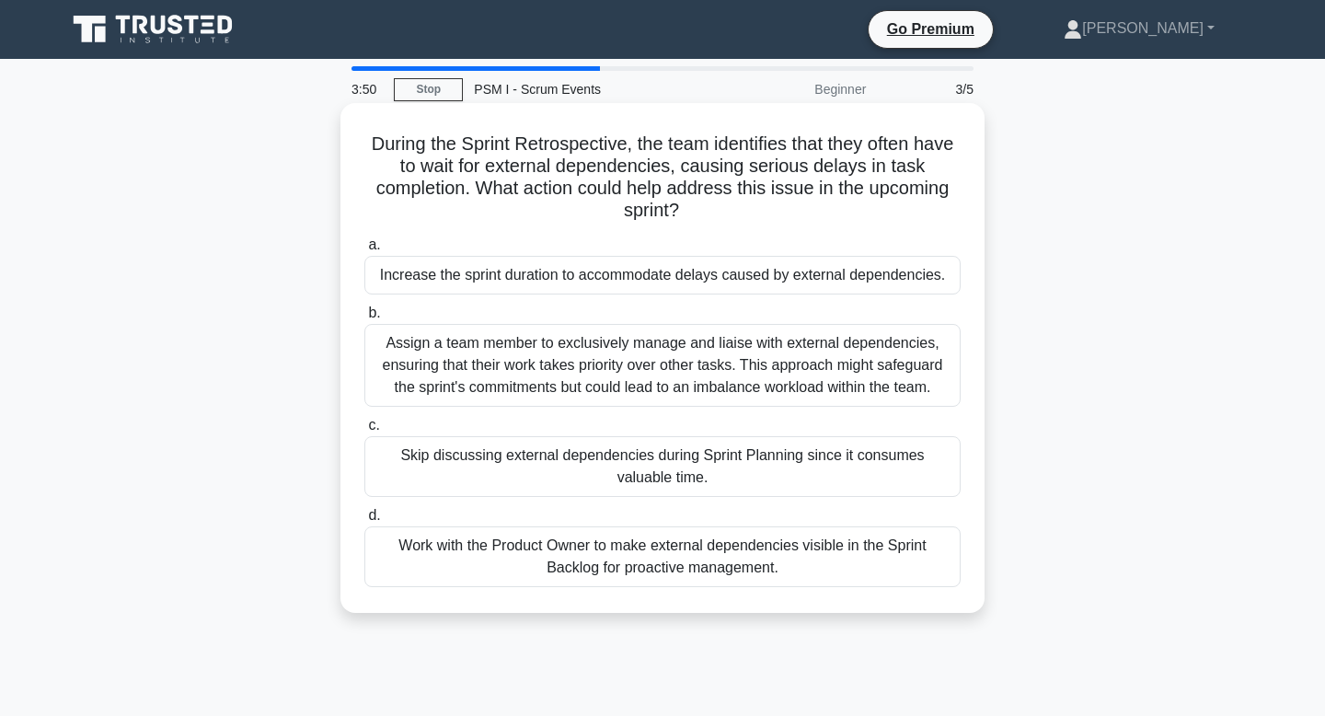
click at [679, 572] on div "Work with the Product Owner to make external dependencies visible in the Sprint…" at bounding box center [662, 556] width 596 height 61
click at [364, 522] on input "d. Work with the Product Owner to make external dependencies visible in the Spr…" at bounding box center [364, 516] width 0 height 12
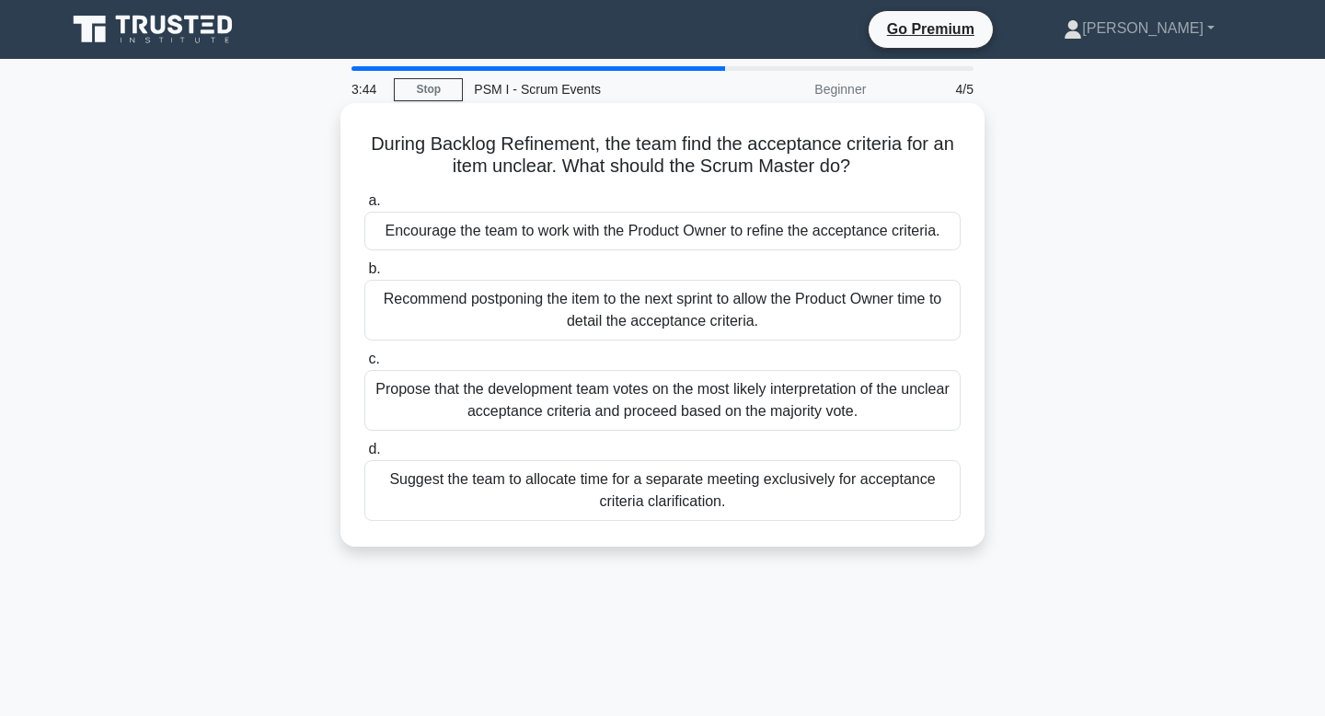
click at [731, 242] on div "Encourage the team to work with the Product Owner to refine the acceptance crit…" at bounding box center [662, 231] width 596 height 39
click at [364, 207] on input "a. Encourage the team to work with the Product Owner to refine the acceptance c…" at bounding box center [364, 201] width 0 height 12
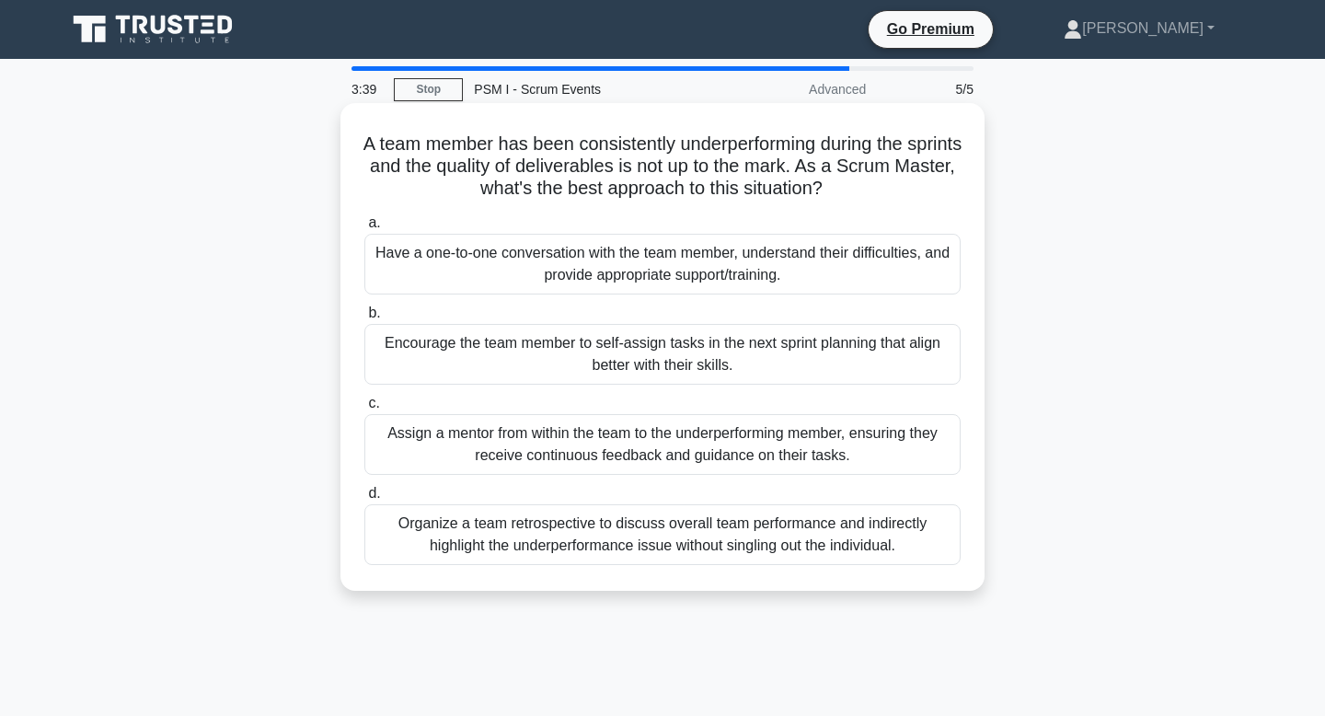
click at [729, 352] on div "Encourage the team member to self-assign tasks in the next sprint planning that…" at bounding box center [662, 354] width 596 height 61
click at [364, 319] on input "b. Encourage the team member to self-assign tasks in the next sprint planning t…" at bounding box center [364, 313] width 0 height 12
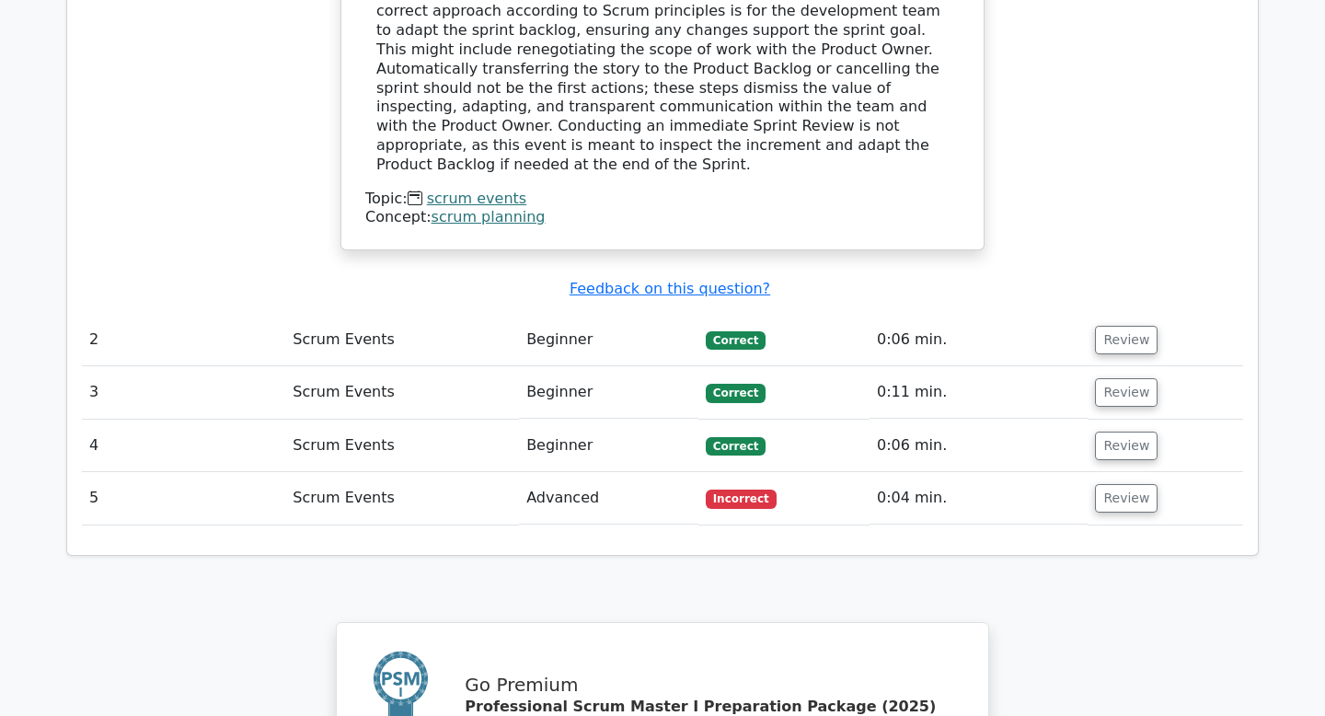
scroll to position [2099, 0]
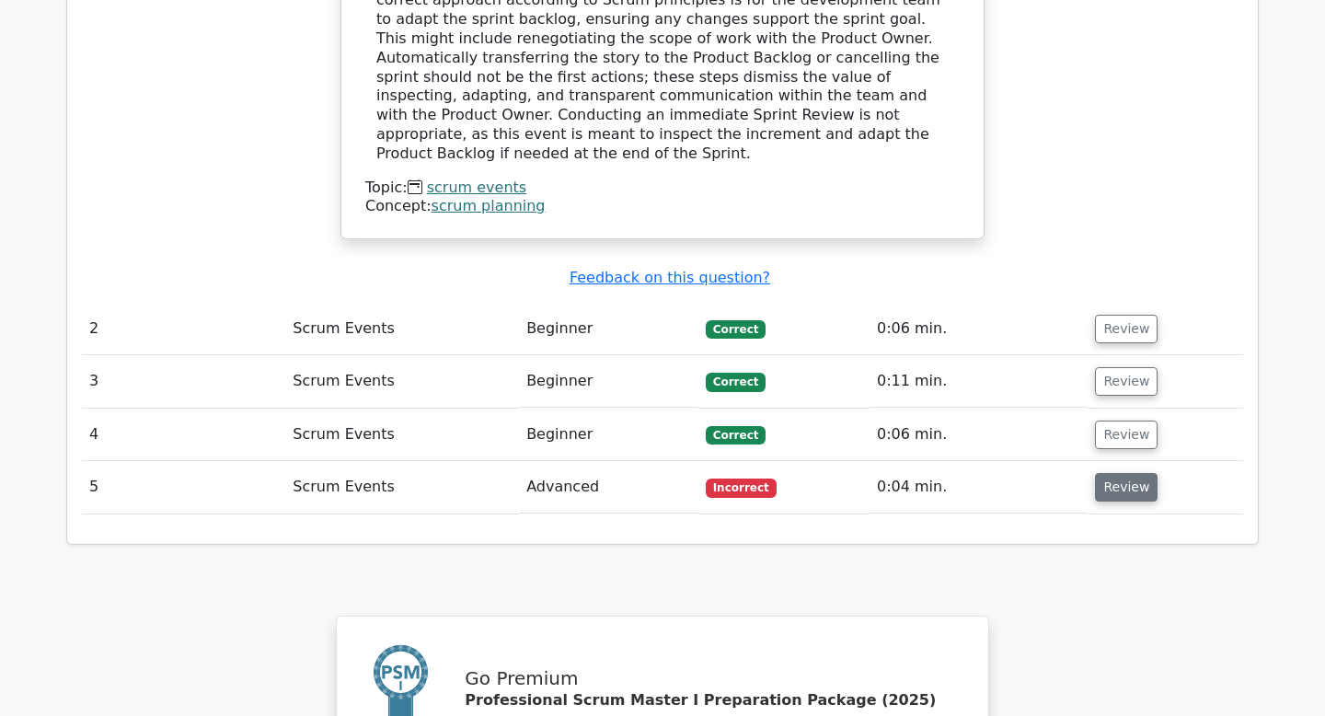
click at [1125, 473] on button "Review" at bounding box center [1126, 487] width 63 height 29
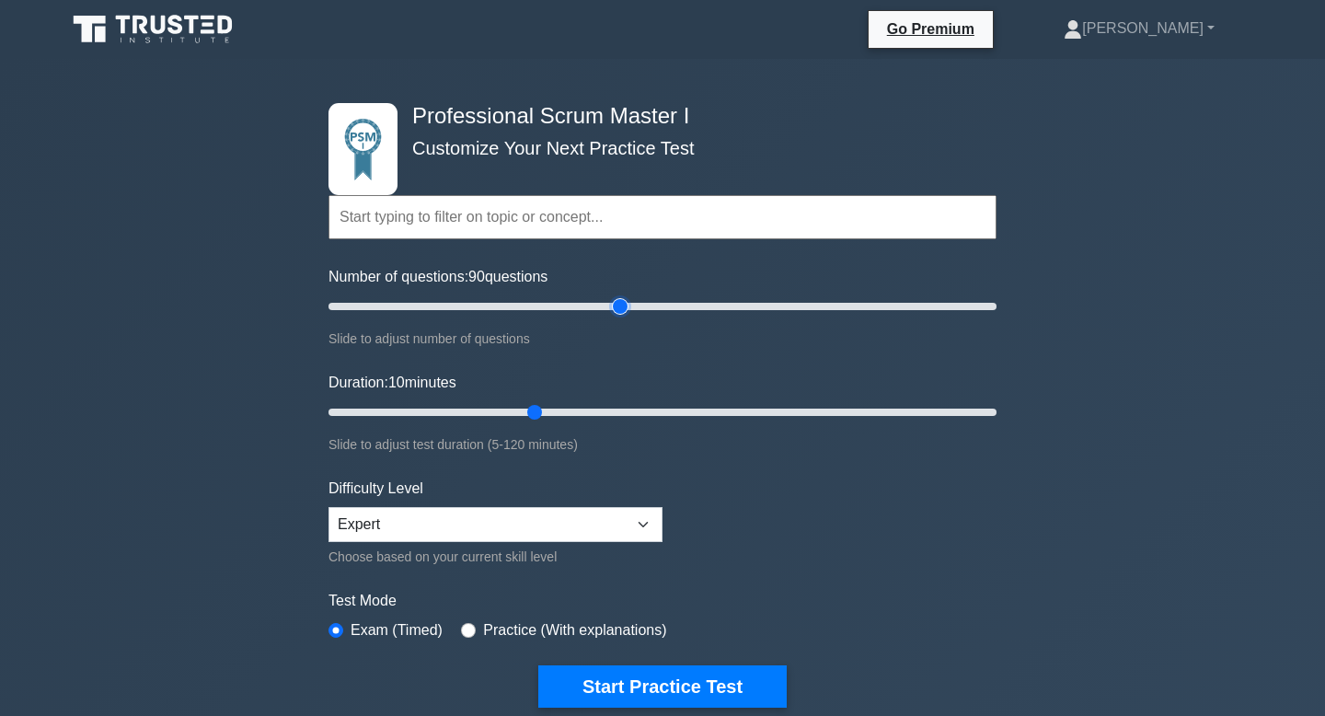
drag, startPoint x: 589, startPoint y: 305, endPoint x: 613, endPoint y: 301, distance: 24.2
click at [613, 301] on input "Number of questions: 90 questions" at bounding box center [662, 306] width 668 height 22
click at [609, 303] on input "Number of questions: 85 questions" at bounding box center [662, 306] width 668 height 22
click at [600, 303] on input "Number of questions: 85 questions" at bounding box center [662, 306] width 668 height 22
drag, startPoint x: 600, startPoint y: 303, endPoint x: 588, endPoint y: 304, distance: 12.0
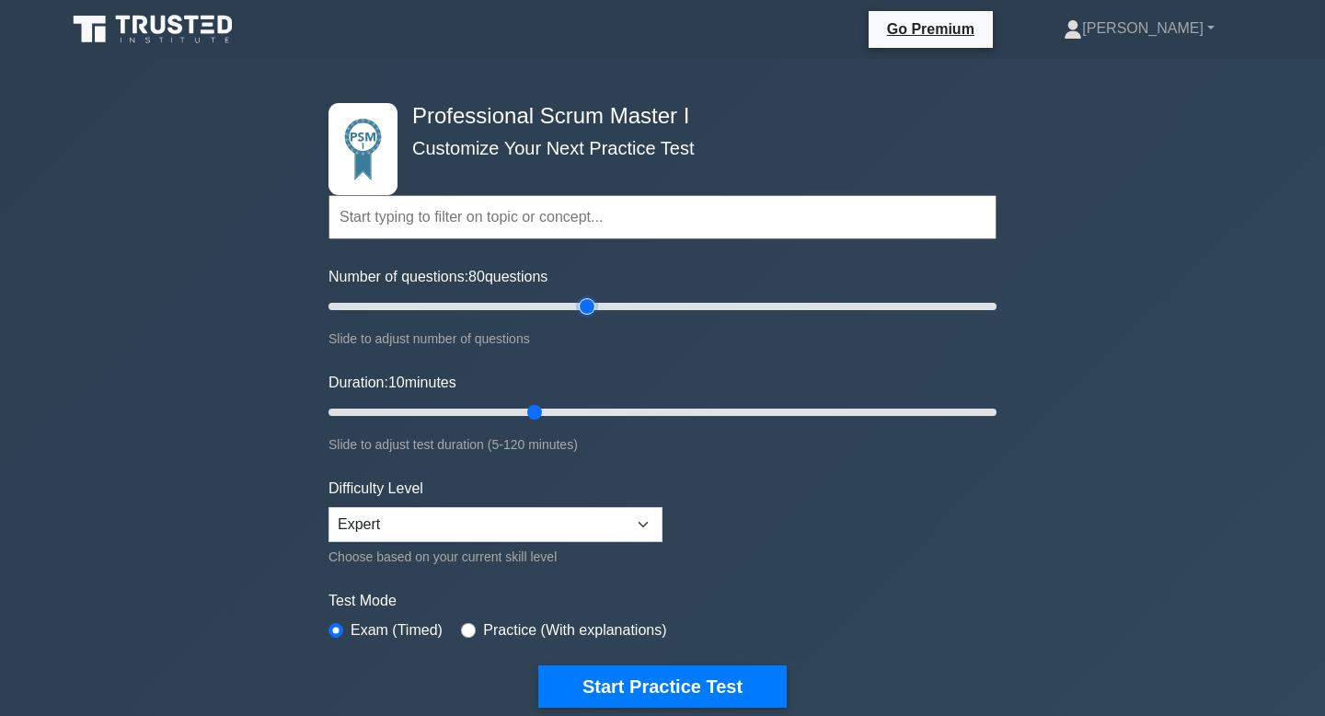
type input "80"
click at [589, 304] on input "Number of questions: 80 questions" at bounding box center [662, 306] width 668 height 22
drag, startPoint x: 536, startPoint y: 408, endPoint x: 607, endPoint y: 411, distance: 70.9
click at [607, 411] on input "Duration: 55 minutes" at bounding box center [662, 412] width 668 height 22
drag, startPoint x: 622, startPoint y: 413, endPoint x: 648, endPoint y: 415, distance: 25.8
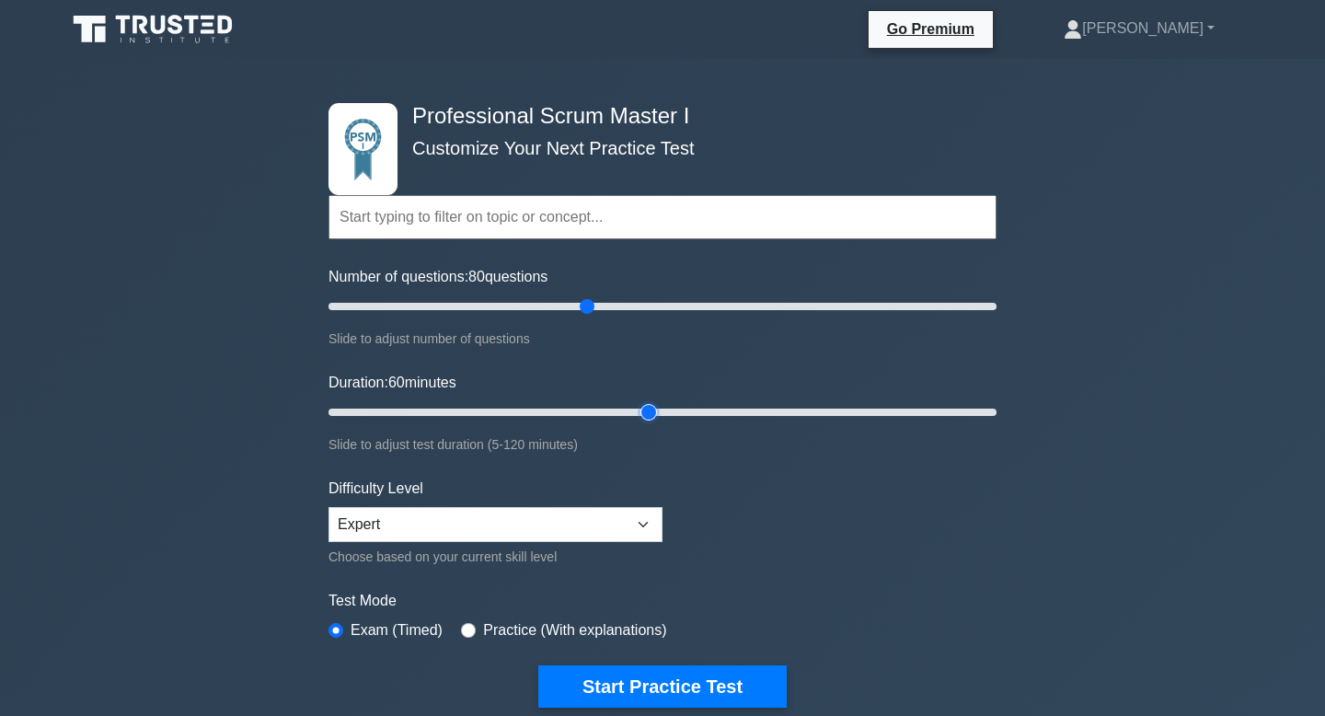
type input "60"
click at [648, 415] on input "Duration: 60 minutes" at bounding box center [662, 412] width 668 height 22
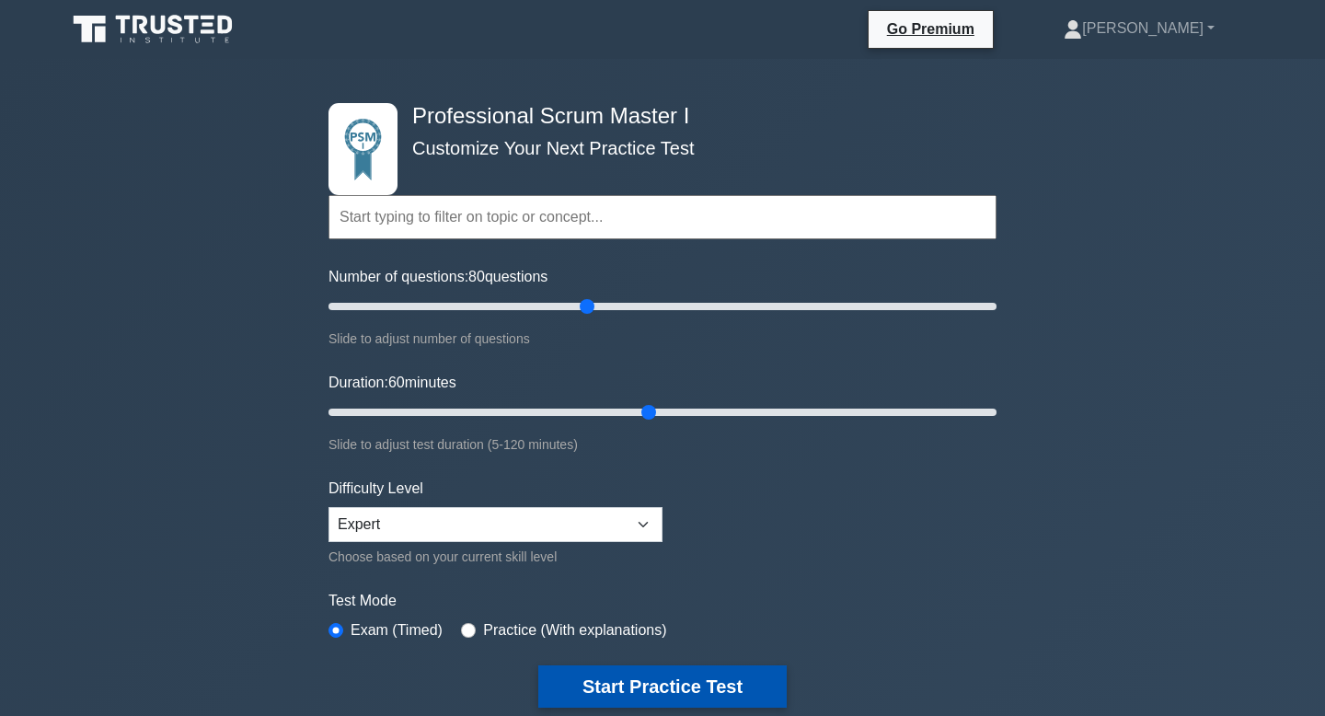
click at [723, 677] on button "Start Practice Test" at bounding box center [662, 686] width 248 height 42
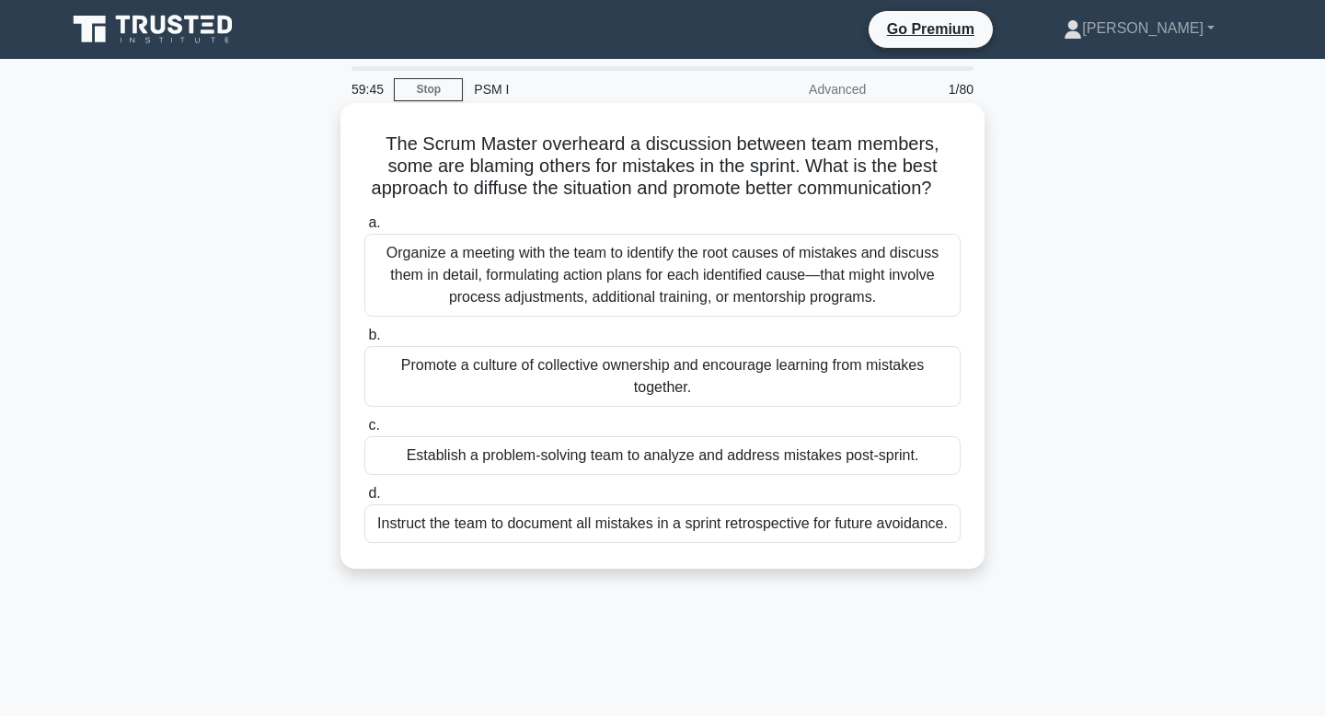
click at [685, 536] on div "Instruct the team to document all mistakes in a sprint retrospective for future…" at bounding box center [662, 523] width 596 height 39
click at [364, 500] on input "d. Instruct the team to document all mistakes in a sprint retrospective for fut…" at bounding box center [364, 494] width 0 height 12
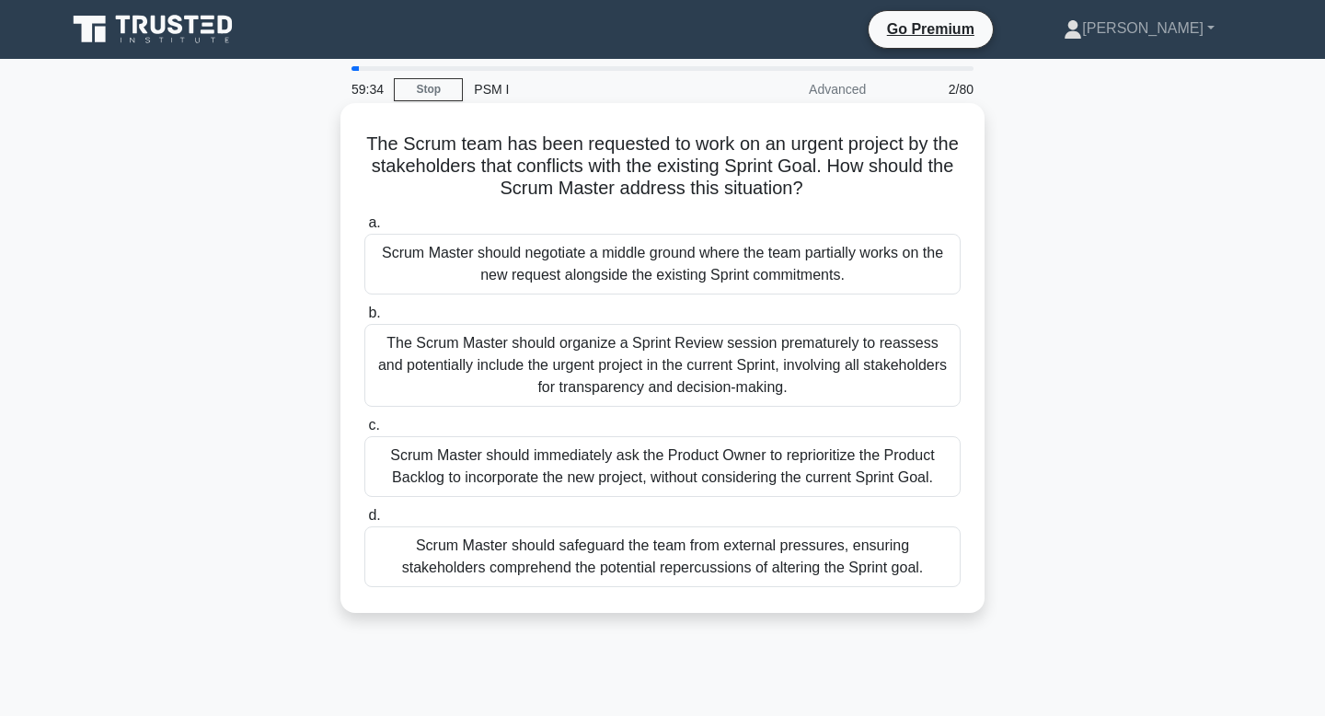
click at [678, 490] on div "Scrum Master should immediately ask the Product Owner to reprioritize the Produ…" at bounding box center [662, 466] width 596 height 61
click at [364, 431] on input "c. Scrum Master should immediately ask the Product Owner to reprioritize the Pr…" at bounding box center [364, 426] width 0 height 12
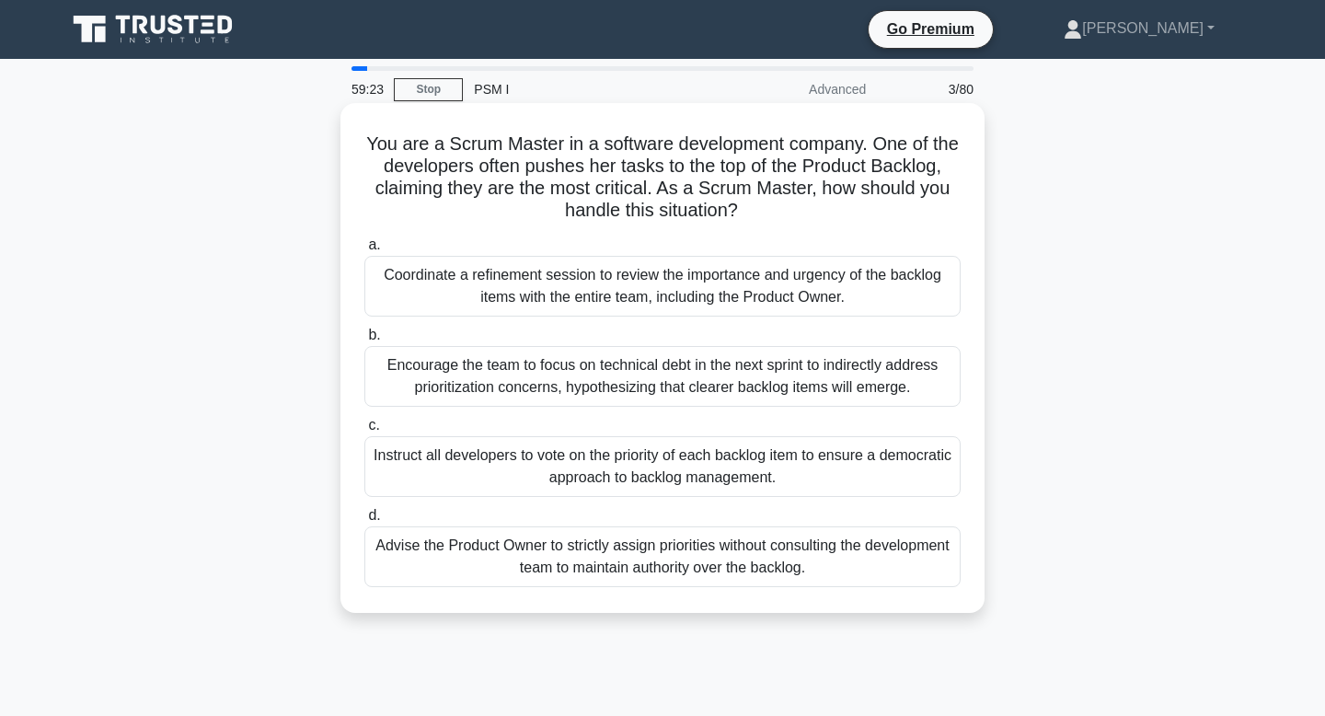
click at [668, 391] on div "Encourage the team to focus on technical debt in the next sprint to indirectly …" at bounding box center [662, 376] width 596 height 61
click at [364, 341] on input "b. Encourage the team to focus on technical debt in the next sprint to indirect…" at bounding box center [364, 335] width 0 height 12
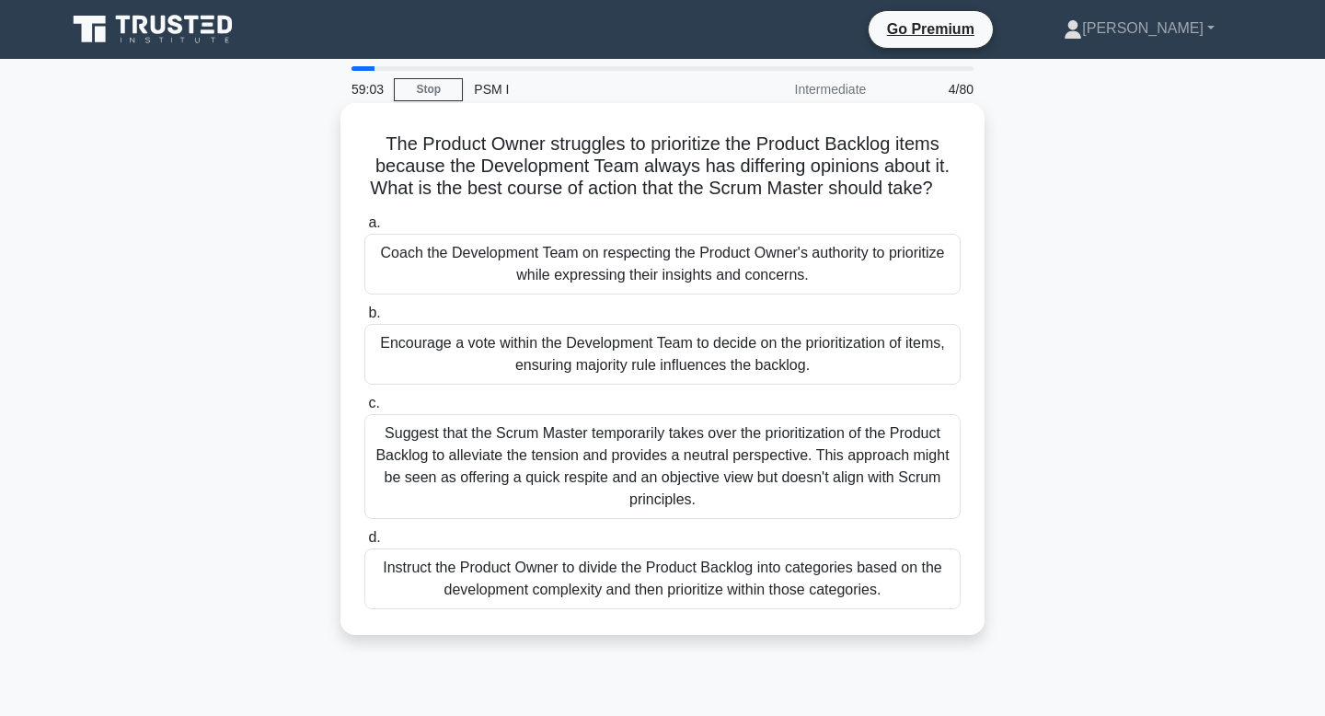
click at [694, 565] on div "Instruct the Product Owner to divide the Product Backlog into categories based …" at bounding box center [662, 578] width 596 height 61
click at [364, 544] on input "d. Instruct the Product Owner to divide the Product Backlog into categories bas…" at bounding box center [364, 538] width 0 height 12
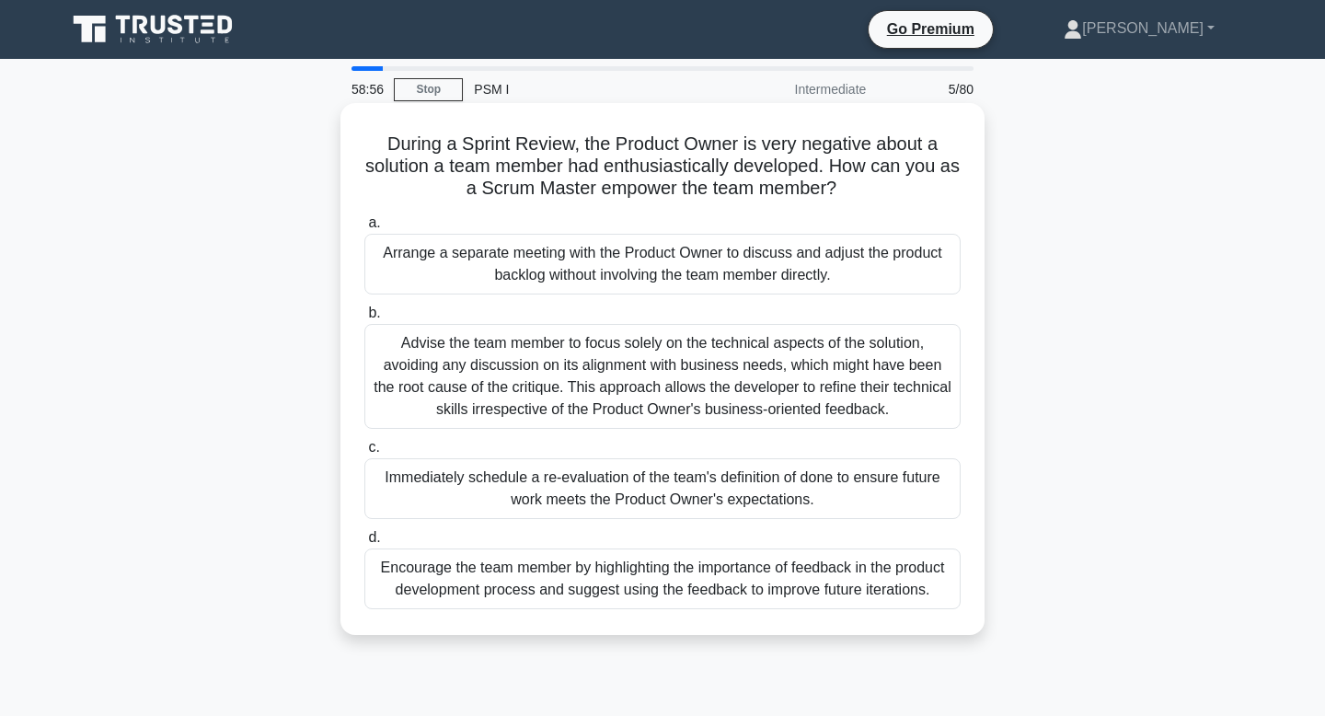
click at [786, 264] on div "Arrange a separate meeting with the Product Owner to discuss and adjust the pro…" at bounding box center [662, 264] width 596 height 61
click at [364, 229] on input "a. Arrange a separate meeting with the Product Owner to discuss and adjust the …" at bounding box center [364, 223] width 0 height 12
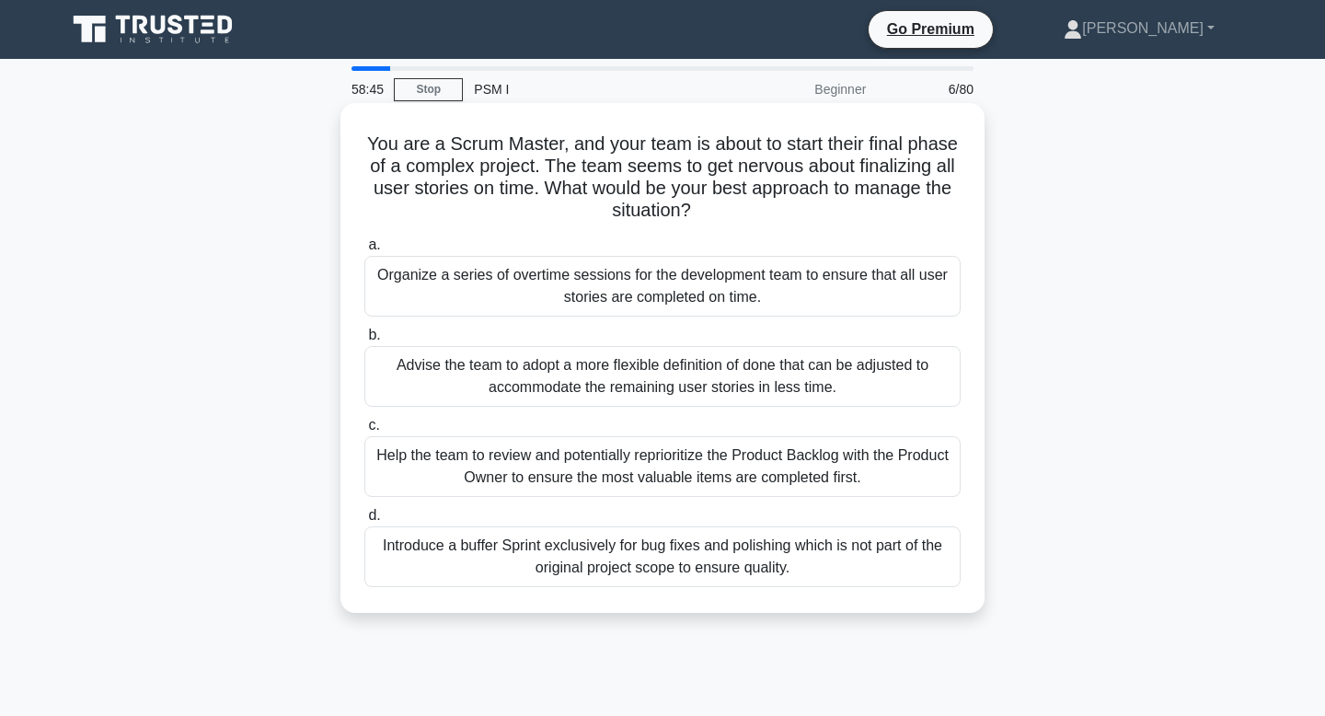
click at [731, 438] on div "Help the team to review and potentially reprioritize the Product Backlog with t…" at bounding box center [662, 466] width 596 height 61
click at [364, 431] on input "c. Help the team to review and potentially reprioritize the Product Backlog wit…" at bounding box center [364, 426] width 0 height 12
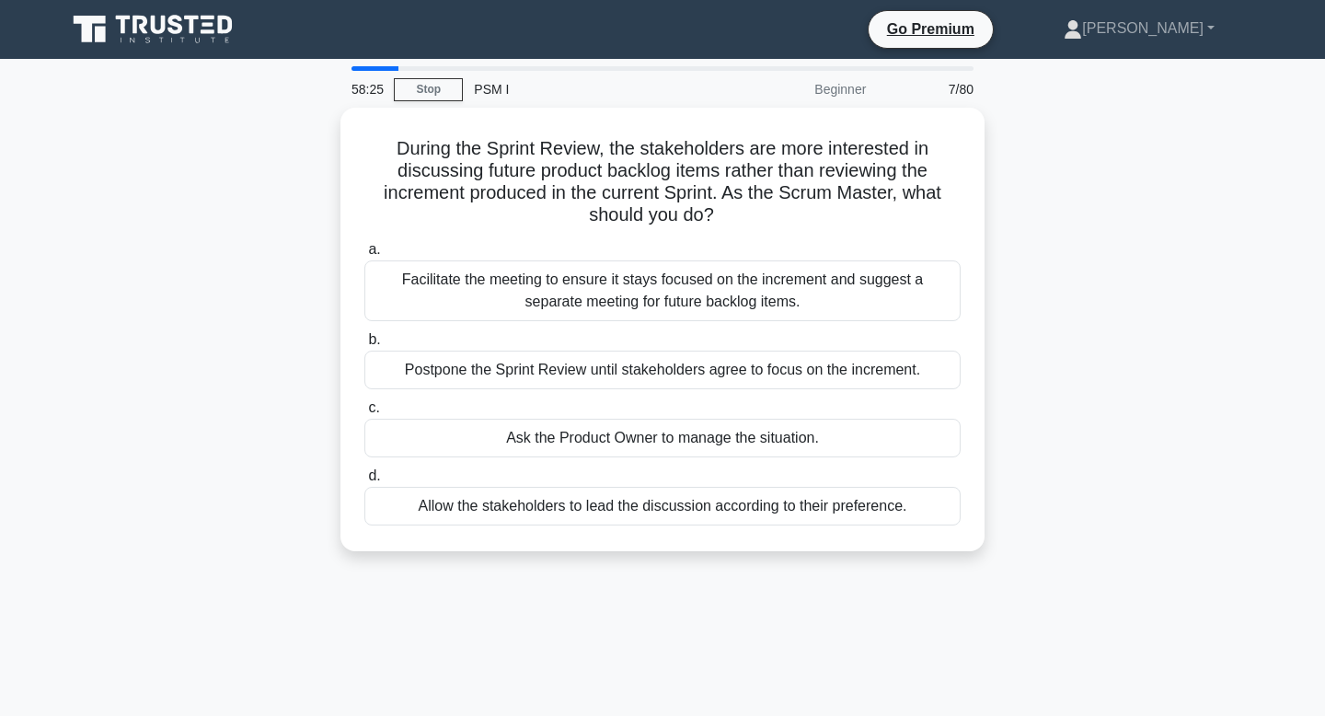
click at [730, 438] on div "Ask the Product Owner to manage the situation." at bounding box center [662, 438] width 596 height 39
click at [364, 414] on input "c. Ask the Product Owner to manage the situation." at bounding box center [364, 408] width 0 height 12
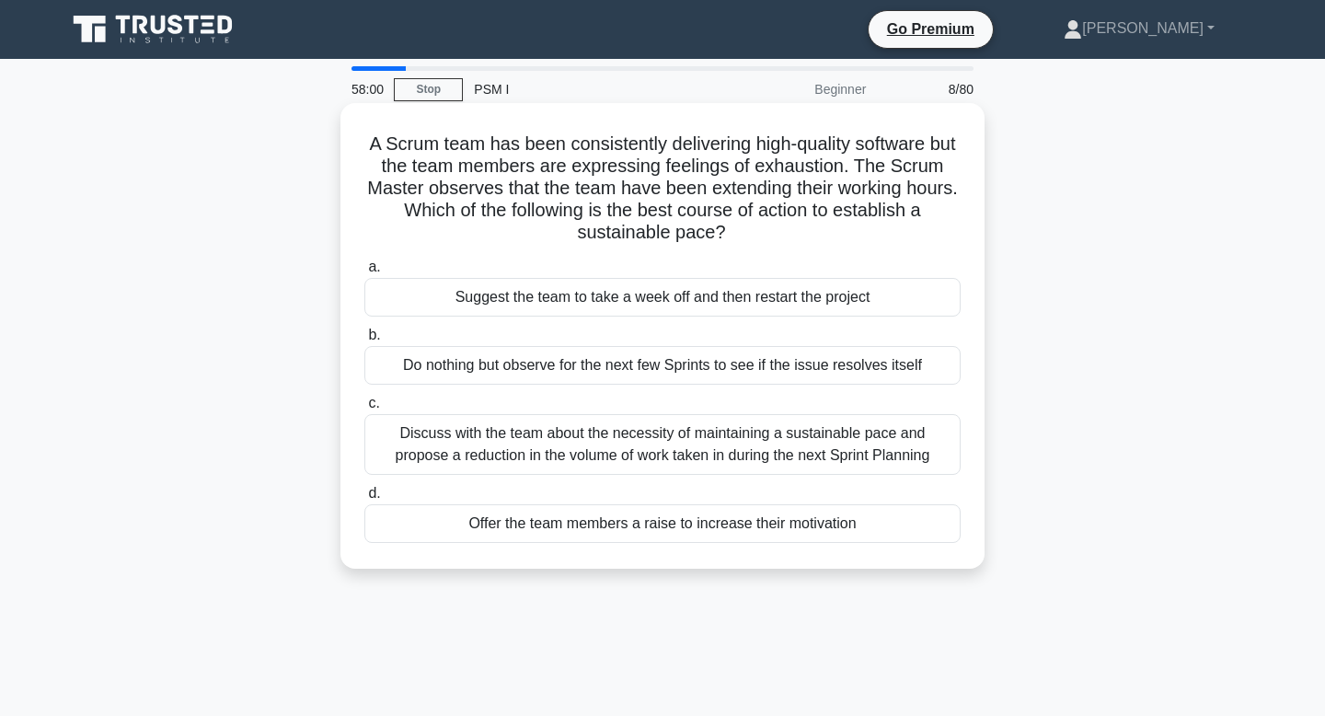
click at [730, 438] on div "Discuss with the team about the necessity of maintaining a sustainable pace and…" at bounding box center [662, 444] width 596 height 61
click at [364, 409] on input "c. Discuss with the team about the necessity of maintaining a sustainable pace …" at bounding box center [364, 403] width 0 height 12
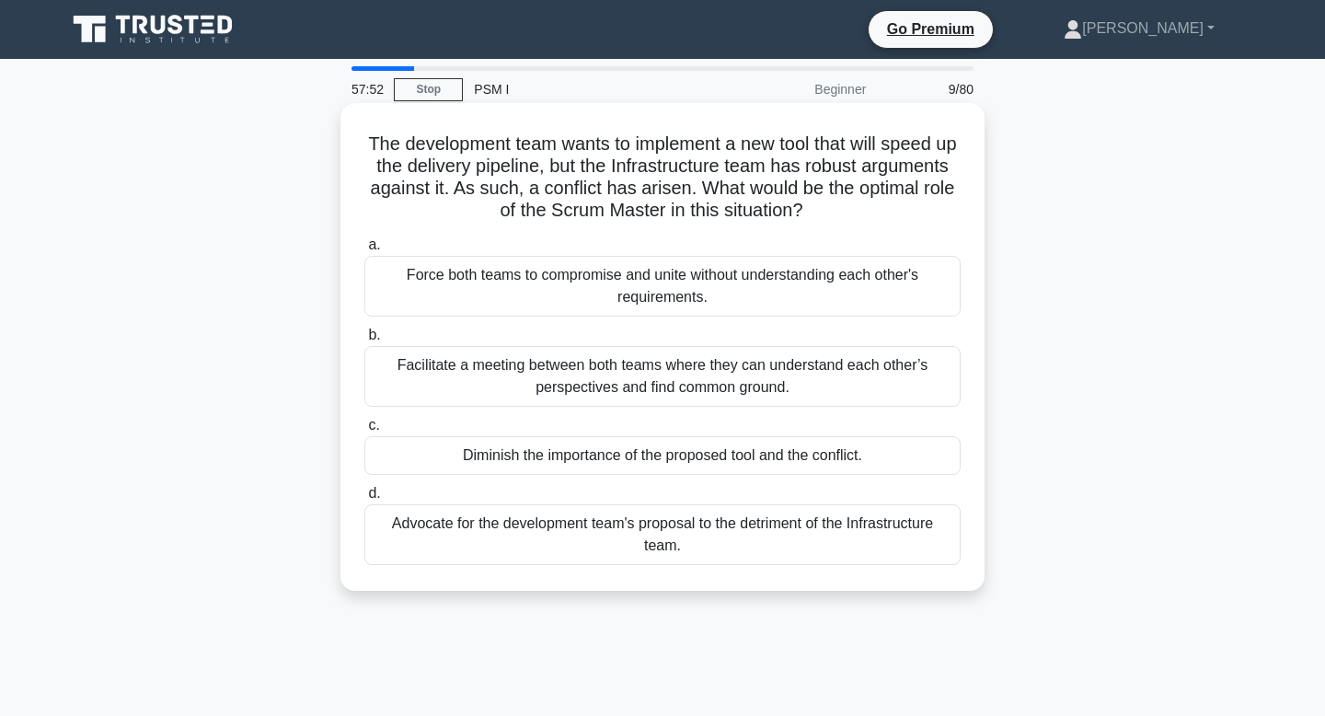
click at [743, 366] on div "Facilitate a meeting between both teams where they can understand each other’s …" at bounding box center [662, 376] width 596 height 61
click at [364, 341] on input "b. Facilitate a meeting between both teams where they can understand each other…" at bounding box center [364, 335] width 0 height 12
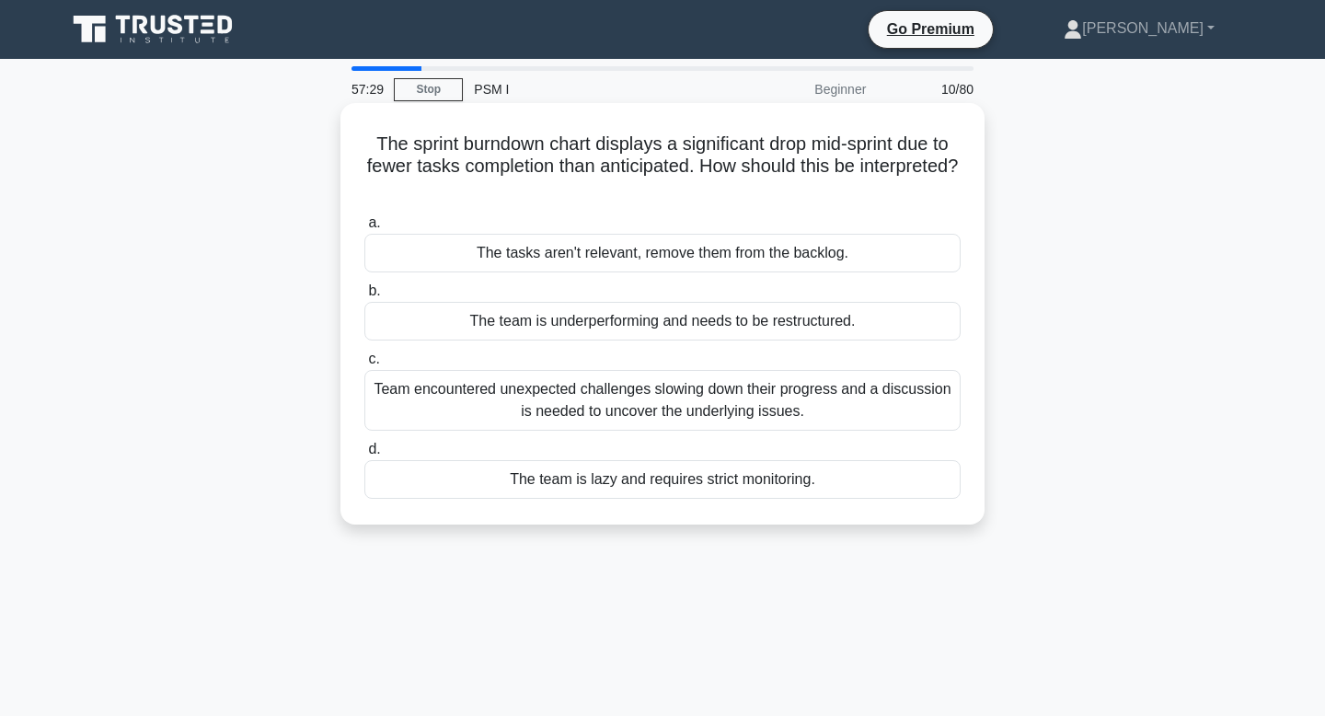
click at [675, 420] on div "Team encountered unexpected challenges slowing down their progress and a discus…" at bounding box center [662, 400] width 596 height 61
click at [364, 365] on input "c. Team encountered unexpected challenges slowing down their progress and a dis…" at bounding box center [364, 359] width 0 height 12
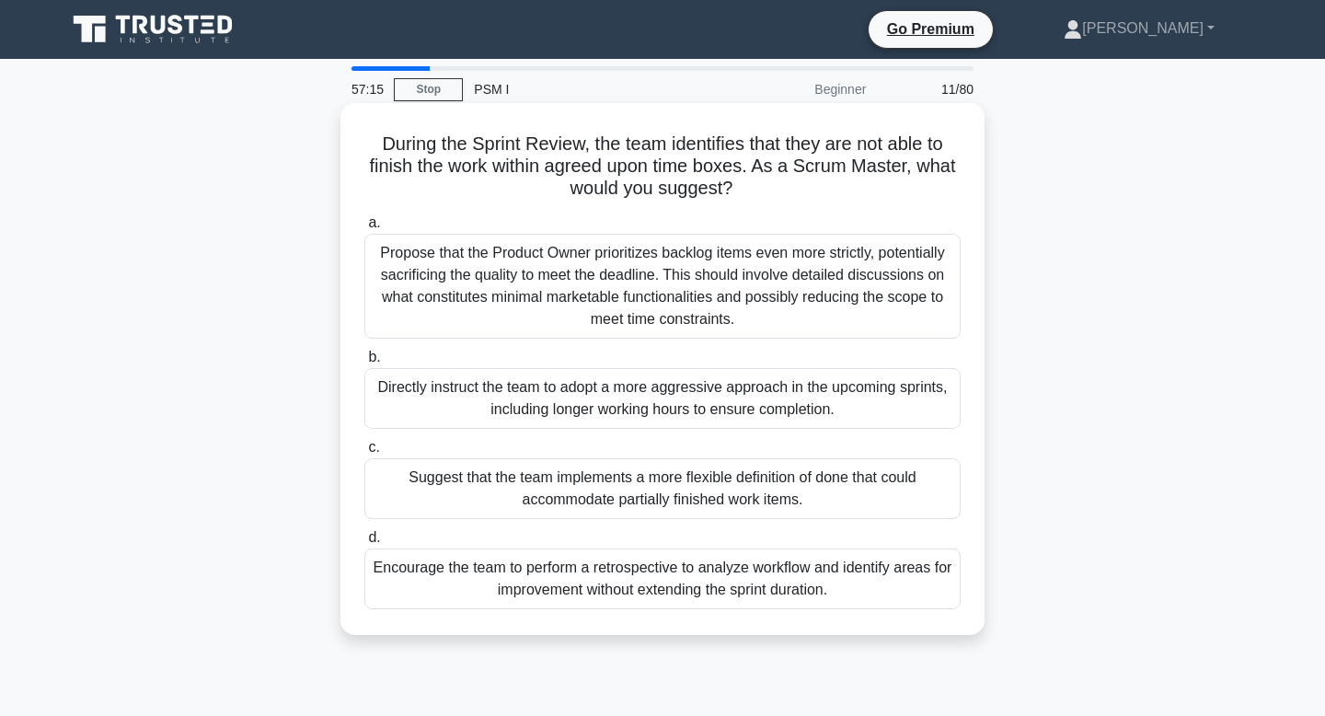
click at [602, 572] on div "Encourage the team to perform a retrospective to analyze workflow and identify …" at bounding box center [662, 578] width 596 height 61
click at [364, 544] on input "d. Encourage the team to perform a retrospective to analyze workflow and identi…" at bounding box center [364, 538] width 0 height 12
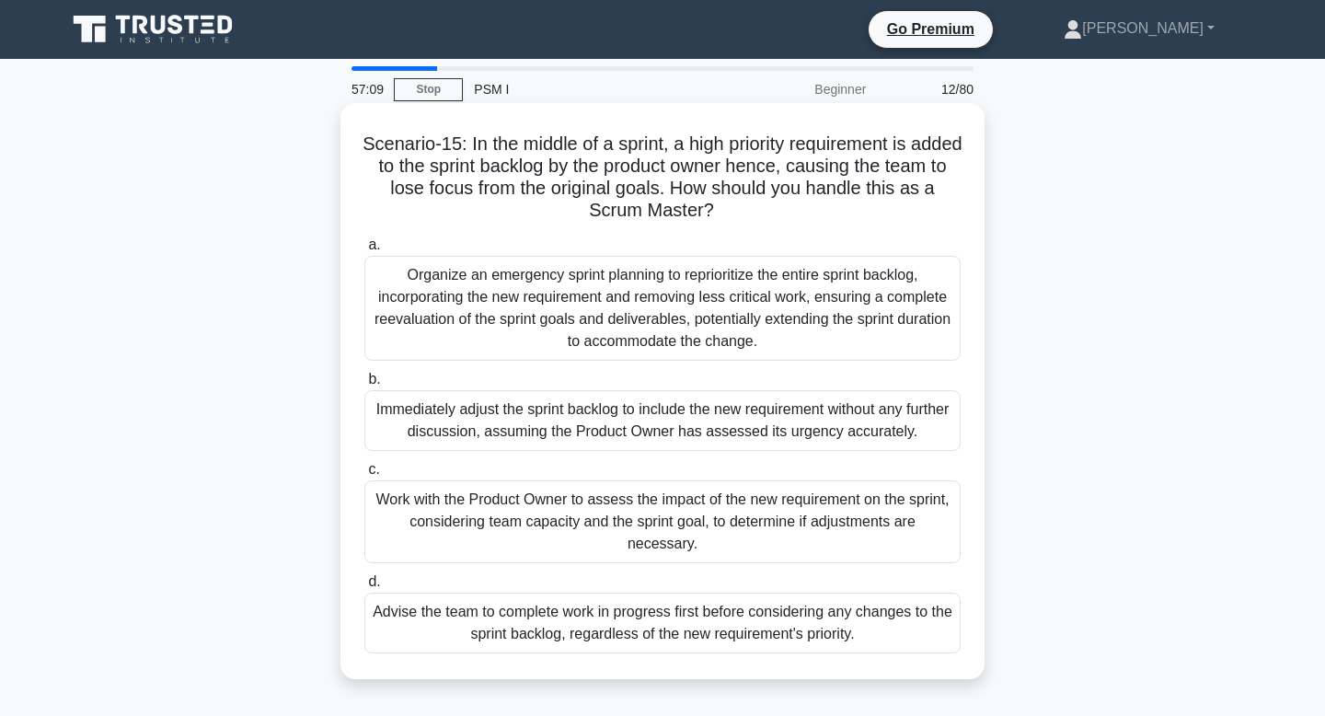
click at [614, 533] on div "Work with the Product Owner to assess the impact of the new requirement on the …" at bounding box center [662, 521] width 596 height 83
click at [364, 476] on input "c. Work with the Product Owner to assess the impact of the new requirement on t…" at bounding box center [364, 470] width 0 height 12
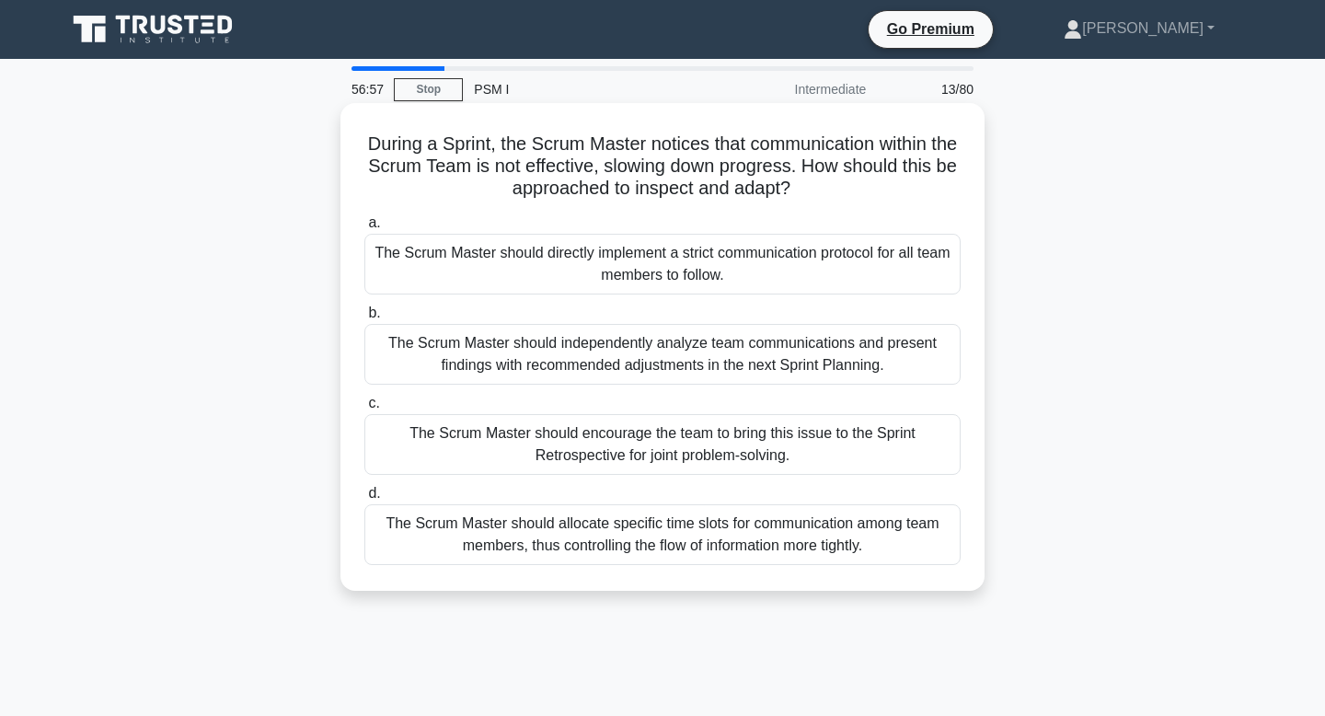
click at [651, 363] on div "The Scrum Master should independently analyze team communications and present f…" at bounding box center [662, 354] width 596 height 61
click at [364, 319] on input "b. The Scrum Master should independently analyze team communications and presen…" at bounding box center [364, 313] width 0 height 12
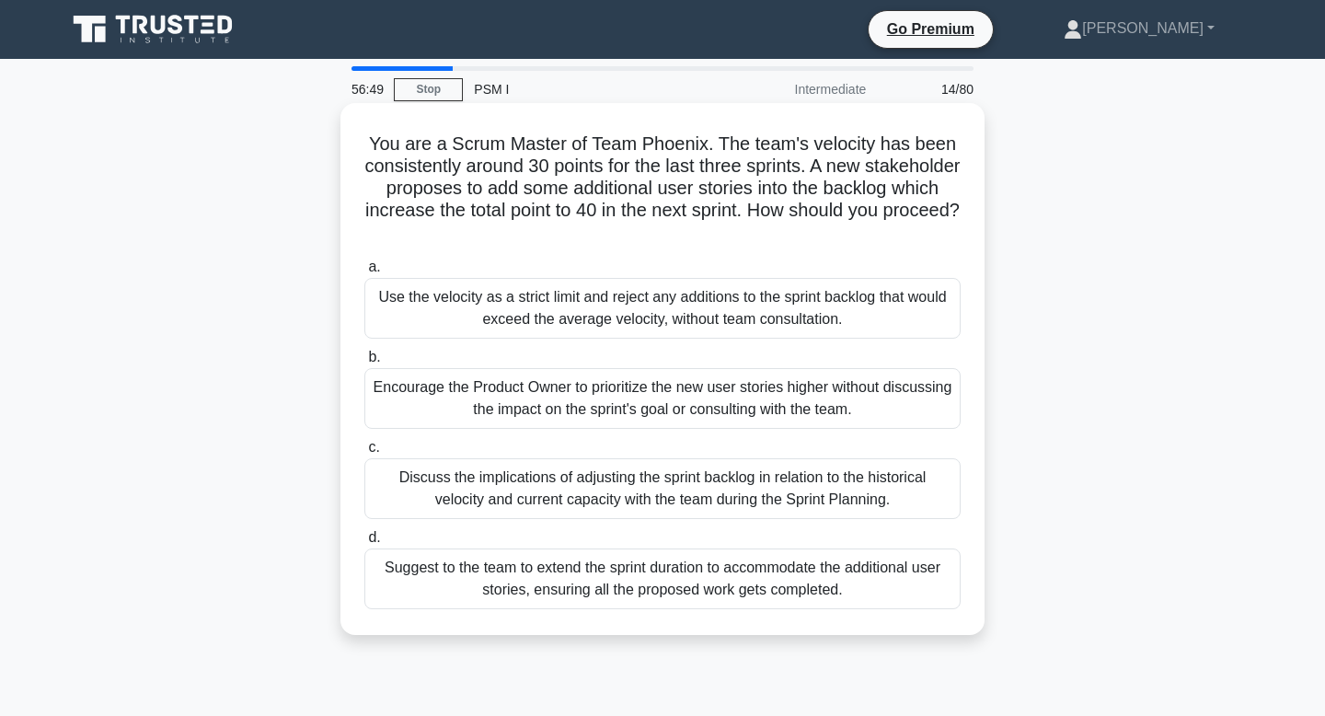
click at [641, 399] on div "Encourage the Product Owner to prioritize the new user stories higher without d…" at bounding box center [662, 398] width 596 height 61
click at [364, 363] on input "b. Encourage the Product Owner to prioritize the new user stories higher withou…" at bounding box center [364, 357] width 0 height 12
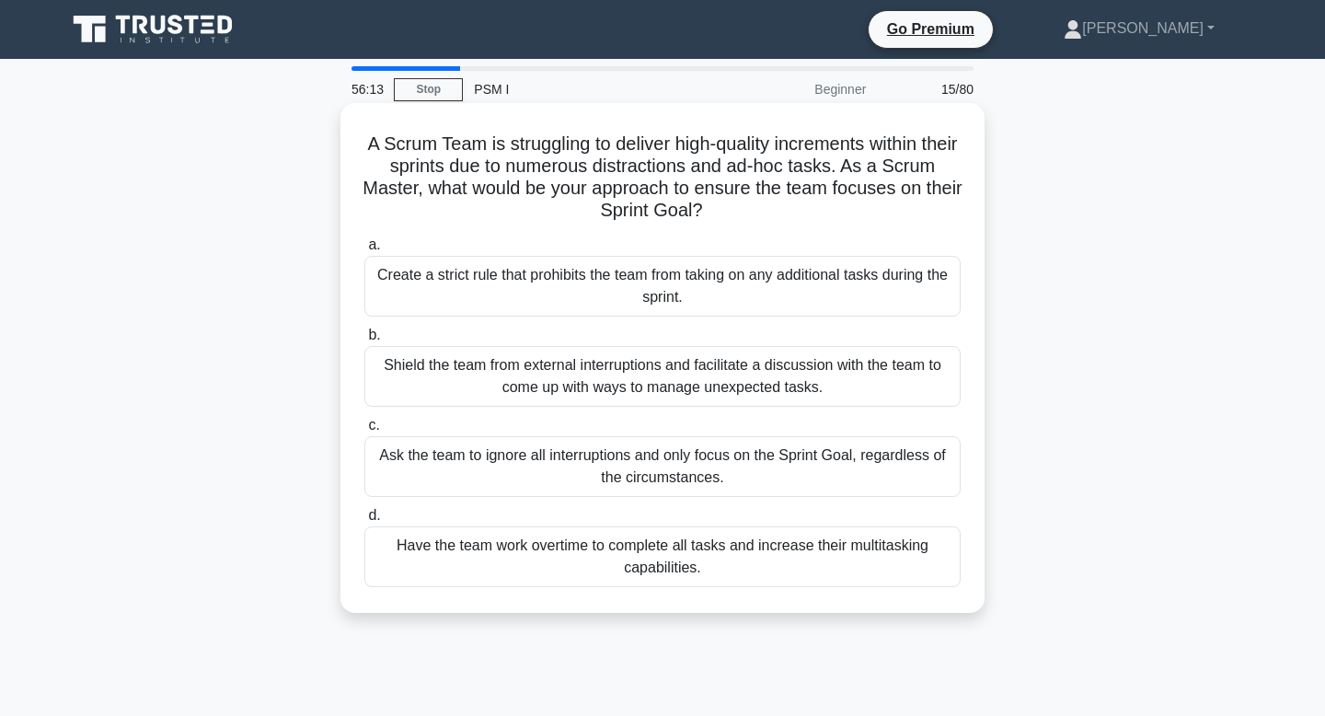
click at [687, 397] on div "Shield the team from external interruptions and facilitate a discussion with th…" at bounding box center [662, 376] width 596 height 61
click at [364, 341] on input "b. Shield the team from external interruptions and facilitate a discussion with…" at bounding box center [364, 335] width 0 height 12
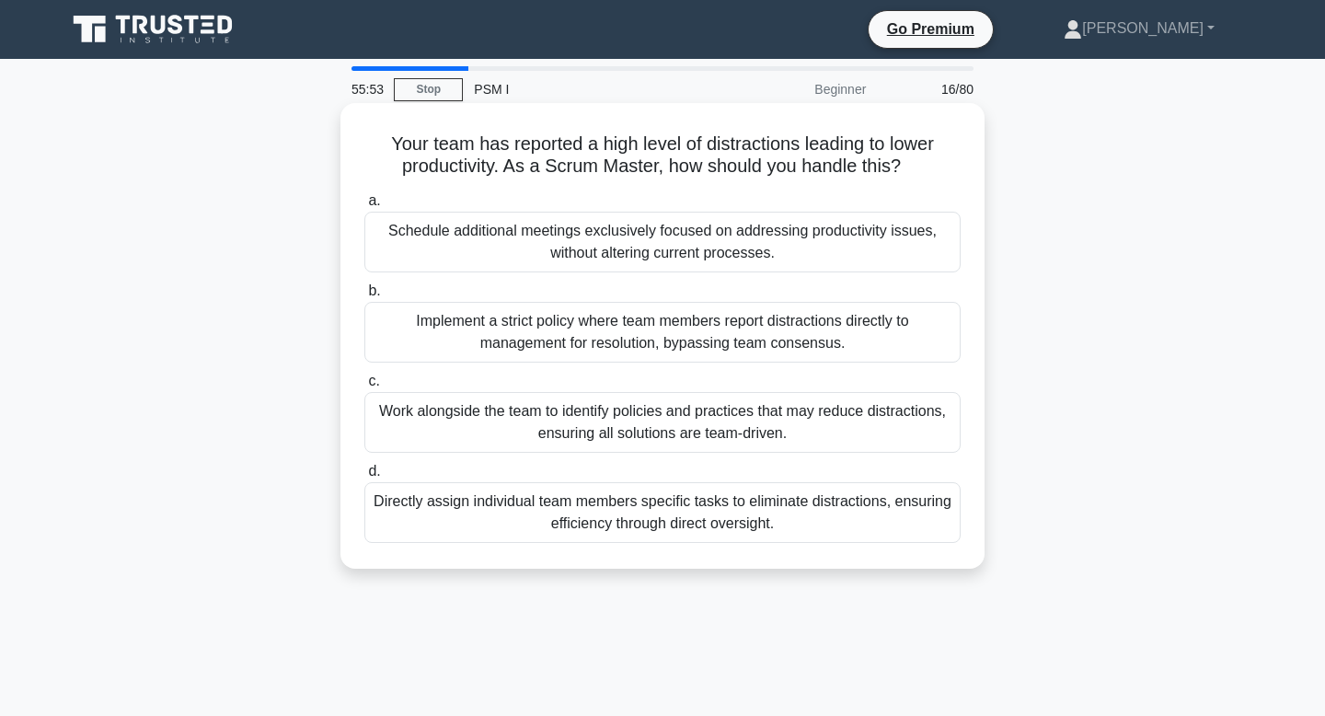
click at [765, 251] on div "Schedule additional meetings exclusively focused on addressing productivity iss…" at bounding box center [662, 242] width 596 height 61
click at [364, 207] on input "a. Schedule additional meetings exclusively focused on addressing productivity …" at bounding box center [364, 201] width 0 height 12
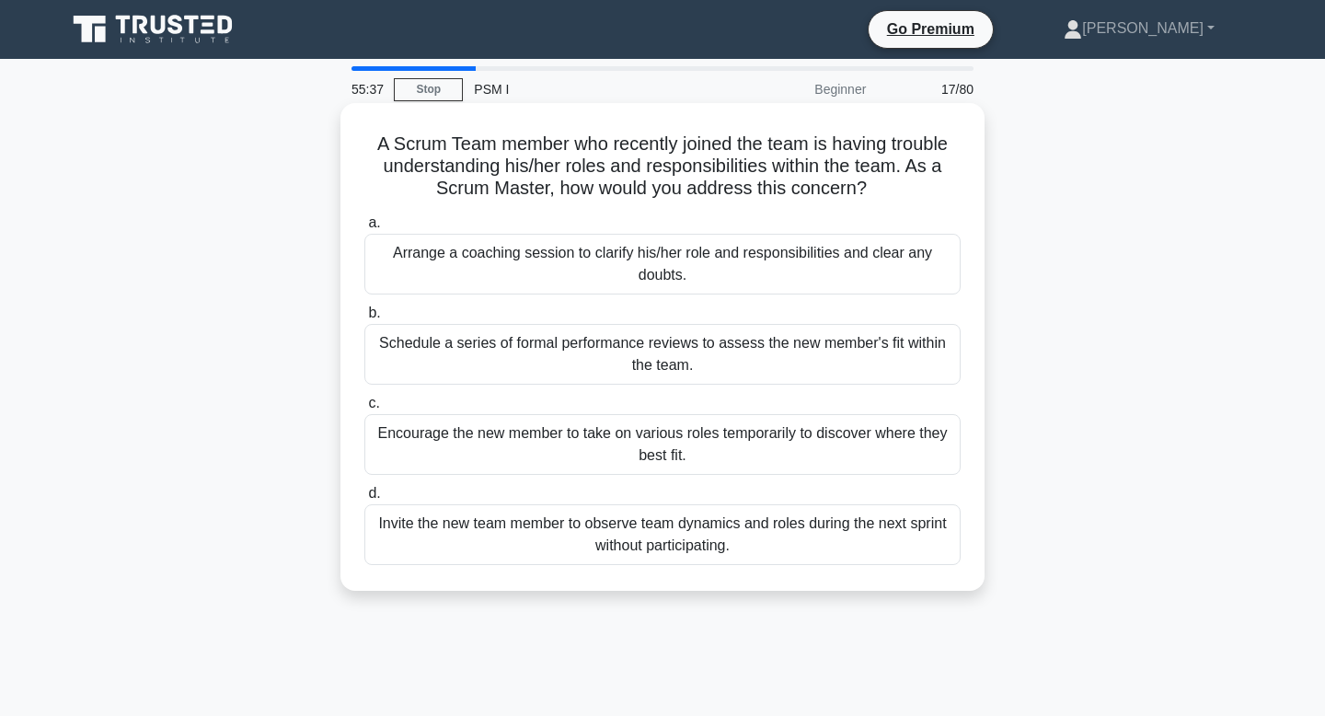
click at [700, 374] on div "Schedule a series of formal performance reviews to assess the new member's fit …" at bounding box center [662, 354] width 596 height 61
click at [364, 319] on input "b. Schedule a series of formal performance reviews to assess the new member's f…" at bounding box center [364, 313] width 0 height 12
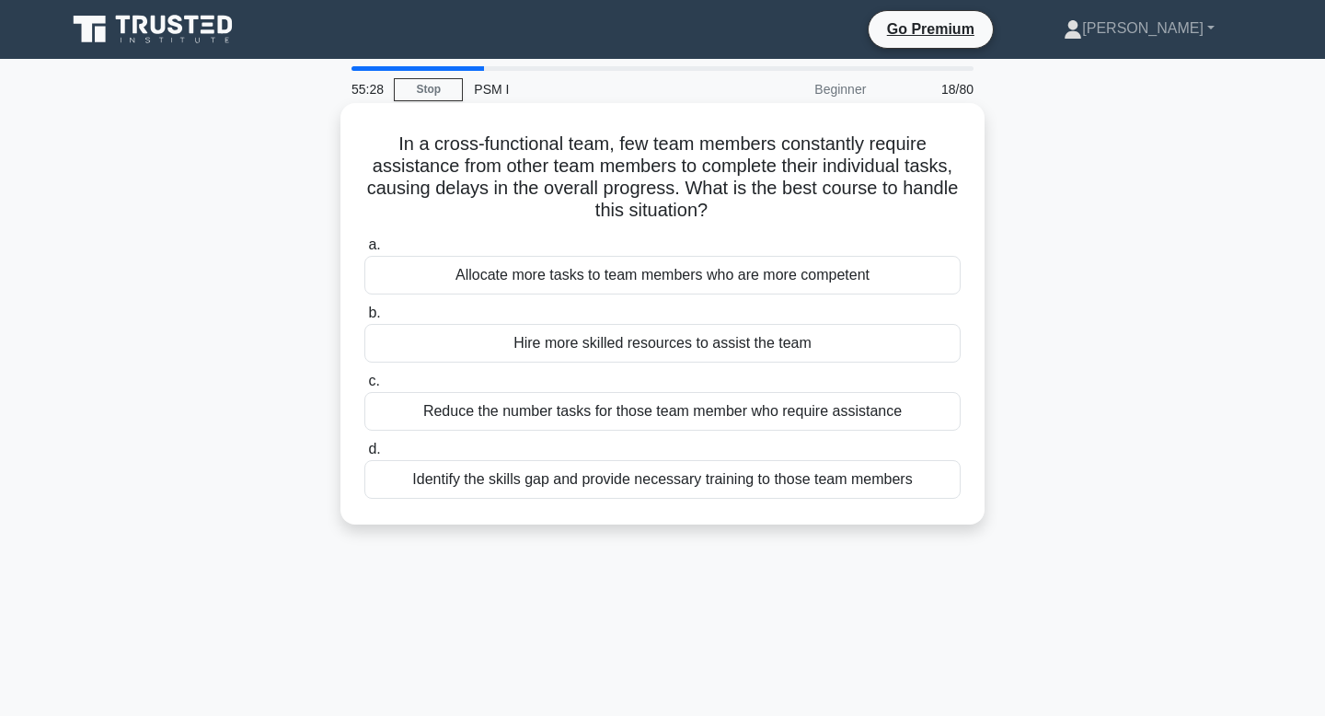
click at [692, 487] on div "Identify the skills gap and provide necessary training to those team members" at bounding box center [662, 479] width 596 height 39
click at [364, 455] on input "d. Identify the skills gap and provide necessary training to those team members" at bounding box center [364, 449] width 0 height 12
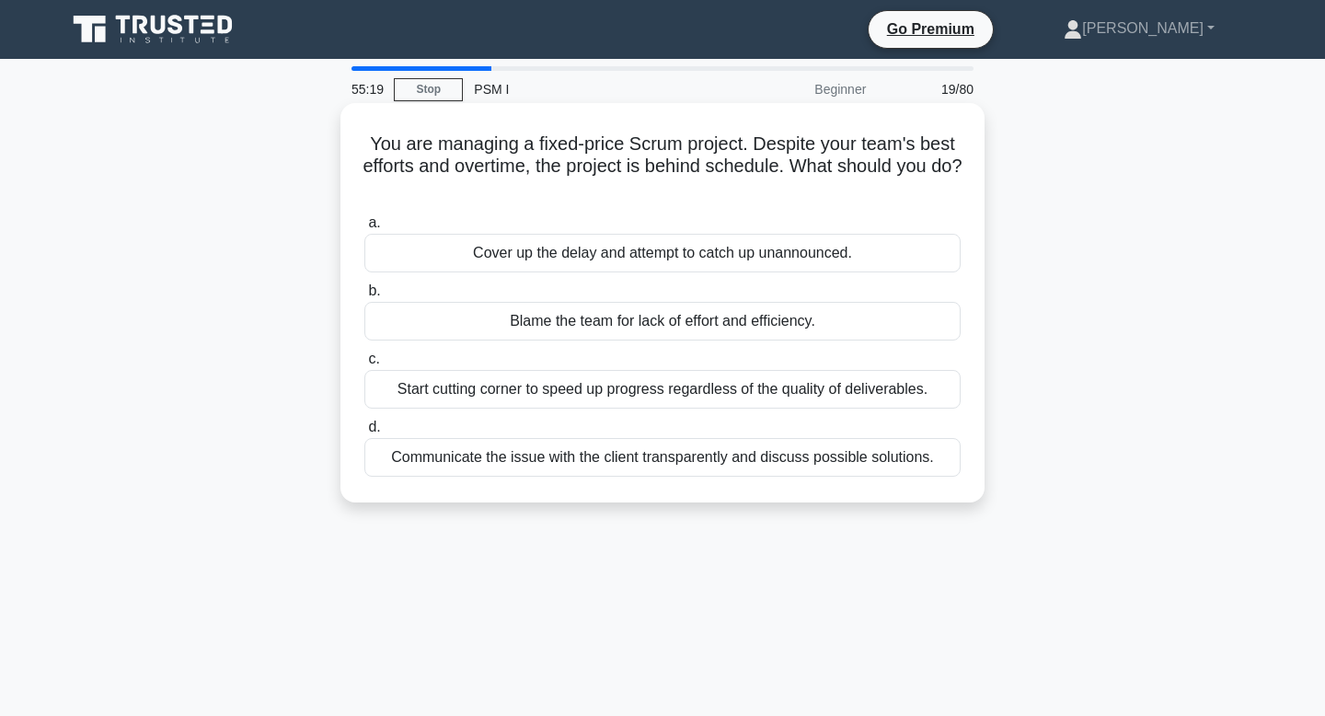
click at [699, 460] on div "Communicate the issue with the client transparently and discuss possible soluti…" at bounding box center [662, 457] width 596 height 39
click at [364, 433] on input "d. Communicate the issue with the client transparently and discuss possible sol…" at bounding box center [364, 427] width 0 height 12
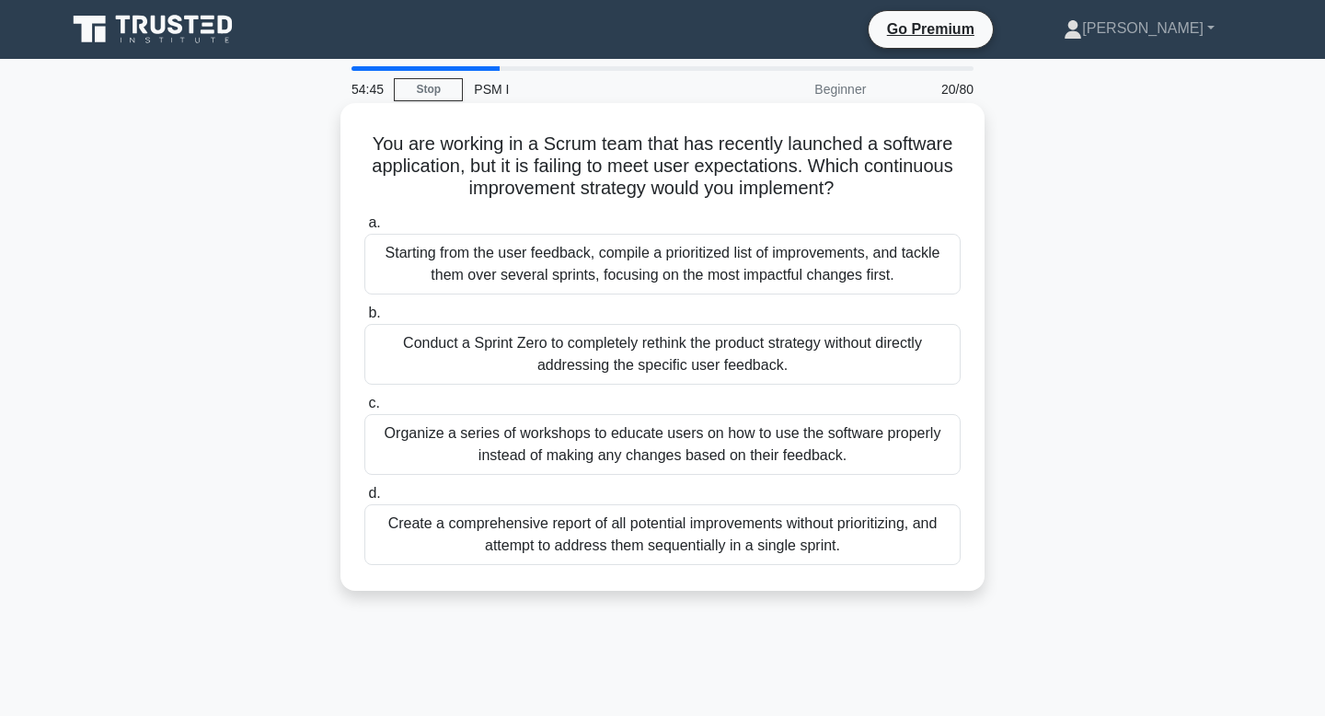
click at [686, 525] on div "Create a comprehensive report of all potential improvements without prioritizin…" at bounding box center [662, 534] width 596 height 61
click at [364, 500] on input "d. Create a comprehensive report of all potential improvements without prioriti…" at bounding box center [364, 494] width 0 height 12
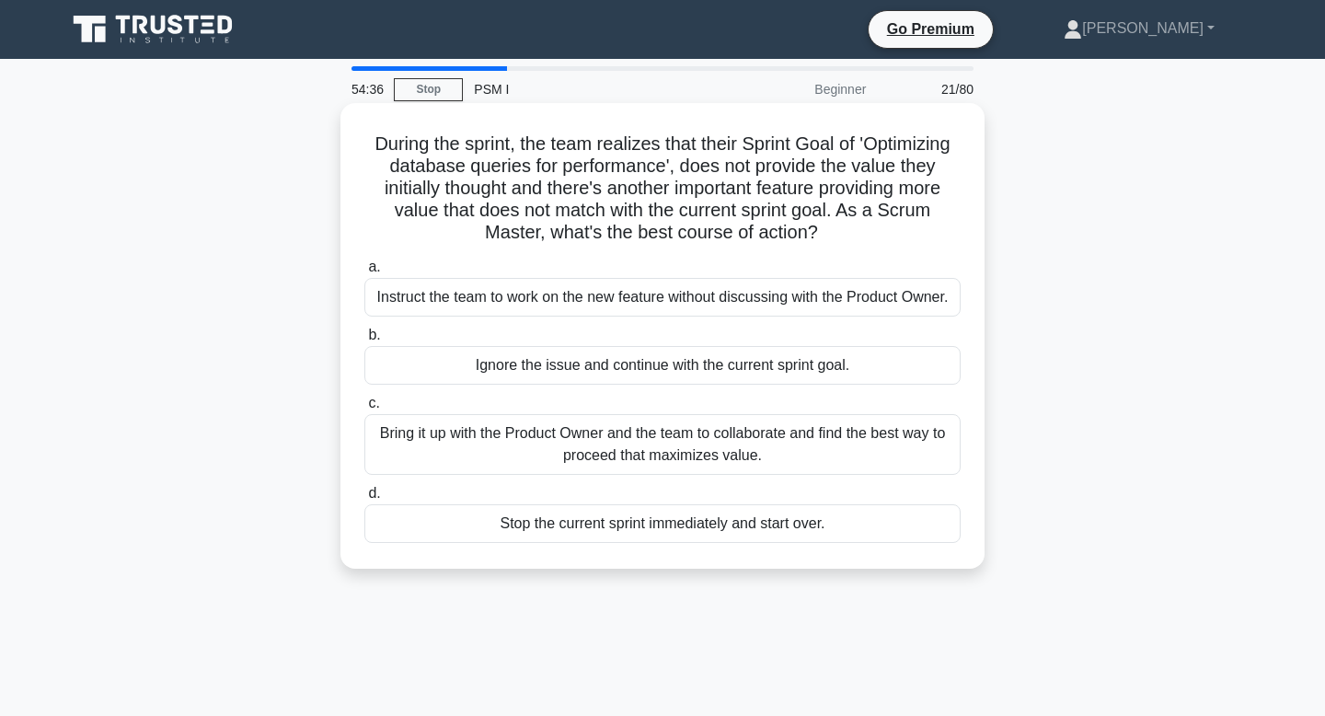
click at [712, 465] on div "Bring it up with the Product Owner and the team to collaborate and find the bes…" at bounding box center [662, 444] width 596 height 61
click at [364, 409] on input "c. Bring it up with the Product Owner and the team to collaborate and find the …" at bounding box center [364, 403] width 0 height 12
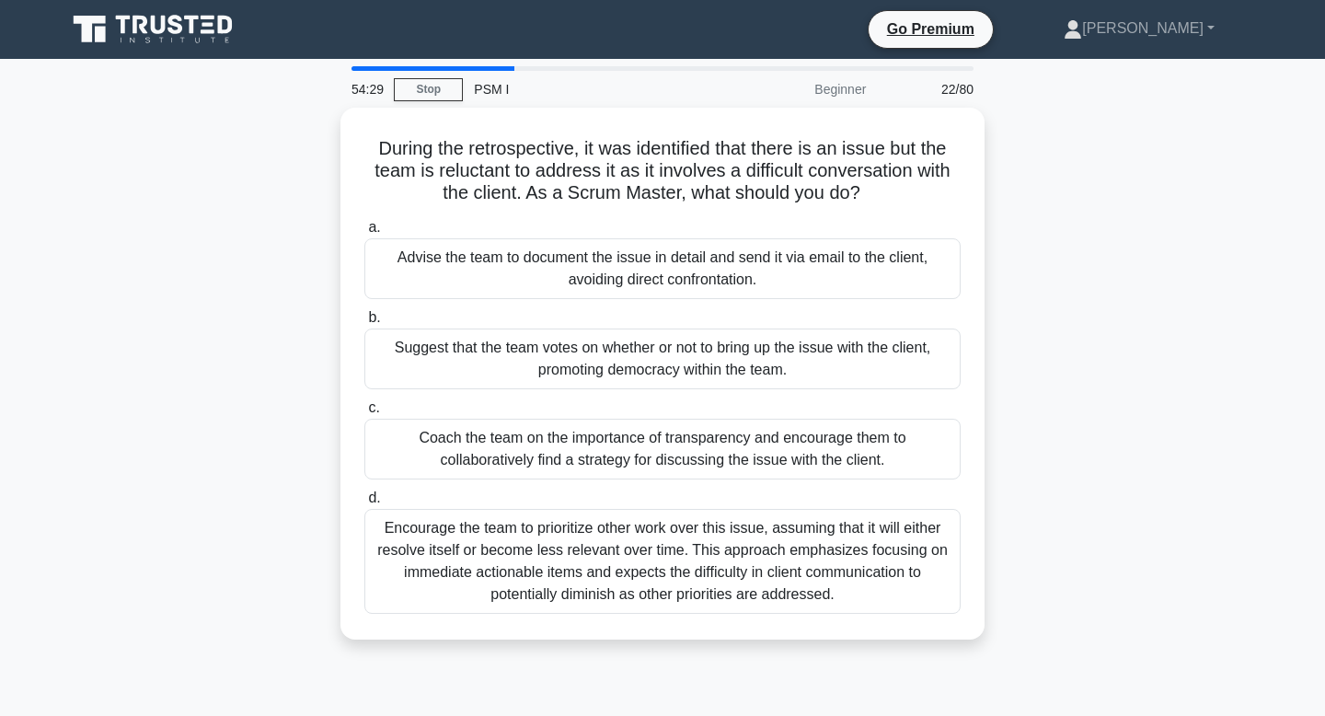
click at [712, 465] on div "Coach the team on the importance of transparency and encourage them to collabor…" at bounding box center [662, 449] width 596 height 61
click at [364, 414] on input "c. Coach the team on the importance of transparency and encourage them to colla…" at bounding box center [364, 408] width 0 height 12
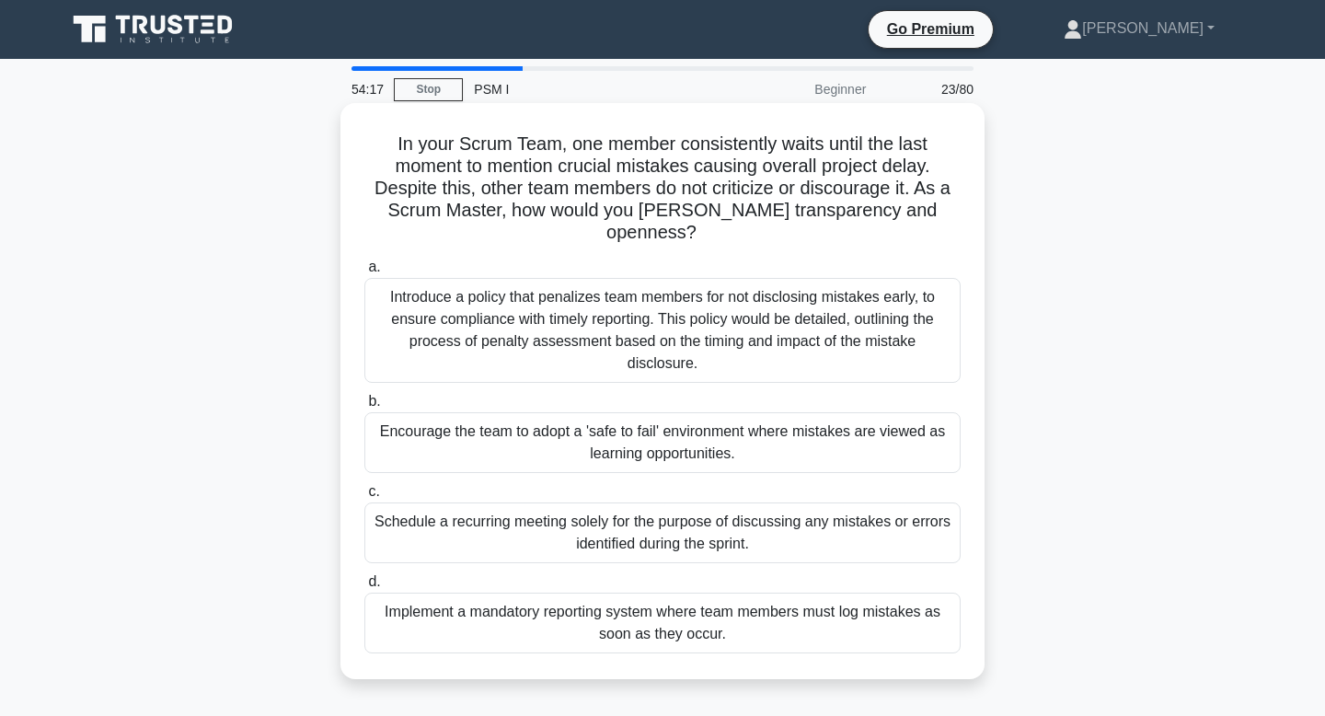
click at [713, 421] on div "Encourage the team to adopt a 'safe to fail' environment where mistakes are vie…" at bounding box center [662, 442] width 596 height 61
click at [364, 408] on input "b. Encourage the team to adopt a 'safe to fail' environment where mistakes are …" at bounding box center [364, 402] width 0 height 12
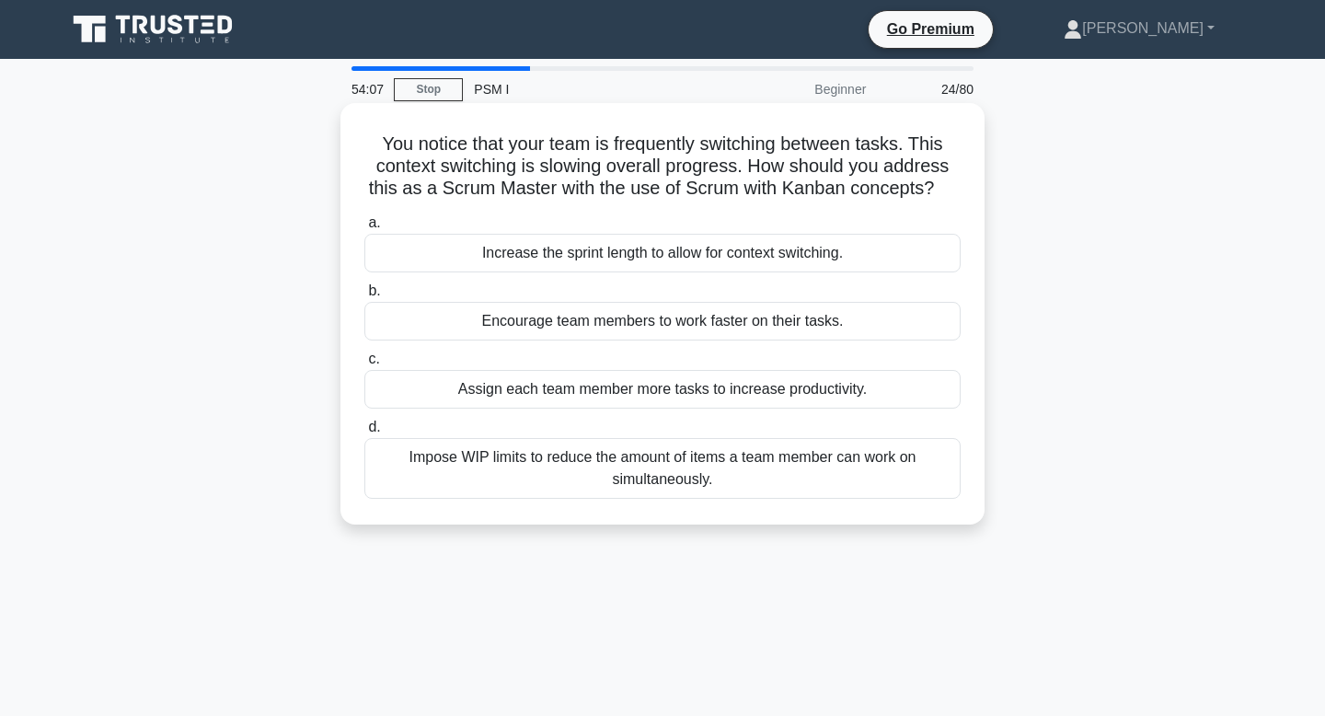
click at [742, 338] on div "Encourage team members to work faster on their tasks." at bounding box center [662, 321] width 596 height 39
click at [364, 297] on input "b. Encourage team members to work faster on their tasks." at bounding box center [364, 291] width 0 height 12
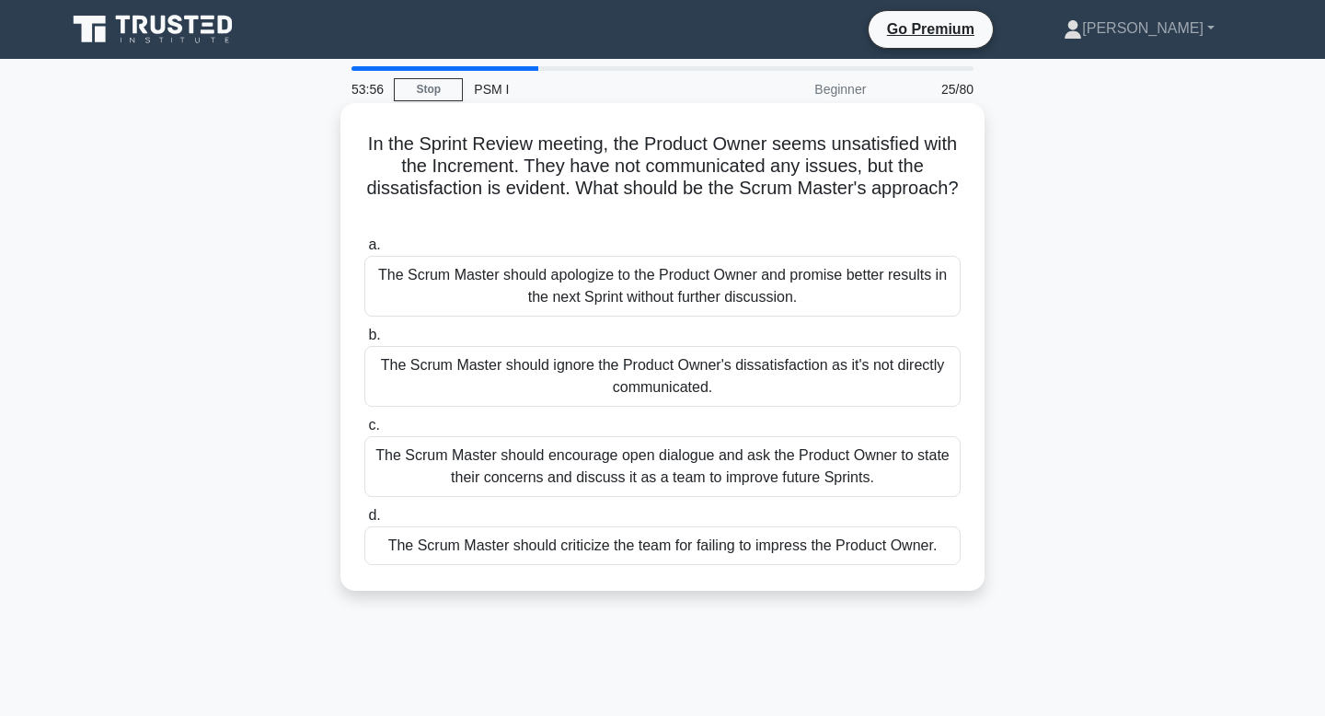
click at [700, 478] on div "The Scrum Master should encourage open dialogue and ask the Product Owner to st…" at bounding box center [662, 466] width 596 height 61
click at [364, 431] on input "c. The Scrum Master should encourage open dialogue and ask the Product Owner to…" at bounding box center [364, 426] width 0 height 12
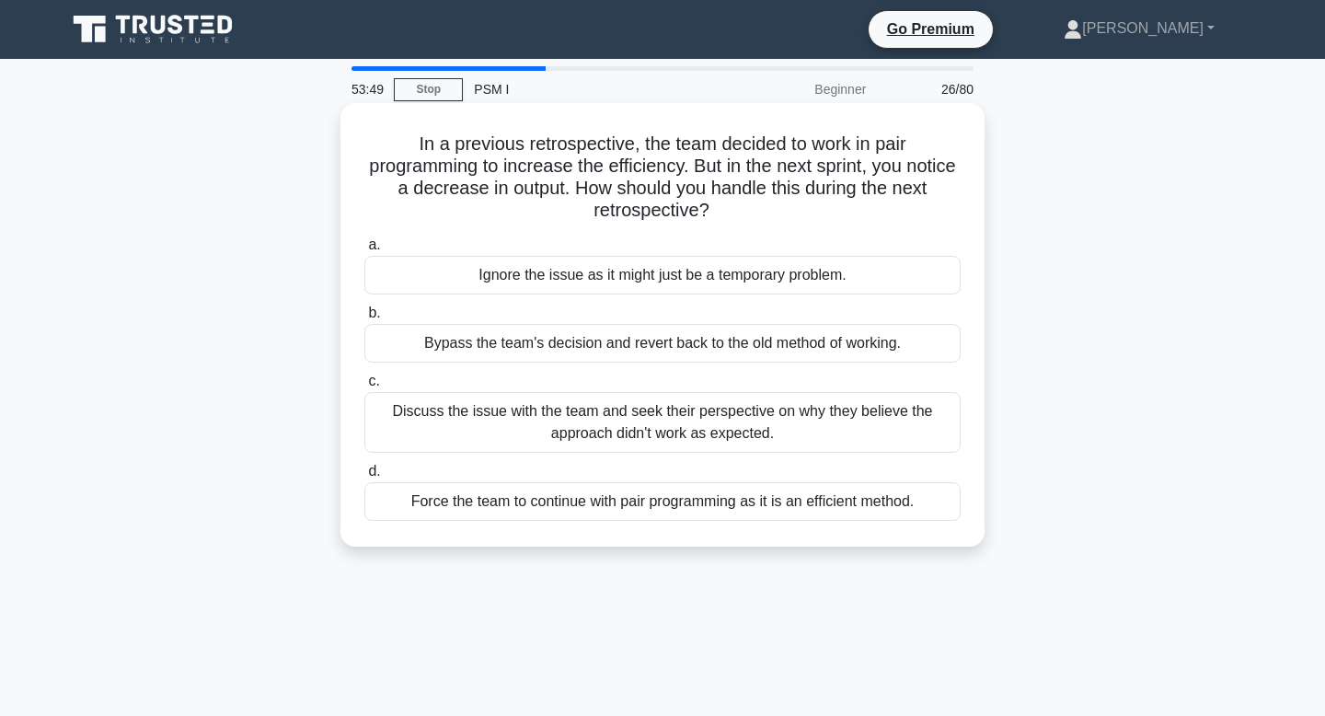
click at [700, 443] on div "Discuss the issue with the team and seek their perspective on why they believe …" at bounding box center [662, 422] width 596 height 61
click at [364, 387] on input "c. Discuss the issue with the team and seek their perspective on why they belie…" at bounding box center [364, 381] width 0 height 12
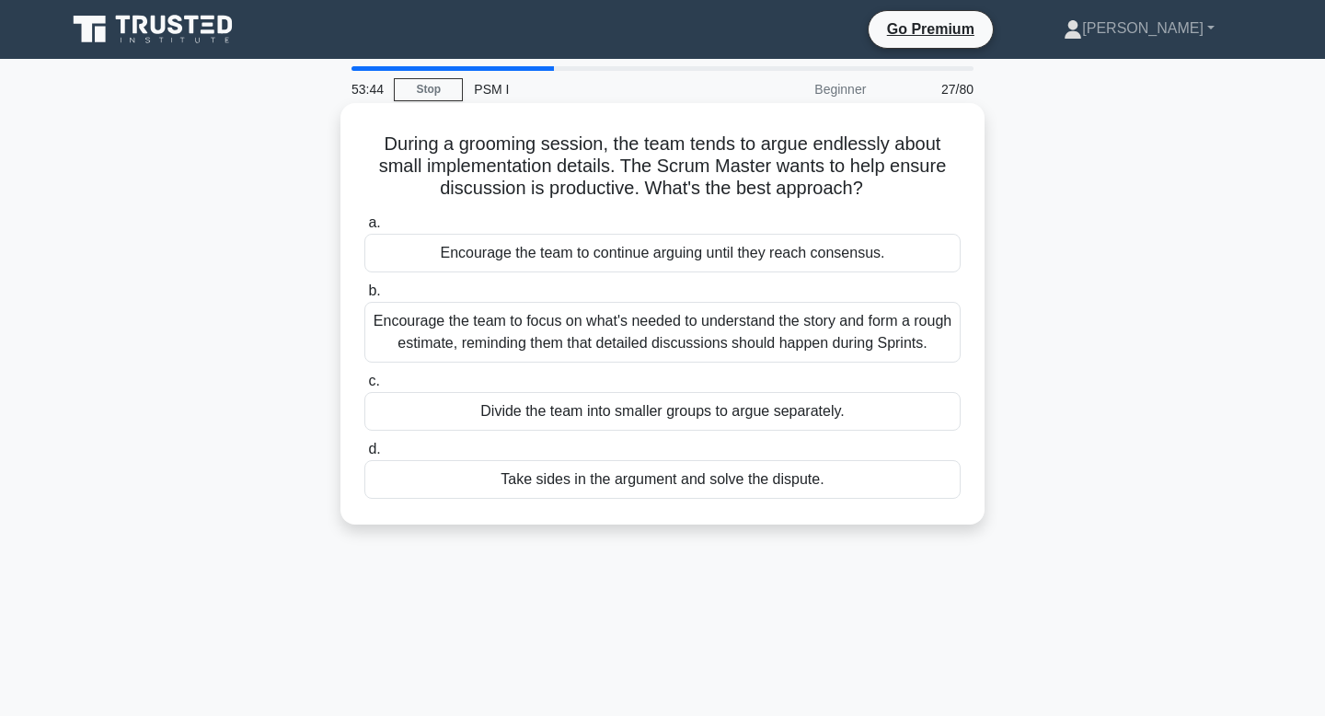
click at [711, 350] on div "Encourage the team to focus on what's needed to understand the story and form a…" at bounding box center [662, 332] width 596 height 61
click at [364, 297] on input "b. Encourage the team to focus on what's needed to understand the story and for…" at bounding box center [364, 291] width 0 height 12
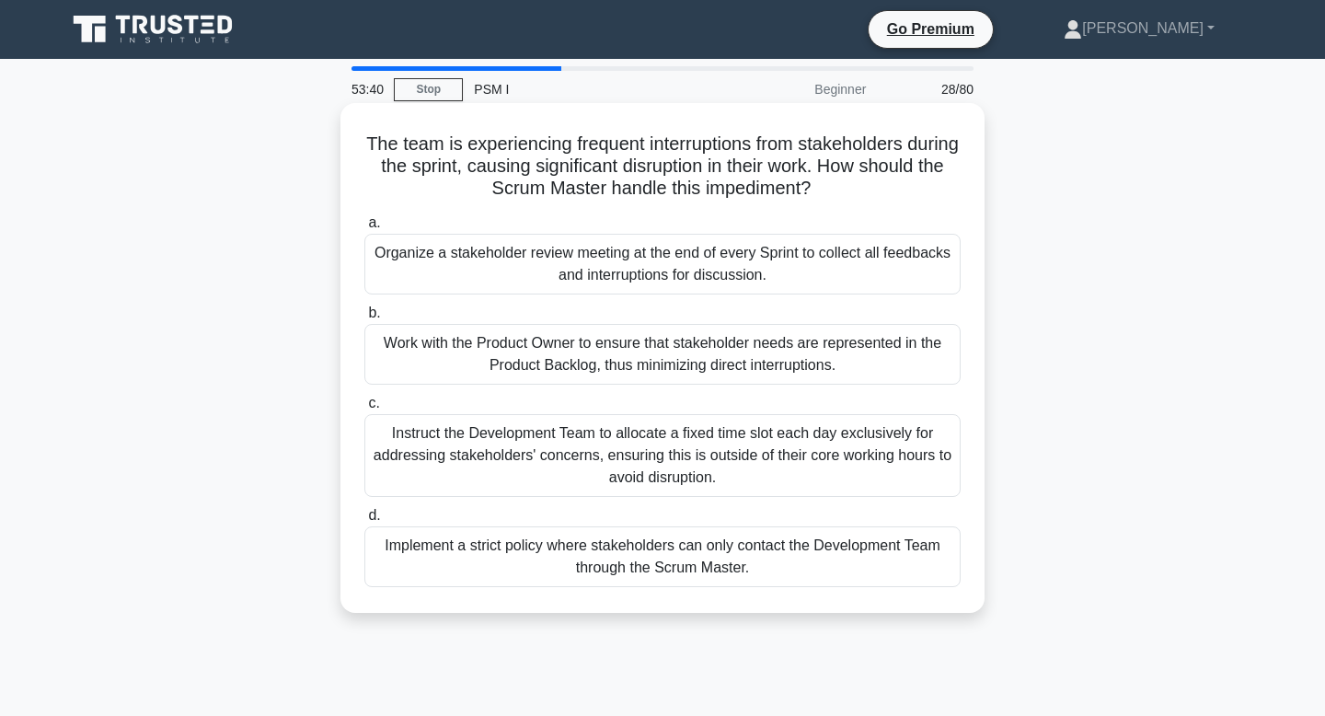
click at [710, 350] on div "Work with the Product Owner to ensure that stakeholder needs are represented in…" at bounding box center [662, 354] width 596 height 61
click at [364, 319] on input "b. Work with the Product Owner to ensure that stakeholder needs are represented…" at bounding box center [364, 313] width 0 height 12
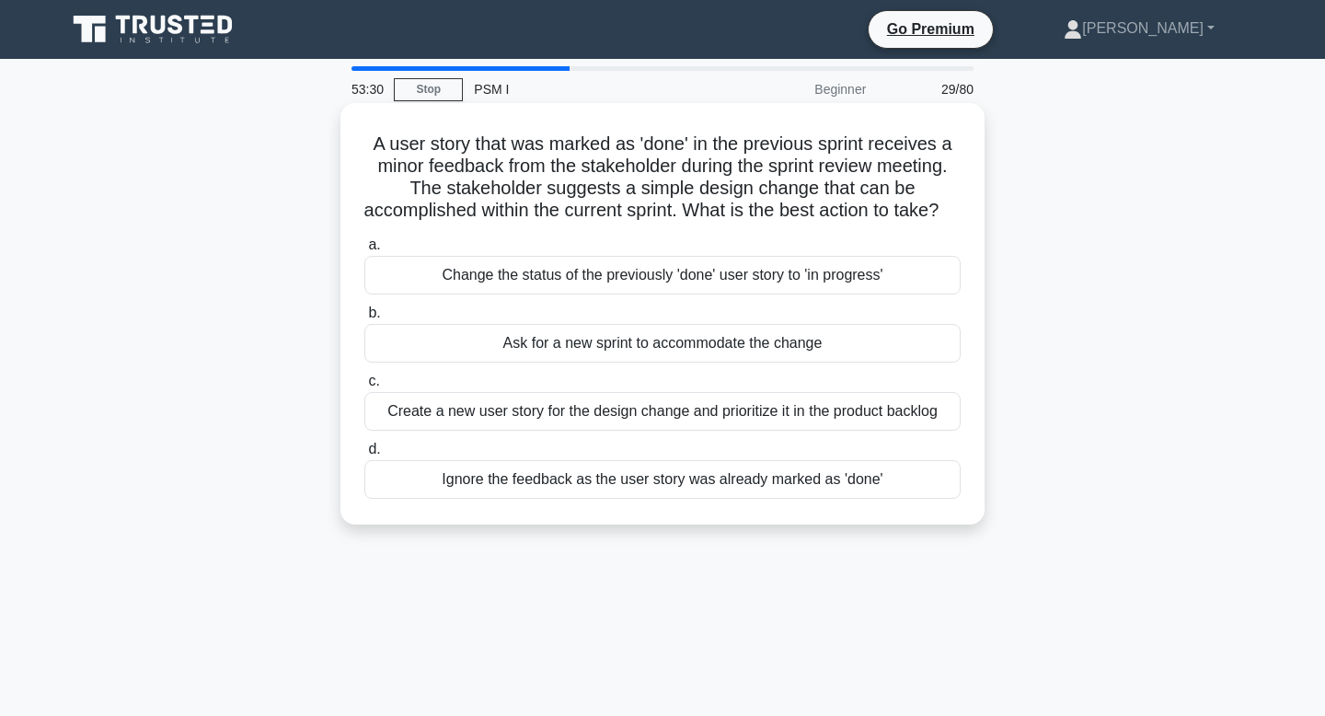
click at [684, 294] on div "Change the status of the previously 'done' user story to 'in progress'" at bounding box center [662, 275] width 596 height 39
click at [364, 251] on input "a. Change the status of the previously 'done' user story to 'in progress'" at bounding box center [364, 245] width 0 height 12
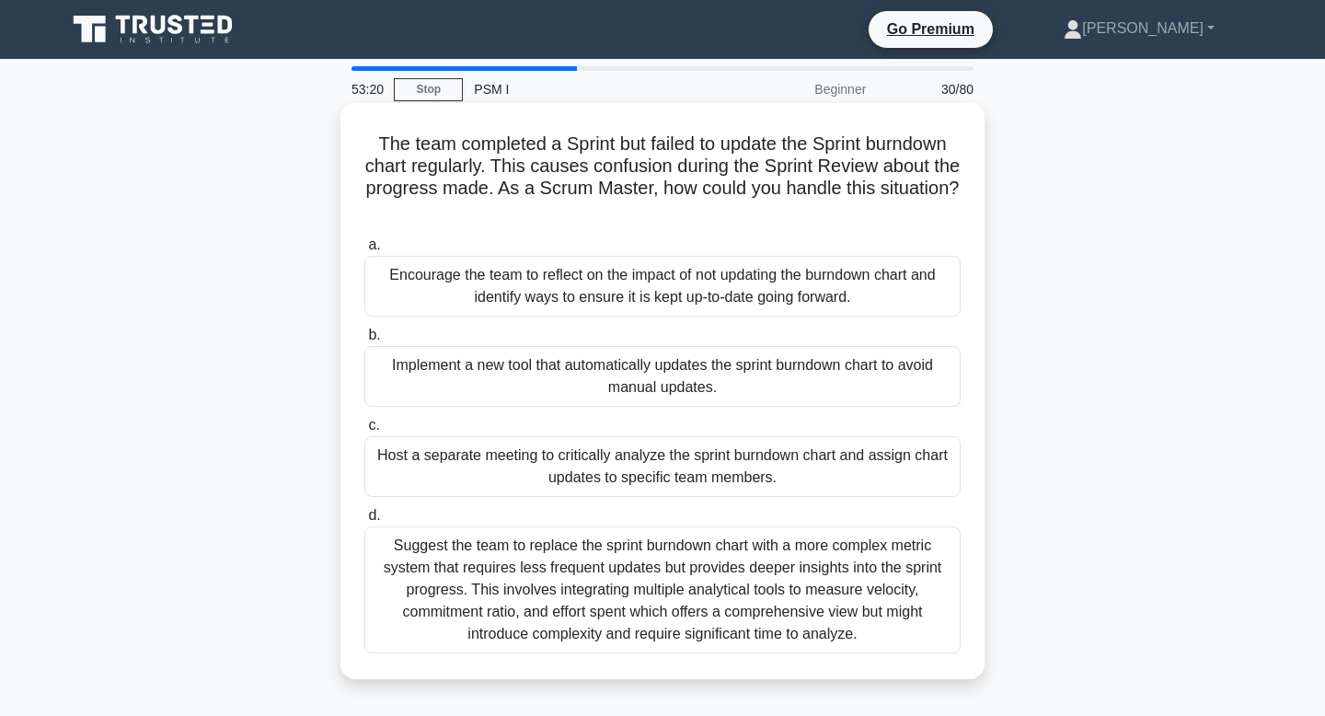
click at [680, 282] on div "Encourage the team to reflect on the impact of not updating the burndown chart …" at bounding box center [662, 286] width 596 height 61
click at [364, 251] on input "a. Encourage the team to reflect on the impact of not updating the burndown cha…" at bounding box center [364, 245] width 0 height 12
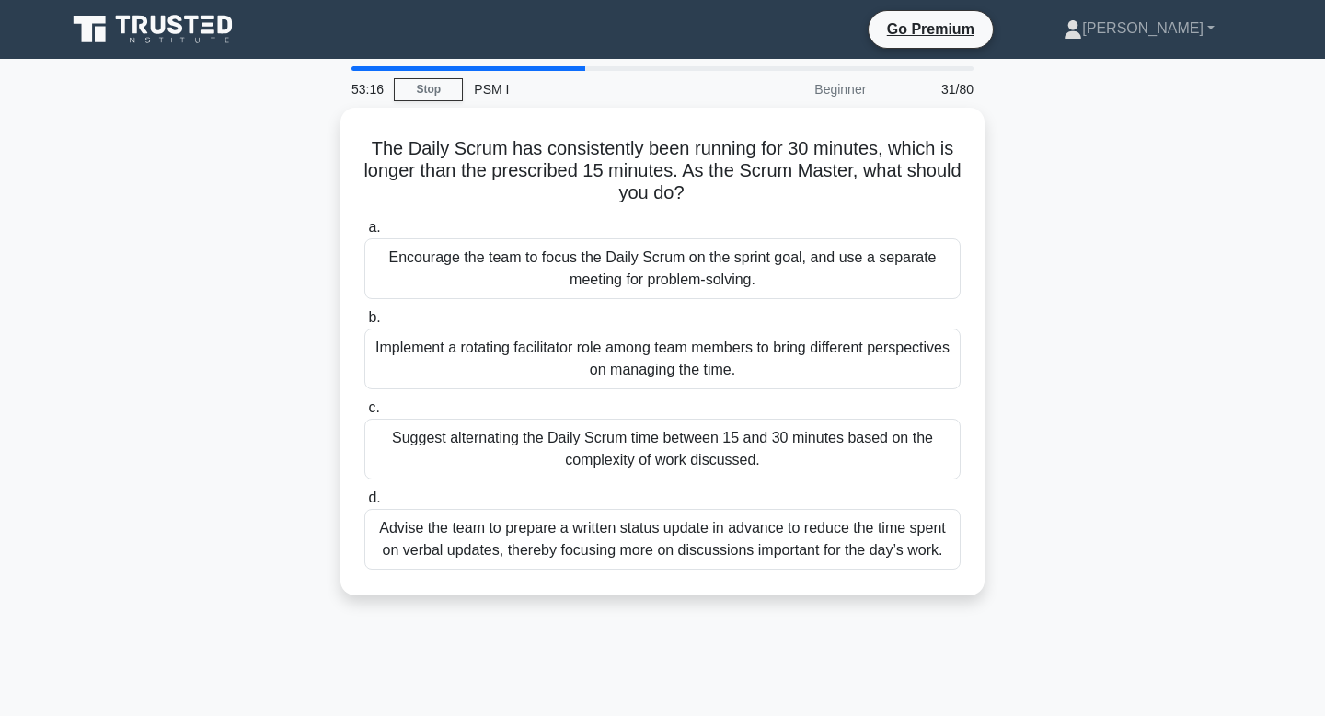
click at [680, 282] on div "Encourage the team to focus the Daily Scrum on the sprint goal, and use a separ…" at bounding box center [662, 268] width 596 height 61
click at [364, 234] on input "a. Encourage the team to focus the Daily Scrum on the sprint goal, and use a se…" at bounding box center [364, 228] width 0 height 12
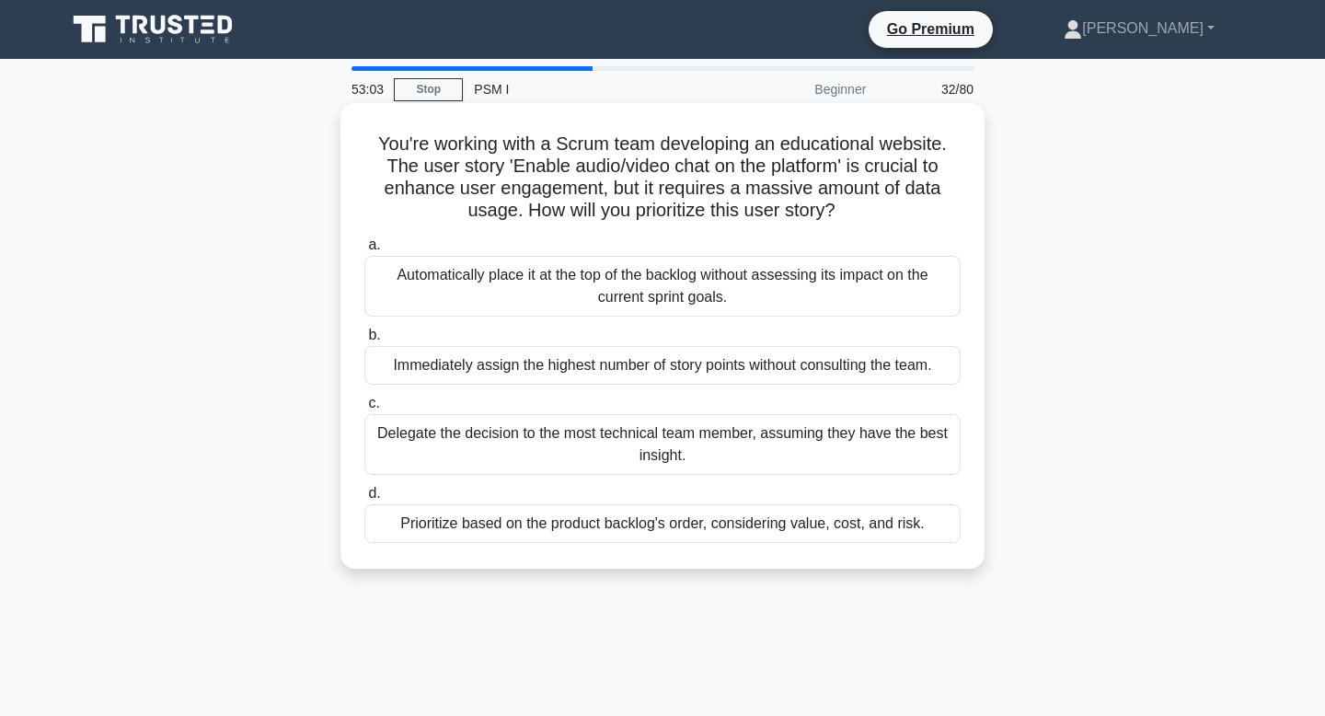
click at [722, 513] on div "Prioritize based on the product backlog's order, considering value, cost, and r…" at bounding box center [662, 523] width 596 height 39
click at [364, 500] on input "d. Prioritize based on the product backlog's order, considering value, cost, an…" at bounding box center [364, 494] width 0 height 12
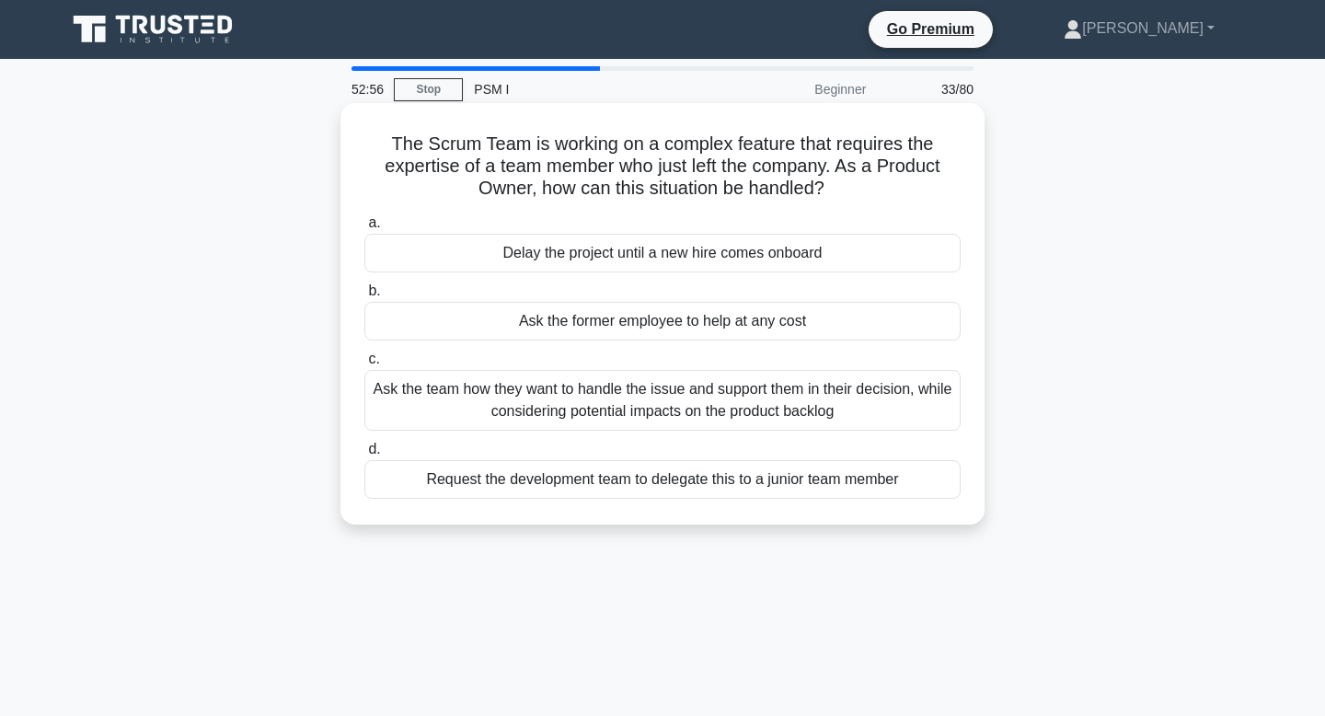
click at [735, 408] on div "Ask the team how they want to handle the issue and support them in their decisi…" at bounding box center [662, 400] width 596 height 61
click at [364, 365] on input "c. Ask the team how they want to handle the issue and support them in their dec…" at bounding box center [364, 359] width 0 height 12
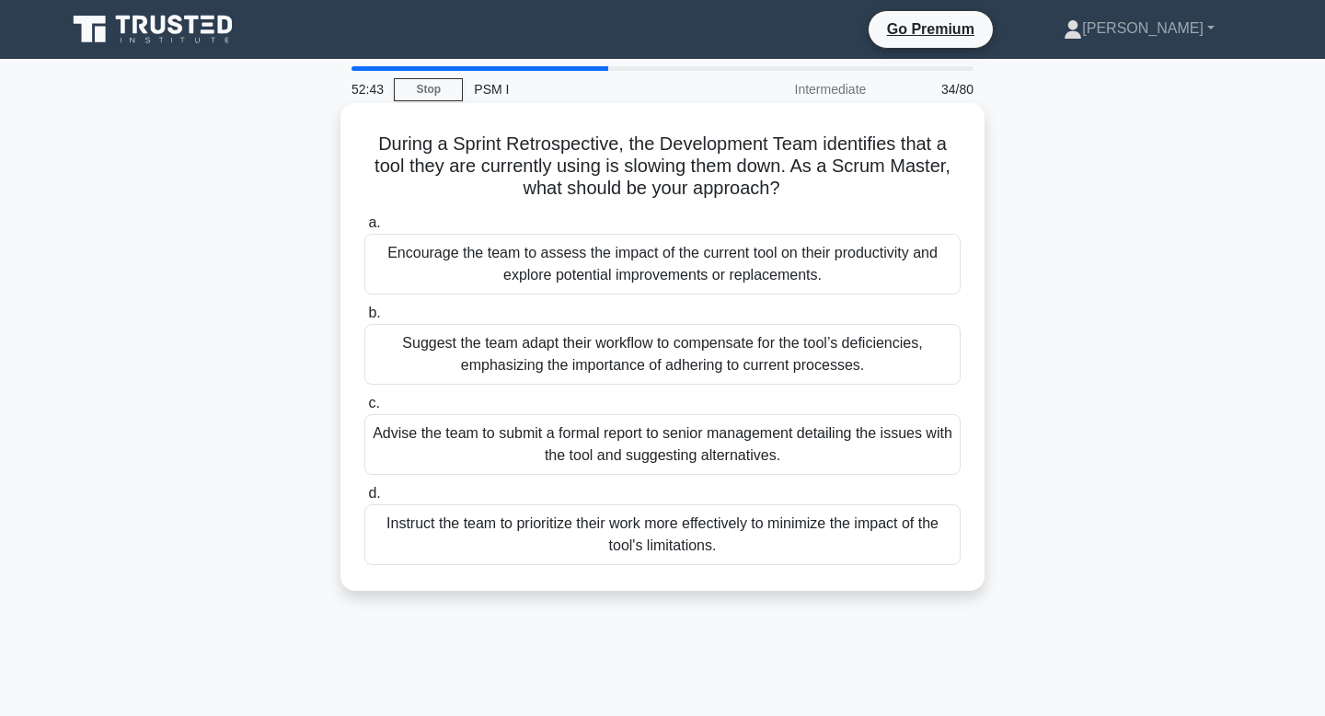
click at [738, 266] on div "Encourage the team to assess the impact of the current tool on their productivi…" at bounding box center [662, 264] width 596 height 61
click at [364, 229] on input "a. Encourage the team to assess the impact of the current tool on their product…" at bounding box center [364, 223] width 0 height 12
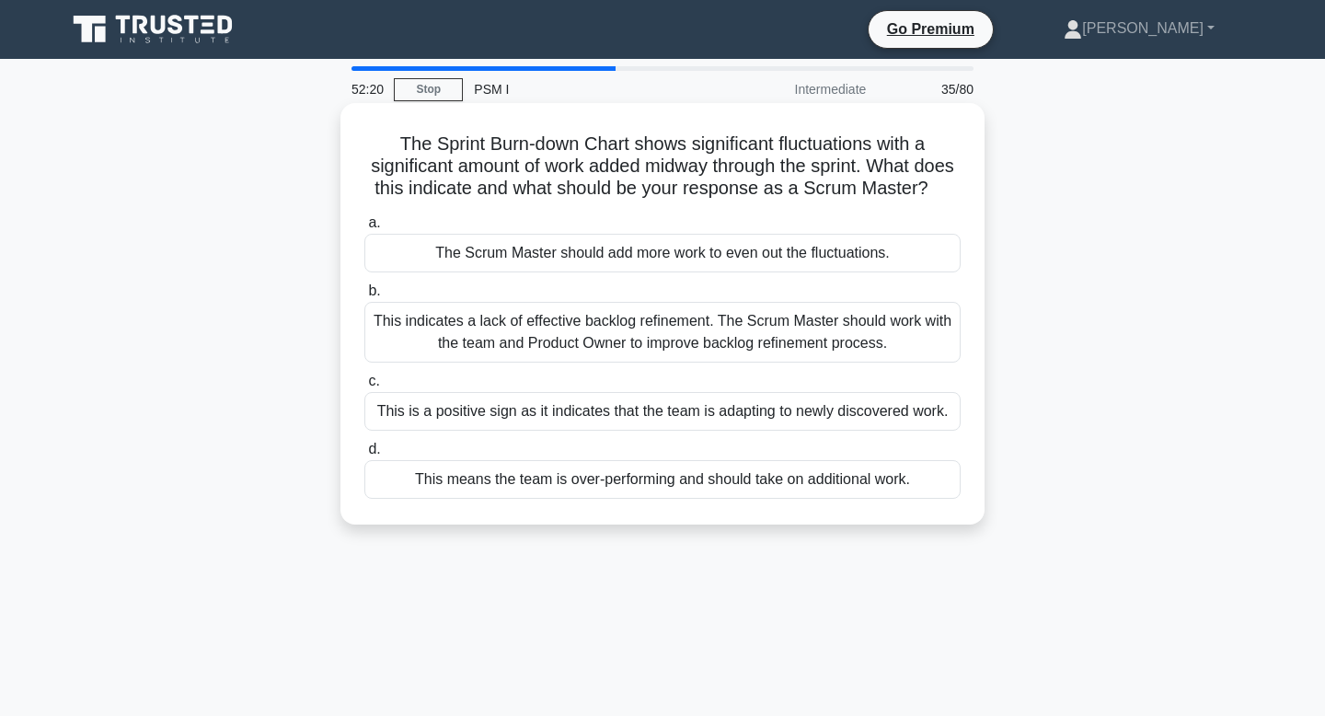
click at [719, 327] on div "This indicates a lack of effective backlog refinement. The Scrum Master should …" at bounding box center [662, 332] width 596 height 61
click at [364, 297] on input "b. This indicates a lack of effective backlog refinement. The Scrum Master shou…" at bounding box center [364, 291] width 0 height 12
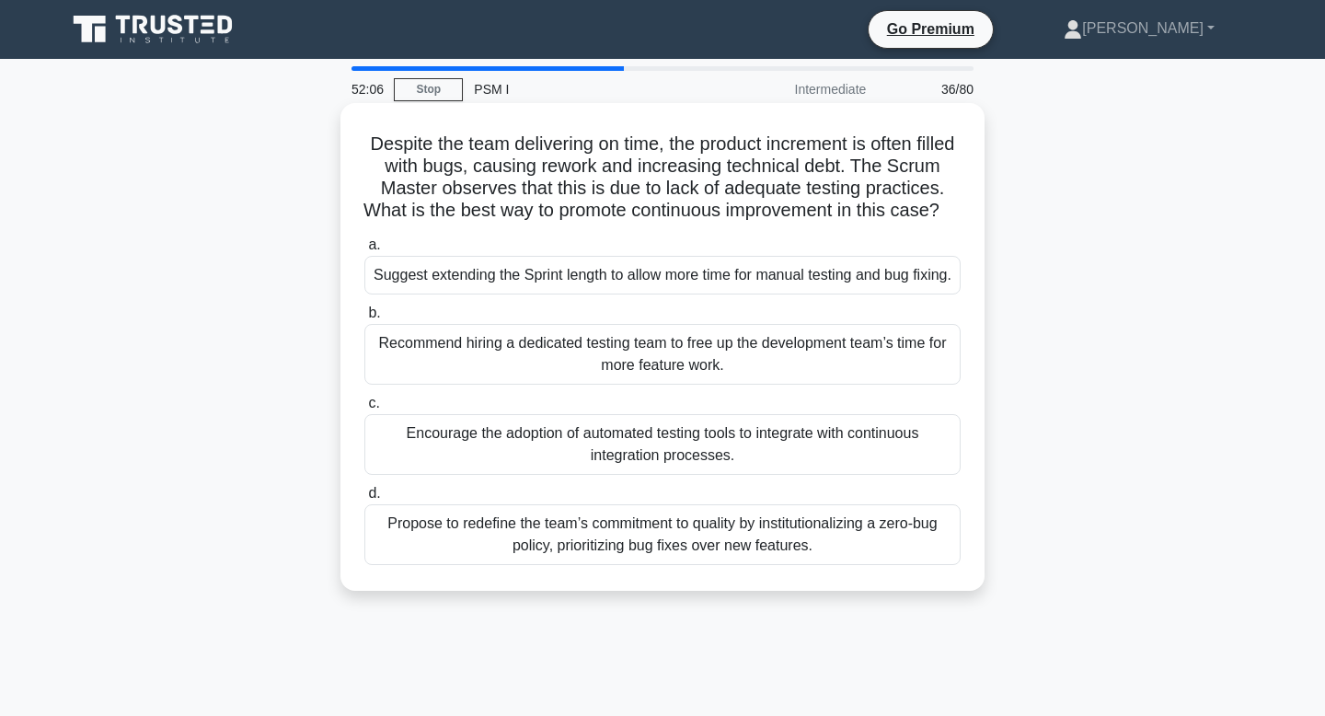
click at [698, 475] on div "Encourage the adoption of automated testing tools to integrate with continuous …" at bounding box center [662, 444] width 596 height 61
click at [364, 409] on input "c. Encourage the adoption of automated testing tools to integrate with continuo…" at bounding box center [364, 403] width 0 height 12
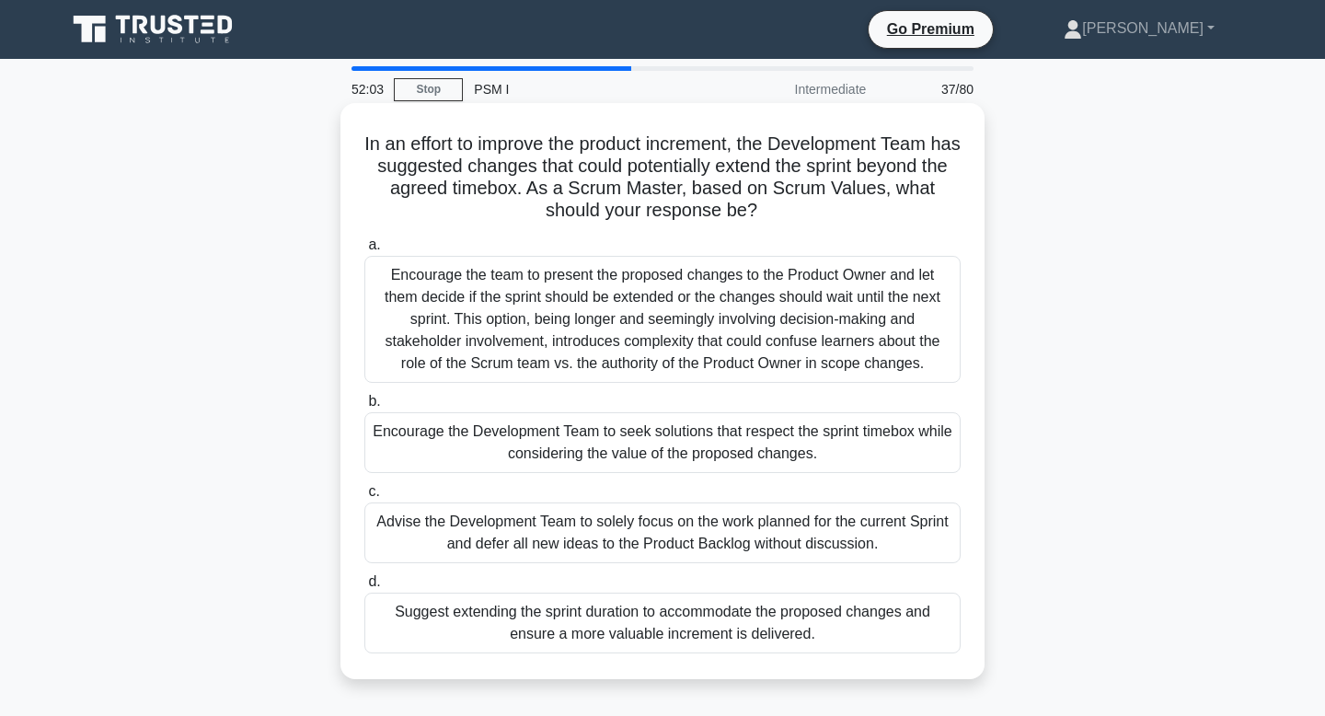
click at [719, 378] on div "Encourage the team to present the proposed changes to the Product Owner and let…" at bounding box center [662, 319] width 596 height 127
click at [364, 251] on input "a. Encourage the team to present the proposed changes to the Product Owner and …" at bounding box center [364, 245] width 0 height 12
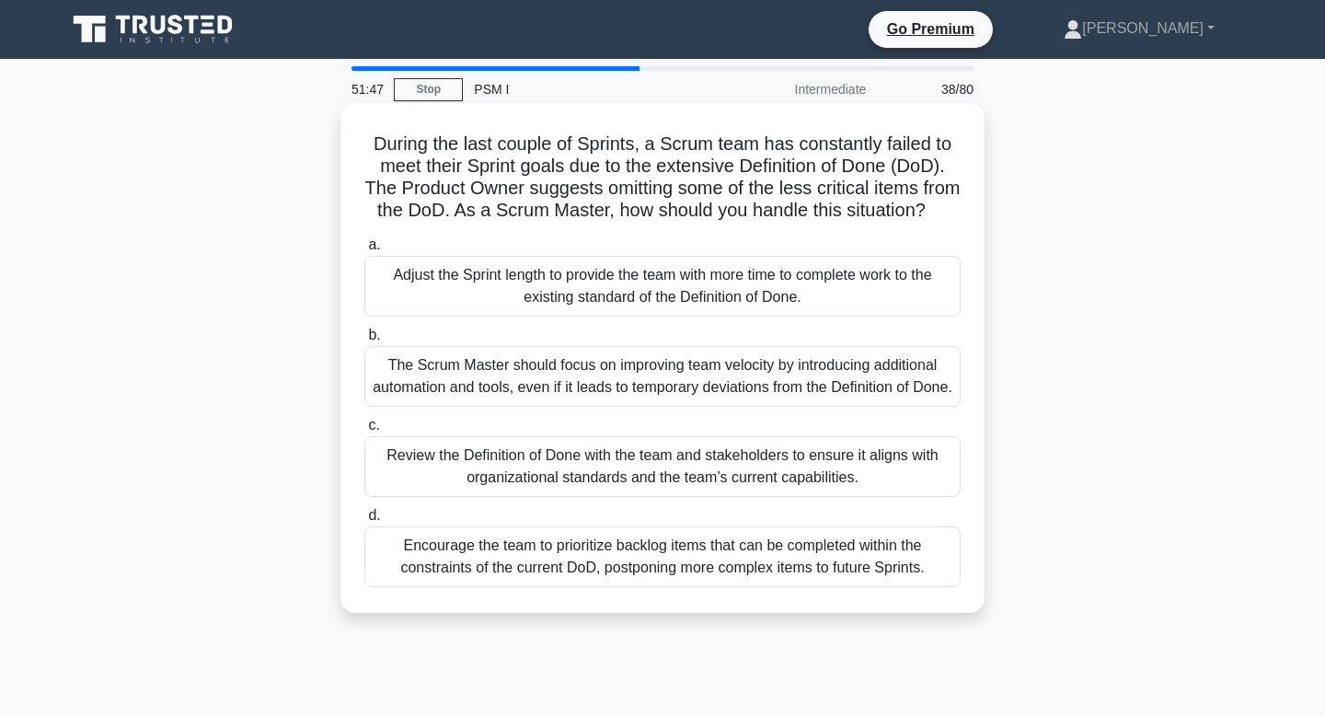
click at [663, 573] on div "Encourage the team to prioritize backlog items that can be completed within the…" at bounding box center [662, 556] width 596 height 61
click at [364, 522] on input "d. Encourage the team to prioritize backlog items that can be completed within …" at bounding box center [364, 516] width 0 height 12
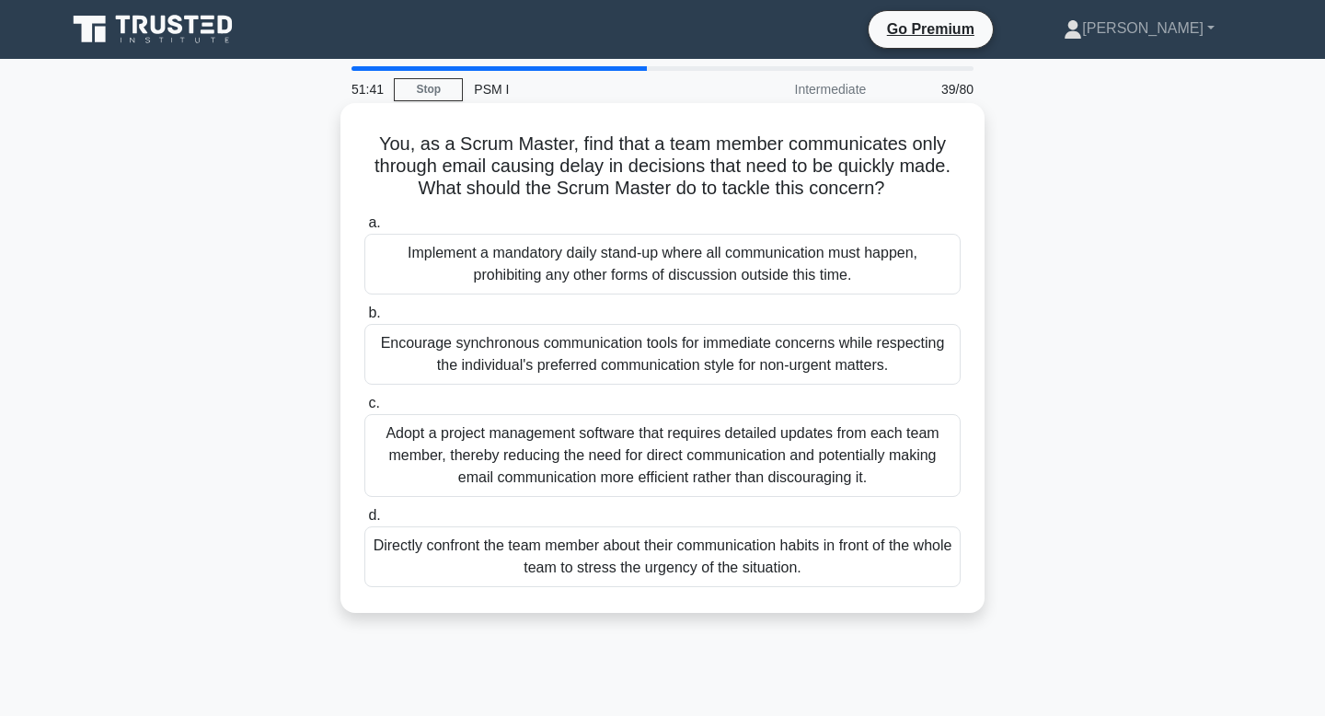
click at [791, 362] on div "Encourage synchronous communication tools for immediate concerns while respecti…" at bounding box center [662, 354] width 596 height 61
click at [364, 319] on input "b. Encourage synchronous communication tools for immediate concerns while respe…" at bounding box center [364, 313] width 0 height 12
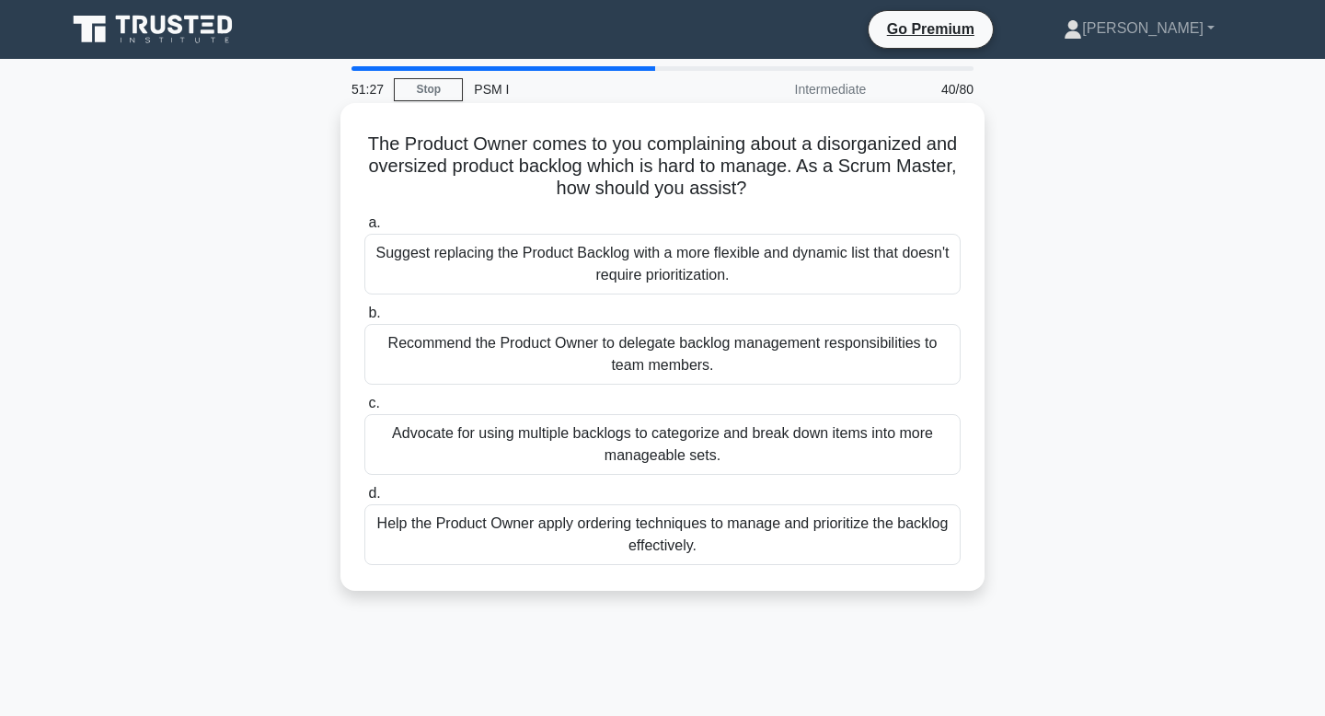
click at [732, 573] on div "The Product Owner comes to you complaining about a disorganized and oversized p…" at bounding box center [662, 346] width 629 height 473
click at [742, 550] on div "Help the Product Owner apply ordering techniques to manage and prioritize the b…" at bounding box center [662, 534] width 596 height 61
click at [364, 500] on input "d. Help the Product Owner apply ordering techniques to manage and prioritize th…" at bounding box center [364, 494] width 0 height 12
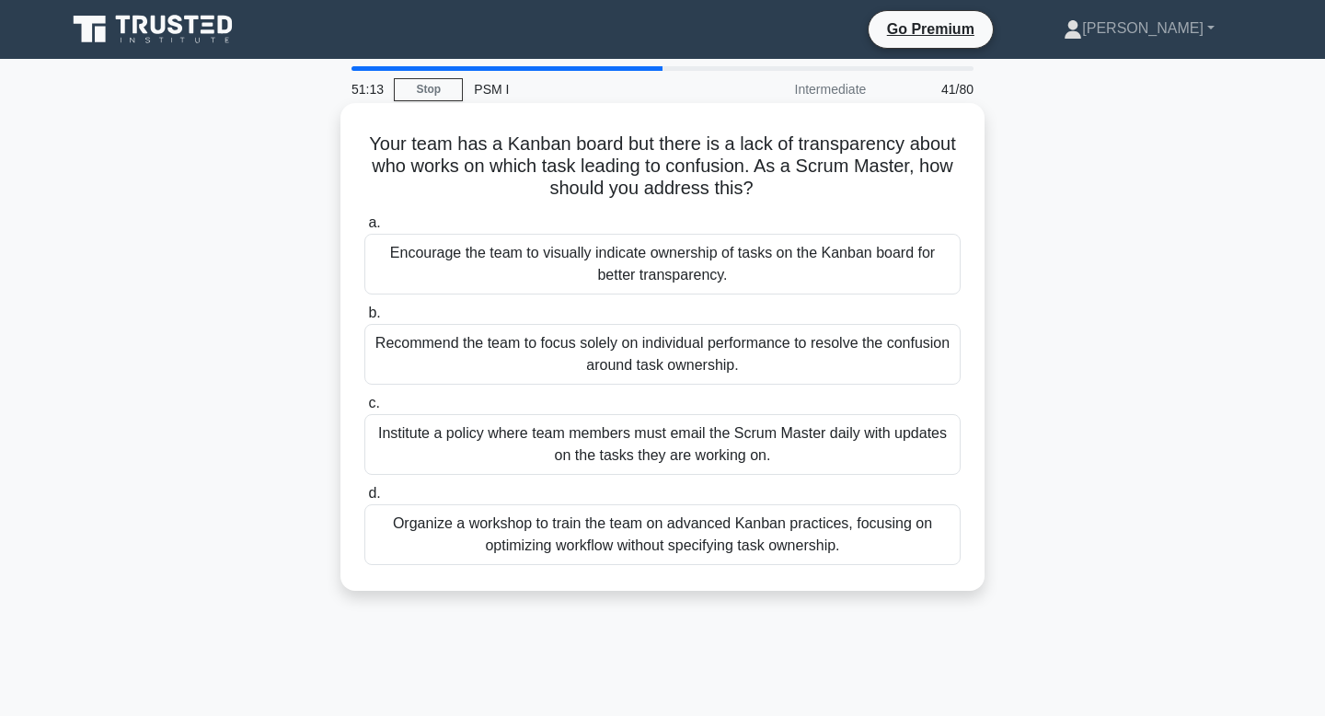
click at [814, 269] on div "Encourage the team to visually indicate ownership of tasks on the Kanban board …" at bounding box center [662, 264] width 596 height 61
click at [364, 229] on input "a. Encourage the team to visually indicate ownership of tasks on the Kanban boa…" at bounding box center [364, 223] width 0 height 12
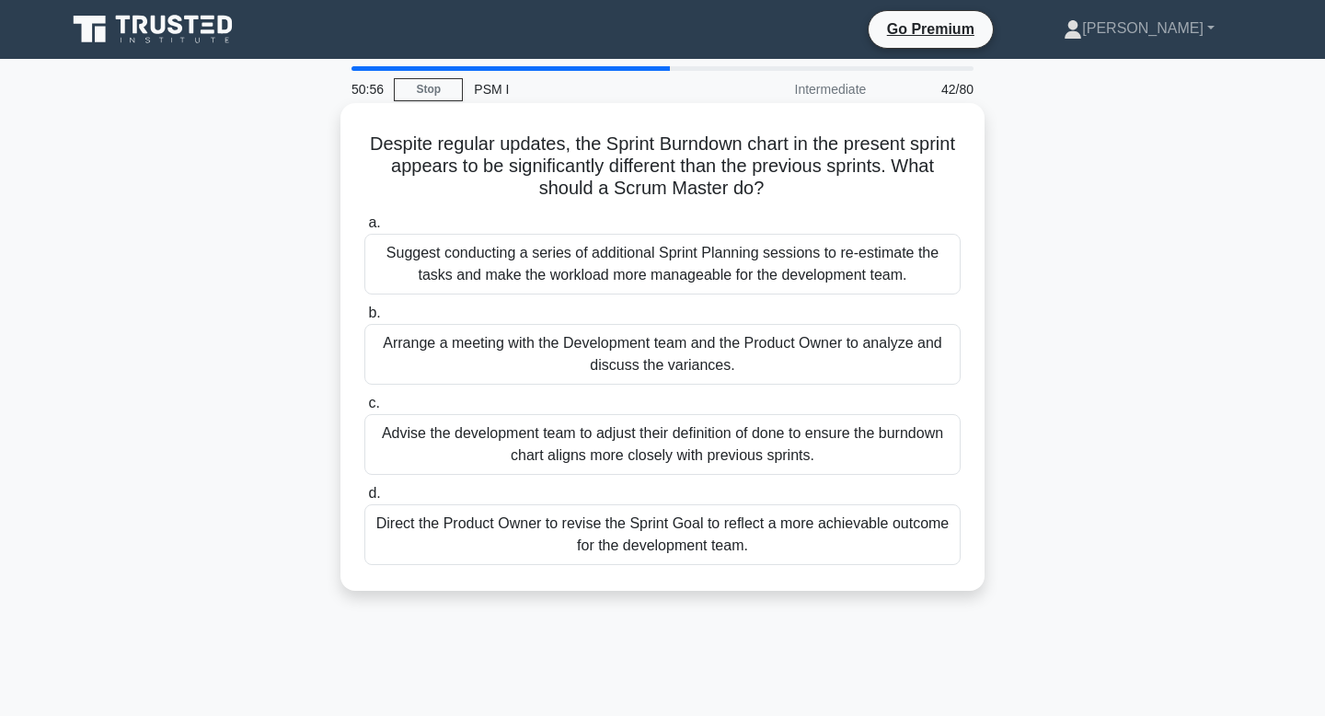
click at [883, 558] on div "Direct the Product Owner to revise the Sprint Goal to reflect a more achievable…" at bounding box center [662, 534] width 596 height 61
click at [364, 500] on input "d. Direct the Product Owner to revise the Sprint Goal to reflect a more achieva…" at bounding box center [364, 494] width 0 height 12
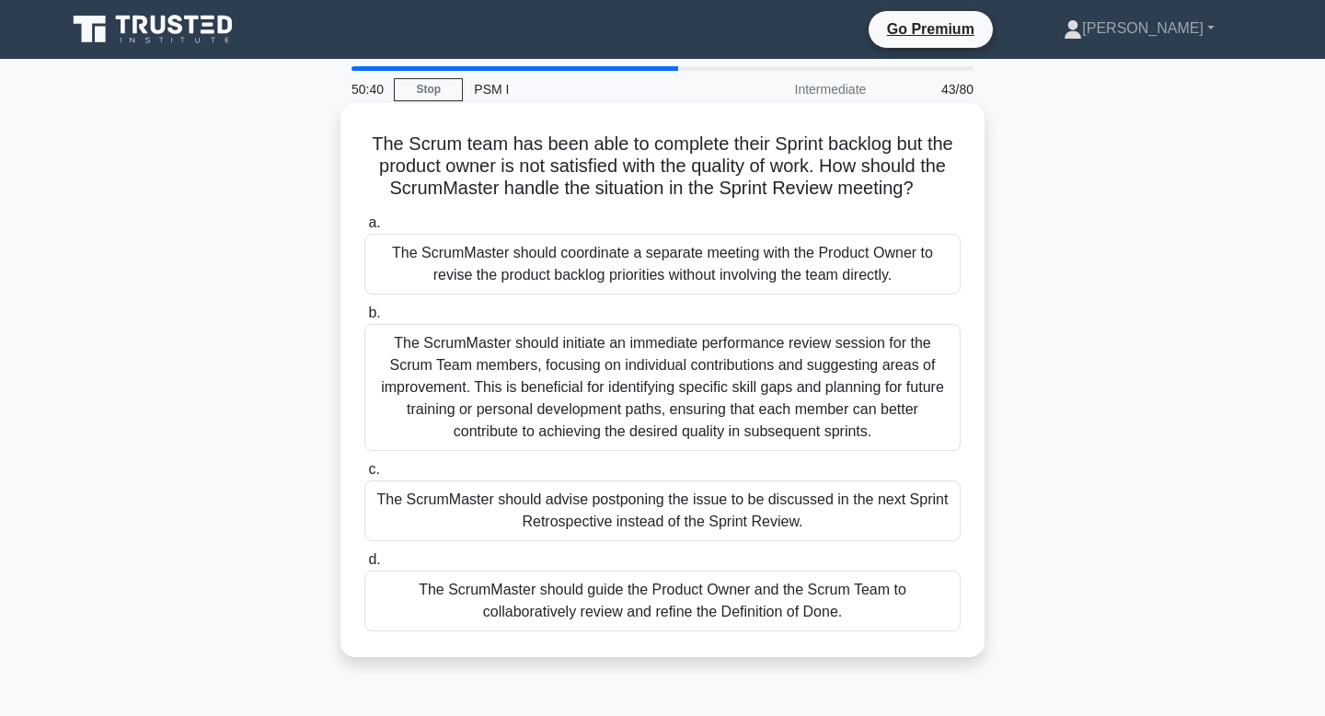
click at [767, 615] on div "The ScrumMaster should guide the Product Owner and the Scrum Team to collaborat…" at bounding box center [662, 600] width 596 height 61
click at [364, 566] on input "d. The ScrumMaster should guide the Product Owner and the Scrum Team to collabo…" at bounding box center [364, 560] width 0 height 12
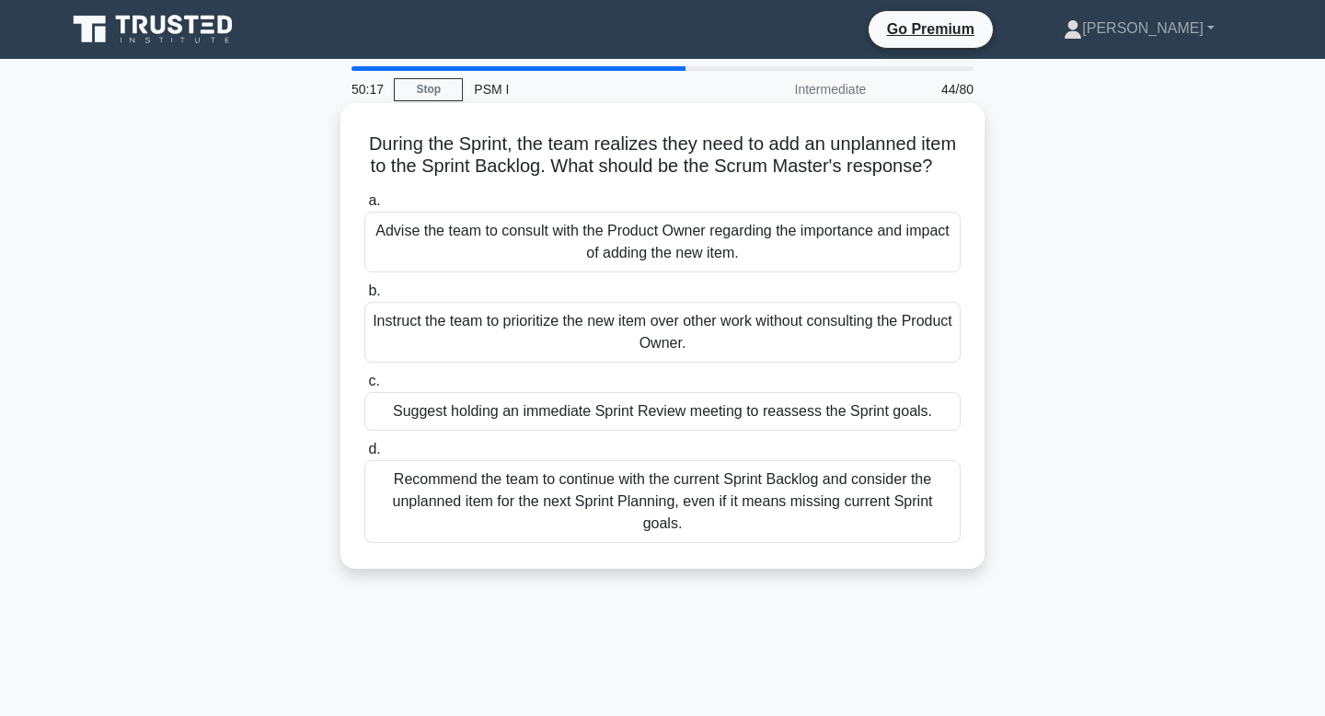
click at [761, 499] on div "Recommend the team to continue with the current Sprint Backlog and consider the…" at bounding box center [662, 501] width 596 height 83
click at [364, 455] on input "d. Recommend the team to continue with the current Sprint Backlog and consider …" at bounding box center [364, 449] width 0 height 12
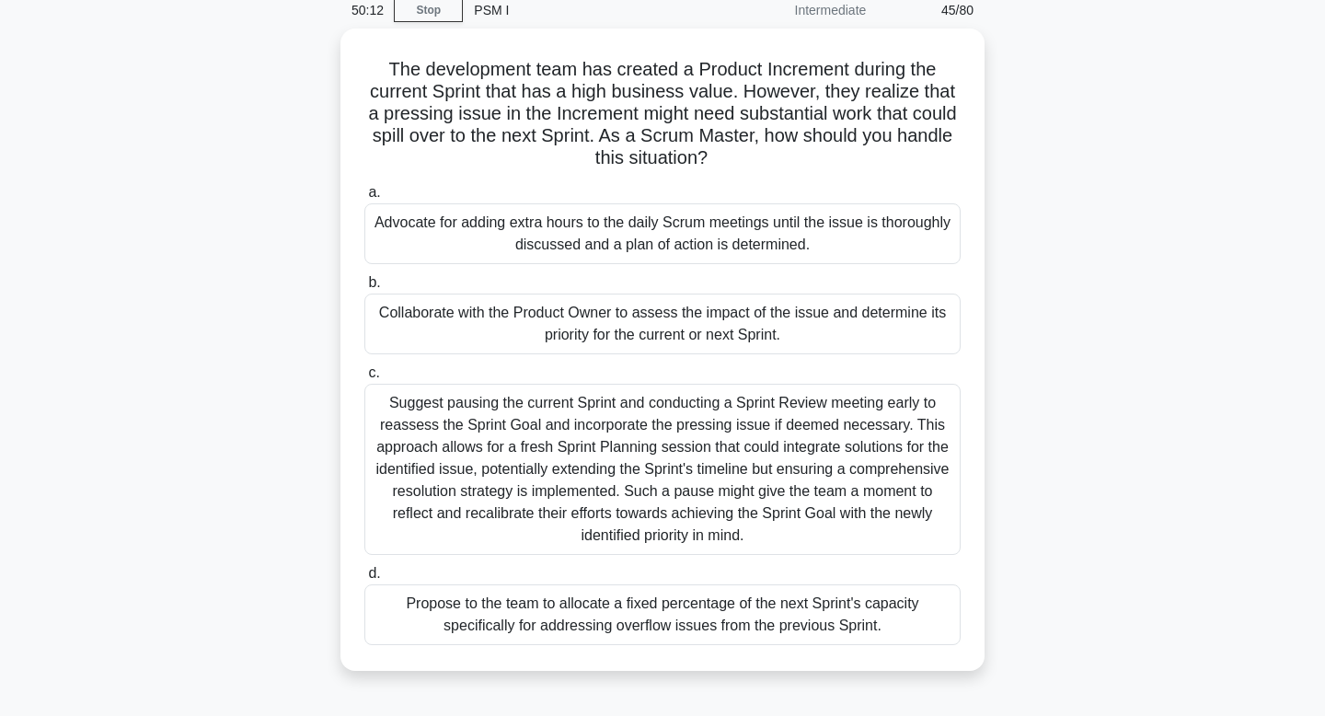
scroll to position [69, 0]
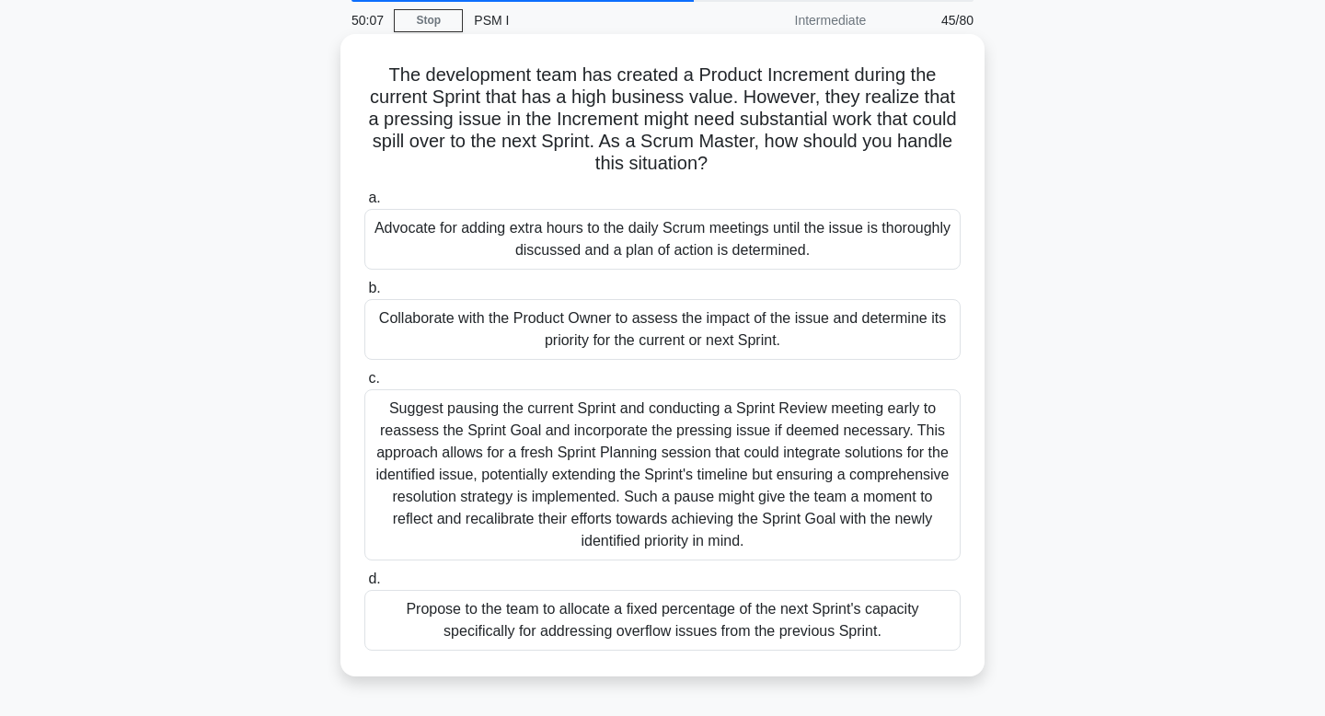
click at [774, 332] on div "Collaborate with the Product Owner to assess the impact of the issue and determ…" at bounding box center [662, 329] width 596 height 61
click at [364, 294] on input "b. Collaborate with the Product Owner to assess the impact of the issue and det…" at bounding box center [364, 288] width 0 height 12
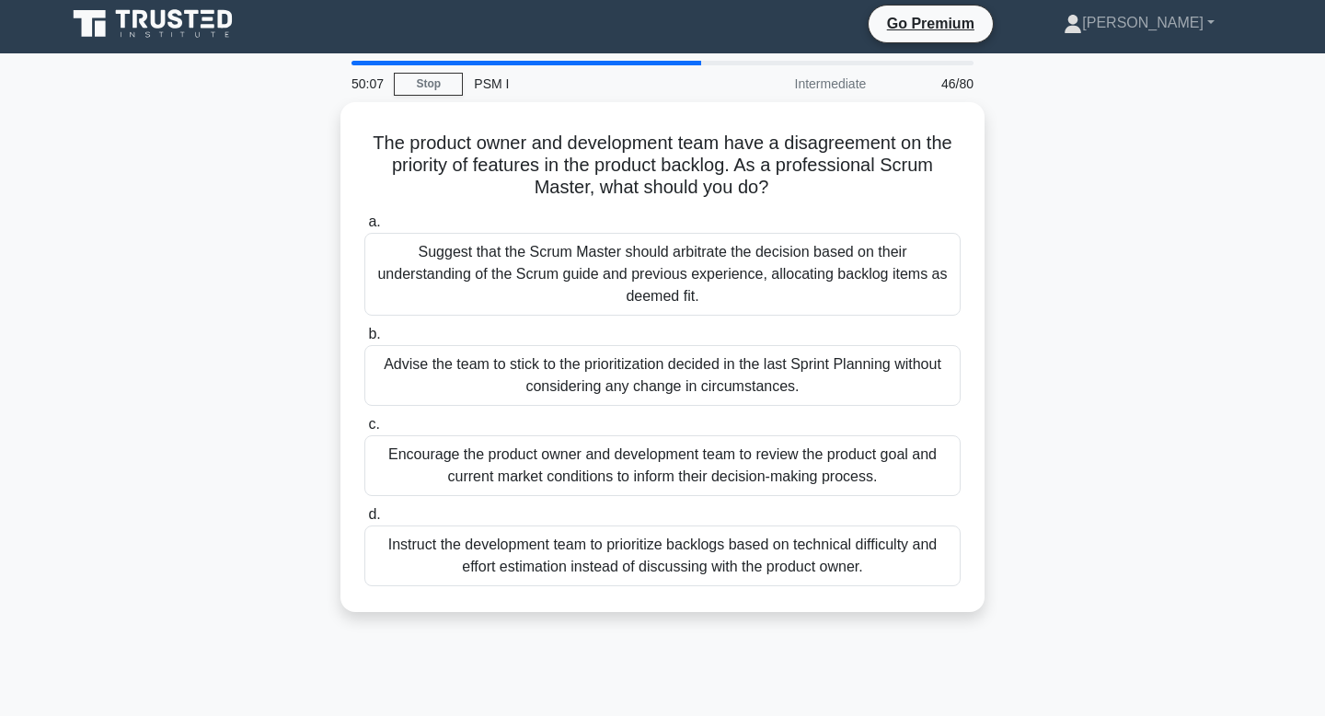
scroll to position [0, 0]
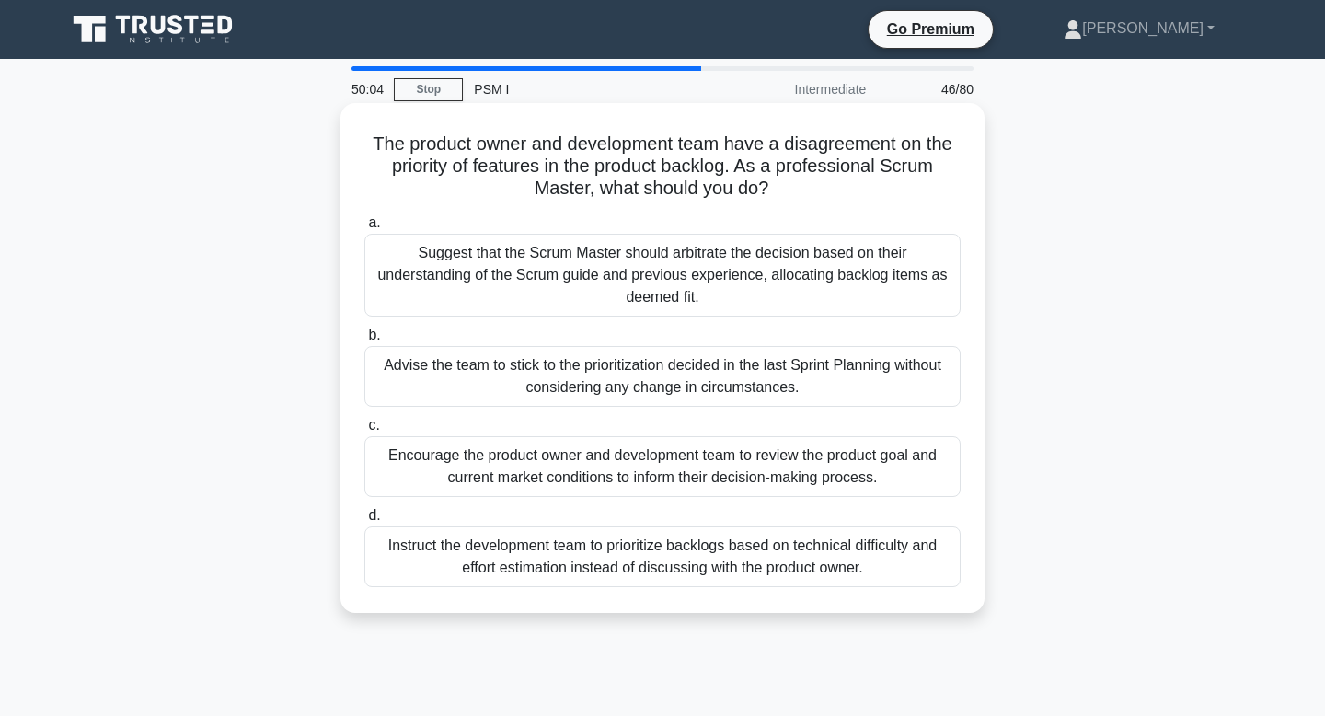
click at [726, 479] on div "Encourage the product owner and development team to review the product goal and…" at bounding box center [662, 466] width 596 height 61
click at [364, 431] on input "c. Encourage the product owner and development team to review the product goal …" at bounding box center [364, 426] width 0 height 12
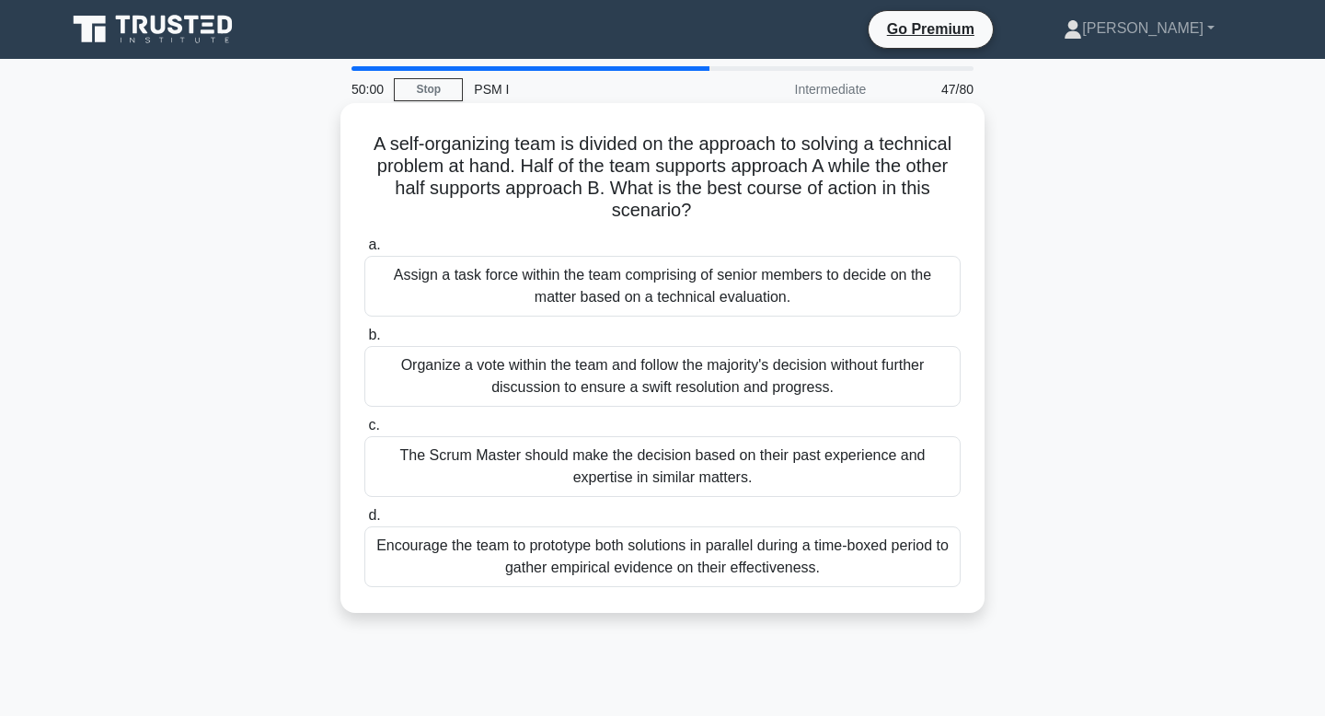
click at [722, 543] on div "Encourage the team to prototype both solutions in parallel during a time-boxed …" at bounding box center [662, 556] width 596 height 61
click at [364, 522] on input "d. Encourage the team to prototype both solutions in parallel during a time-box…" at bounding box center [364, 516] width 0 height 12
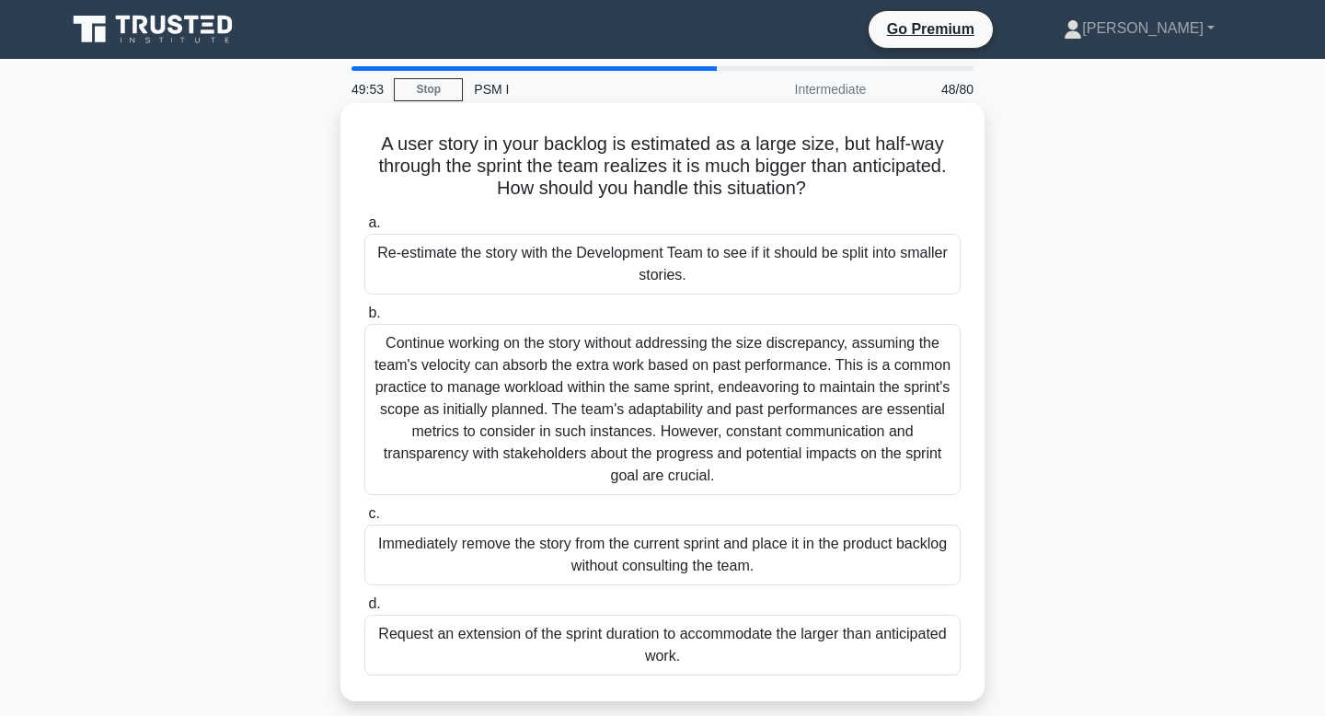
click at [713, 405] on div "Continue working on the story without addressing the size discrepancy, assuming…" at bounding box center [662, 409] width 596 height 171
click at [364, 319] on input "b. Continue working on the story without addressing the size discrepancy, assum…" at bounding box center [364, 313] width 0 height 12
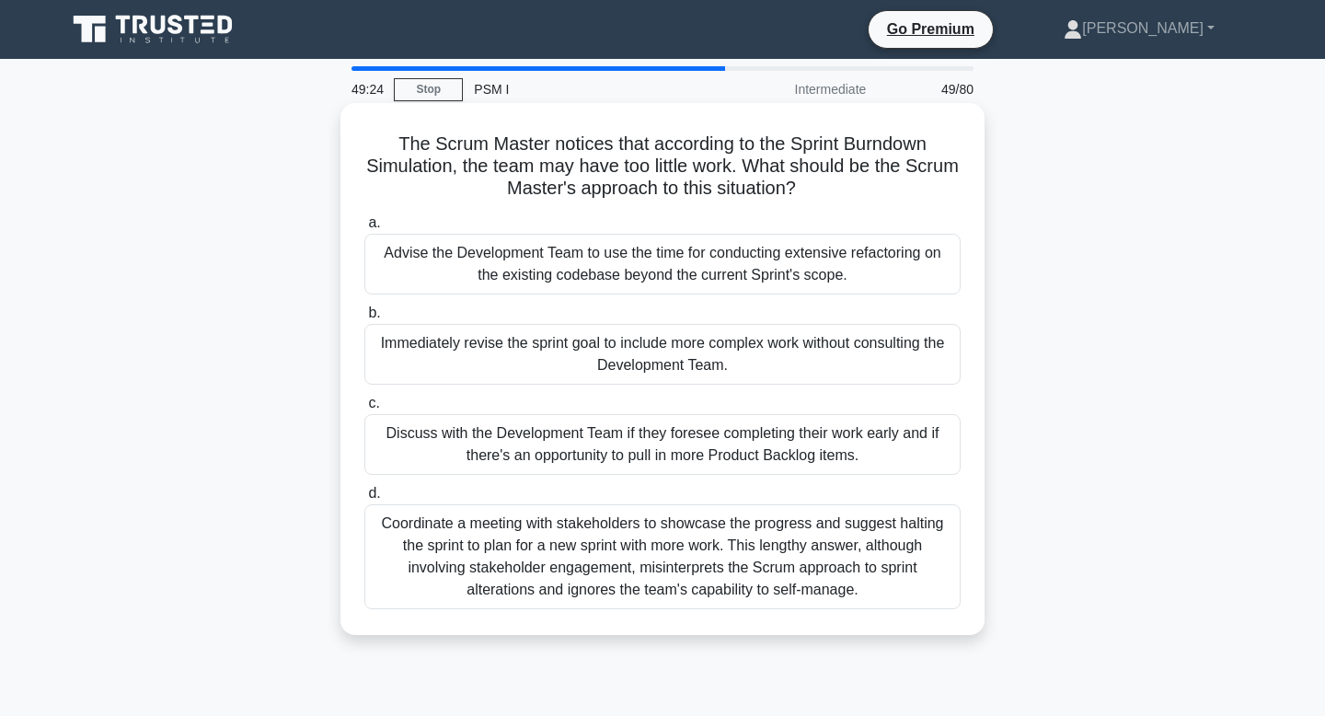
click at [704, 455] on div "Discuss with the Development Team if they foresee completing their work early a…" at bounding box center [662, 444] width 596 height 61
click at [364, 409] on input "c. Discuss with the Development Team if they foresee completing their work earl…" at bounding box center [364, 403] width 0 height 12
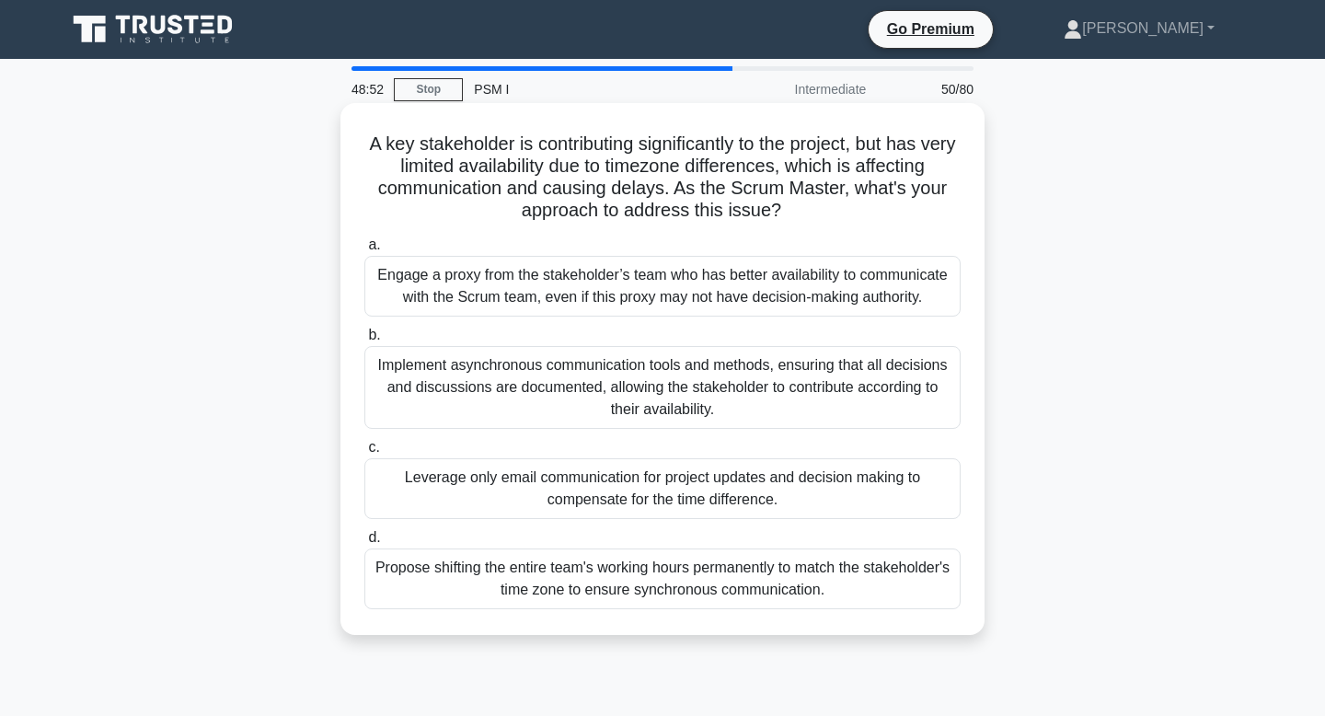
click at [731, 291] on div "Engage a proxy from the stakeholder’s team who has better availability to commu…" at bounding box center [662, 286] width 596 height 61
click at [364, 251] on input "a. Engage a proxy from the stakeholder’s team who has better availability to co…" at bounding box center [364, 245] width 0 height 12
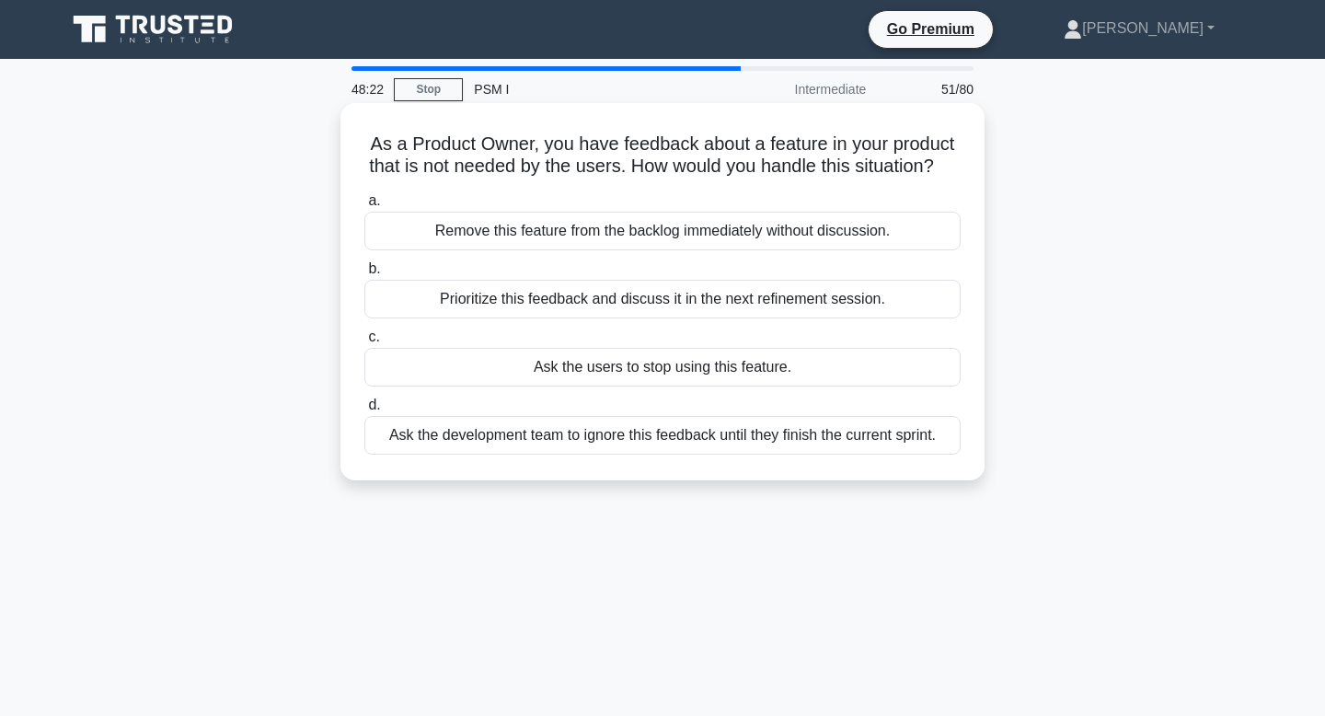
click at [733, 213] on div "Remove this feature from the backlog immediately without discussion." at bounding box center [662, 231] width 596 height 39
click at [364, 207] on input "a. Remove this feature from the backlog immediately without discussion." at bounding box center [364, 201] width 0 height 12
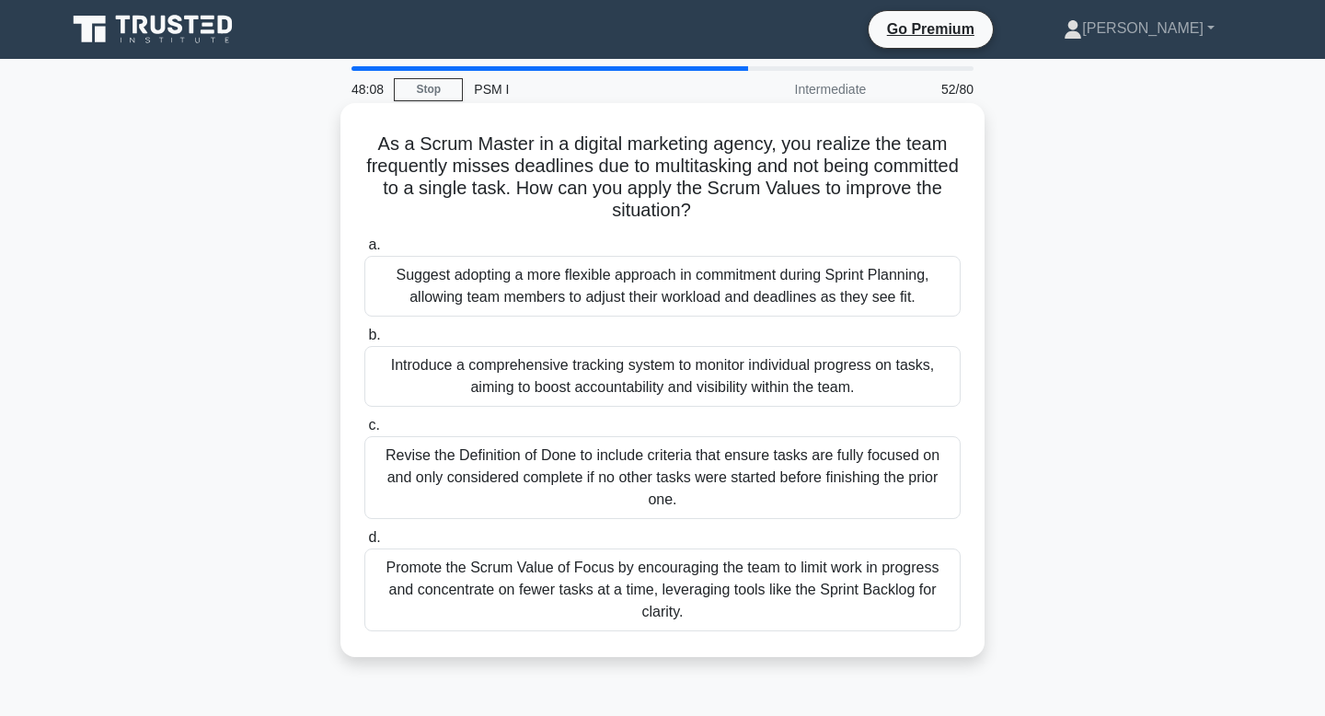
click at [628, 483] on div "Revise the Definition of Done to include criteria that ensure tasks are fully f…" at bounding box center [662, 477] width 596 height 83
click at [364, 431] on input "c. Revise the Definition of Done to include criteria that ensure tasks are full…" at bounding box center [364, 426] width 0 height 12
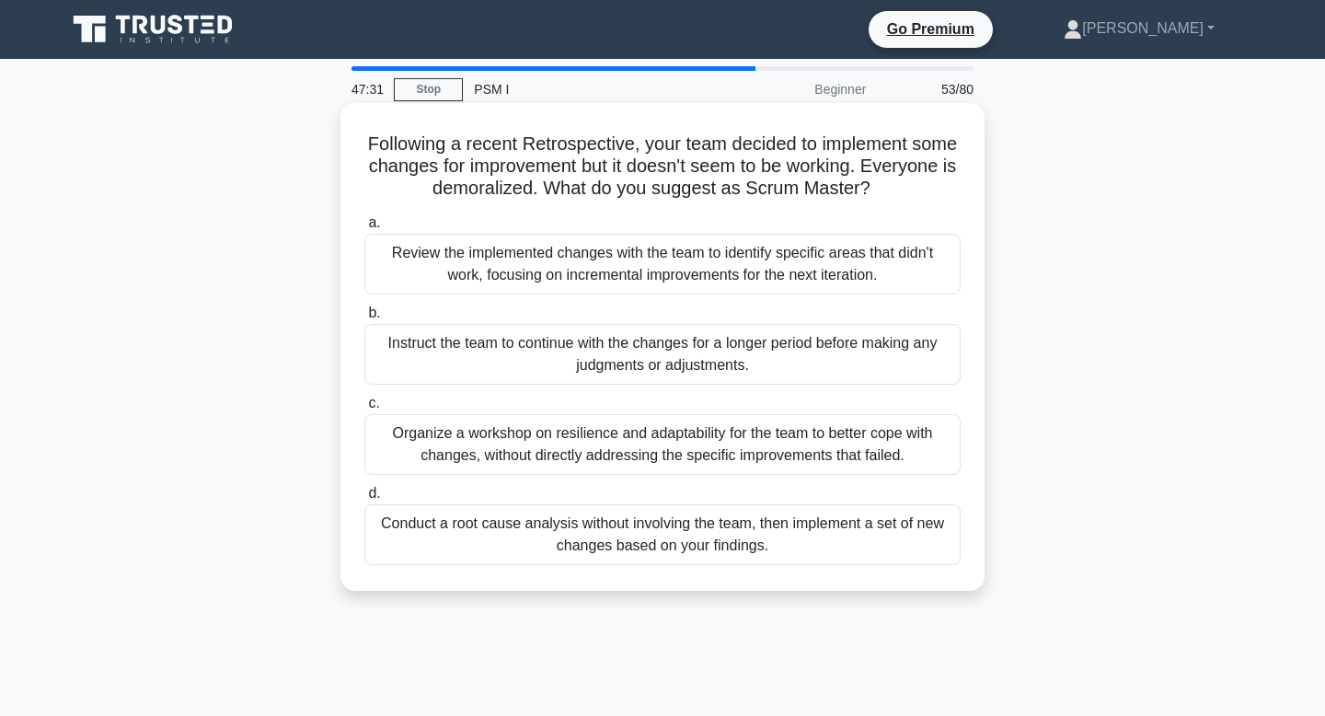
click at [663, 277] on div "Review the implemented changes with the team to identify specific areas that di…" at bounding box center [662, 264] width 596 height 61
click at [364, 229] on input "a. Review the implemented changes with the team to identify specific areas that…" at bounding box center [364, 223] width 0 height 12
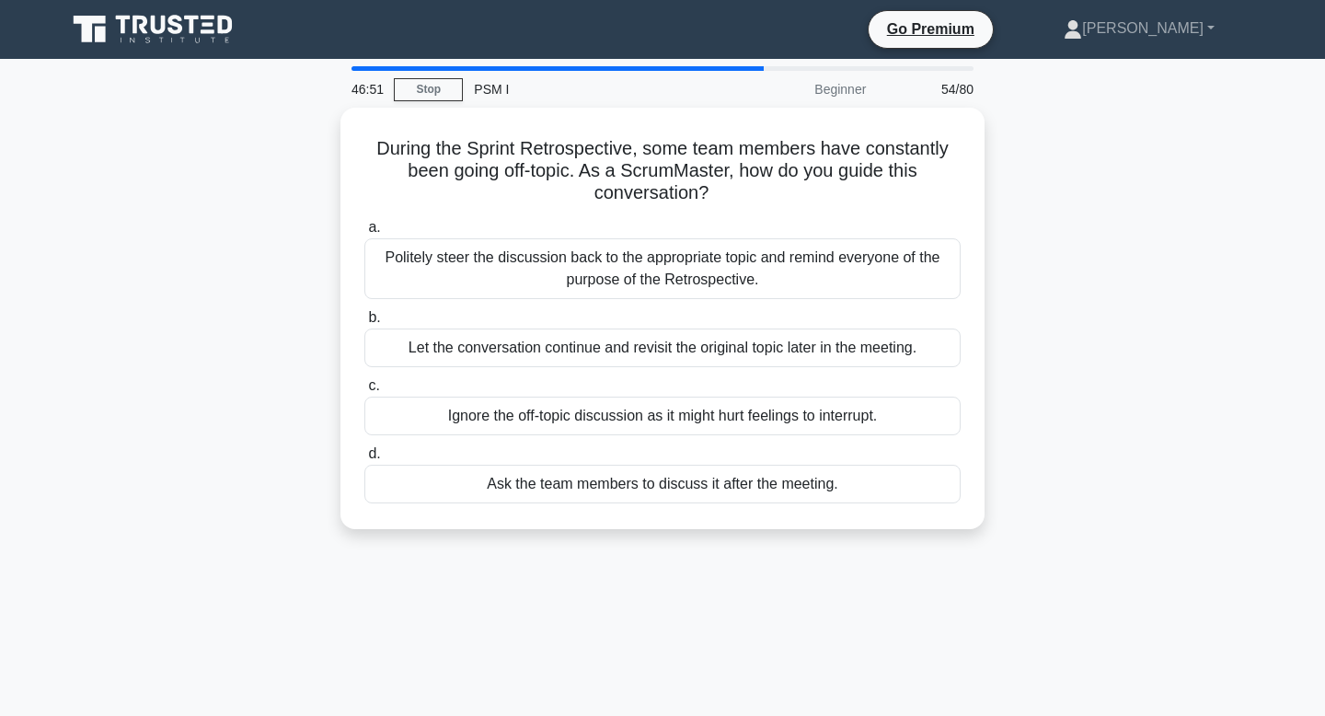
click at [663, 277] on div "Politely steer the discussion back to the appropriate topic and remind everyone…" at bounding box center [662, 268] width 596 height 61
click at [364, 234] on input "a. Politely steer the discussion back to the appropriate topic and remind every…" at bounding box center [364, 228] width 0 height 12
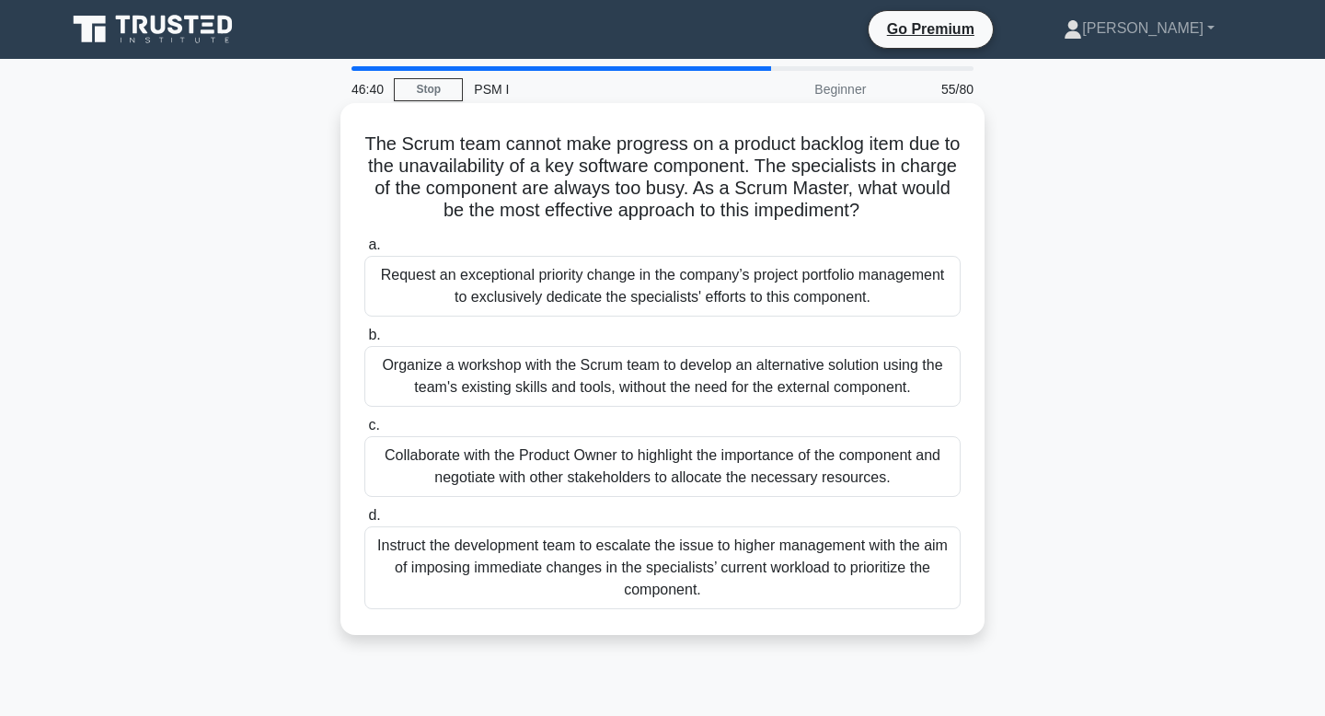
click at [664, 475] on div "Collaborate with the Product Owner to highlight the importance of the component…" at bounding box center [662, 466] width 596 height 61
click at [364, 431] on input "c. Collaborate with the Product Owner to highlight the importance of the compon…" at bounding box center [364, 426] width 0 height 12
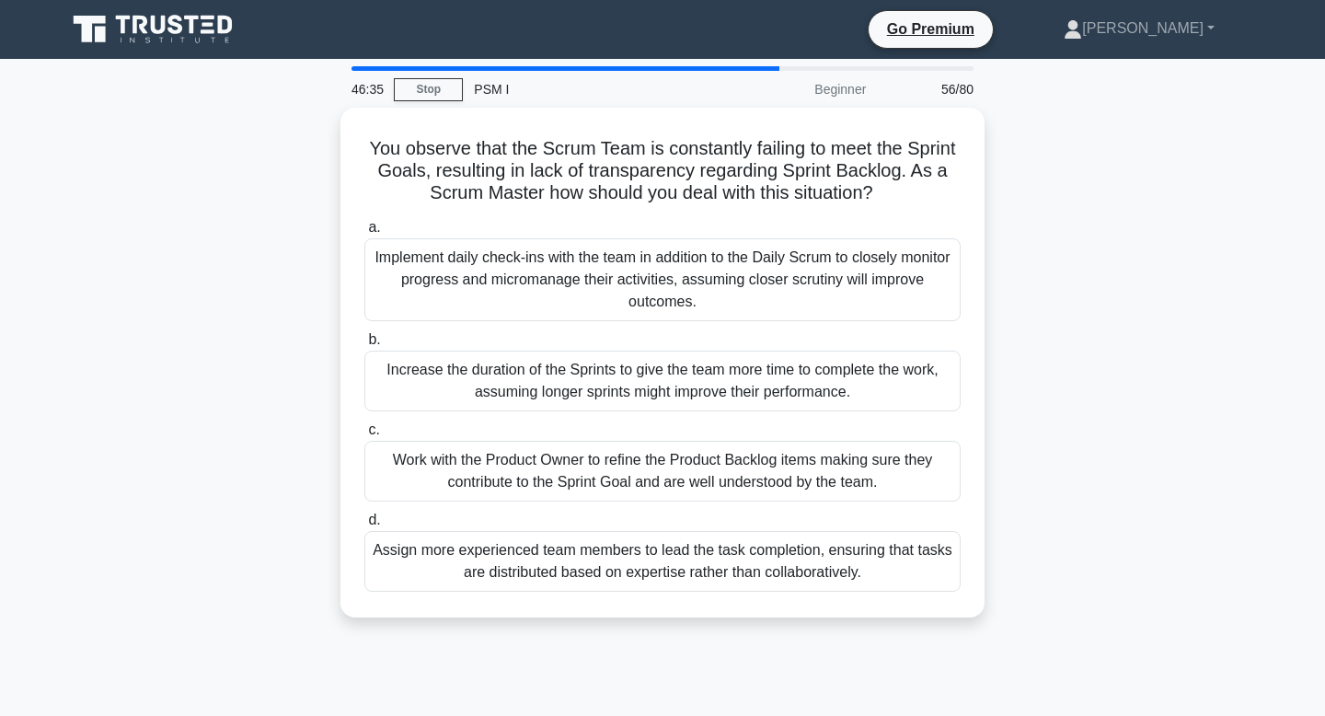
click at [664, 475] on div "Work with the Product Owner to refine the Product Backlog items making sure the…" at bounding box center [662, 471] width 596 height 61
click at [364, 436] on input "c. Work with the Product Owner to refine the Product Backlog items making sure …" at bounding box center [364, 430] width 0 height 12
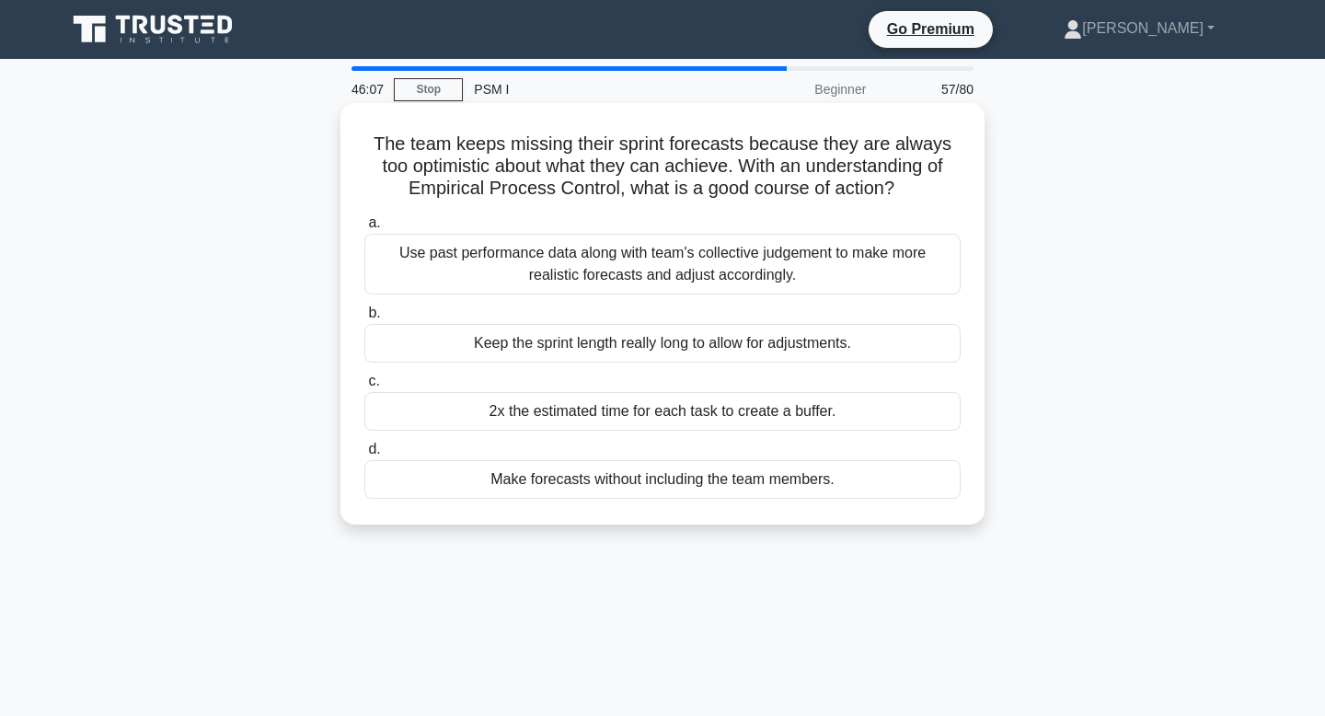
click at [644, 291] on div "Use past performance data along with team's collective judgement to make more r…" at bounding box center [662, 264] width 596 height 61
click at [364, 229] on input "a. Use past performance data along with team's collective judgement to make mor…" at bounding box center [364, 223] width 0 height 12
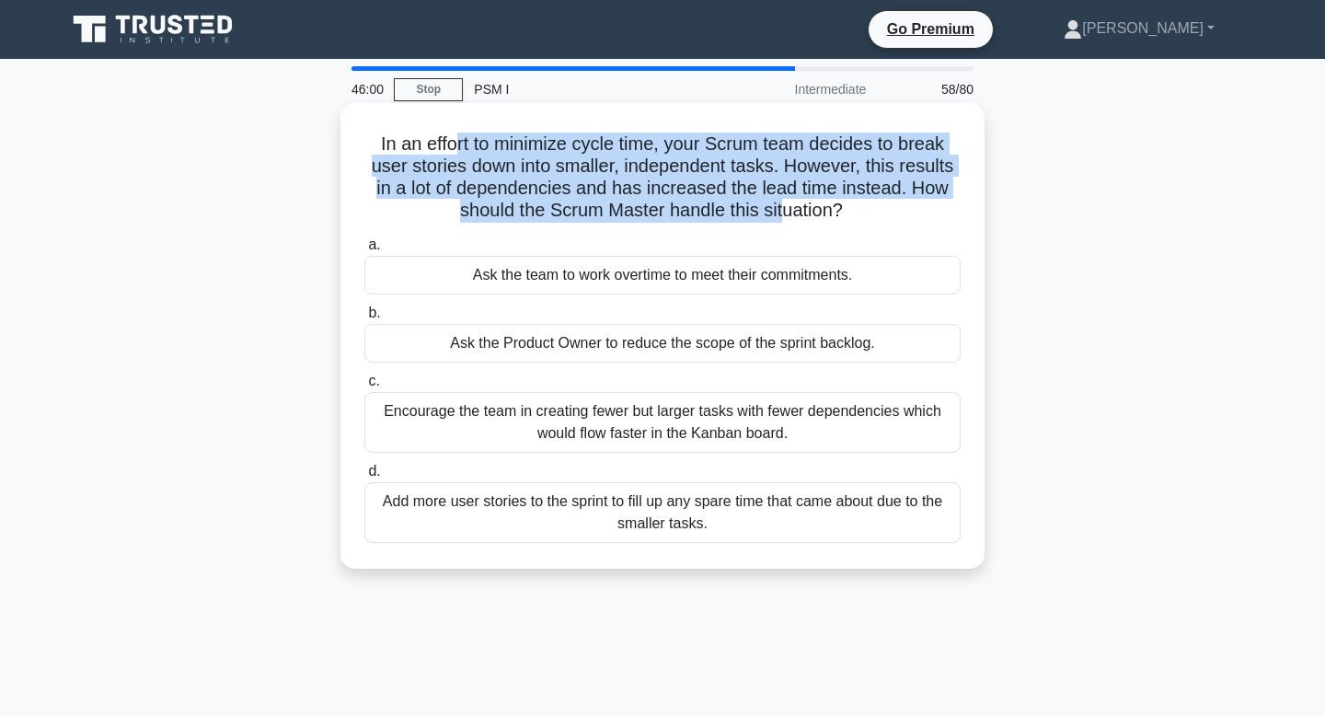
drag, startPoint x: 457, startPoint y: 146, endPoint x: 778, endPoint y: 211, distance: 327.5
click at [778, 211] on h5 "In an effort to minimize cycle time, your Scrum team decides to break user stor…" at bounding box center [662, 177] width 600 height 90
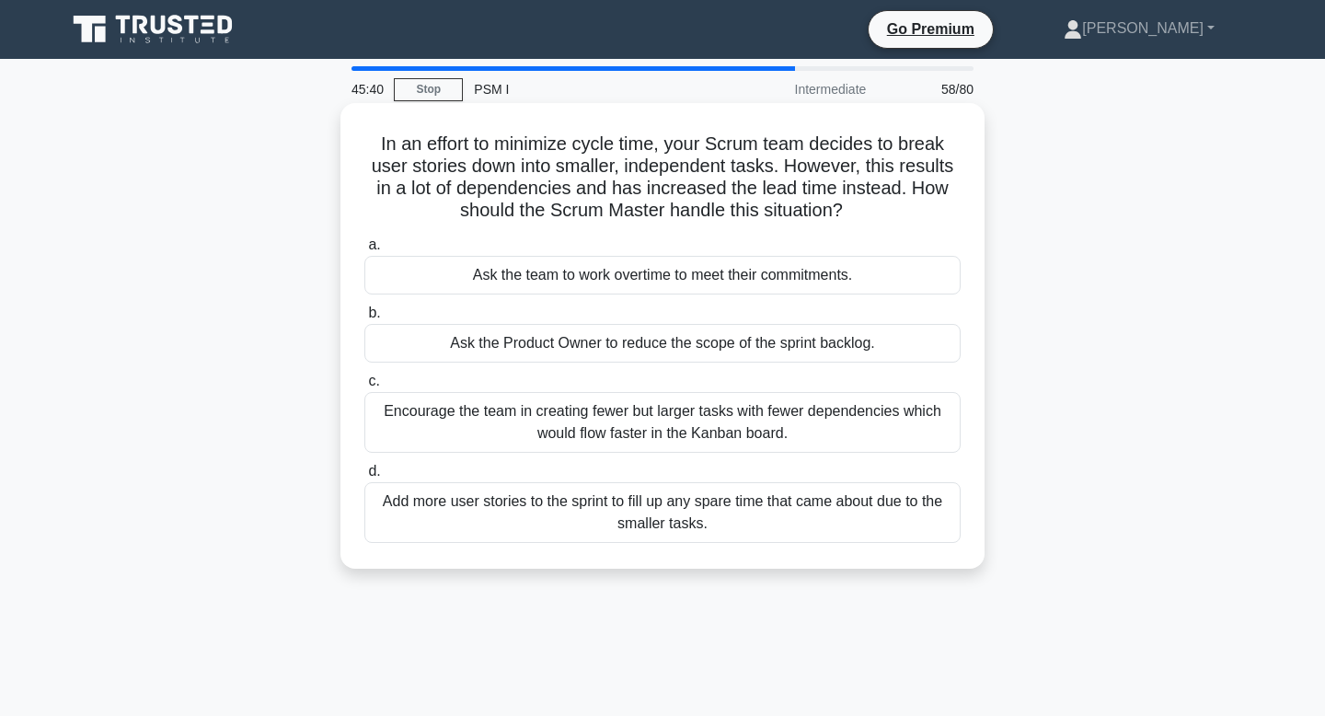
click at [781, 419] on div "Encourage the team in creating fewer but larger tasks with fewer dependencies w…" at bounding box center [662, 422] width 596 height 61
click at [364, 387] on input "c. Encourage the team in creating fewer but larger tasks with fewer dependencie…" at bounding box center [364, 381] width 0 height 12
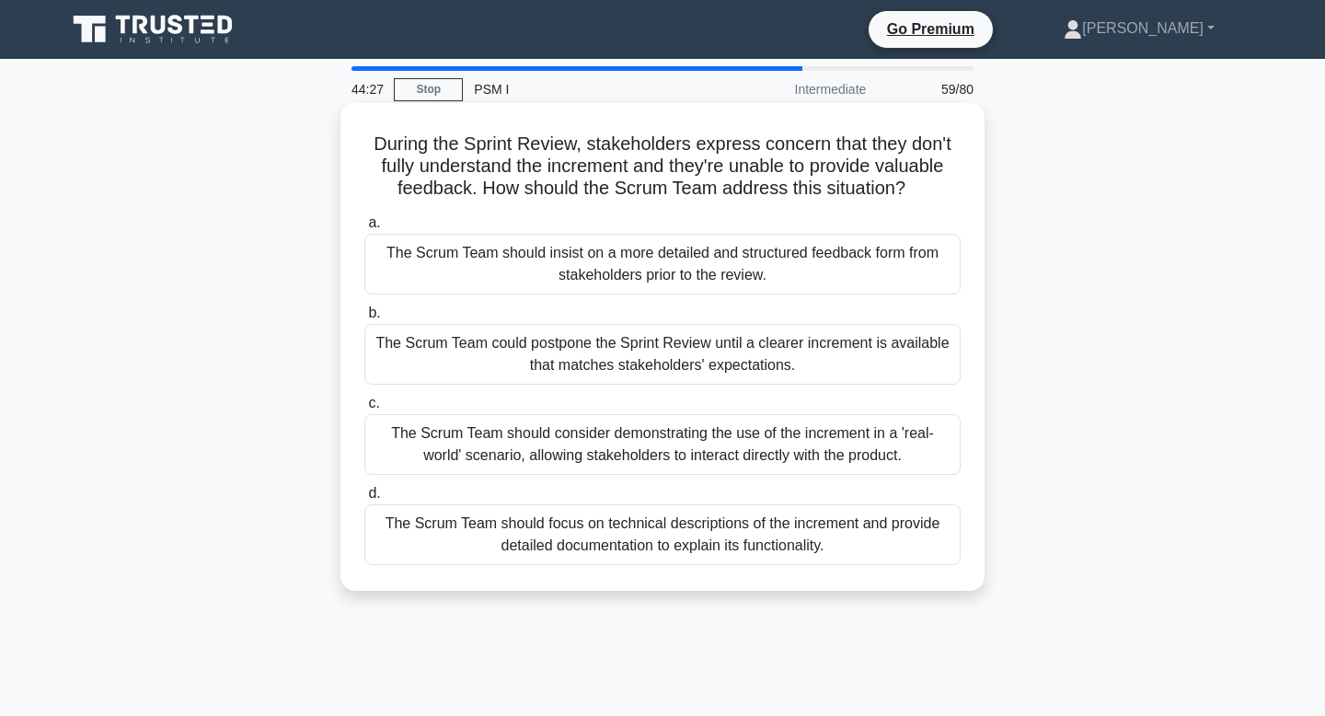
click at [816, 432] on div "The Scrum Team should consider demonstrating the use of the increment in a 'rea…" at bounding box center [662, 444] width 596 height 61
click at [364, 409] on input "c. The Scrum Team should consider demonstrating the use of the increment in a '…" at bounding box center [364, 403] width 0 height 12
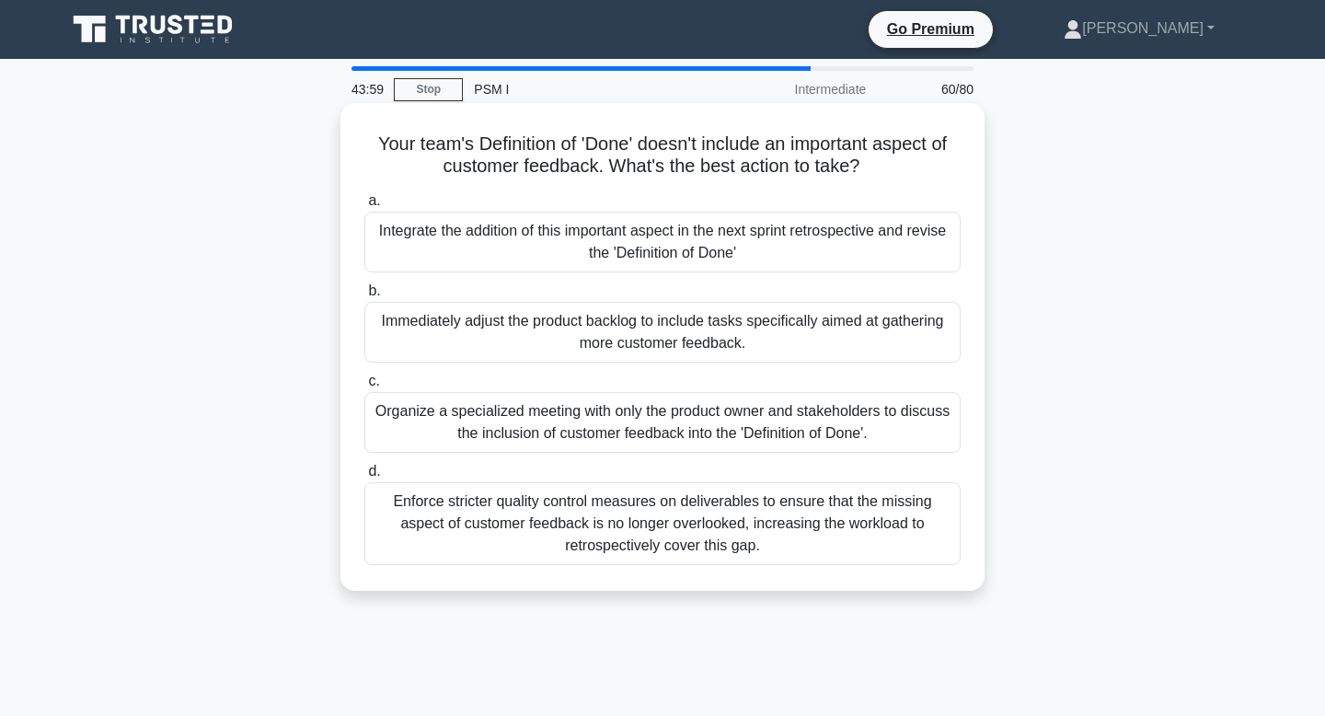
click at [818, 348] on div "Immediately adjust the product backlog to include tasks specifically aimed at g…" at bounding box center [662, 332] width 596 height 61
click at [364, 297] on input "b. Immediately adjust the product backlog to include tasks specifically aimed a…" at bounding box center [364, 291] width 0 height 12
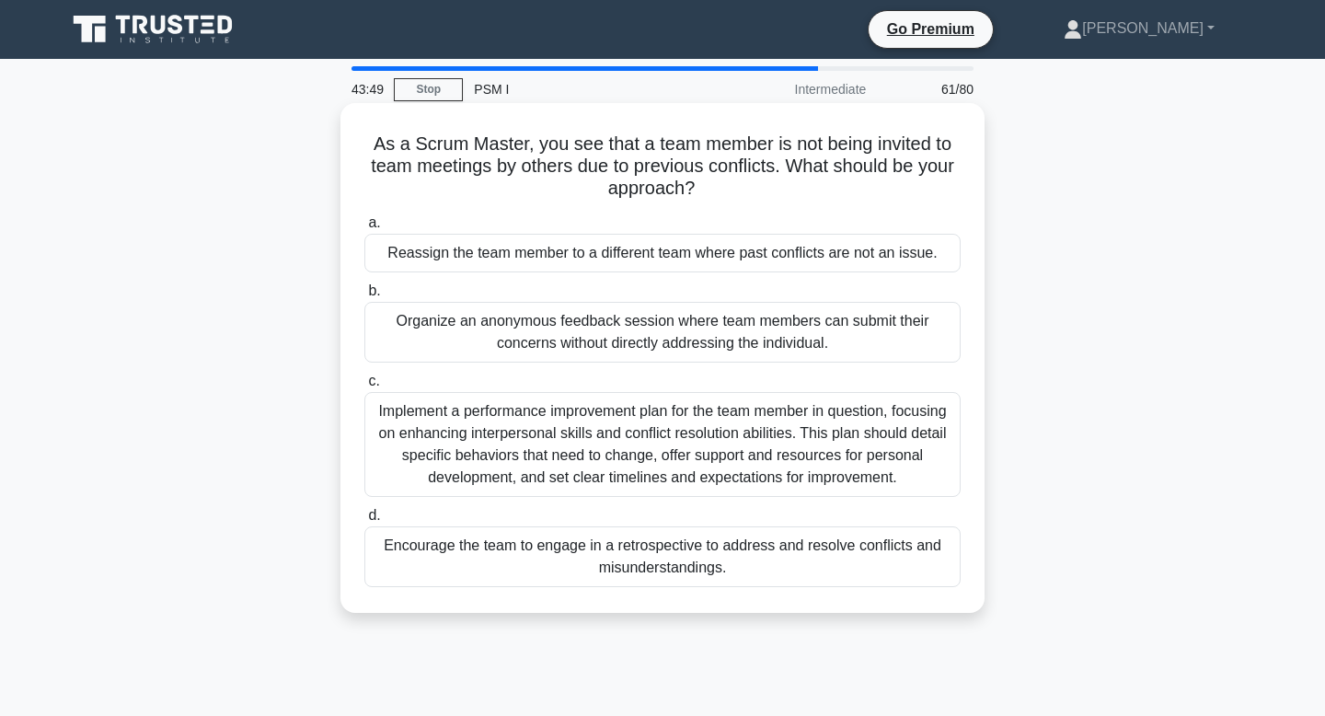
click at [760, 566] on div "Encourage the team to engage in a retrospective to address and resolve conflict…" at bounding box center [662, 556] width 596 height 61
click at [364, 522] on input "d. Encourage the team to engage in a retrospective to address and resolve confl…" at bounding box center [364, 516] width 0 height 12
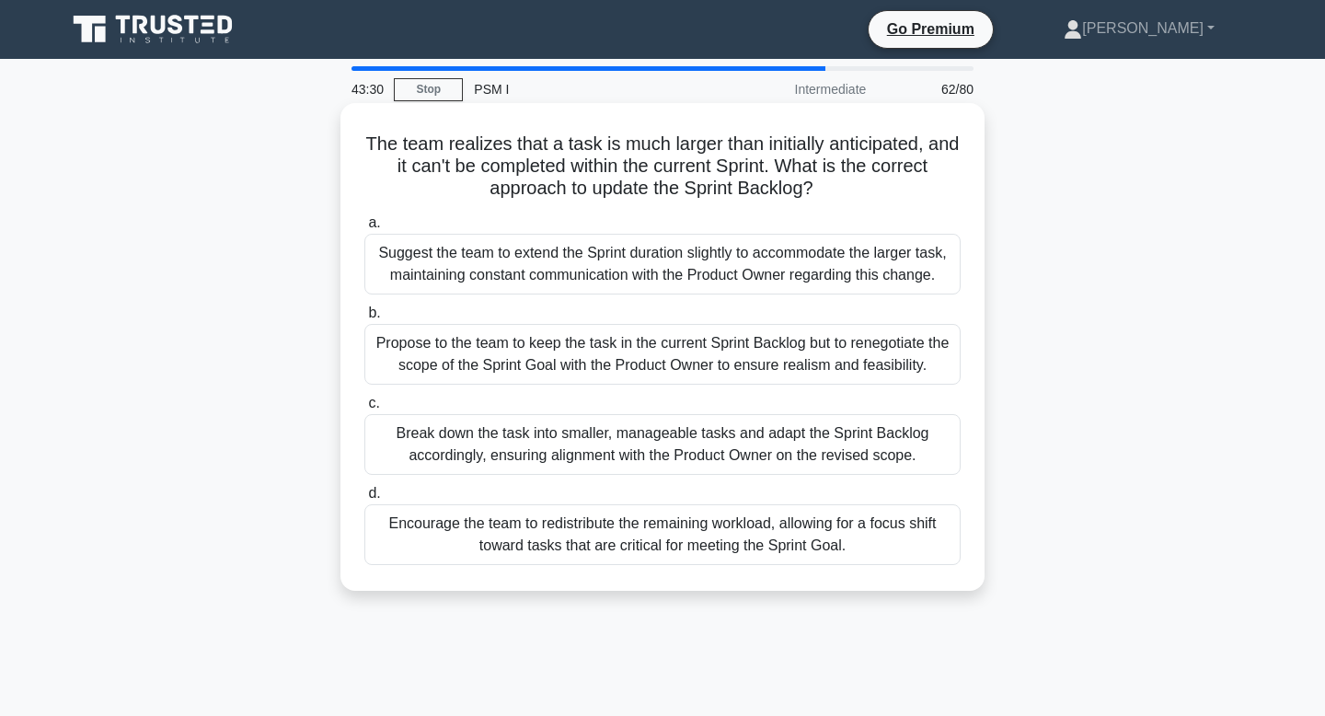
click at [765, 466] on div "Break down the task into smaller, manageable tasks and adapt the Sprint Backlog…" at bounding box center [662, 444] width 596 height 61
click at [364, 409] on input "c. Break down the task into smaller, manageable tasks and adapt the Sprint Back…" at bounding box center [364, 403] width 0 height 12
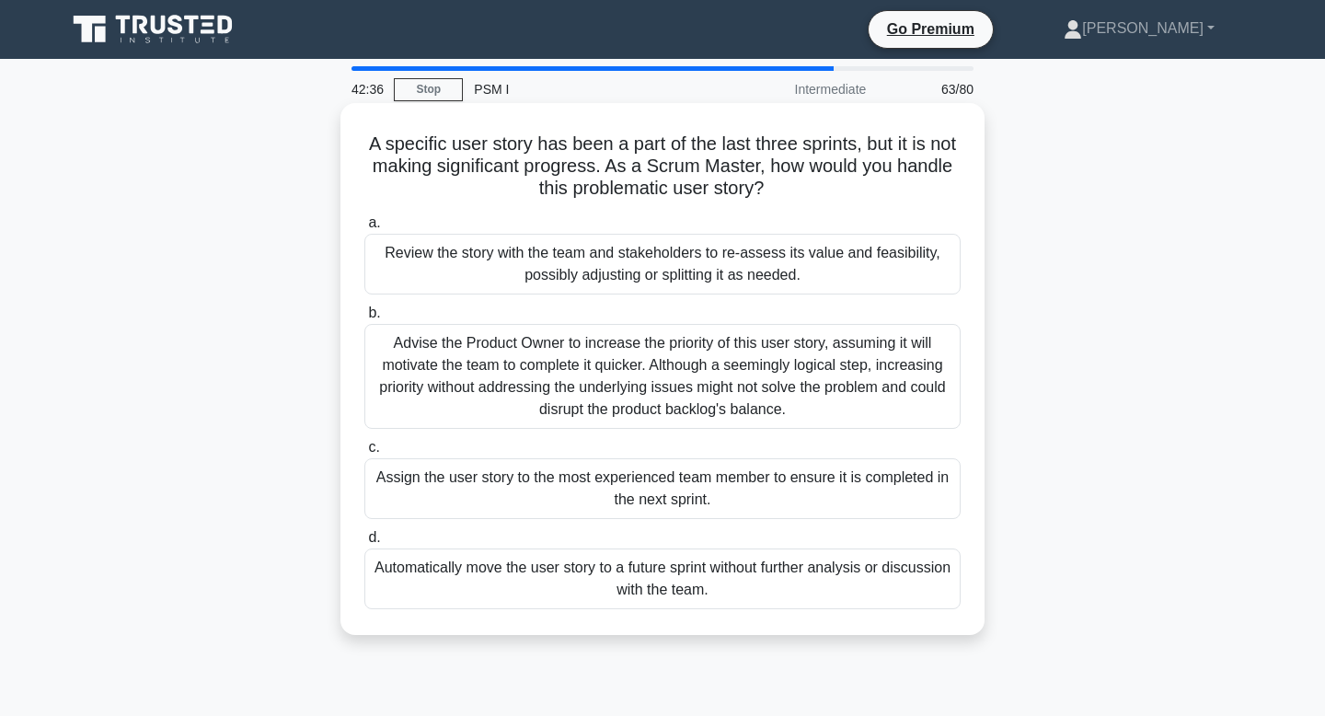
click at [882, 251] on div "Review the story with the team and stakeholders to re-assess its value and feas…" at bounding box center [662, 264] width 596 height 61
click at [364, 229] on input "a. Review the story with the team and stakeholders to re-assess its value and f…" at bounding box center [364, 223] width 0 height 12
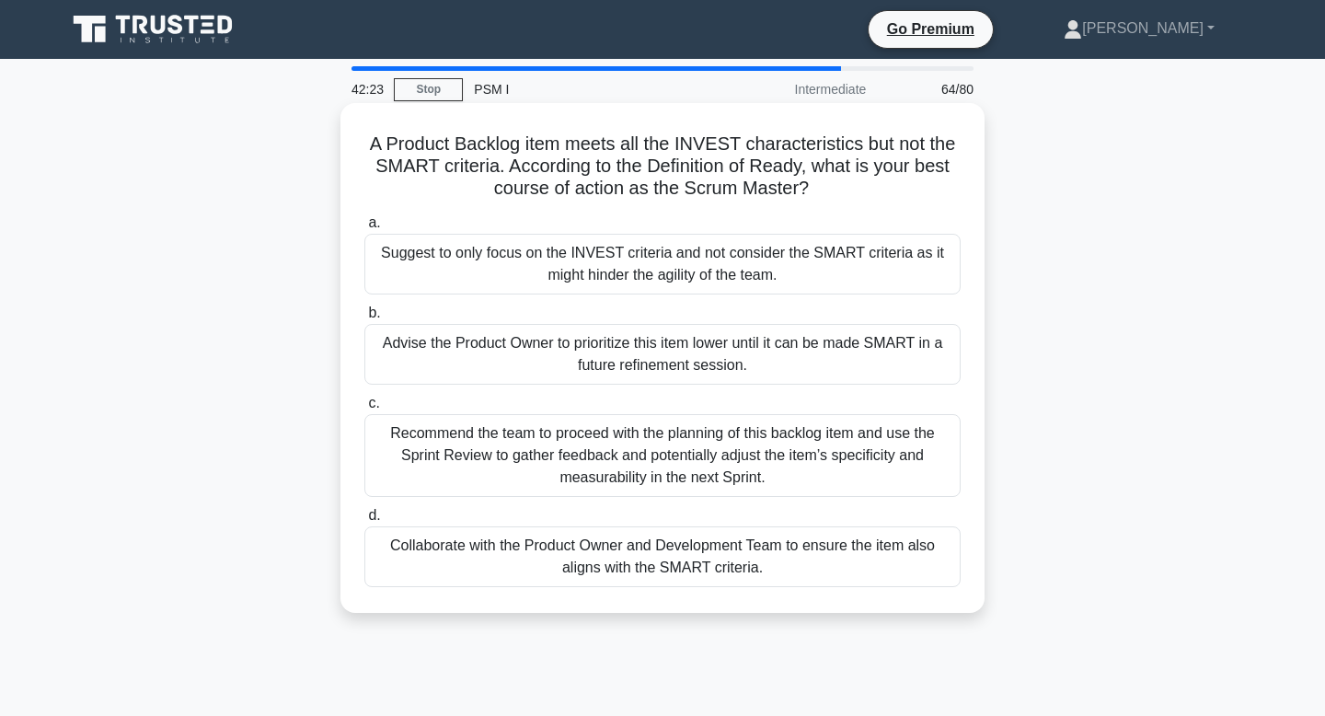
click at [840, 436] on div "Recommend the team to proceed with the planning of this backlog item and use th…" at bounding box center [662, 455] width 596 height 83
click at [364, 409] on input "c. Recommend the team to proceed with the planning of this backlog item and use…" at bounding box center [364, 403] width 0 height 12
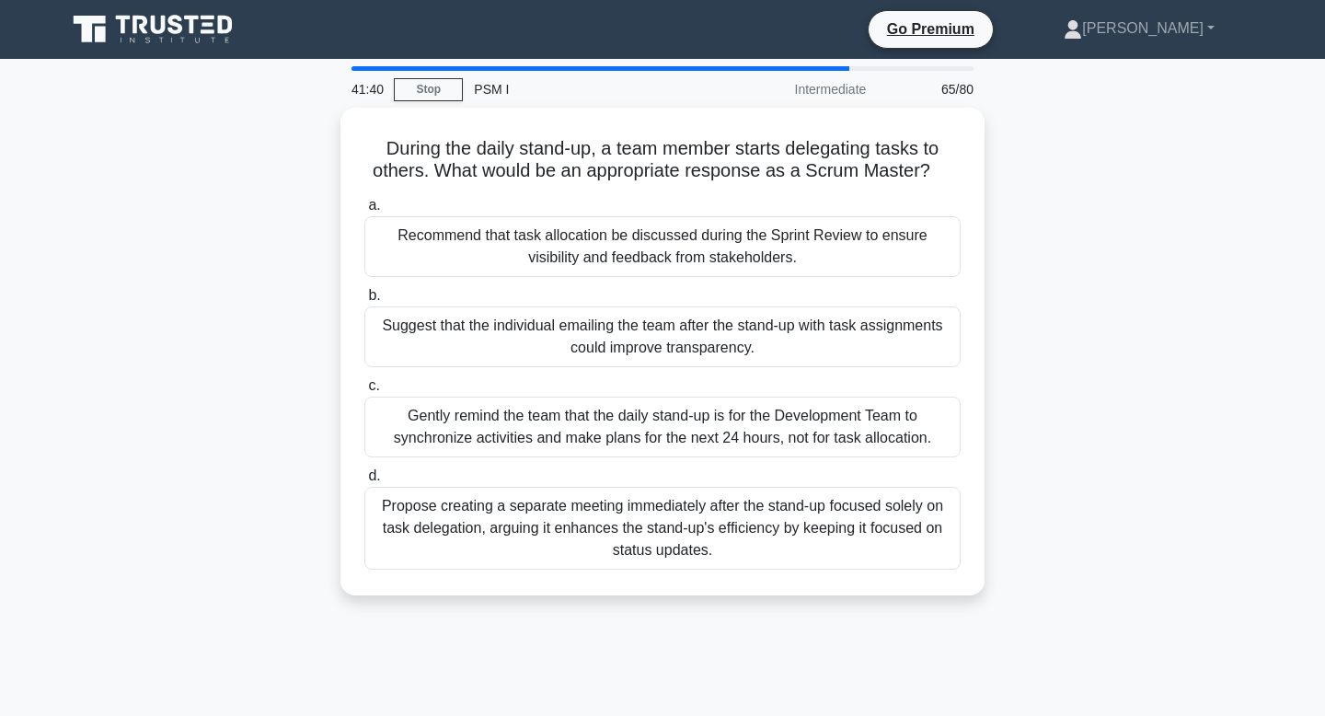
click at [840, 436] on div "Gently remind the team that the daily stand-up is for the Development Team to s…" at bounding box center [662, 427] width 596 height 61
click at [364, 392] on input "c. Gently remind the team that the daily stand-up is for the Development Team t…" at bounding box center [364, 386] width 0 height 12
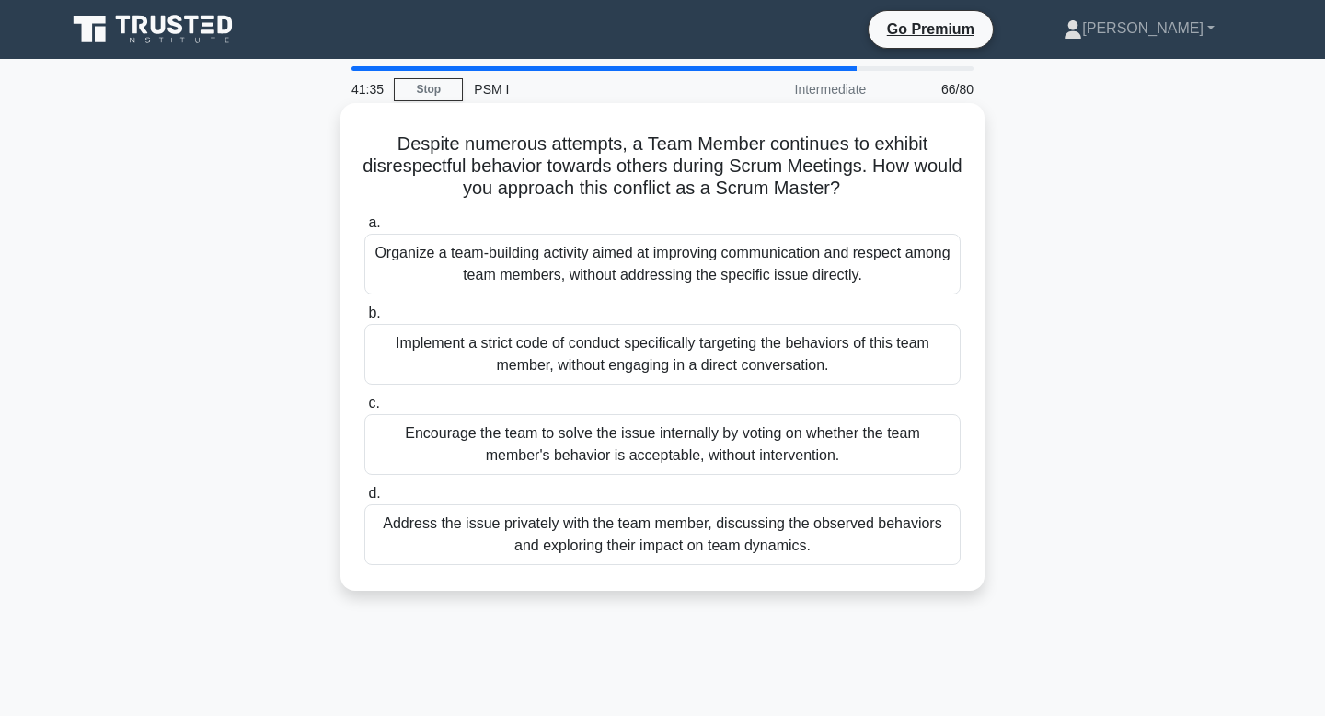
click at [836, 424] on div "Encourage the team to solve the issue internally by voting on whether the team …" at bounding box center [662, 444] width 596 height 61
click at [364, 409] on input "c. Encourage the team to solve the issue internally by voting on whether the te…" at bounding box center [364, 403] width 0 height 12
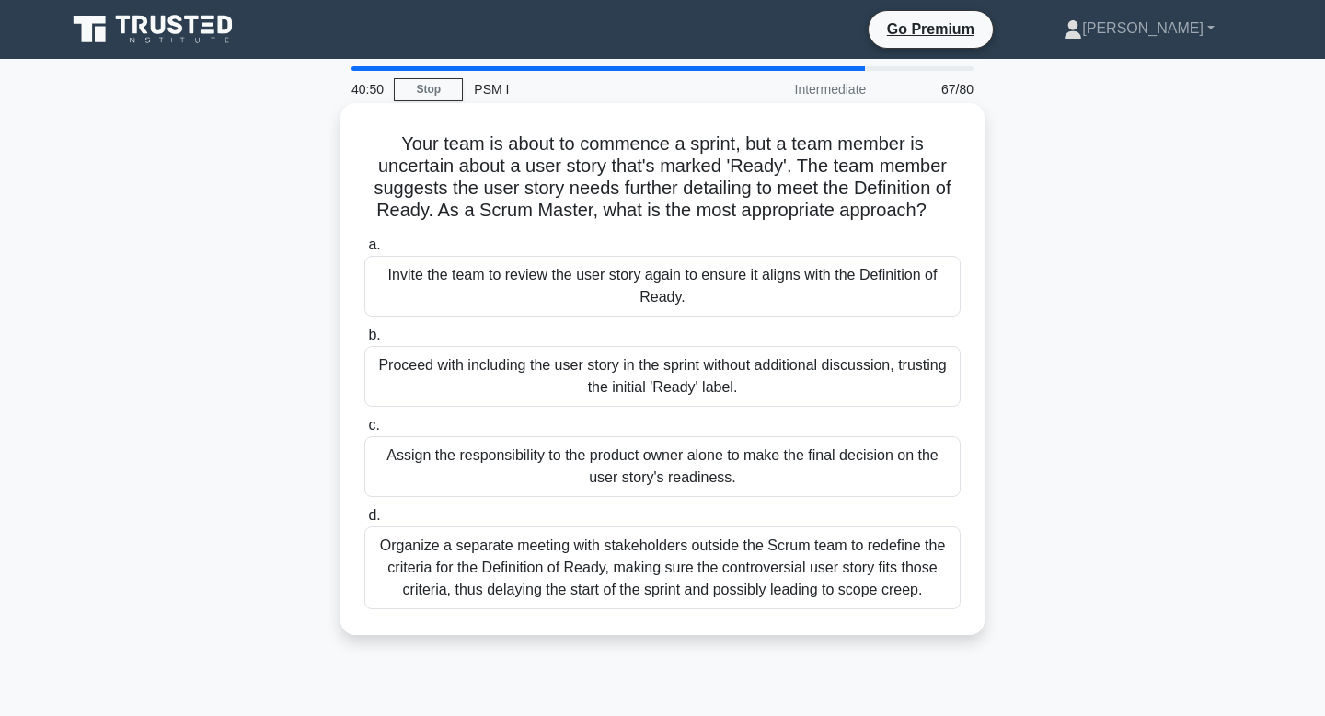
click at [811, 282] on div "Invite the team to review the user story again to ensure it aligns with the Def…" at bounding box center [662, 286] width 596 height 61
click at [364, 251] on input "a. Invite the team to review the user story again to ensure it aligns with the …" at bounding box center [364, 245] width 0 height 12
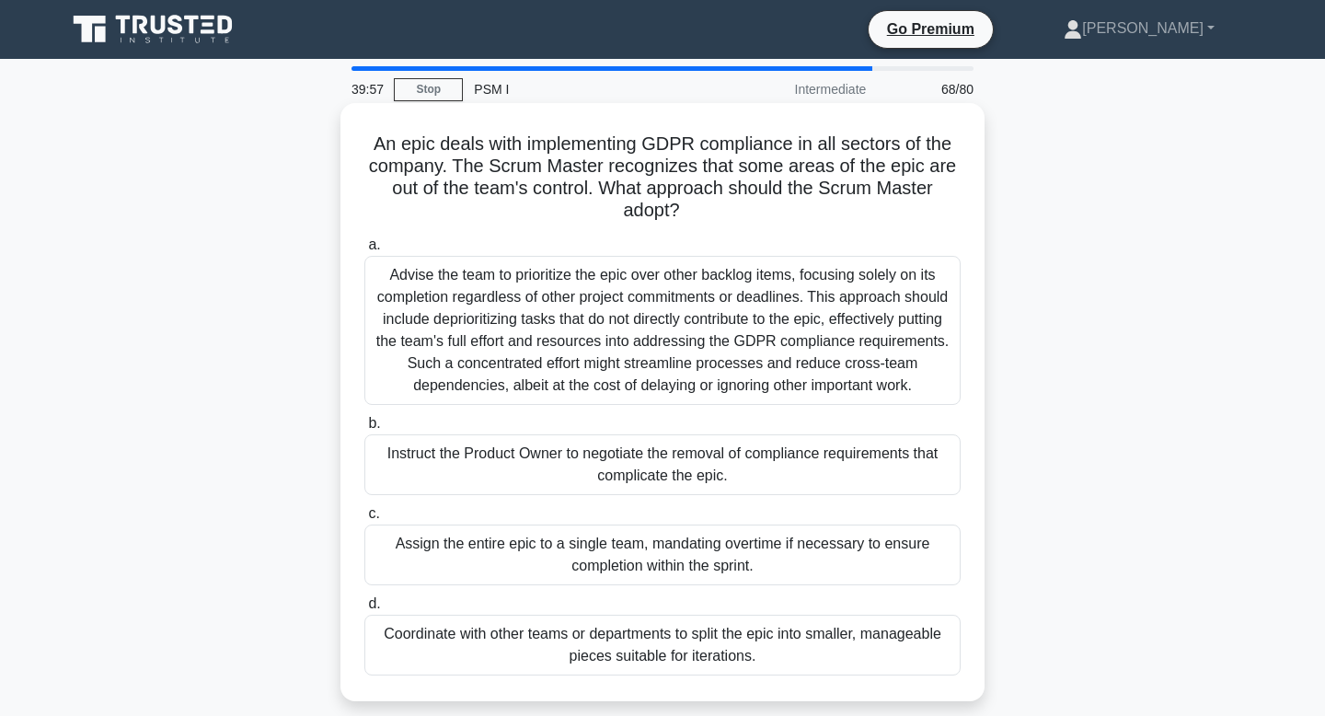
drag, startPoint x: 811, startPoint y: 282, endPoint x: 811, endPoint y: 293, distance: 10.1
click at [811, 288] on div "Advise the team to prioritize the epic over other backlog items, focusing solel…" at bounding box center [662, 330] width 596 height 149
click at [796, 340] on div "Advise the team to prioritize the epic over other backlog items, focusing solel…" at bounding box center [662, 330] width 596 height 149
click at [364, 251] on input "a. Advise the team to prioritize the epic over other backlog items, focusing so…" at bounding box center [364, 245] width 0 height 12
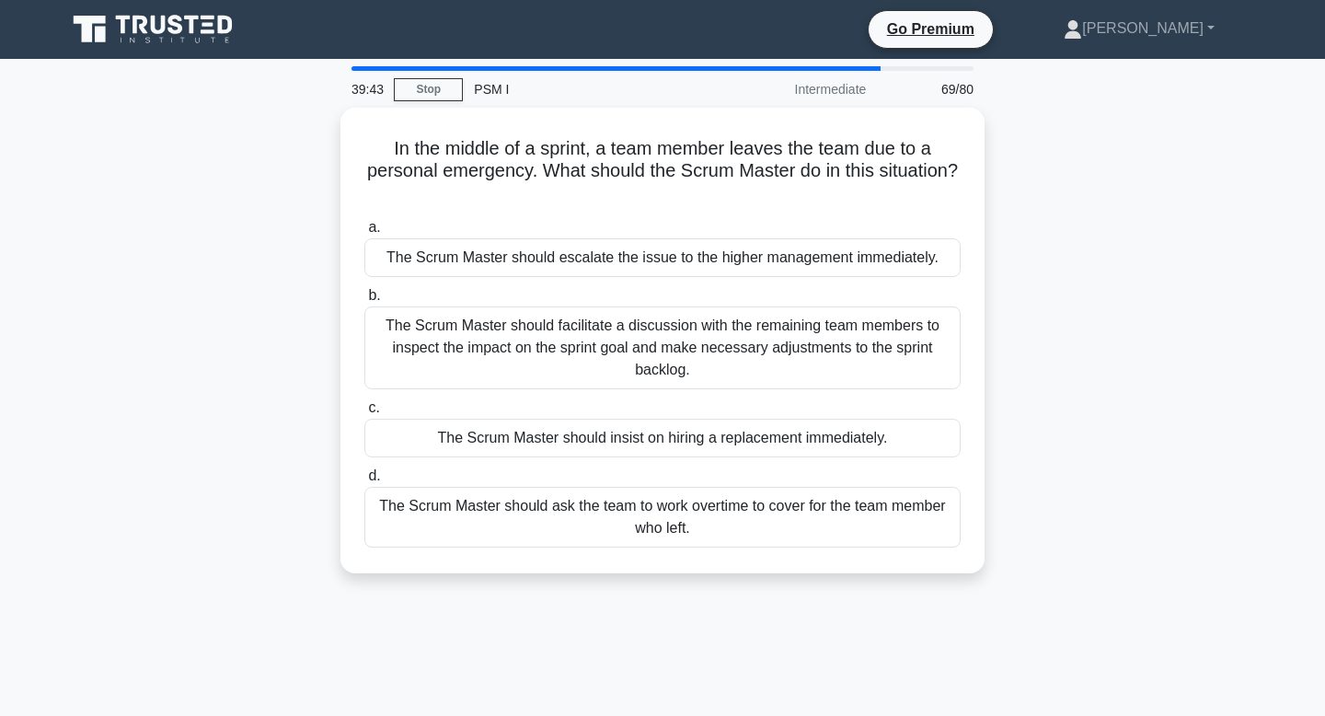
click at [796, 340] on div "The Scrum Master should facilitate a discussion with the remaining team members…" at bounding box center [662, 347] width 596 height 83
click at [364, 302] on input "b. The Scrum Master should facilitate a discussion with the remaining team memb…" at bounding box center [364, 296] width 0 height 12
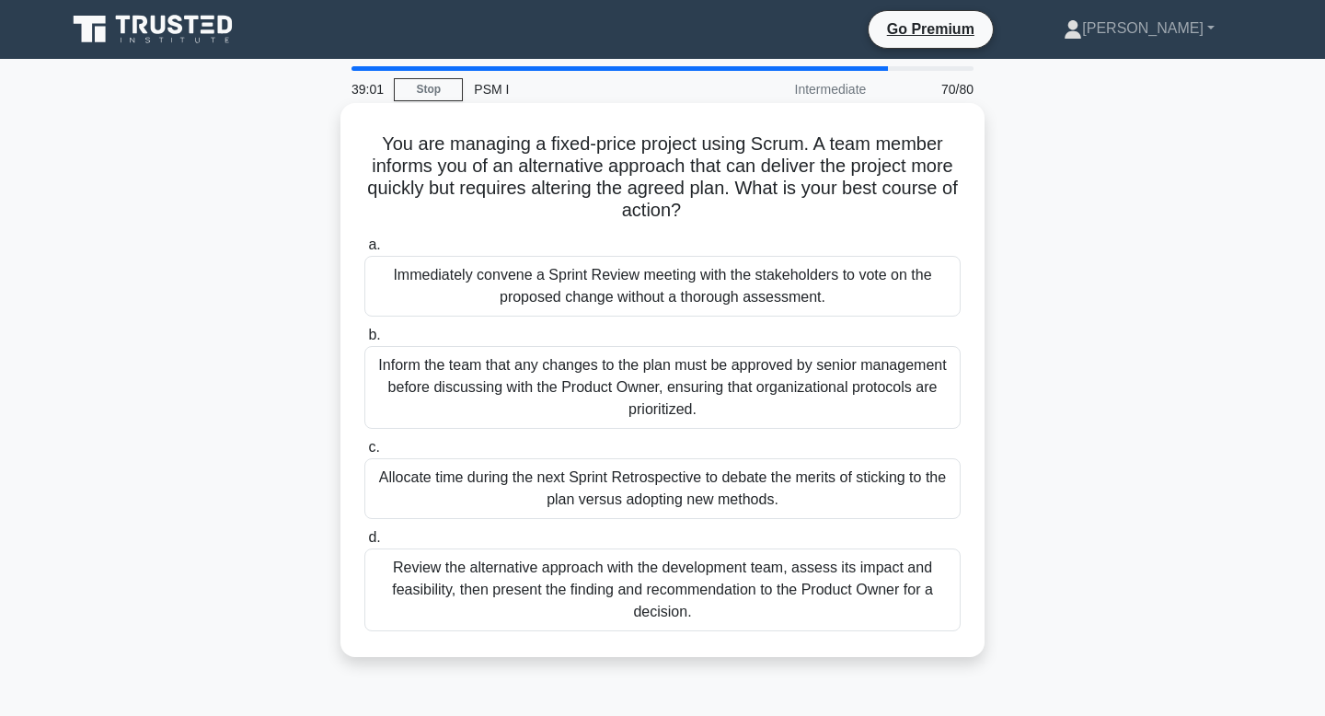
click at [792, 572] on div "Review the alternative approach with the development team, assess its impact an…" at bounding box center [662, 589] width 596 height 83
click at [364, 544] on input "d. Review the alternative approach with the development team, assess its impact…" at bounding box center [364, 538] width 0 height 12
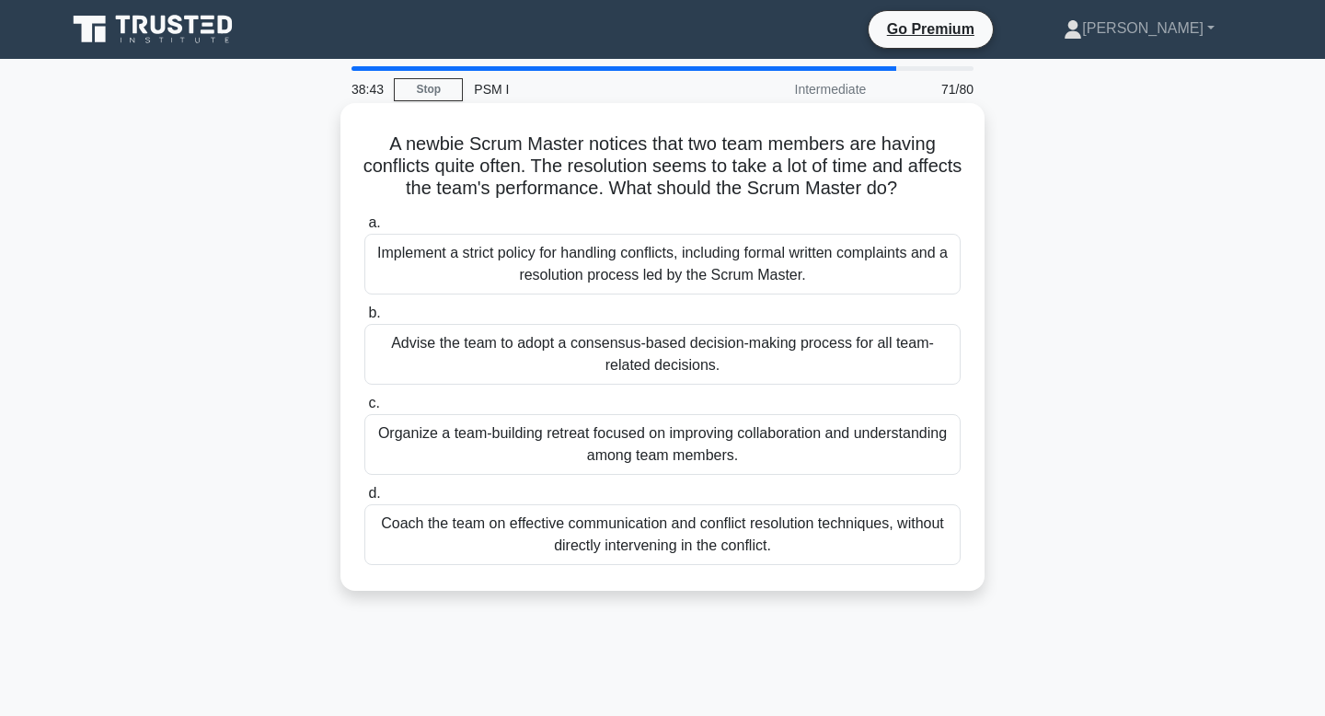
click at [811, 562] on div "Coach the team on effective communication and conflict resolution techniques, w…" at bounding box center [662, 534] width 596 height 61
click at [364, 500] on input "d. Coach the team on effective communication and conflict resolution techniques…" at bounding box center [364, 494] width 0 height 12
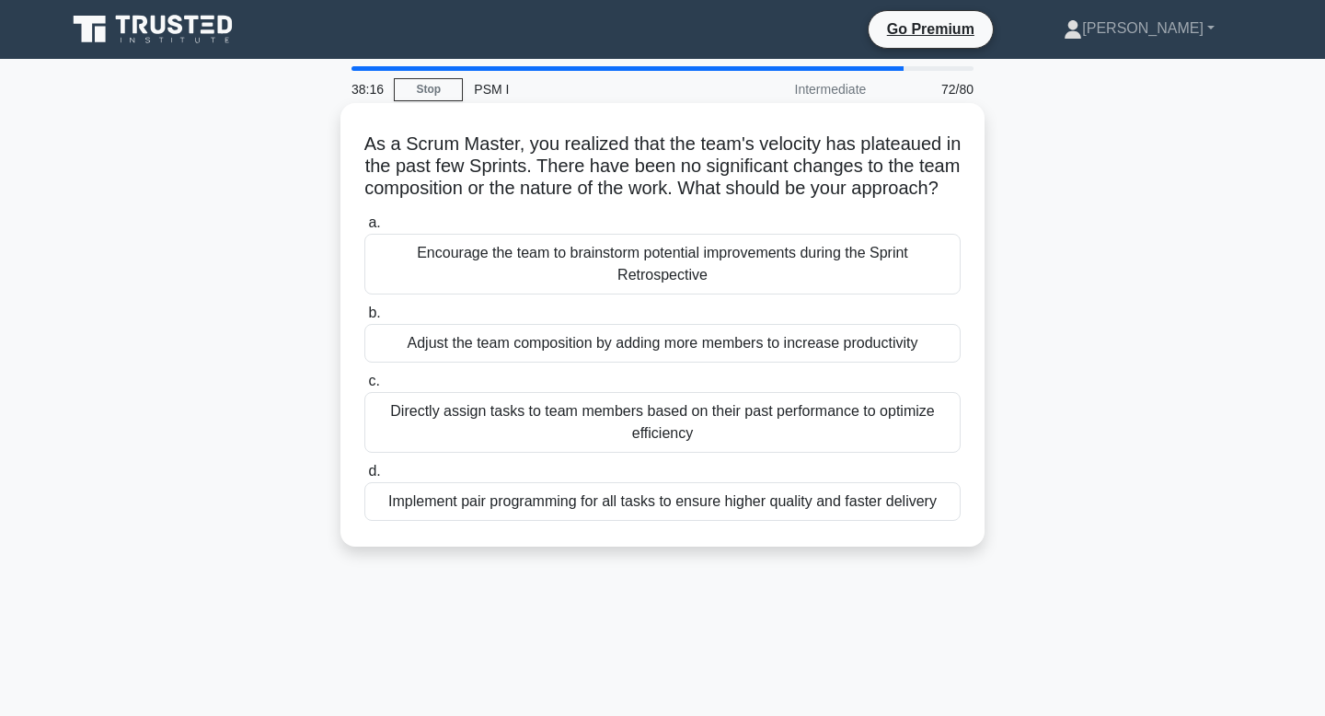
click at [861, 294] on div "Encourage the team to brainstorm potential improvements during the Sprint Retro…" at bounding box center [662, 264] width 596 height 61
click at [364, 229] on input "a. Encourage the team to brainstorm potential improvements during the Sprint Re…" at bounding box center [364, 223] width 0 height 12
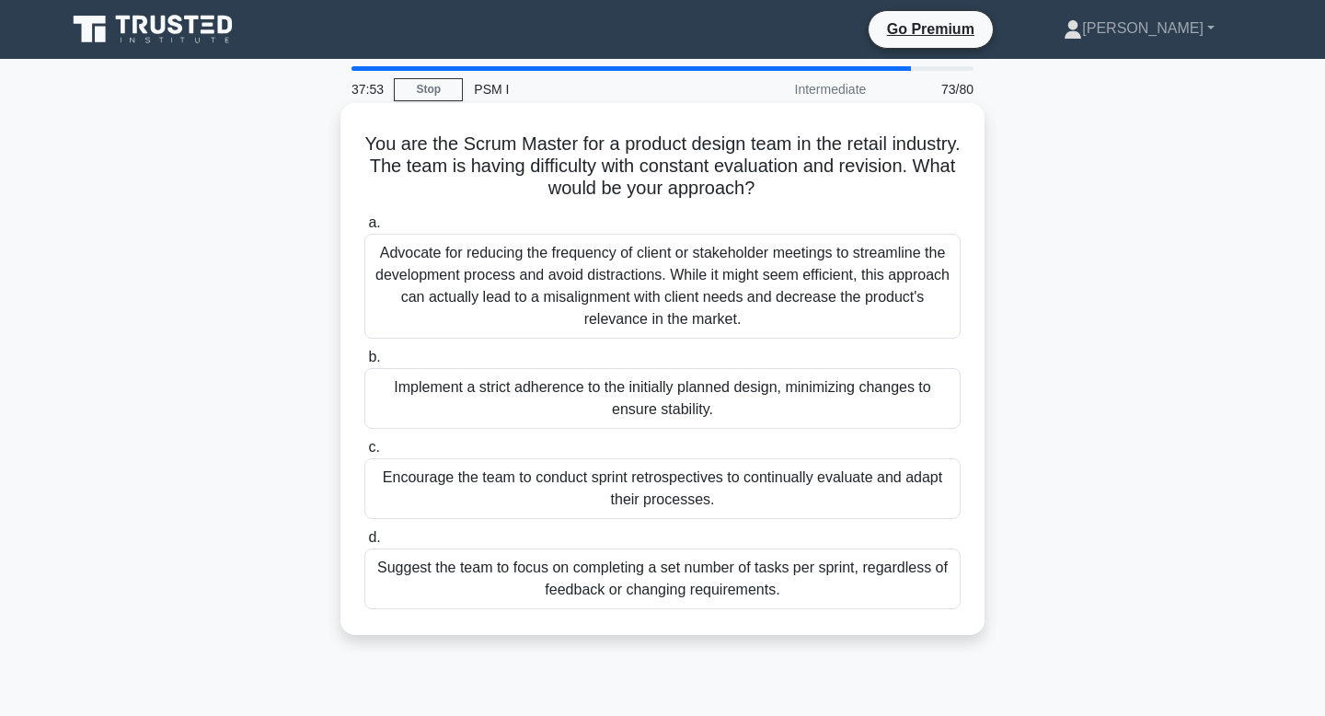
click at [679, 513] on div "Encourage the team to conduct sprint retrospectives to continually evaluate and…" at bounding box center [662, 488] width 596 height 61
click at [364, 454] on input "c. Encourage the team to conduct sprint retrospectives to continually evaluate …" at bounding box center [364, 448] width 0 height 12
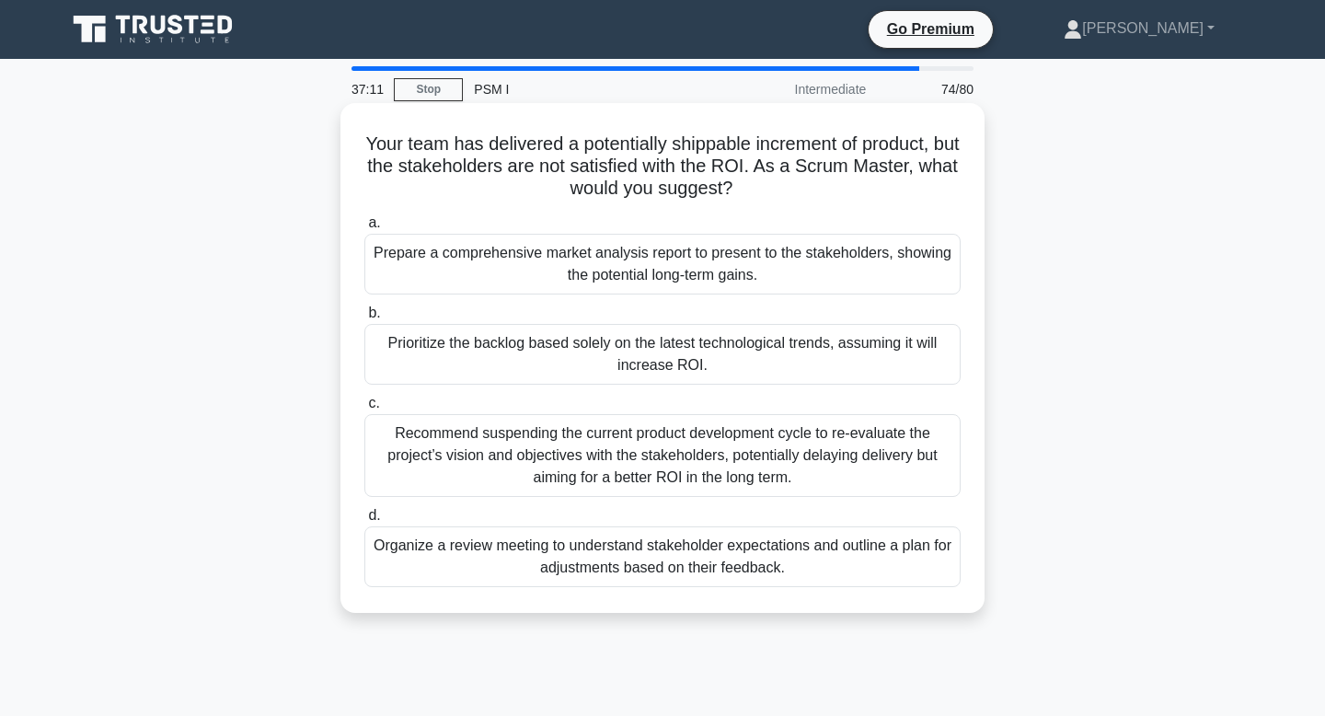
click at [677, 567] on div "Organize a review meeting to understand stakeholder expectations and outline a …" at bounding box center [662, 556] width 596 height 61
click at [364, 522] on input "d. Organize a review meeting to understand stakeholder expectations and outline…" at bounding box center [364, 516] width 0 height 12
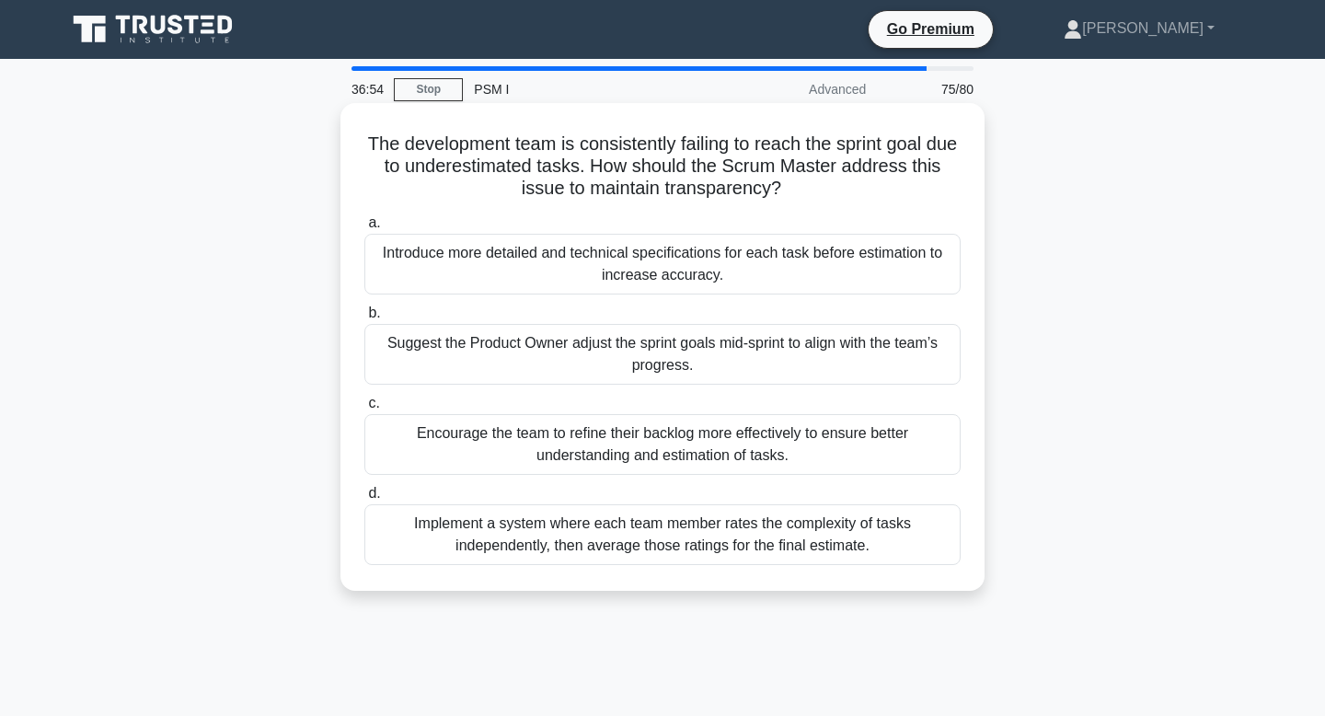
click at [588, 421] on div "Encourage the team to refine their backlog more effectively to ensure better un…" at bounding box center [662, 444] width 596 height 61
click at [364, 409] on input "c. Encourage the team to refine their backlog more effectively to ensure better…" at bounding box center [364, 403] width 0 height 12
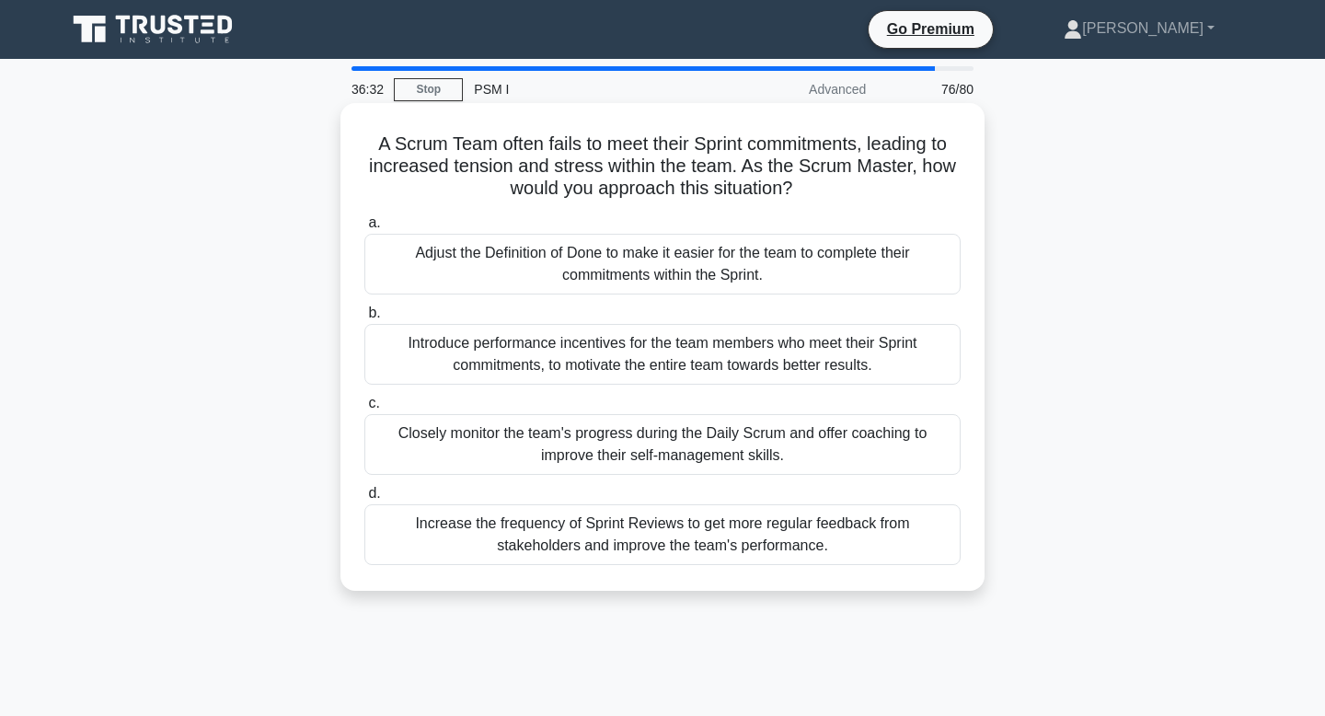
click at [587, 441] on div "Closely monitor the team's progress during the Daily Scrum and offer coaching t…" at bounding box center [662, 444] width 596 height 61
click at [364, 409] on input "c. Closely monitor the team's progress during the Daily Scrum and offer coachin…" at bounding box center [364, 403] width 0 height 12
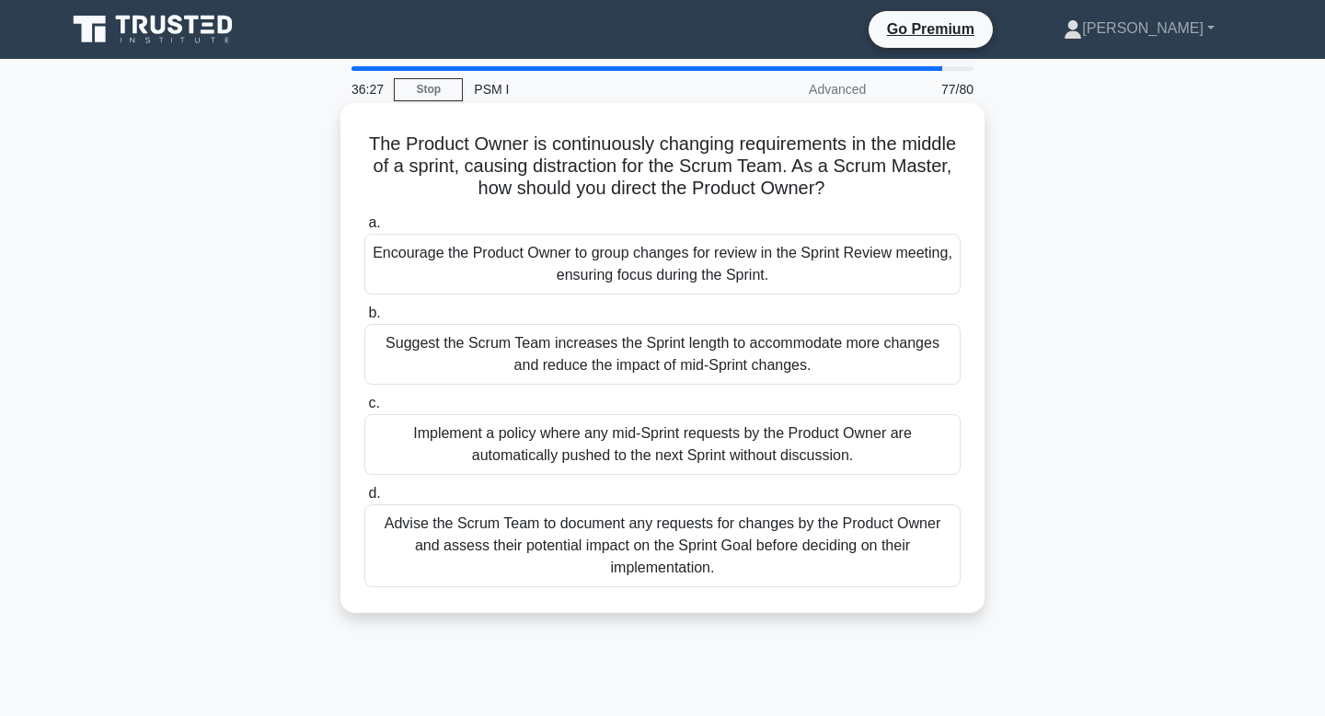
click at [615, 253] on div "Encourage the Product Owner to group changes for review in the Sprint Review me…" at bounding box center [662, 264] width 596 height 61
click at [364, 229] on input "a. Encourage the Product Owner to group changes for review in the Sprint Review…" at bounding box center [364, 223] width 0 height 12
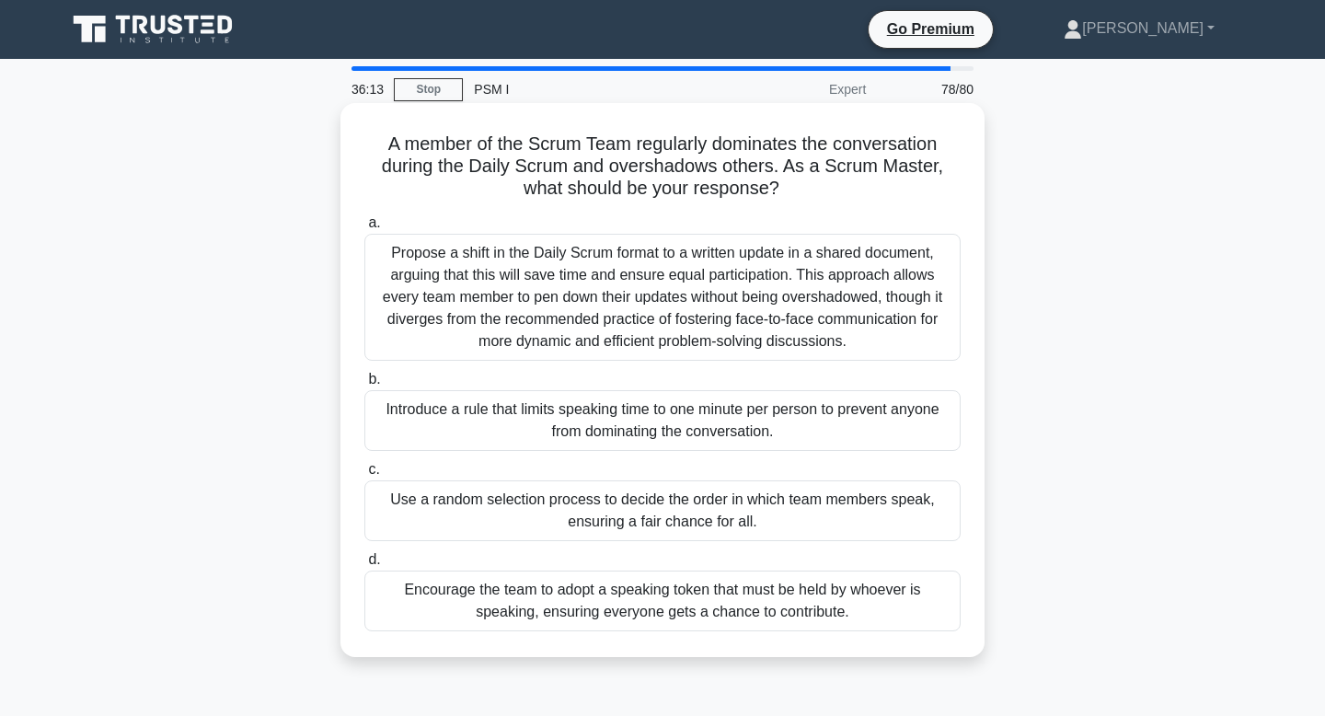
click at [604, 569] on label "d. Encourage the team to adopt a speaking token that must be held by whoever is…" at bounding box center [662, 589] width 596 height 83
click at [364, 566] on input "d. Encourage the team to adopt a speaking token that must be held by whoever is…" at bounding box center [364, 560] width 0 height 12
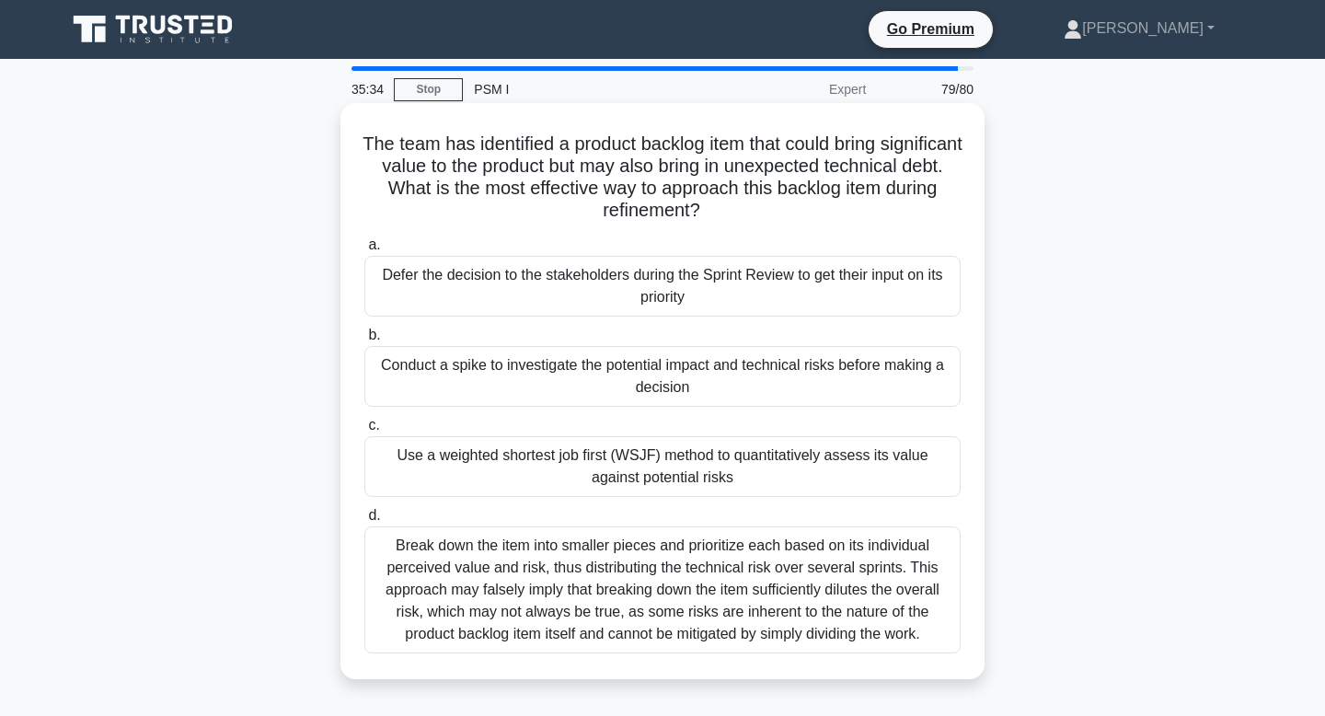
click at [654, 593] on div "Break down the item into smaller pieces and prioritize each based on its indivi…" at bounding box center [662, 589] width 596 height 127
click at [364, 522] on input "d. Break down the item into smaller pieces and prioritize each based on its ind…" at bounding box center [364, 516] width 0 height 12
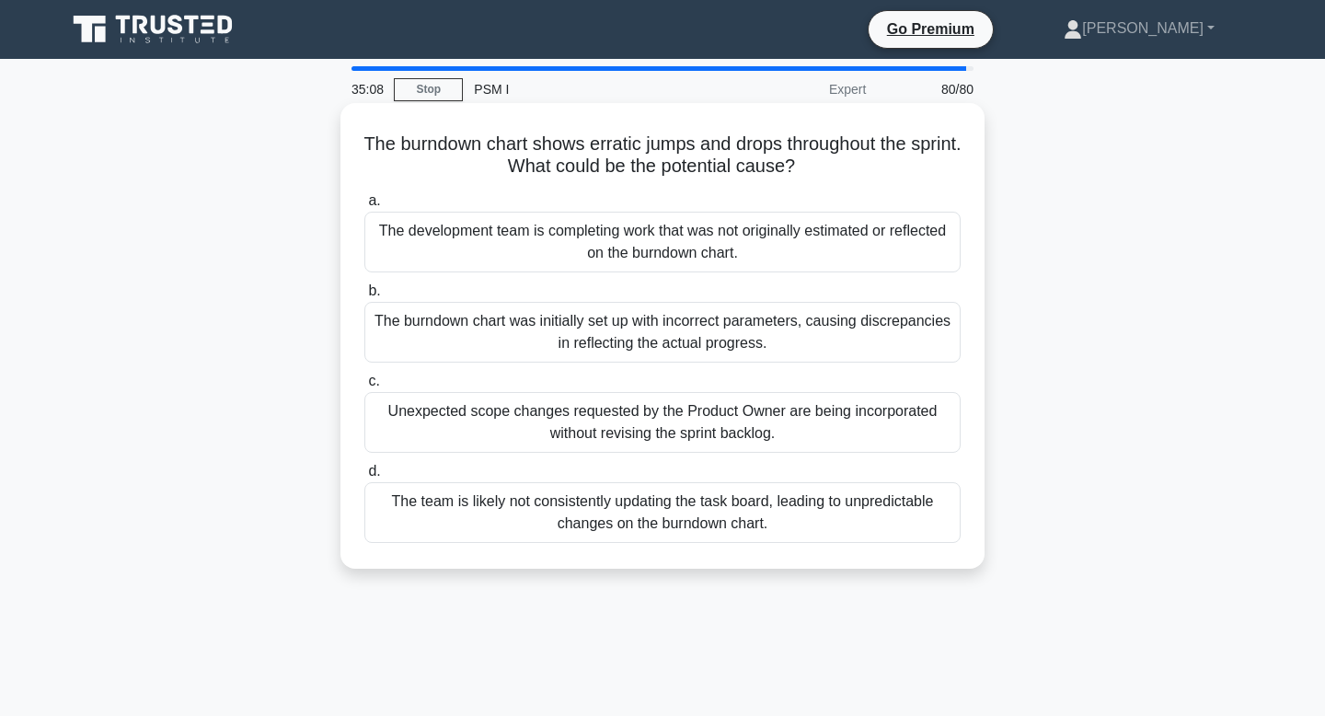
click at [769, 446] on div "Unexpected scope changes requested by the Product Owner are being incorporated …" at bounding box center [662, 422] width 596 height 61
click at [364, 387] on input "c. Unexpected scope changes requested by the Product Owner are being incorporat…" at bounding box center [364, 381] width 0 height 12
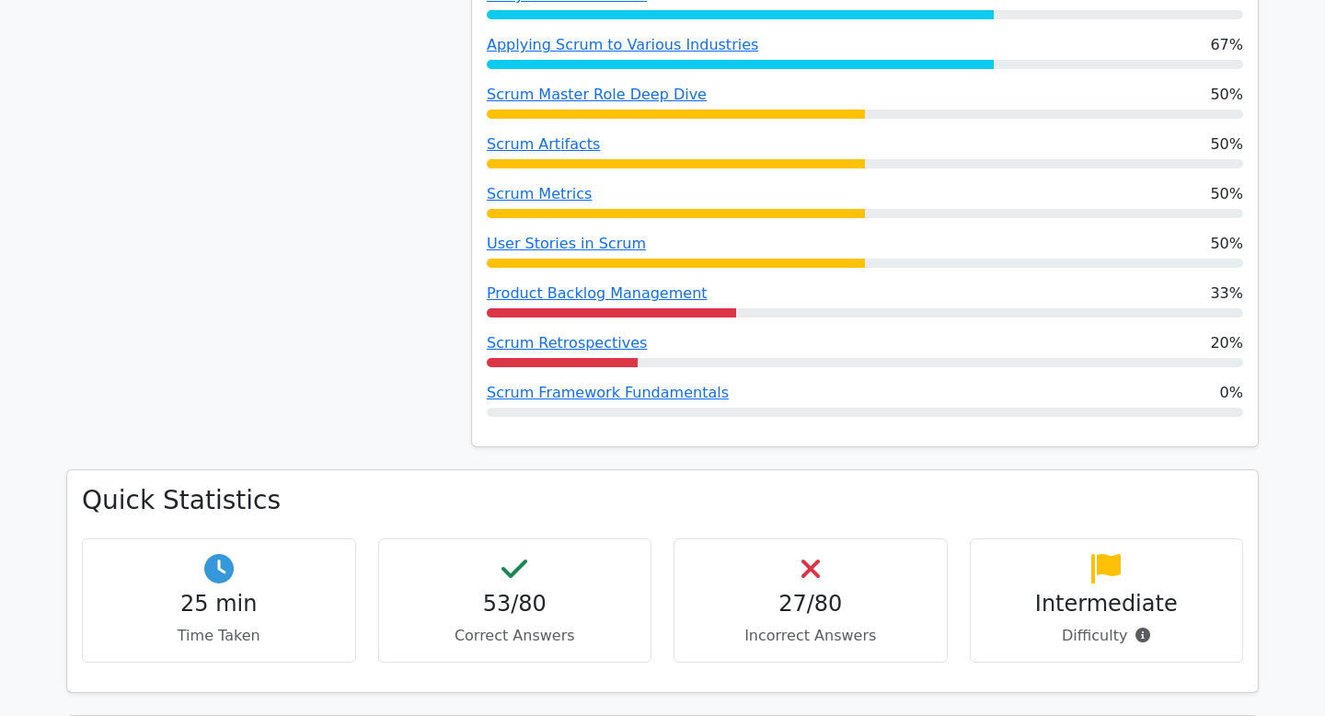
scroll to position [1541, 0]
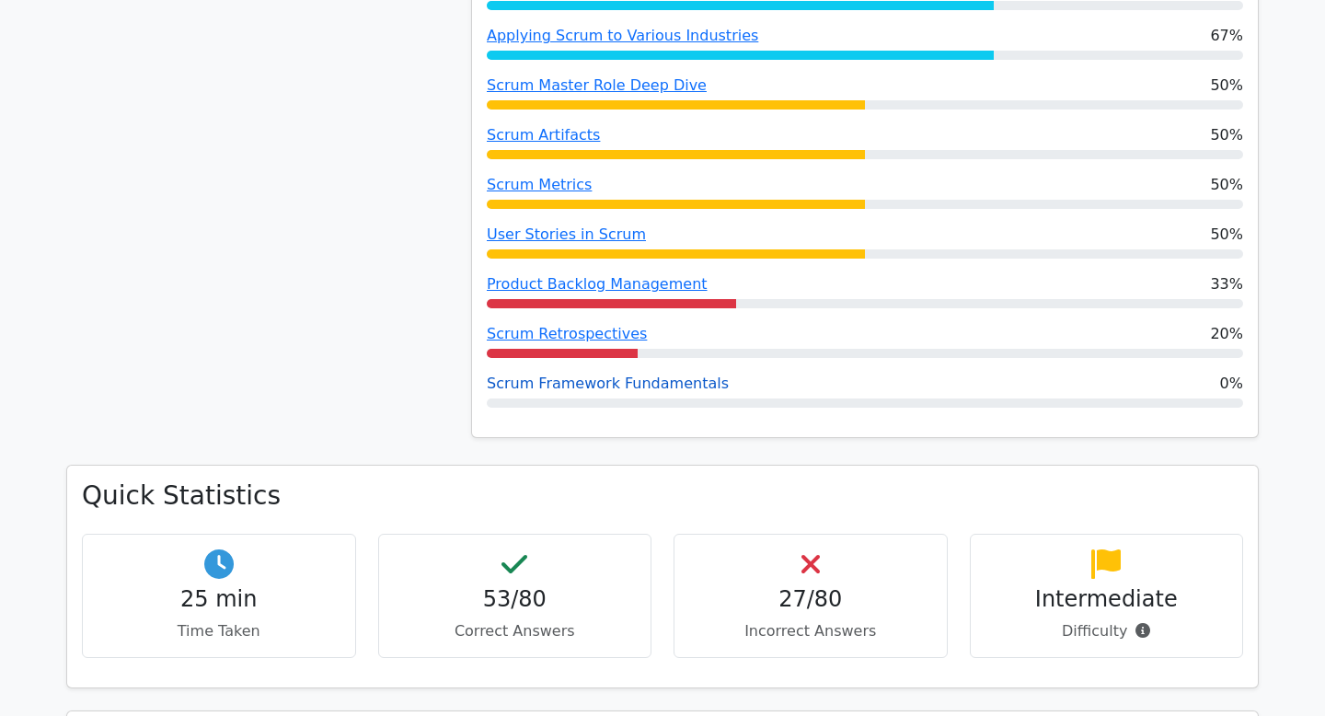
click at [541, 374] on link "Scrum Framework Fundamentals" at bounding box center [608, 382] width 242 height 17
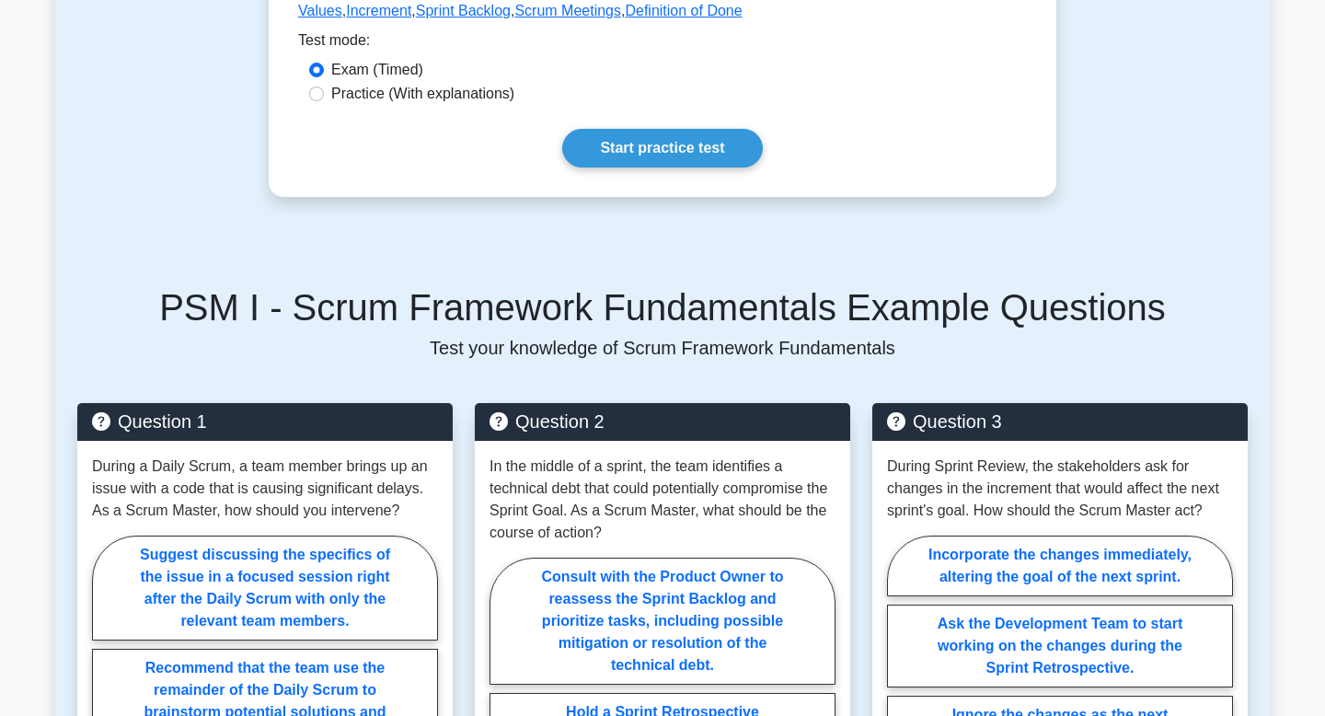
scroll to position [591, 0]
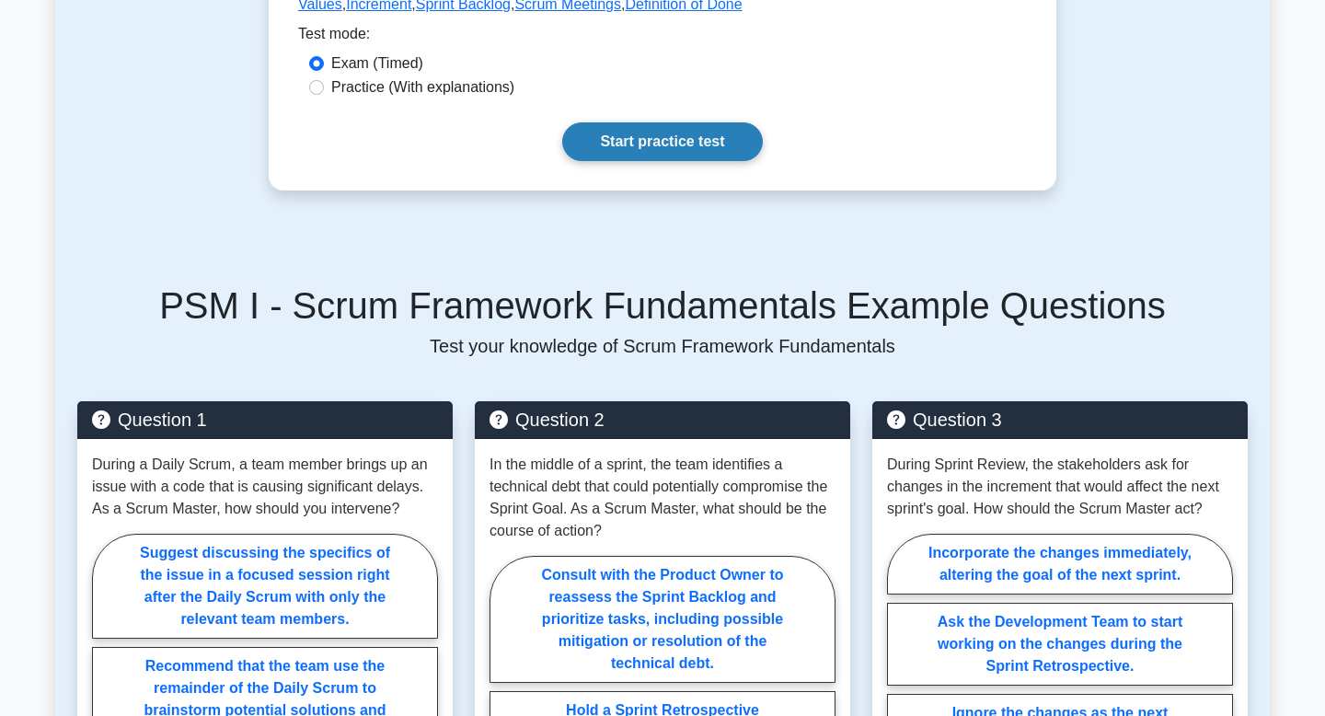
click at [669, 144] on link "Start practice test" at bounding box center [662, 141] width 200 height 39
click at [623, 144] on link "Start practice test" at bounding box center [662, 141] width 200 height 39
click at [680, 143] on link "Start practice test" at bounding box center [662, 141] width 200 height 39
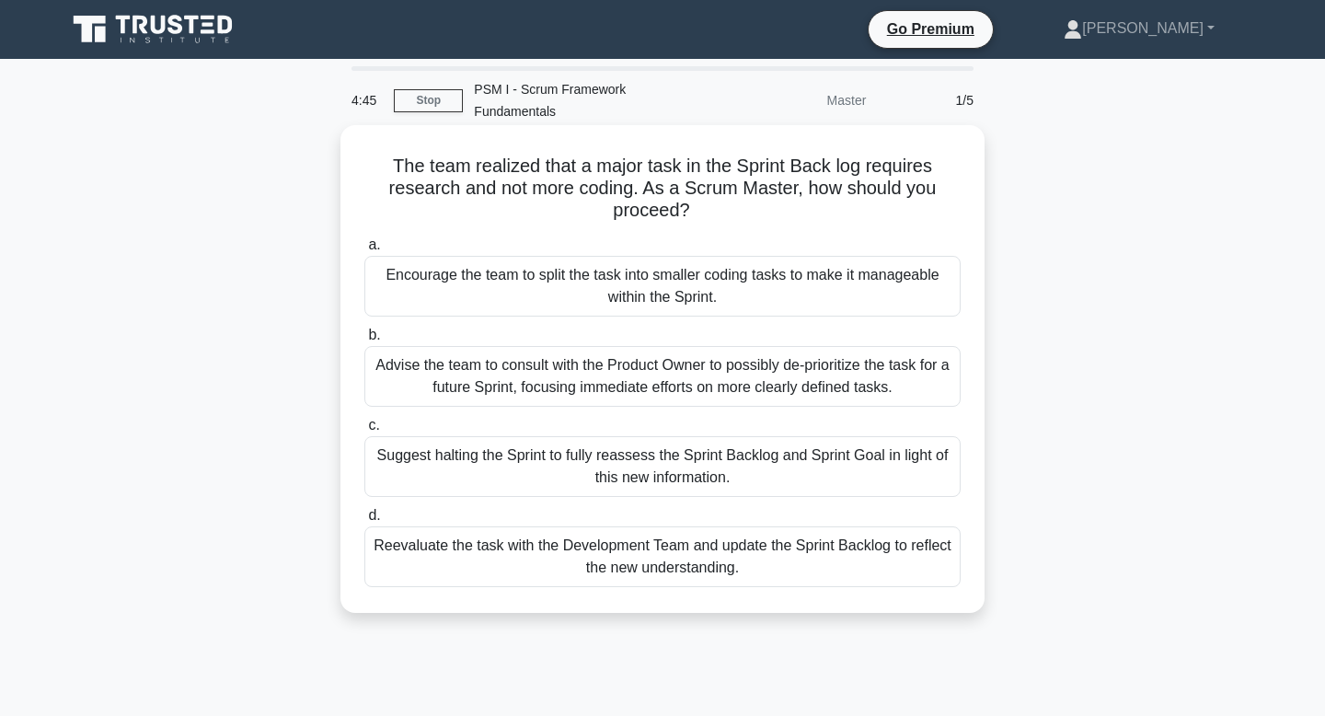
click at [645, 294] on div "Encourage the team to split the task into smaller coding tasks to make it manag…" at bounding box center [662, 286] width 596 height 61
click at [364, 251] on input "a. Encourage the team to split the task into smaller coding tasks to make it ma…" at bounding box center [364, 245] width 0 height 12
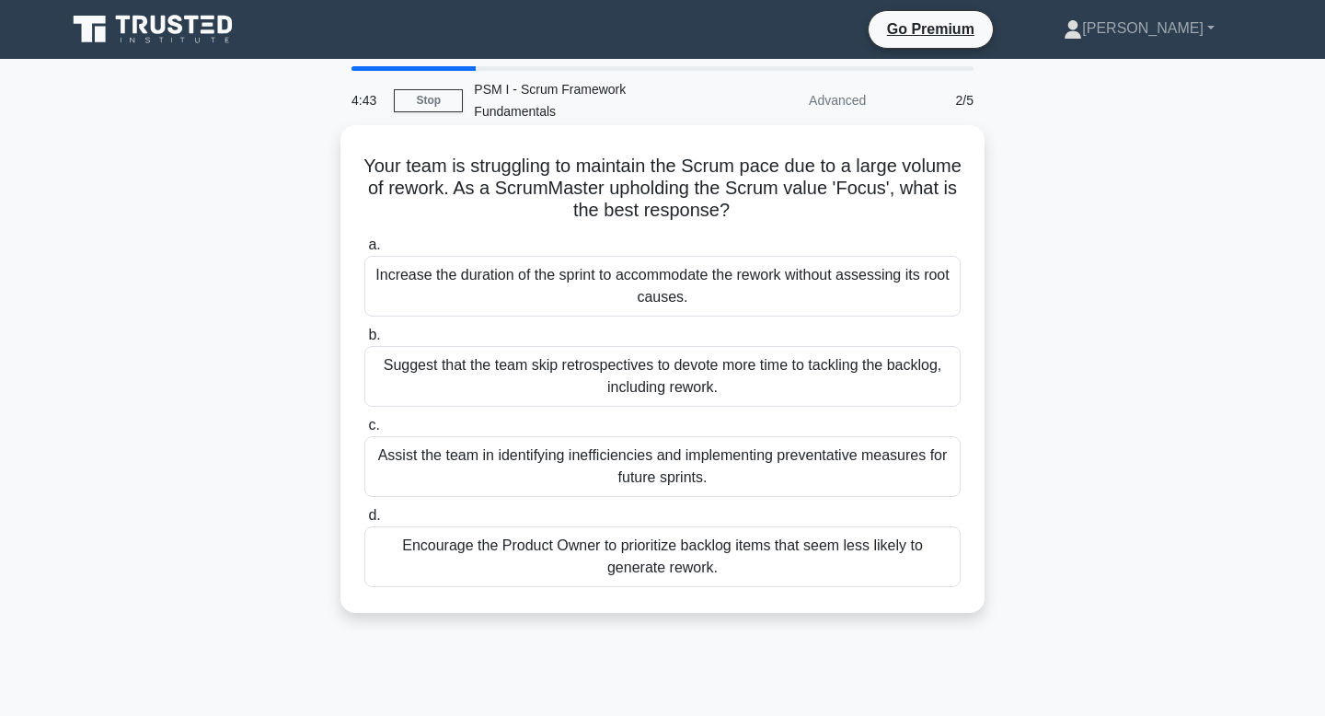
click at [686, 568] on div "Encourage the Product Owner to prioritize backlog items that seem less likely t…" at bounding box center [662, 556] width 596 height 61
click at [364, 522] on input "d. Encourage the Product Owner to prioritize backlog items that seem less likel…" at bounding box center [364, 516] width 0 height 12
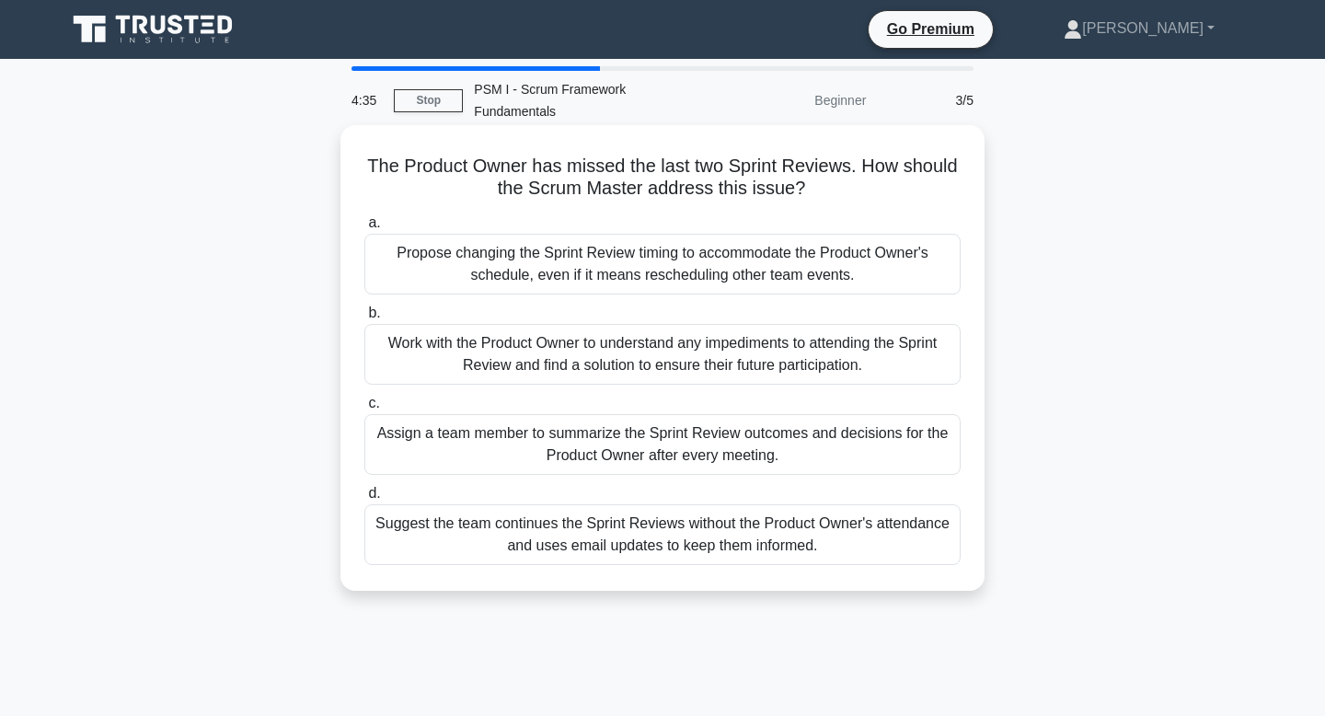
click at [705, 377] on div "Work with the Product Owner to understand any impediments to attending the Spri…" at bounding box center [662, 354] width 596 height 61
click at [364, 319] on input "b. Work with the Product Owner to understand any impediments to attending the S…" at bounding box center [364, 313] width 0 height 12
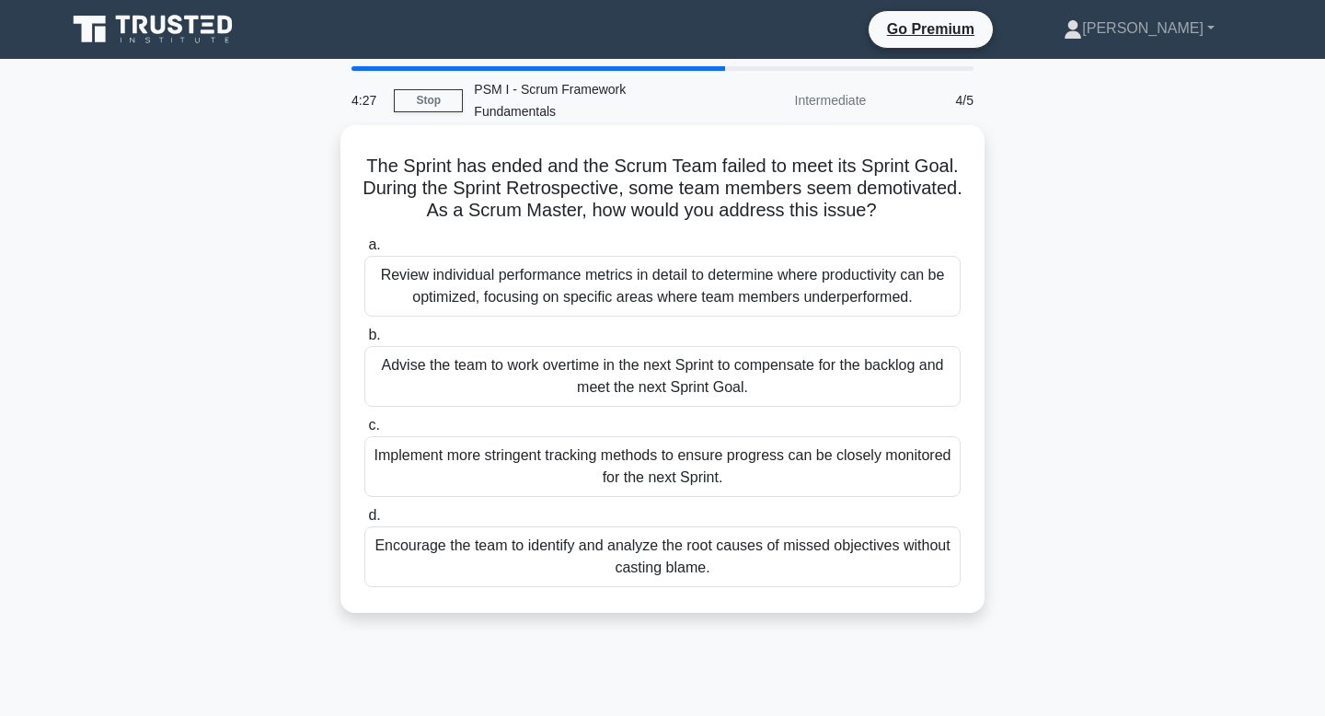
click at [703, 558] on div "Encourage the team to identify and analyze the root causes of missed objectives…" at bounding box center [662, 556] width 596 height 61
click at [364, 522] on input "d. Encourage the team to identify and analyze the root causes of missed objecti…" at bounding box center [364, 516] width 0 height 12
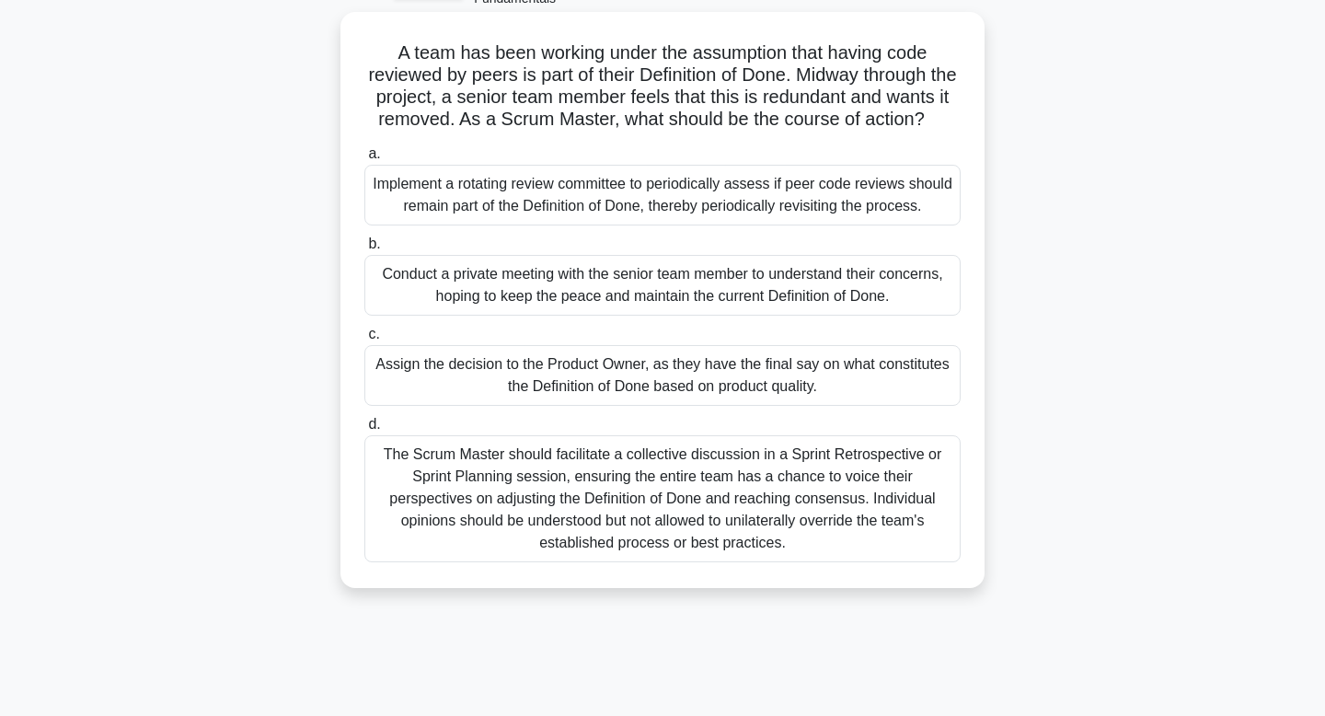
scroll to position [117, 0]
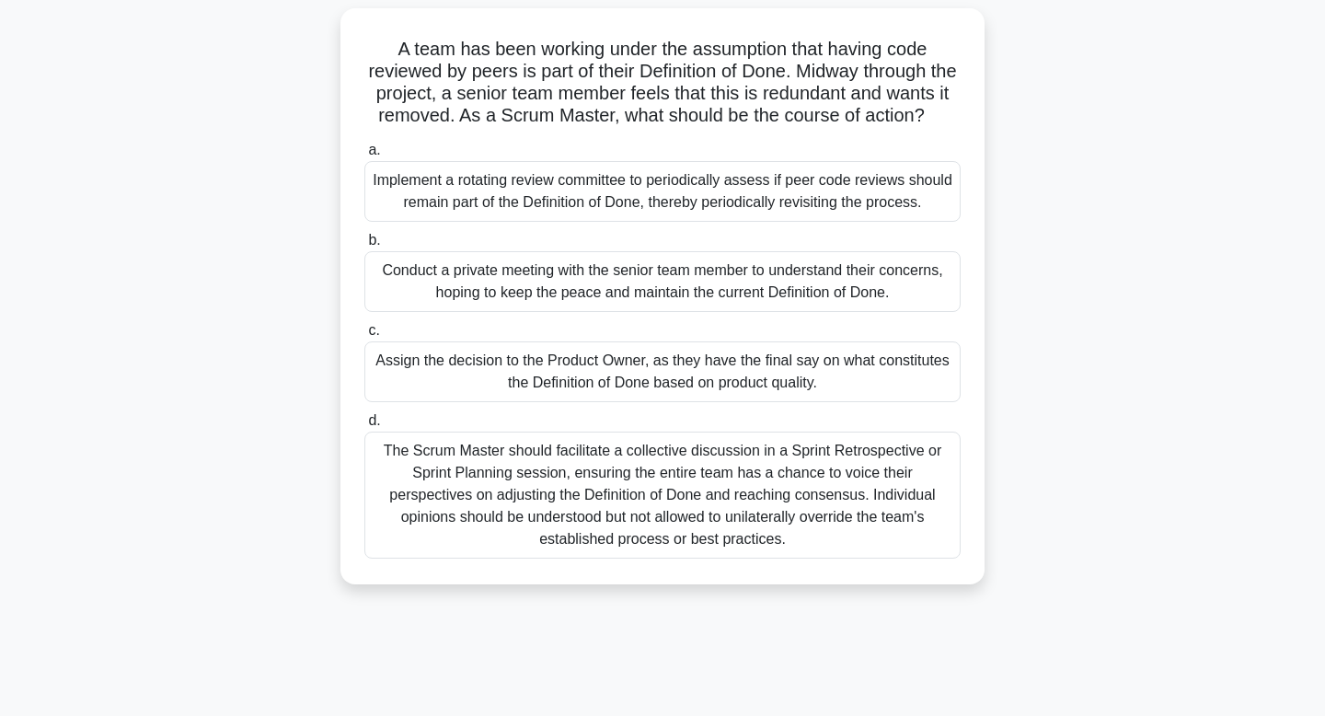
click at [744, 502] on div "The Scrum Master should facilitate a collective discussion in a Sprint Retrospe…" at bounding box center [662, 494] width 596 height 127
click at [364, 427] on input "d. The Scrum Master should facilitate a collective discussion in a Sprint Retro…" at bounding box center [364, 421] width 0 height 12
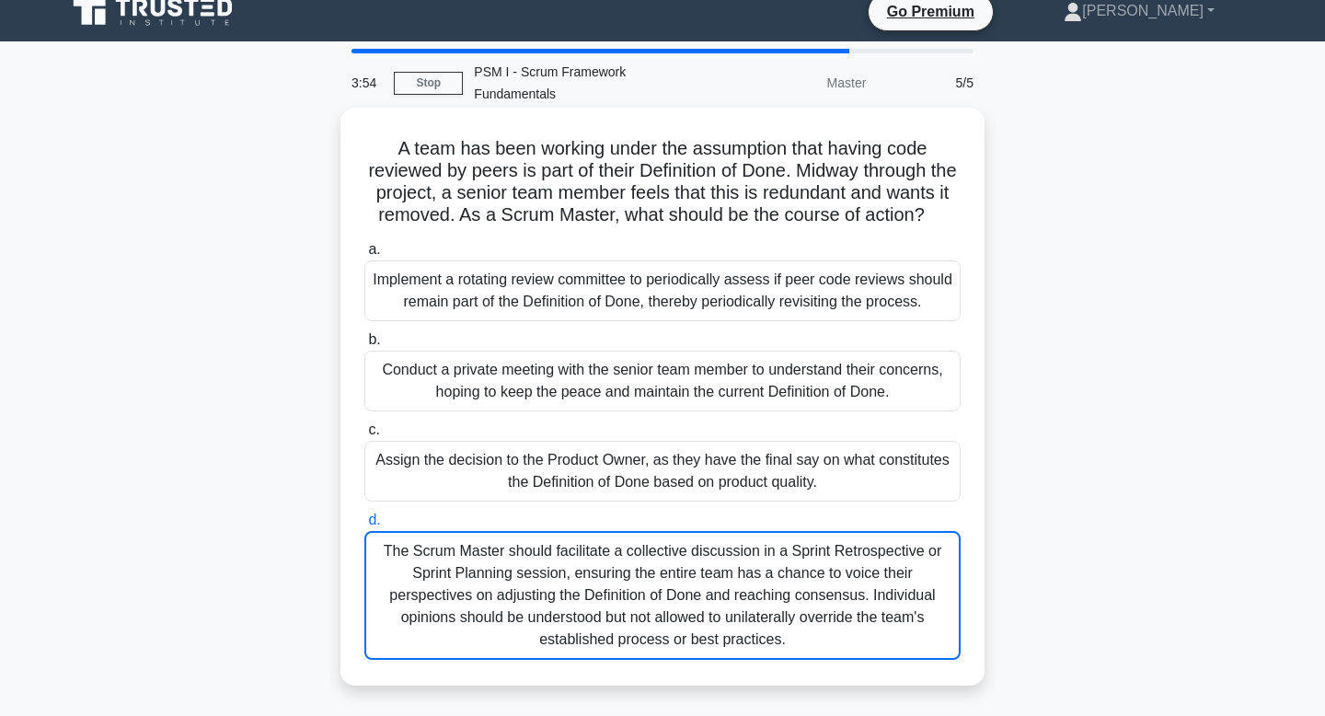
scroll to position [17, 0]
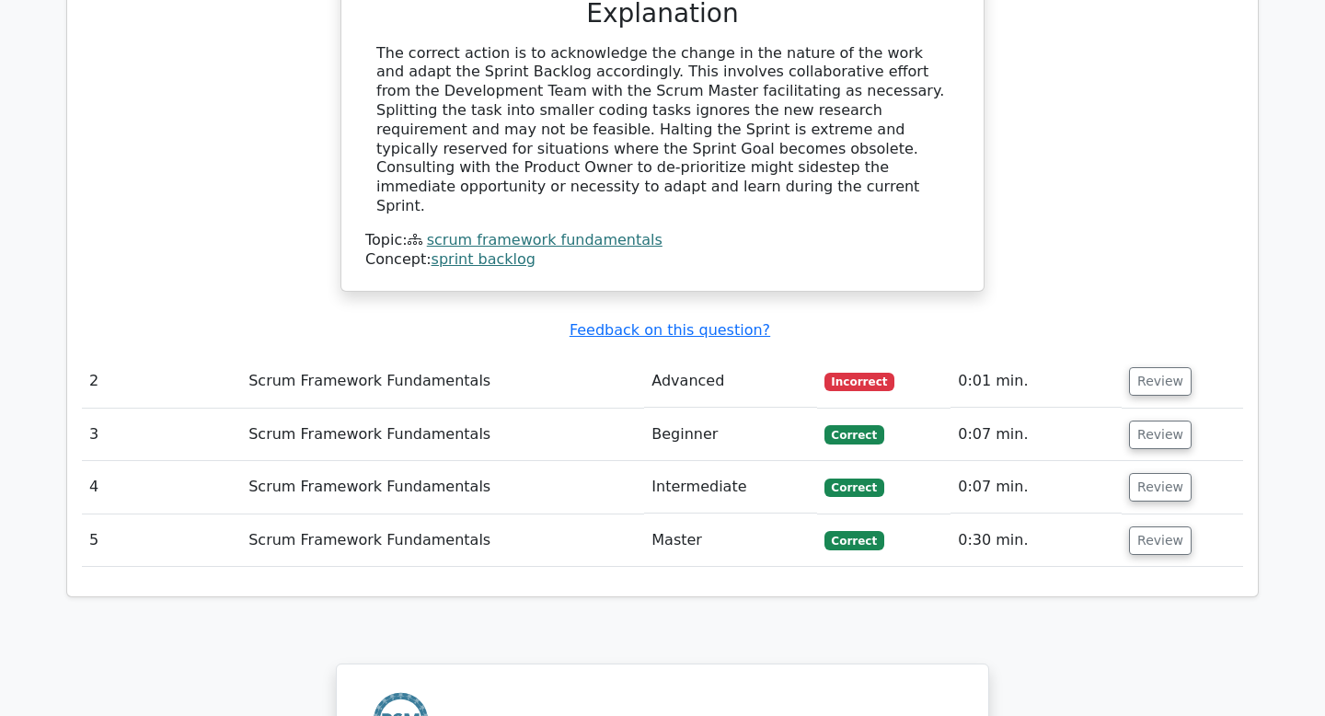
scroll to position [2008, 0]
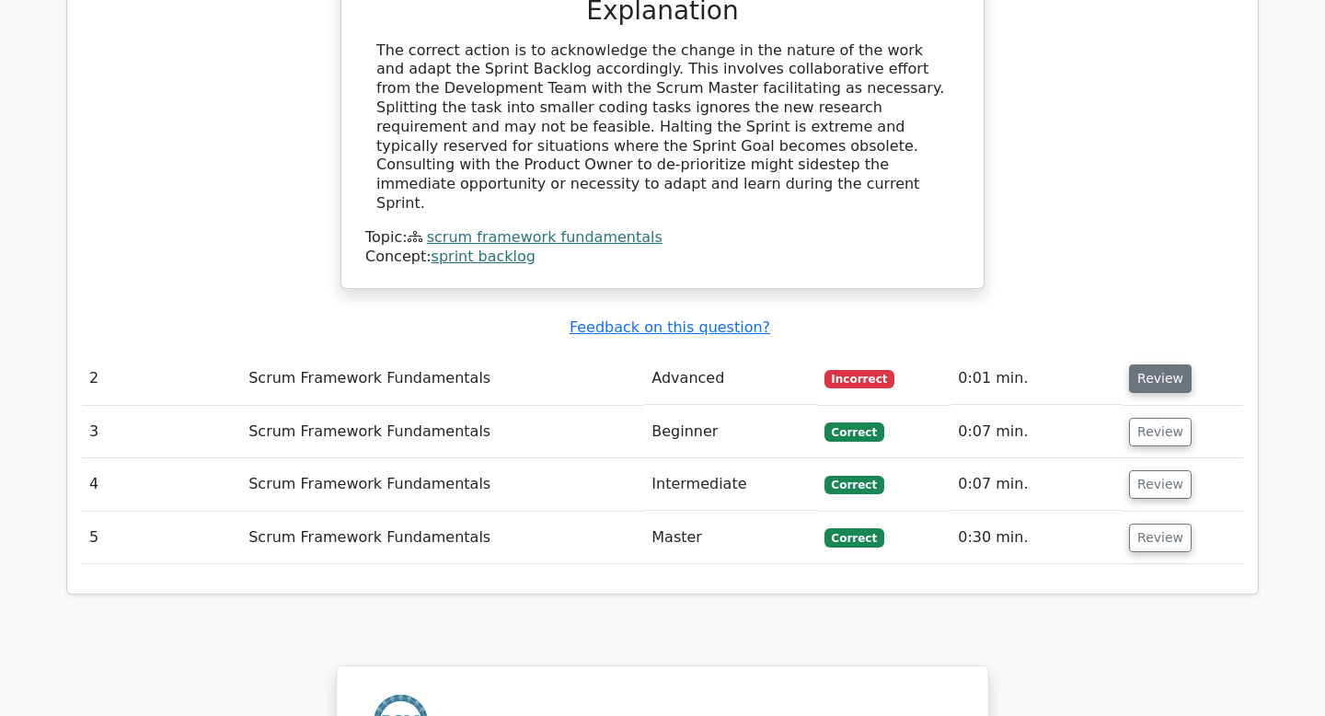
click at [1156, 364] on button "Review" at bounding box center [1160, 378] width 63 height 29
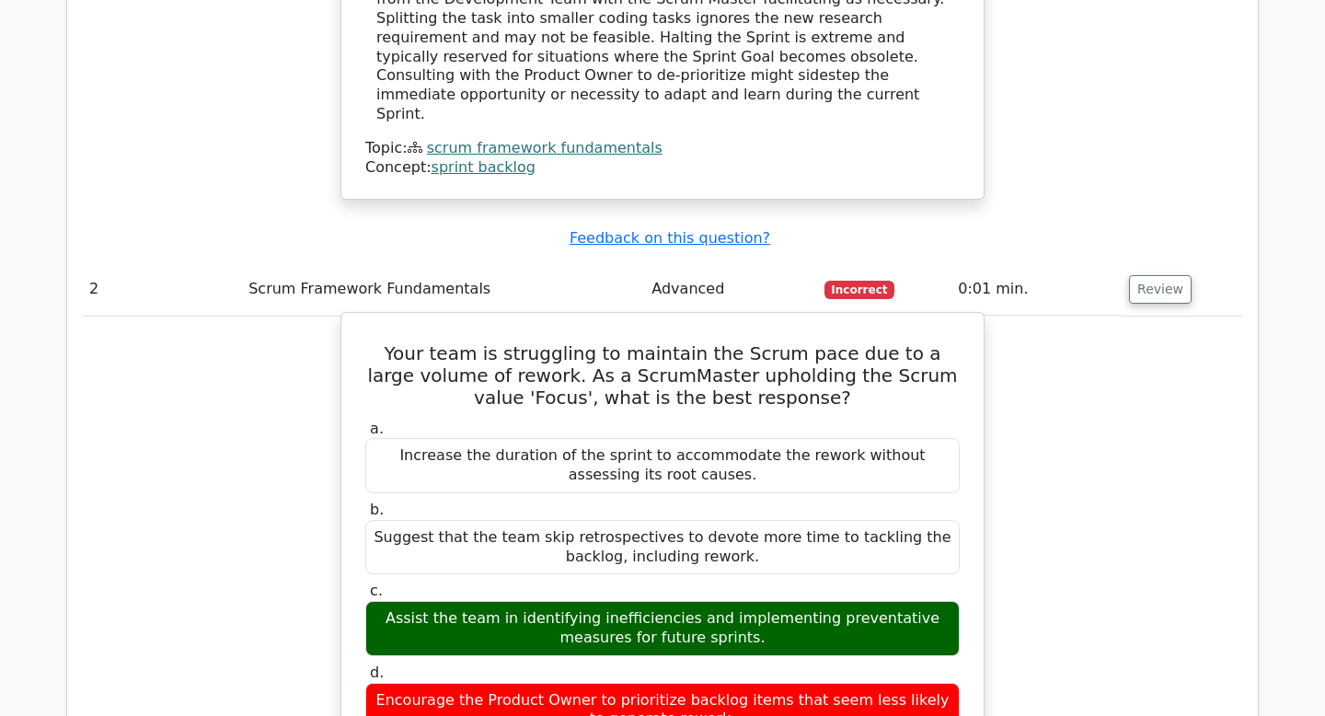
scroll to position [2099, 0]
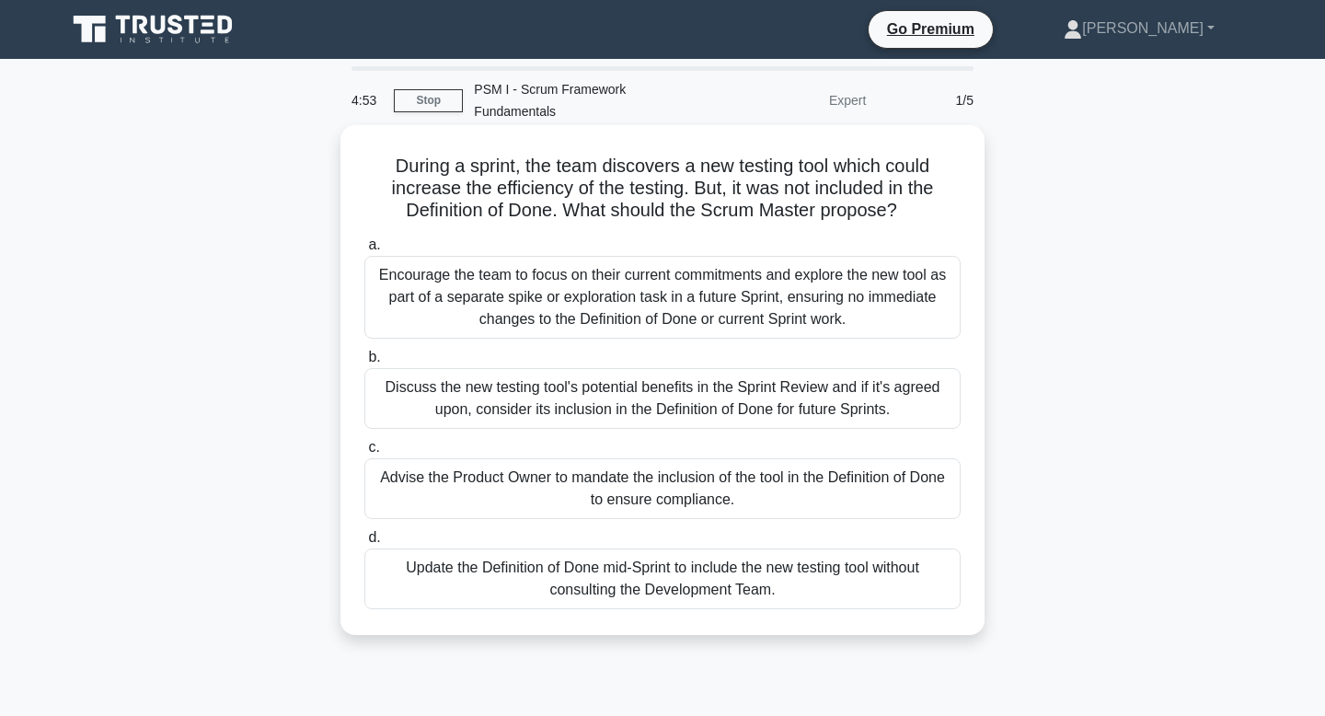
click at [619, 283] on div "Encourage the team to focus on their current commitments and explore the new to…" at bounding box center [662, 297] width 596 height 83
click at [364, 251] on input "a. Encourage the team to focus on their current commitments and explore the new…" at bounding box center [364, 245] width 0 height 12
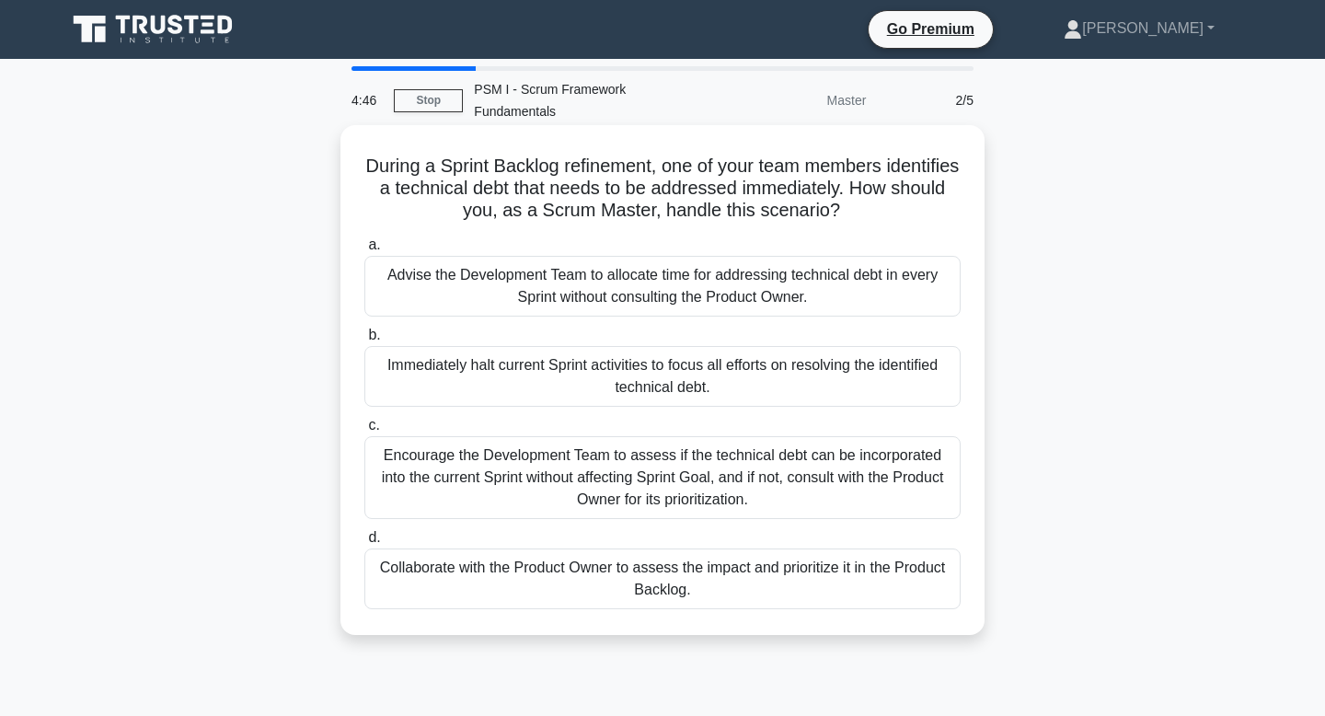
click at [654, 506] on div "Encourage the Development Team to assess if the technical debt can be incorpora…" at bounding box center [662, 477] width 596 height 83
click at [364, 431] on input "c. Encourage the Development Team to assess if the technical debt can be incorp…" at bounding box center [364, 426] width 0 height 12
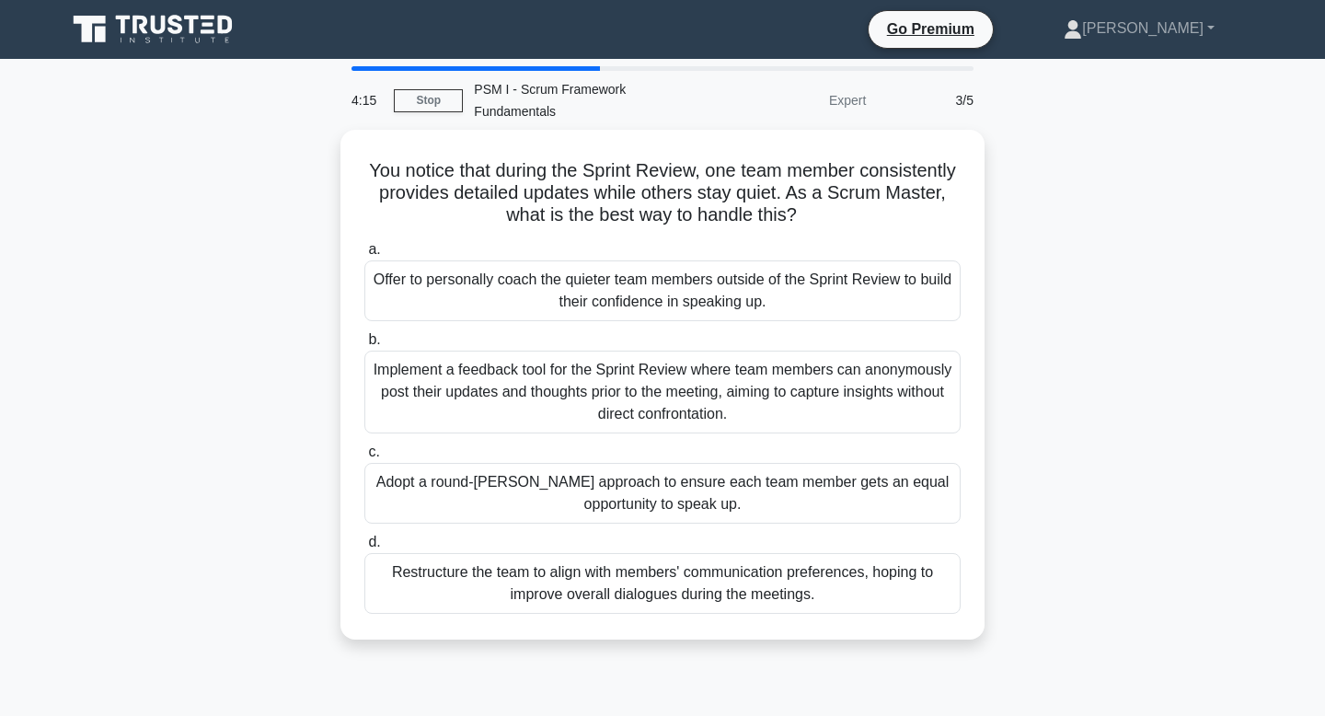
click at [654, 506] on div "Adopt a round-robin approach to ensure each team member gets an equal opportuni…" at bounding box center [662, 493] width 596 height 61
click at [364, 458] on input "c. Adopt a round-robin approach to ensure each team member gets an equal opport…" at bounding box center [364, 452] width 0 height 12
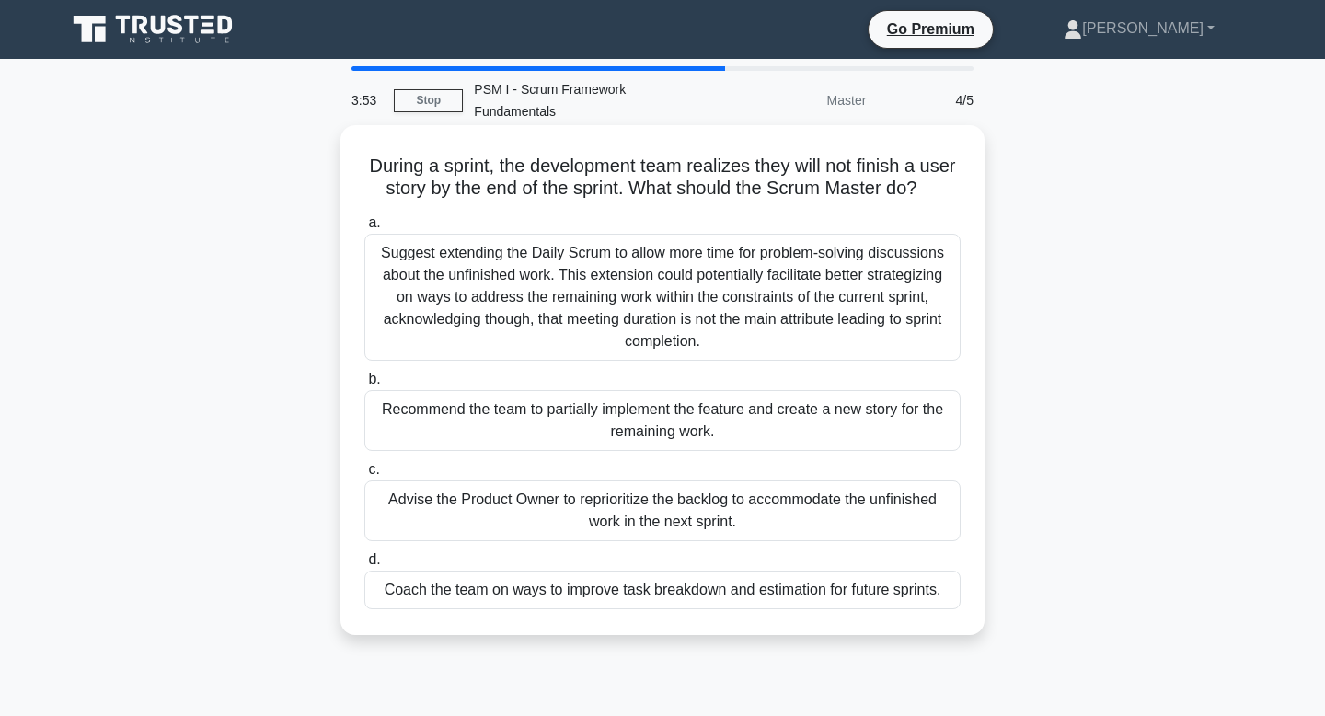
click at [647, 607] on div "Coach the team on ways to improve task breakdown and estimation for future spri…" at bounding box center [662, 589] width 596 height 39
click at [364, 566] on input "d. Coach the team on ways to improve task breakdown and estimation for future s…" at bounding box center [364, 560] width 0 height 12
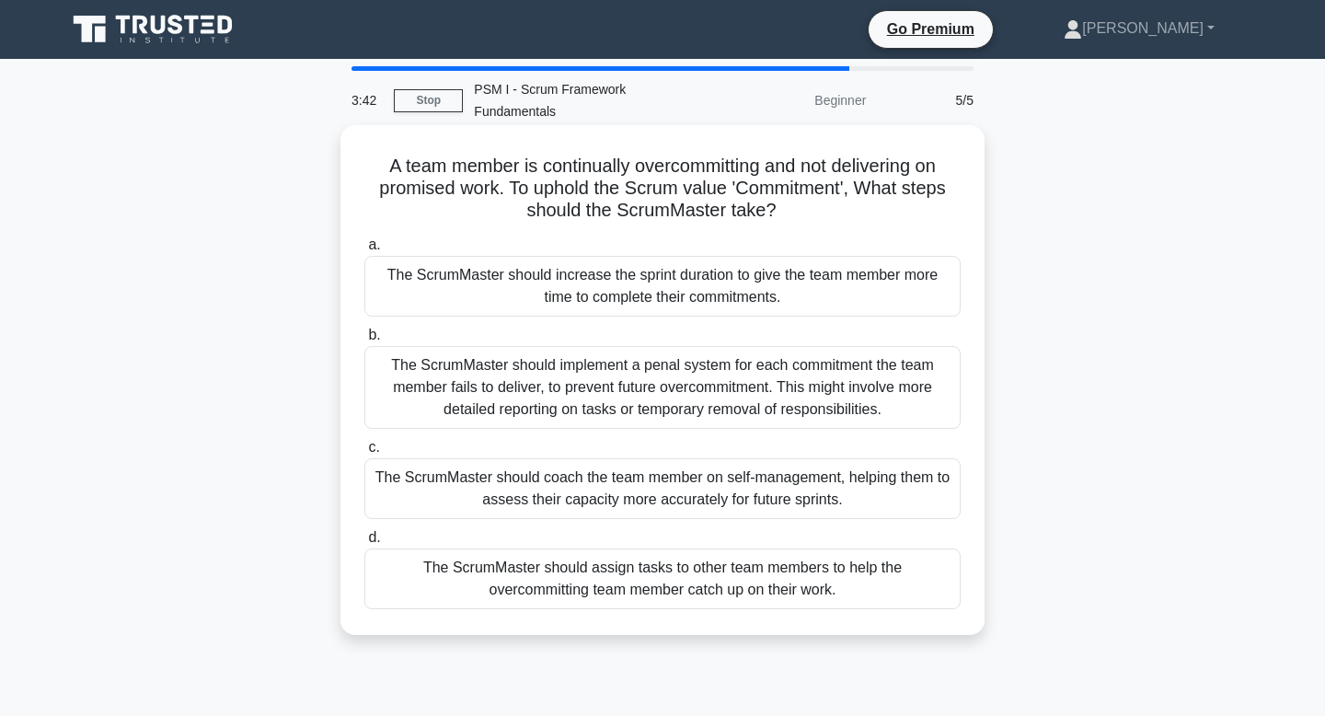
click at [707, 492] on div "The ScrumMaster should coach the team member on self-management, helping them t…" at bounding box center [662, 488] width 596 height 61
click at [364, 454] on input "c. The ScrumMaster should coach the team member on self-management, helping the…" at bounding box center [364, 448] width 0 height 12
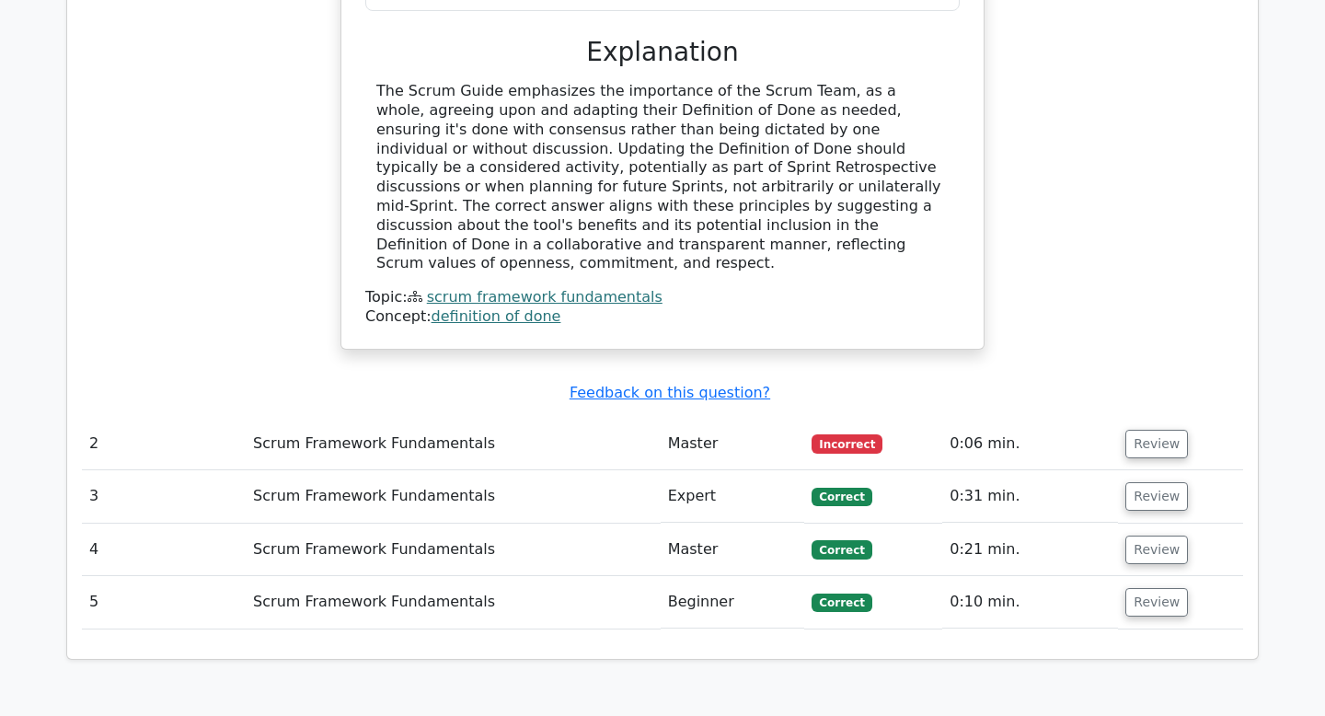
scroll to position [2067, 0]
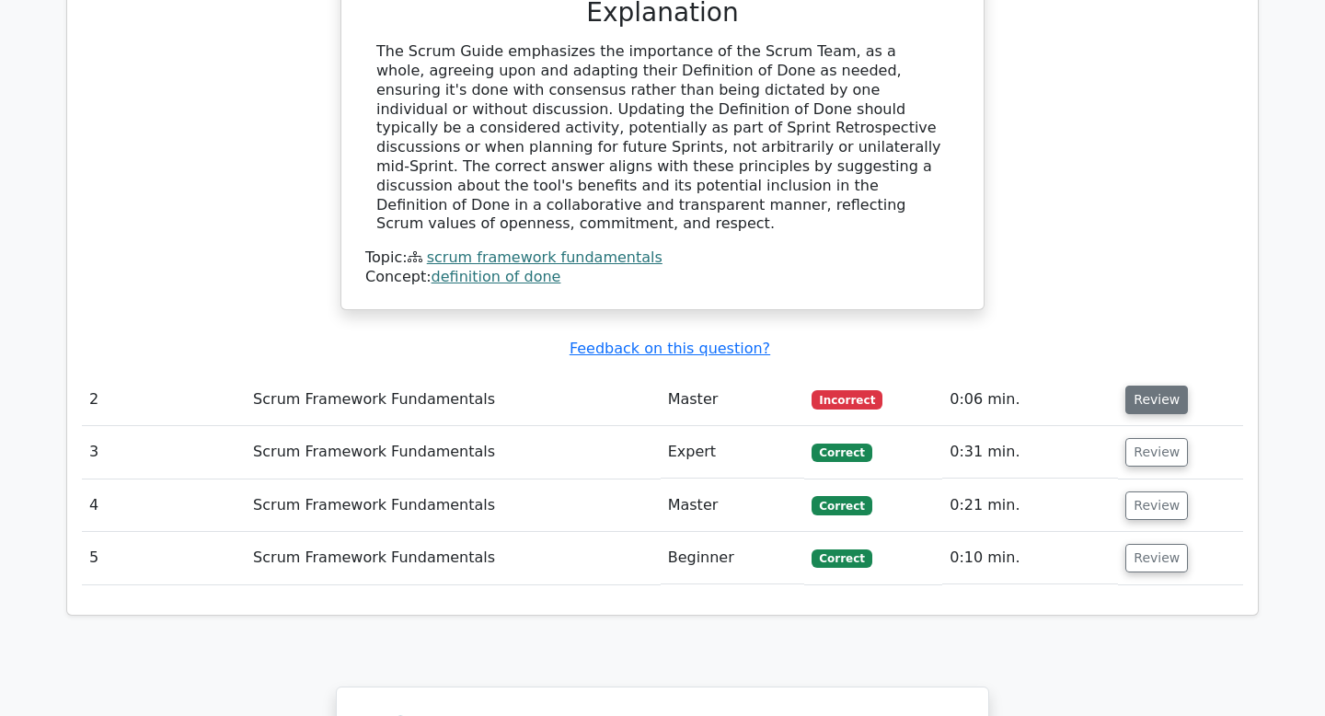
click at [1138, 385] on button "Review" at bounding box center [1156, 399] width 63 height 29
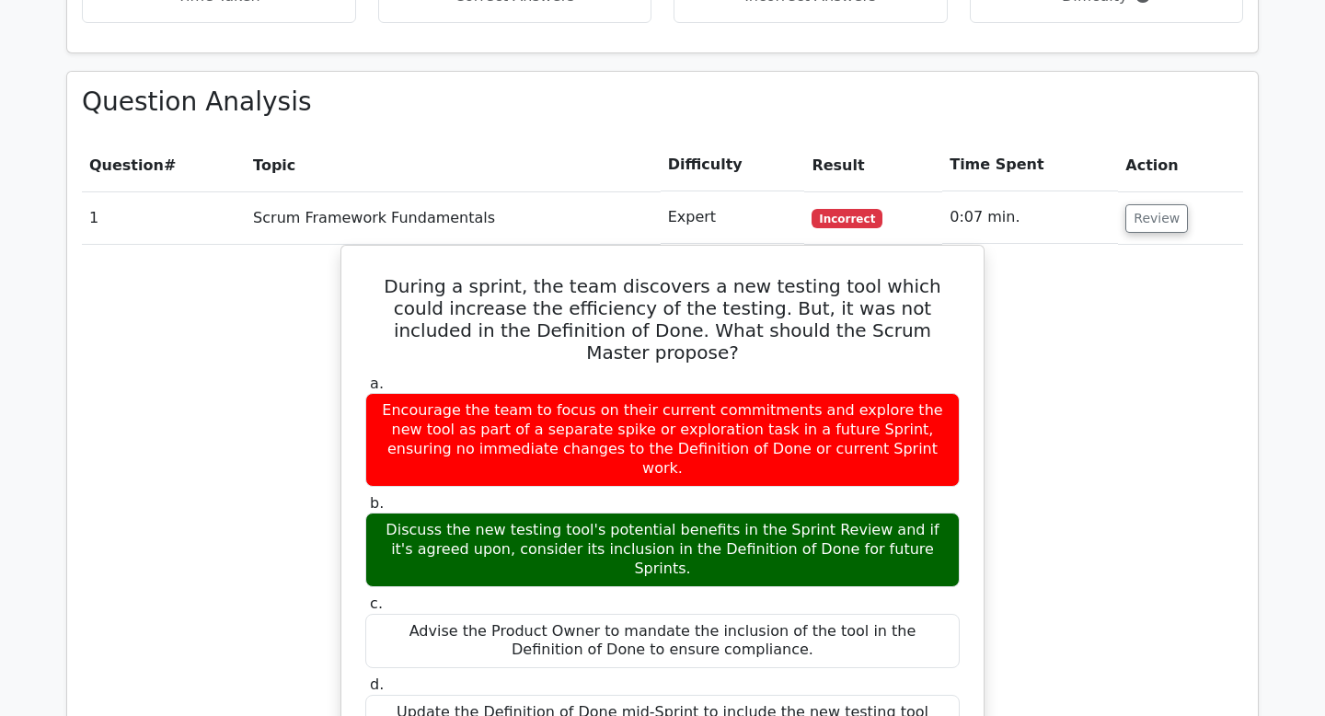
scroll to position [1271, 0]
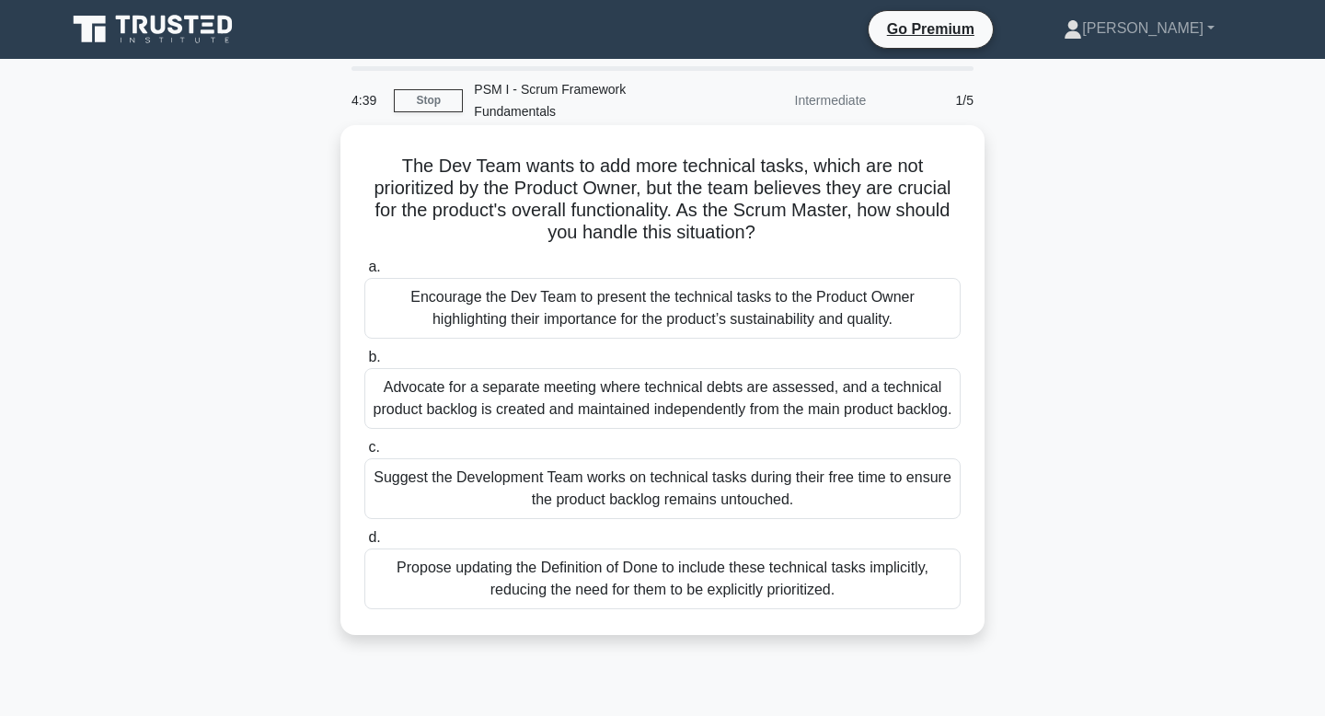
click at [649, 322] on div "Encourage the Dev Team to present the technical tasks to the Product Owner high…" at bounding box center [662, 308] width 596 height 61
click at [364, 273] on input "a. Encourage the Dev Team to present the technical tasks to the Product Owner h…" at bounding box center [364, 267] width 0 height 12
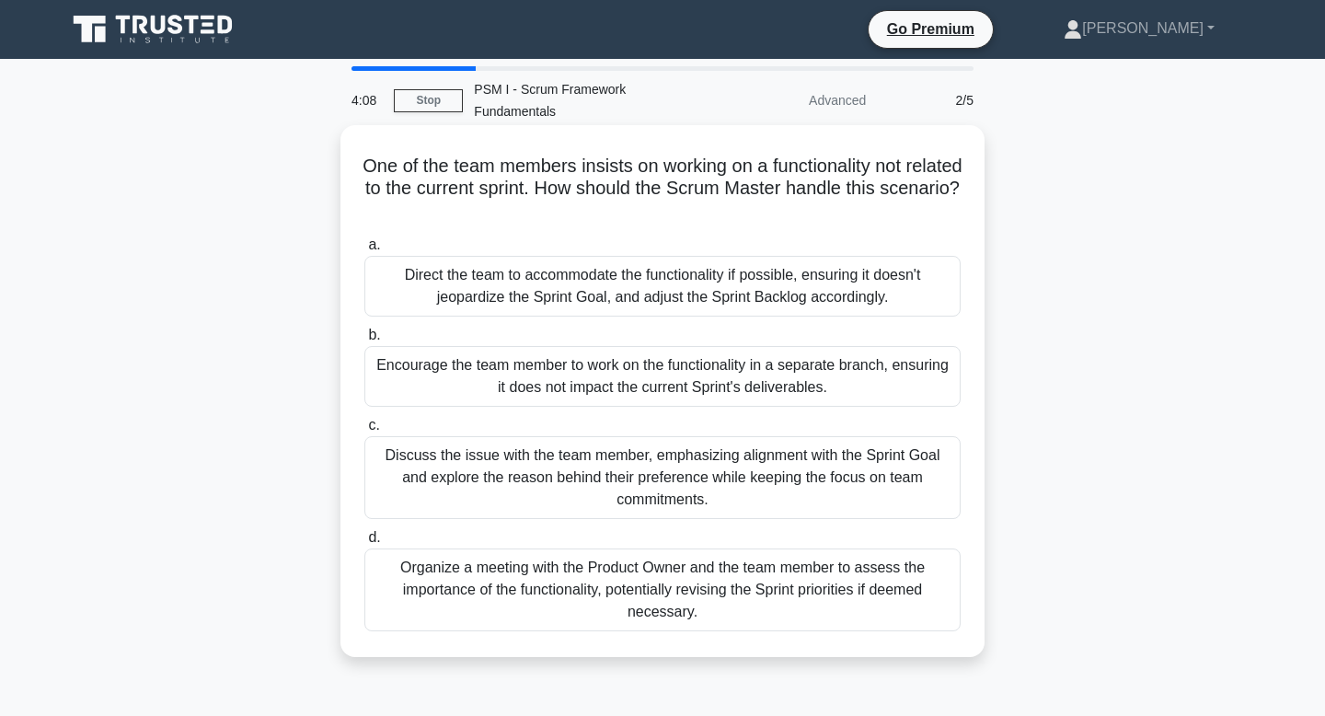
click at [648, 380] on div "Encourage the team member to work on the functionality in a separate branch, en…" at bounding box center [662, 376] width 596 height 61
click at [364, 341] on input "b. Encourage the team member to work on the functionality in a separate branch,…" at bounding box center [364, 335] width 0 height 12
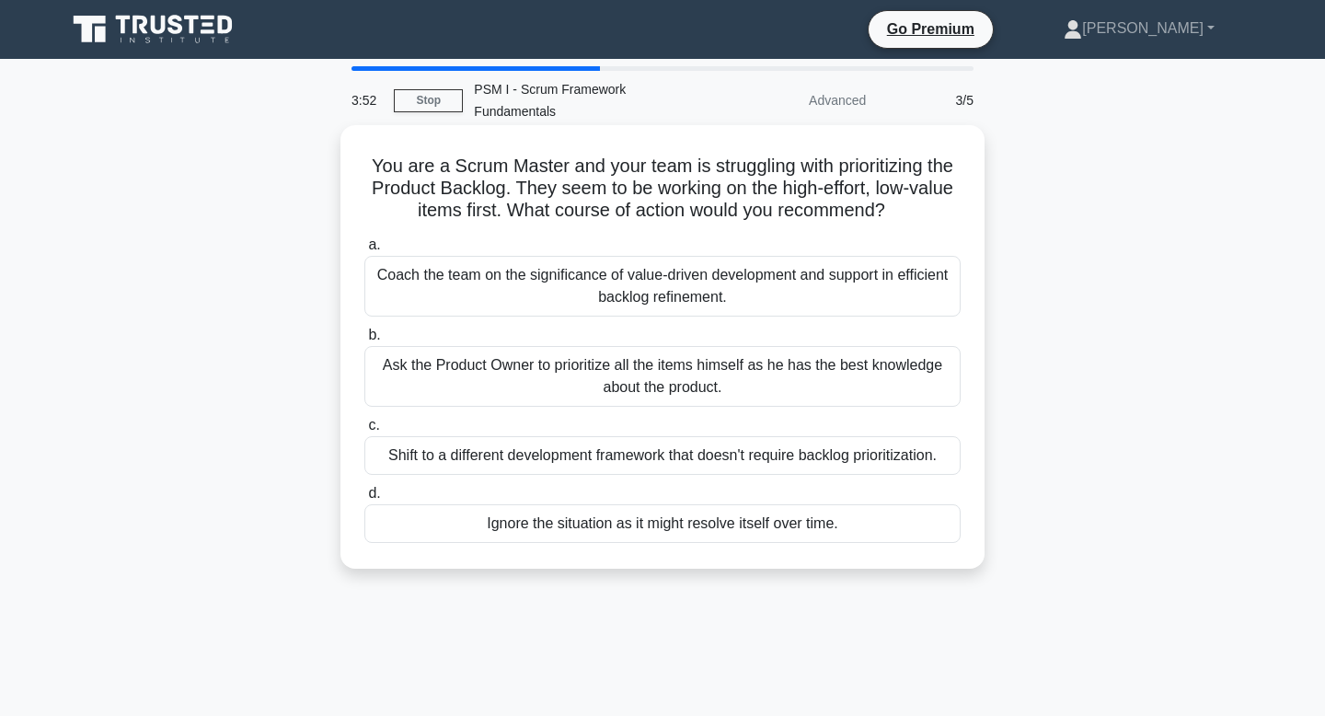
click at [718, 285] on div "Coach the team on the significance of value-driven development and support in e…" at bounding box center [662, 286] width 596 height 61
click at [364, 251] on input "a. Coach the team on the significance of value-driven development and support i…" at bounding box center [364, 245] width 0 height 12
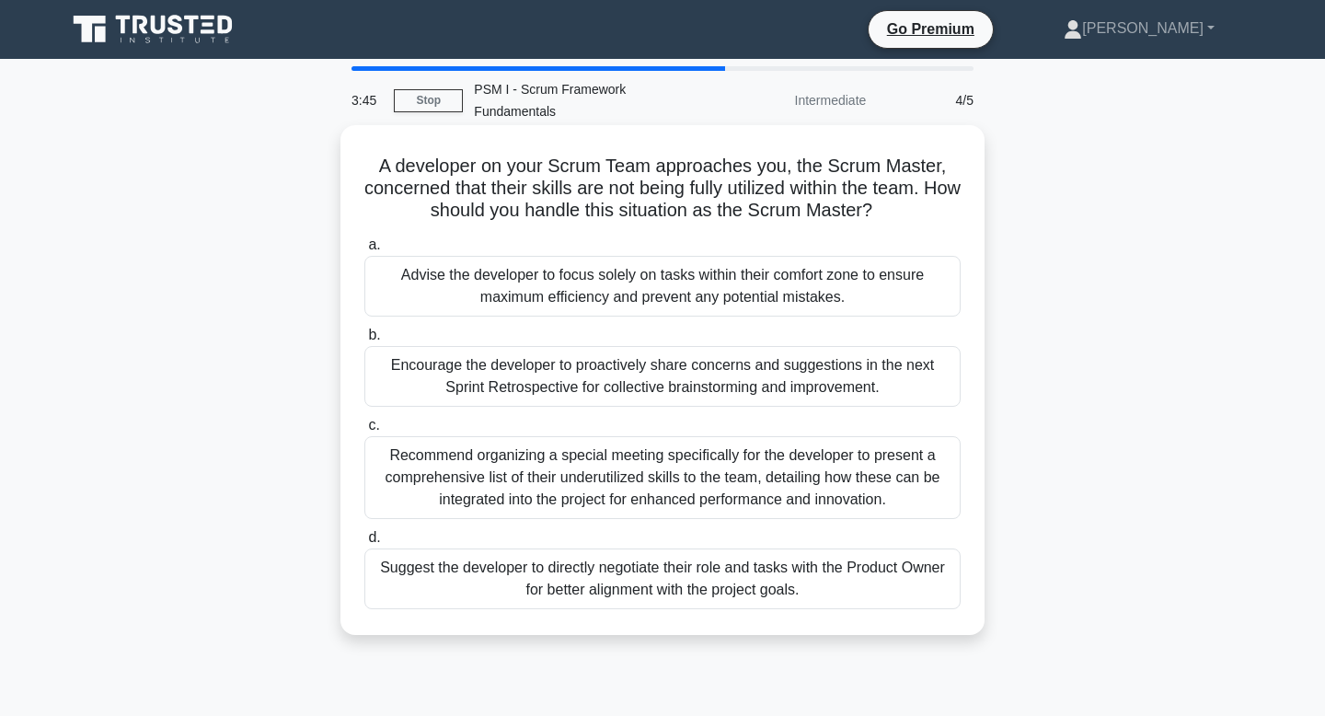
click at [671, 383] on div "Encourage the developer to proactively share concerns and suggestions in the ne…" at bounding box center [662, 376] width 596 height 61
click at [364, 341] on input "b. Encourage the developer to proactively share concerns and suggestions in the…" at bounding box center [364, 335] width 0 height 12
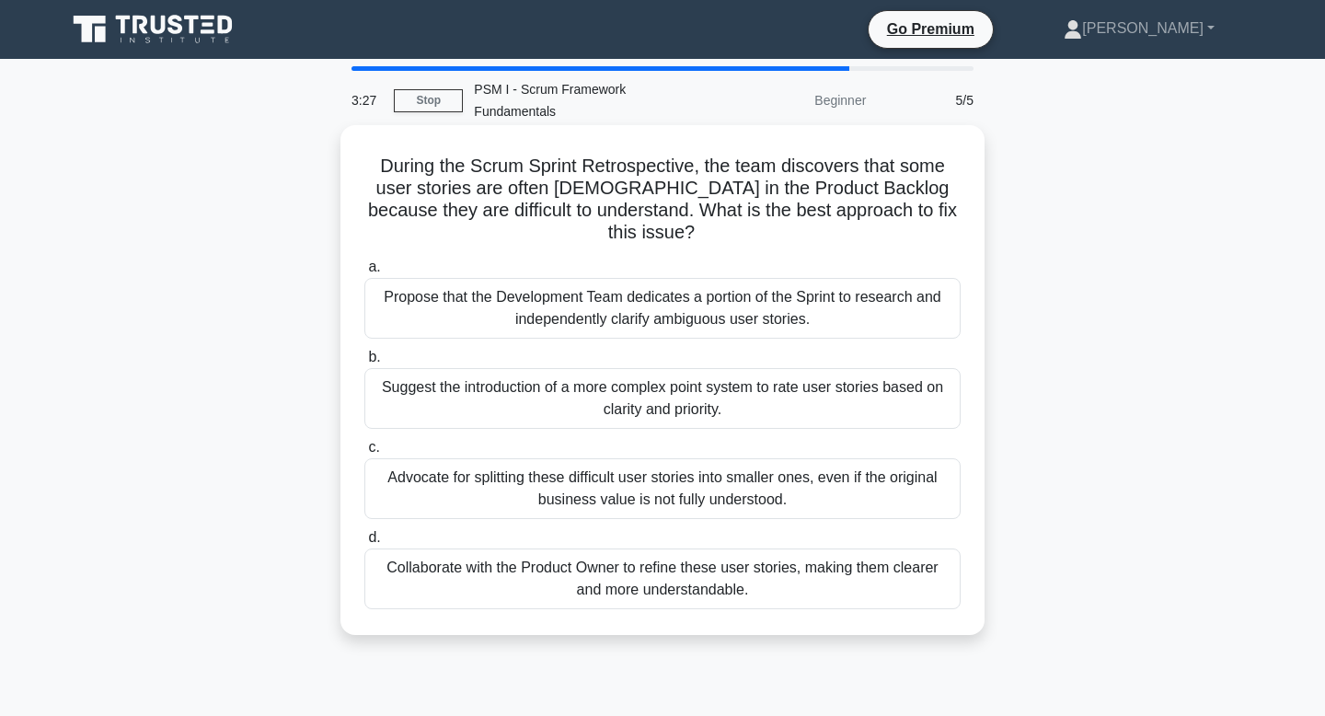
click at [653, 563] on div "Collaborate with the Product Owner to refine these user stories, making them cl…" at bounding box center [662, 578] width 596 height 61
click at [364, 544] on input "d. Collaborate with the Product Owner to refine these user stories, making them…" at bounding box center [364, 538] width 0 height 12
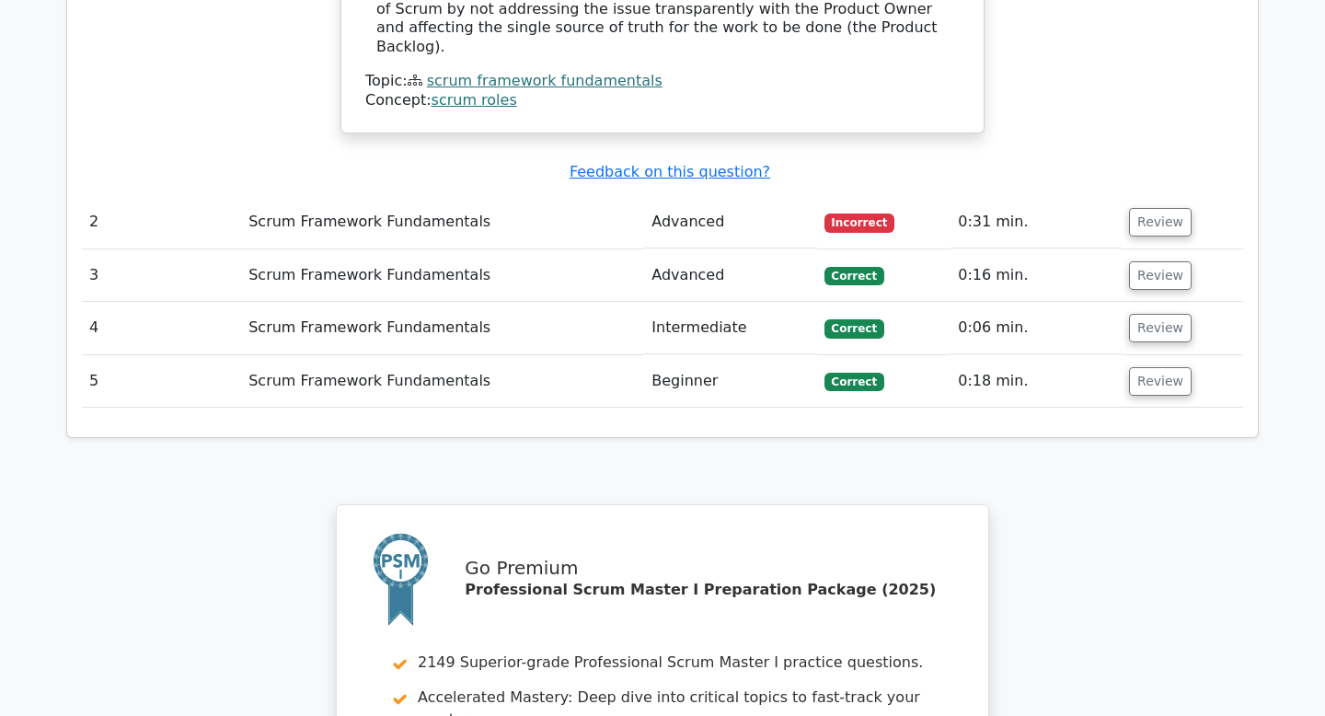
scroll to position [2238, 0]
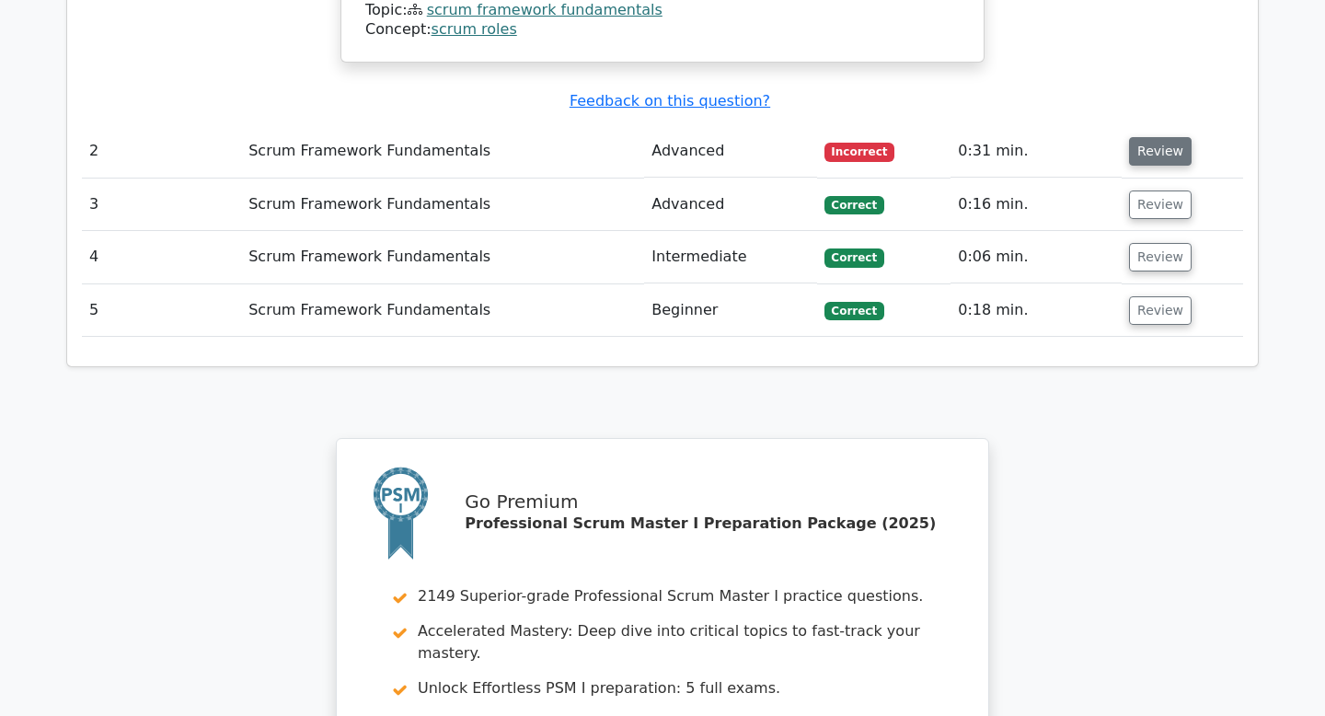
click at [1167, 137] on button "Review" at bounding box center [1160, 151] width 63 height 29
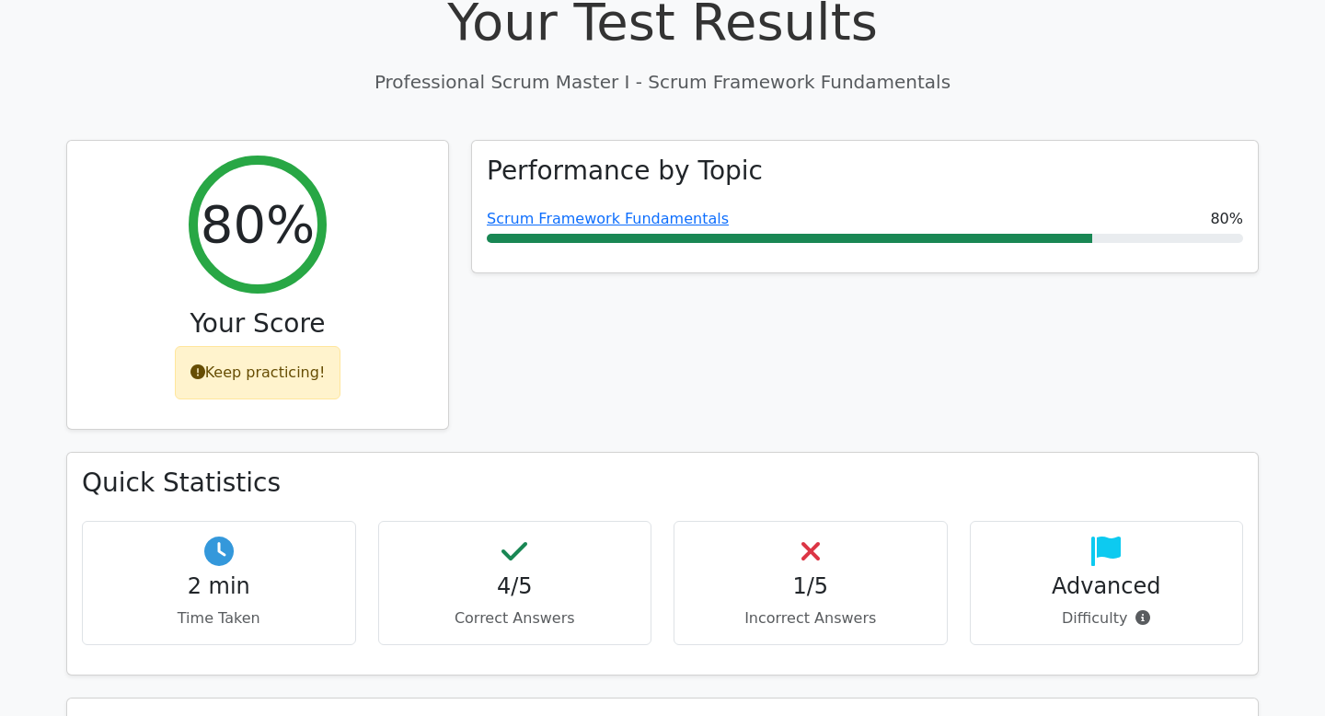
scroll to position [650, 0]
